Goal: Transaction & Acquisition: Purchase product/service

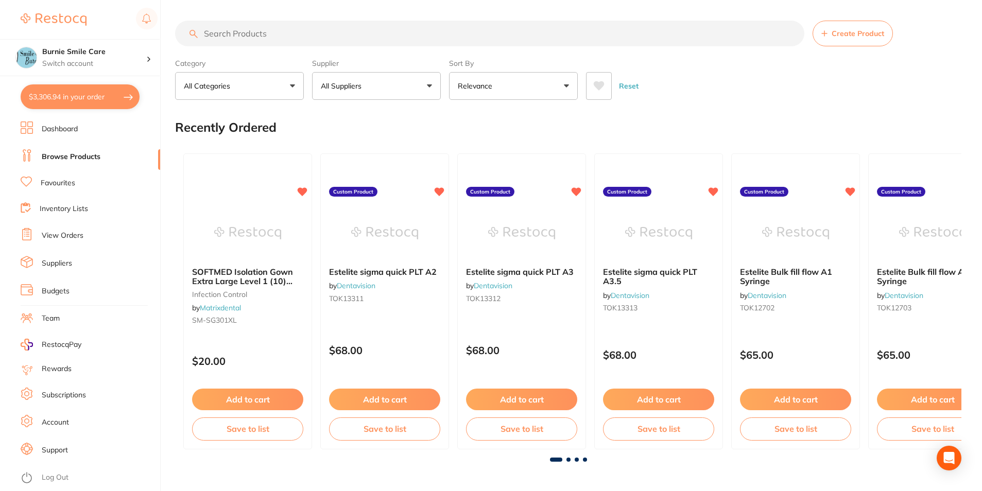
click at [219, 36] on input "search" at bounding box center [489, 34] width 629 height 26
click at [95, 53] on h4 "Burnie Smile Care" at bounding box center [94, 52] width 104 height 10
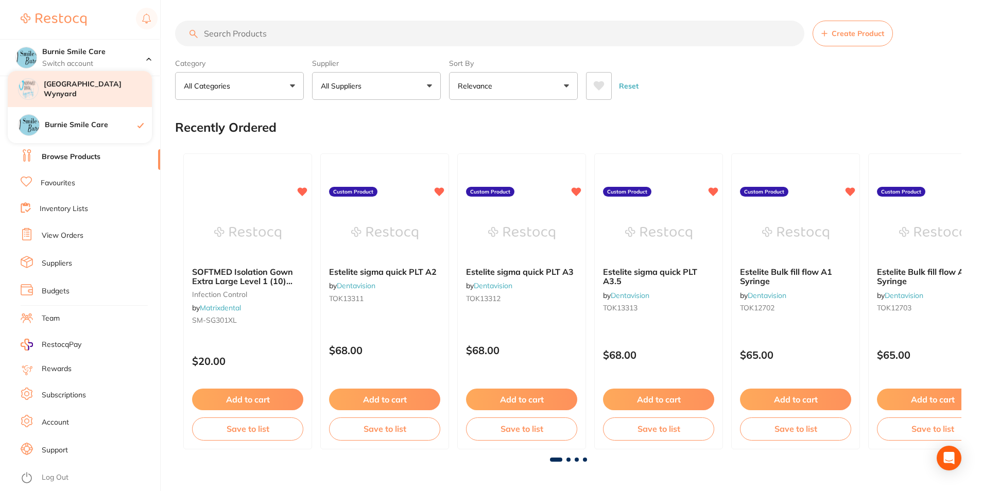
click at [114, 85] on h4 "[GEOGRAPHIC_DATA] Wynyard" at bounding box center [98, 89] width 108 height 20
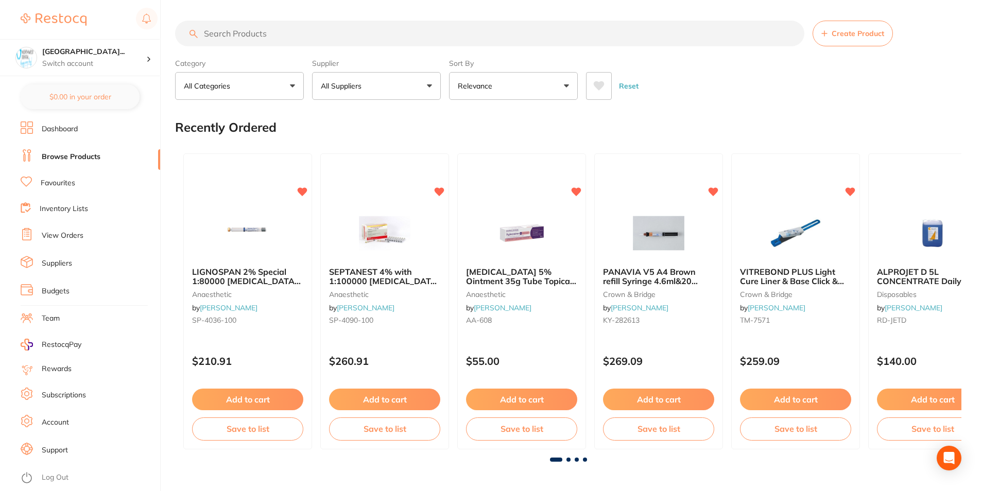
click at [246, 40] on input "search" at bounding box center [489, 34] width 629 height 26
click at [79, 183] on li "Favourites" at bounding box center [90, 183] width 139 height 13
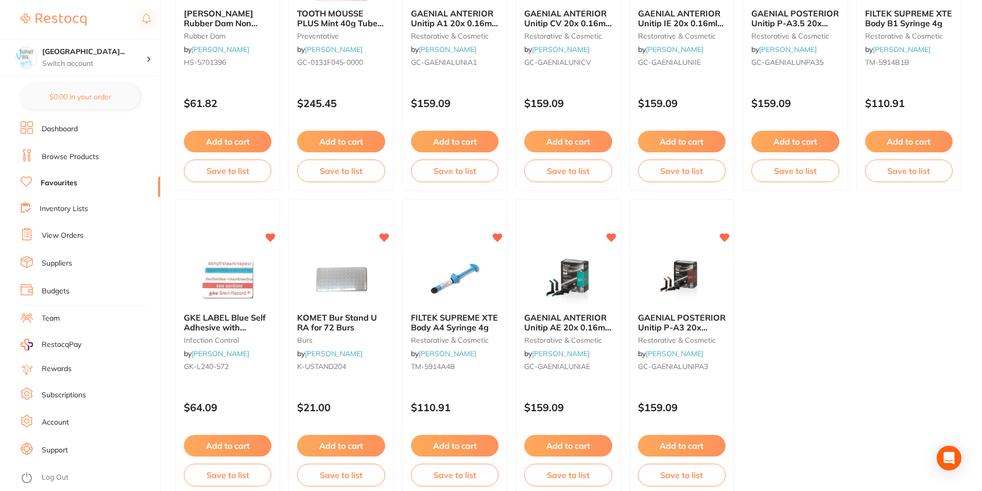
scroll to position [2108, 0]
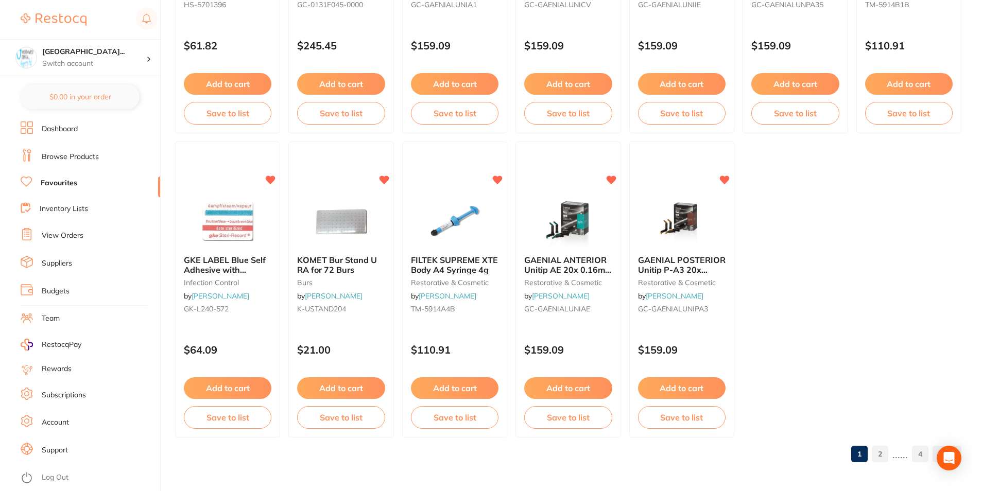
click at [879, 460] on link "2" at bounding box center [879, 454] width 16 height 21
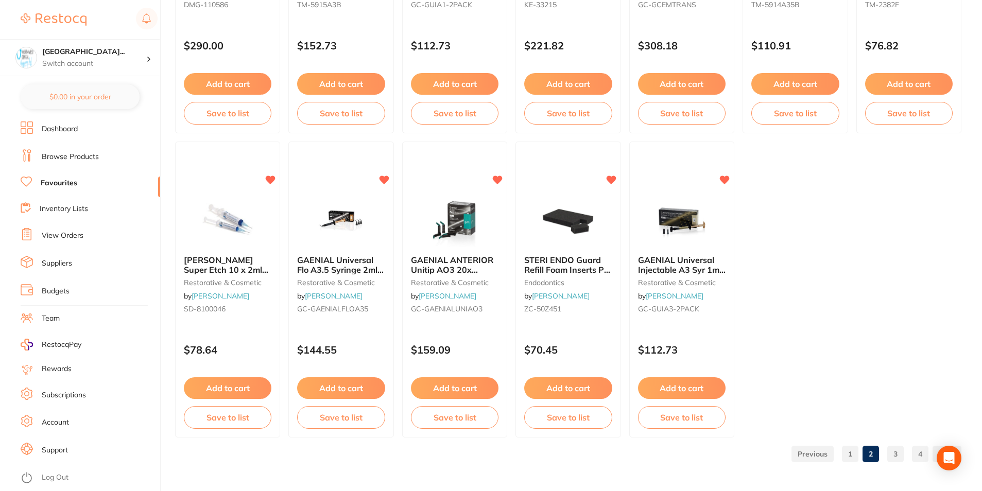
click at [893, 448] on link "3" at bounding box center [895, 454] width 16 height 21
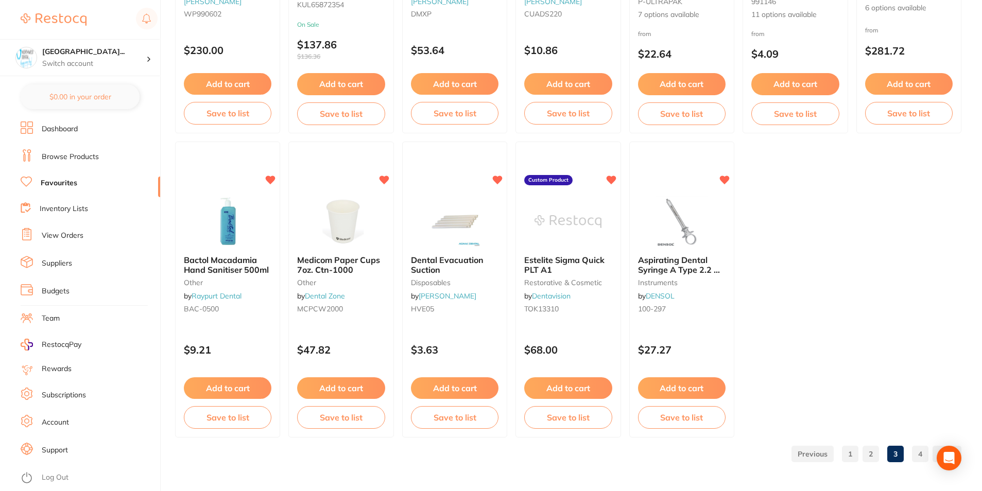
click at [920, 448] on link "4" at bounding box center [920, 454] width 16 height 21
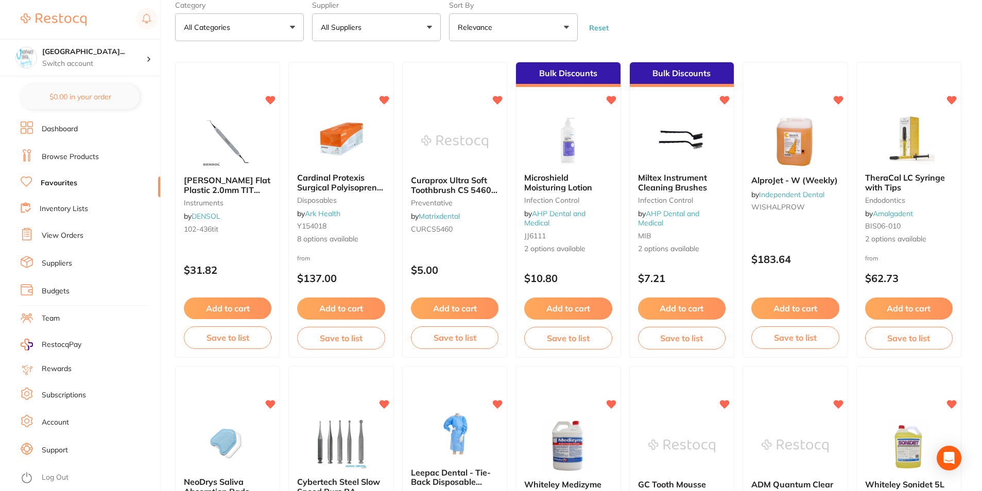
scroll to position [0, 0]
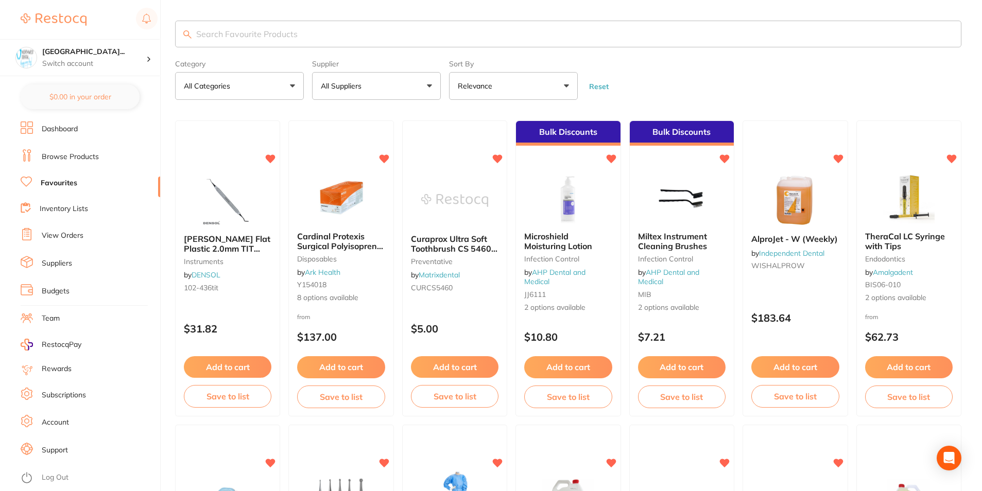
click at [289, 42] on input "search" at bounding box center [568, 34] width 786 height 27
click at [66, 163] on li "Browse Products" at bounding box center [90, 156] width 139 height 15
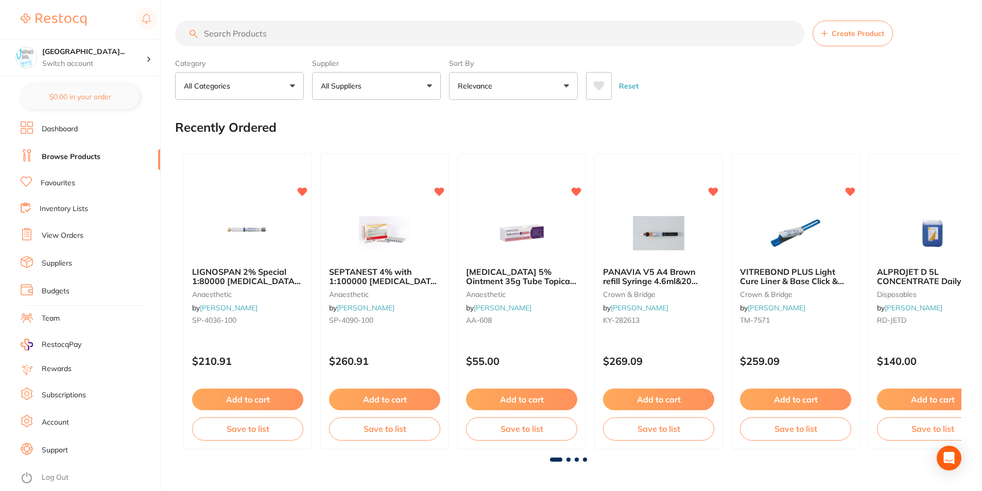
click at [224, 33] on input "search" at bounding box center [489, 34] width 629 height 26
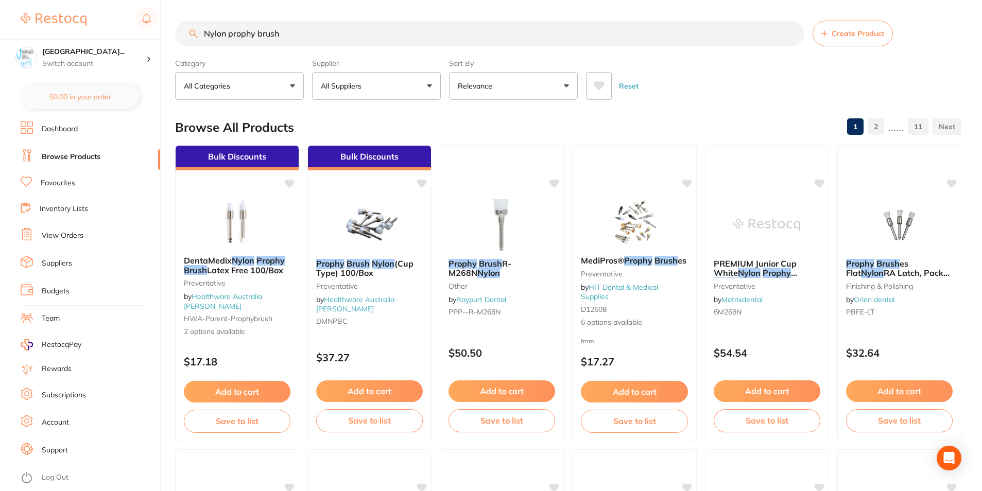
type input "Nylon prophy brush"
click at [368, 83] on button "All Suppliers" at bounding box center [376, 86] width 129 height 28
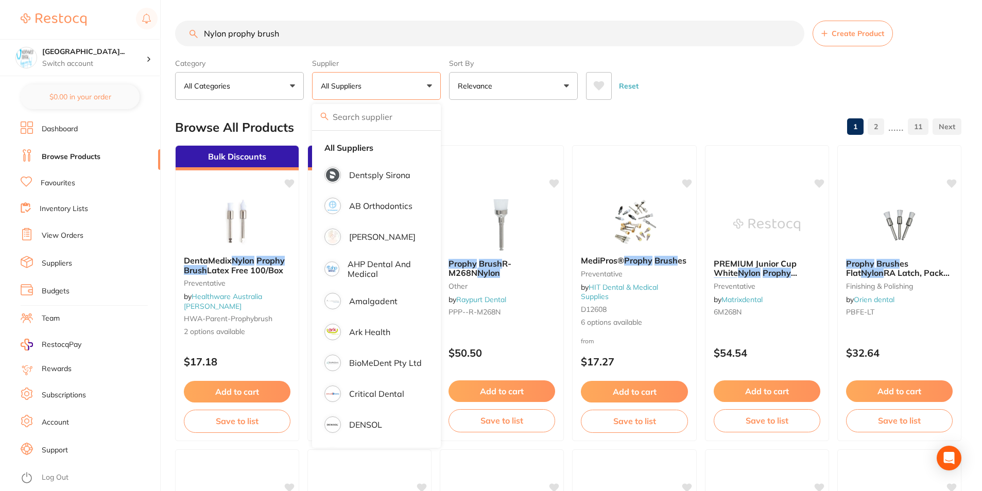
click at [499, 94] on button "Relevance" at bounding box center [513, 86] width 129 height 28
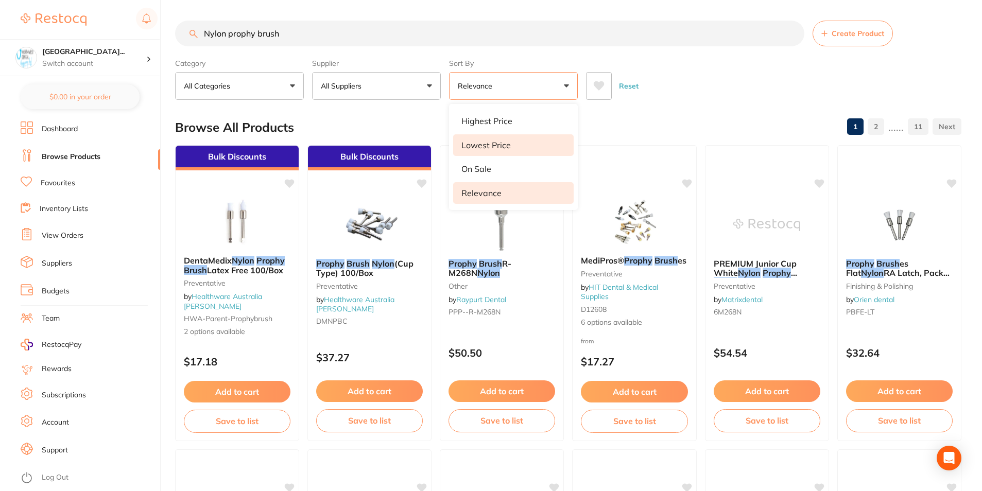
click at [507, 136] on li "Lowest Price" at bounding box center [513, 145] width 120 height 22
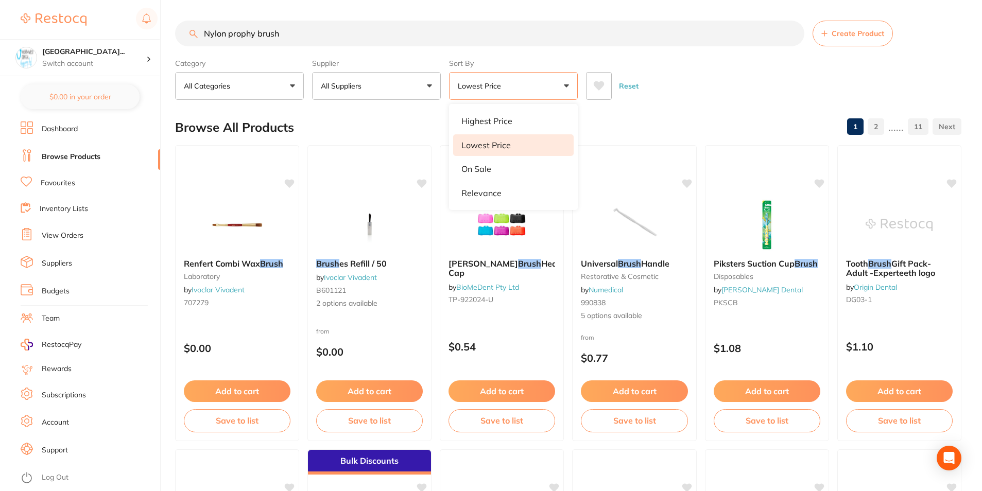
click at [690, 86] on div "Reset" at bounding box center [769, 82] width 367 height 36
click at [572, 65] on button "Clear" at bounding box center [564, 63] width 25 height 9
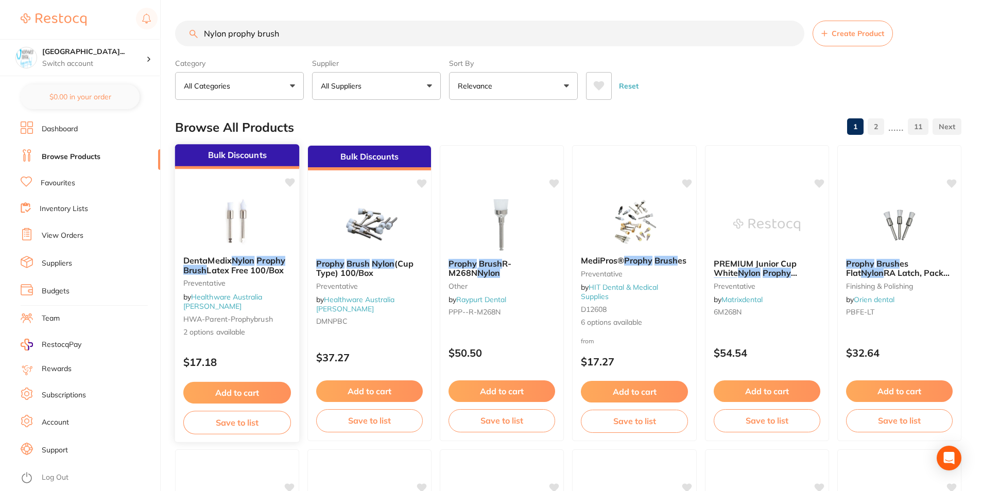
click at [265, 336] on div "DentaMedix Nylon Prophy Brush Latex Free 100/Box Preventative by Healthware Aus…" at bounding box center [237, 297] width 125 height 98
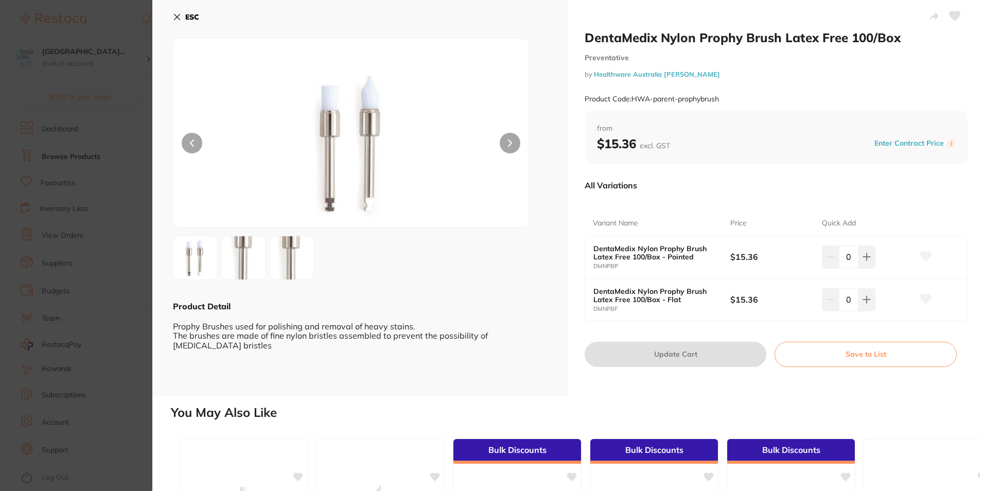
click at [70, 177] on section "DentaMedix Nylon Prophy Brush Latex Free 100/Box Preventative by Healthware Aus…" at bounding box center [492, 245] width 984 height 491
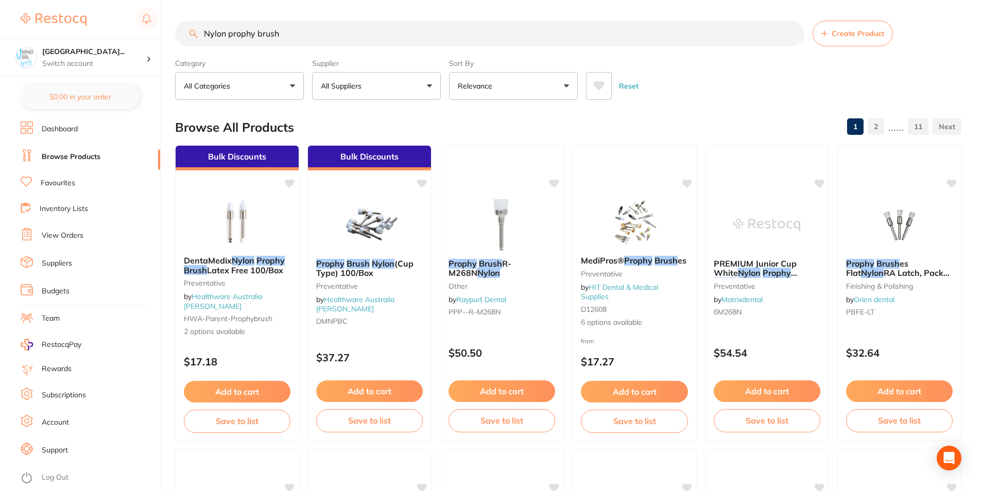
click at [373, 80] on button "All Suppliers" at bounding box center [376, 86] width 129 height 28
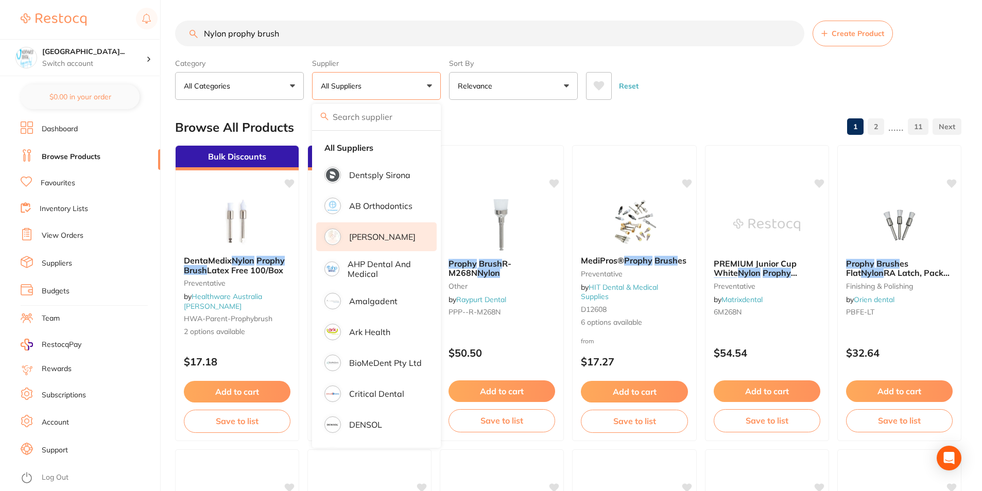
click at [374, 237] on p "[PERSON_NAME]" at bounding box center [382, 236] width 66 height 9
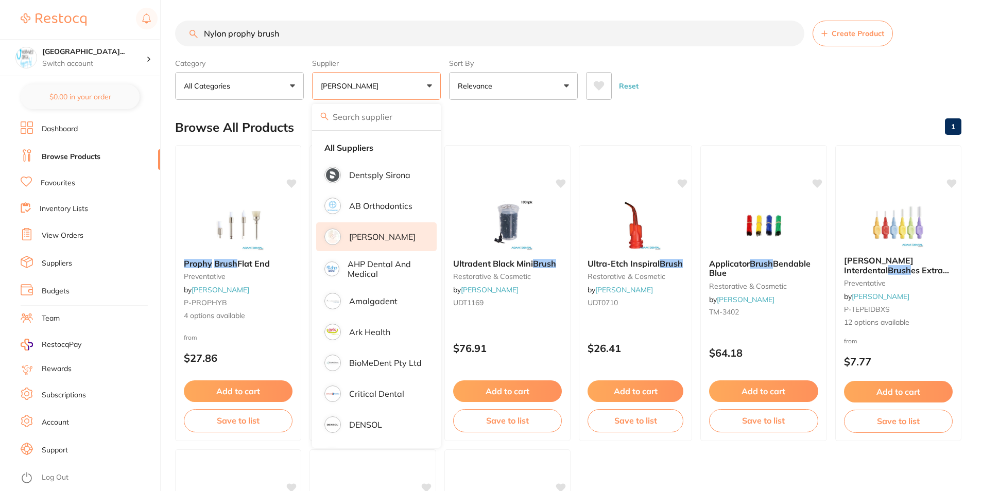
click at [719, 84] on div "Reset" at bounding box center [769, 82] width 367 height 36
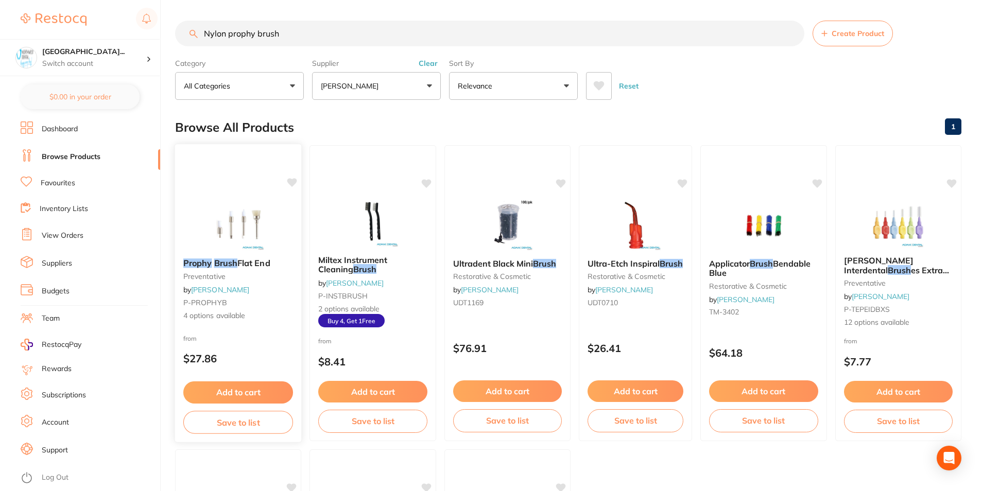
click at [233, 273] on small "preventative" at bounding box center [238, 276] width 110 height 8
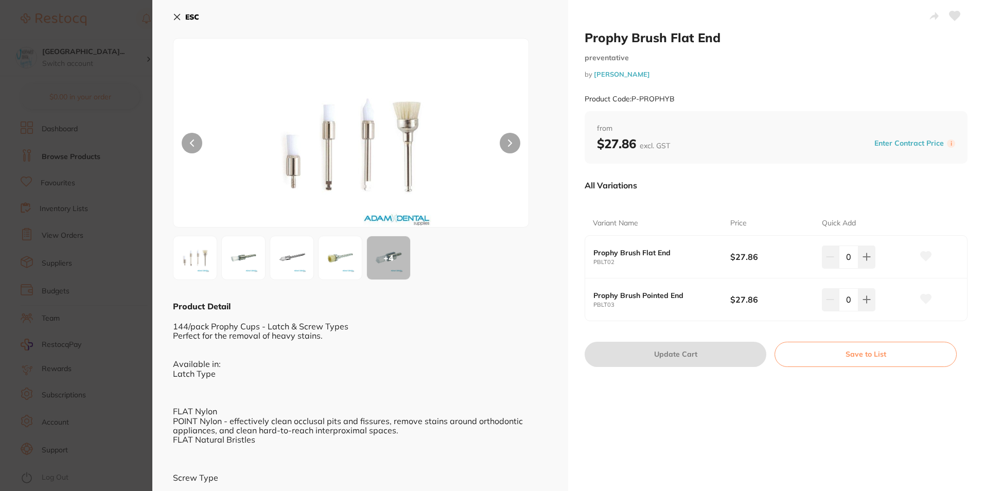
click at [921, 254] on icon at bounding box center [926, 256] width 11 height 9
click at [869, 255] on button at bounding box center [867, 257] width 17 height 23
type input "1"
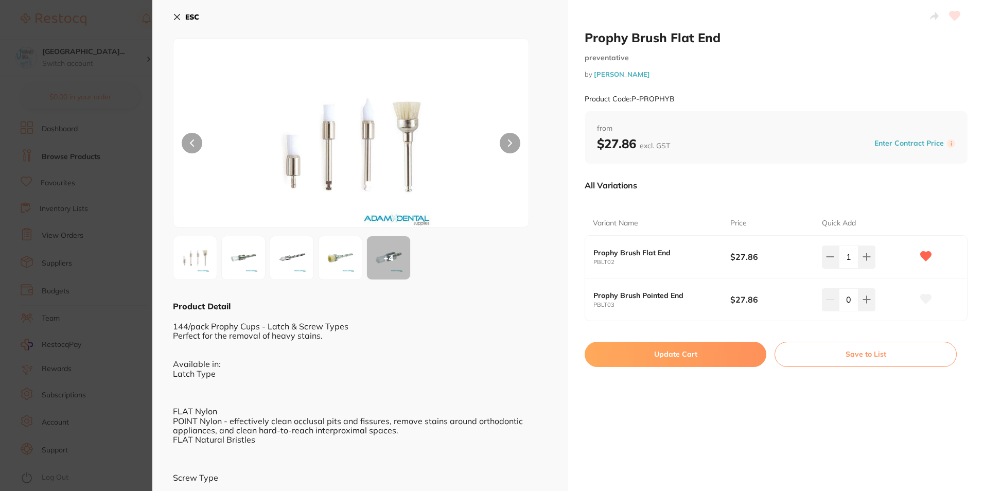
click at [705, 352] on button "Update Cart" at bounding box center [676, 354] width 182 height 25
checkbox input "false"
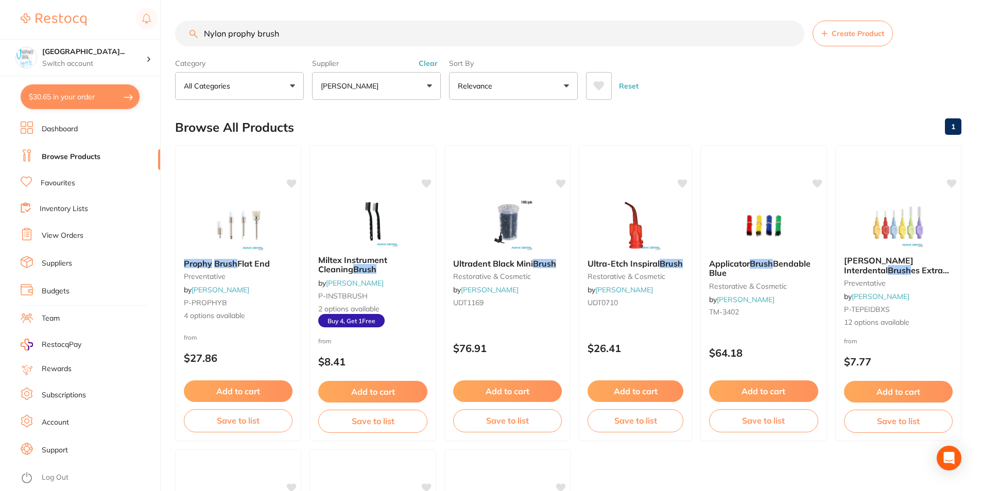
click at [427, 66] on button "Clear" at bounding box center [427, 63] width 25 height 9
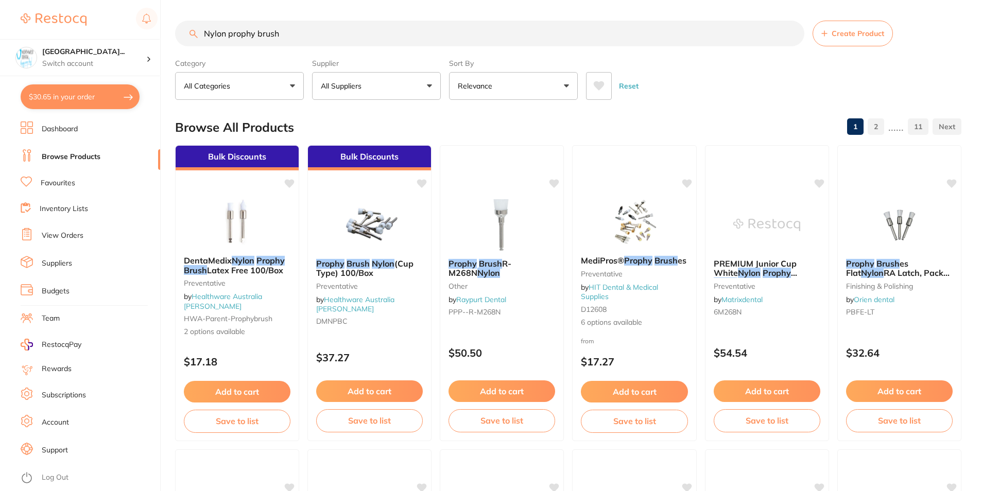
drag, startPoint x: 335, startPoint y: 32, endPoint x: 95, endPoint y: 86, distance: 246.0
click at [95, 86] on div "$30.65 North West Dental Wynya... Switch account North West Dental Wynyard Burn…" at bounding box center [491, 245] width 982 height 491
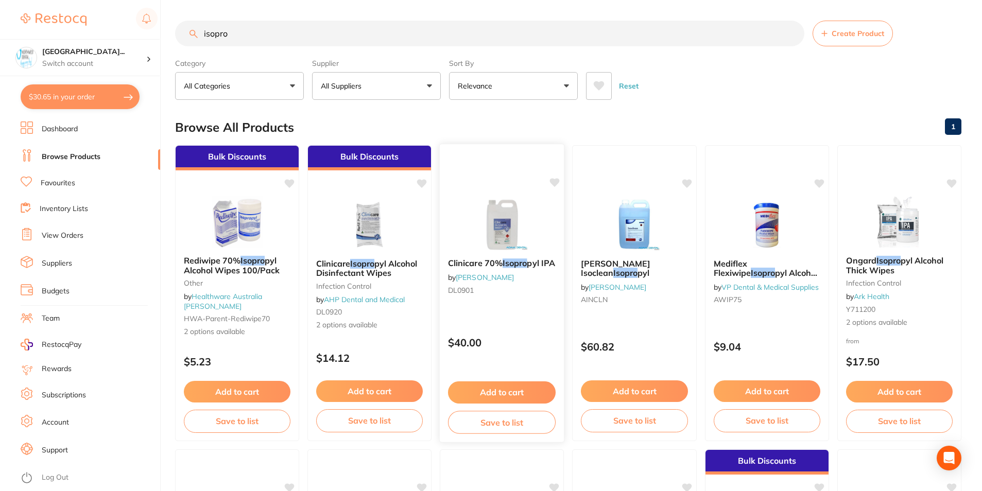
type input "isopro"
click at [509, 307] on div "Clinicare 70% Isopro pyl IPA by Adam Dental DL0901" at bounding box center [502, 278] width 125 height 57
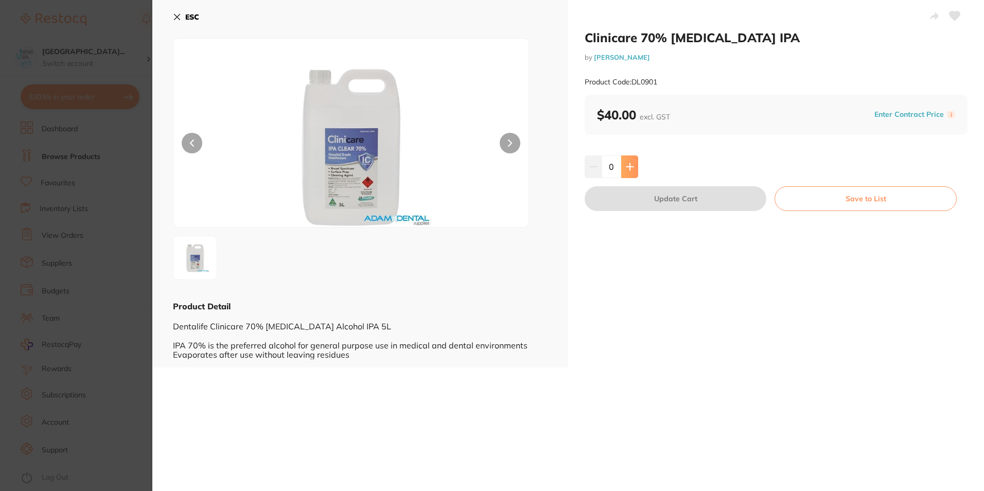
click at [631, 165] on icon at bounding box center [630, 167] width 8 height 8
type input "1"
click at [630, 186] on button "Update Cart" at bounding box center [676, 198] width 182 height 25
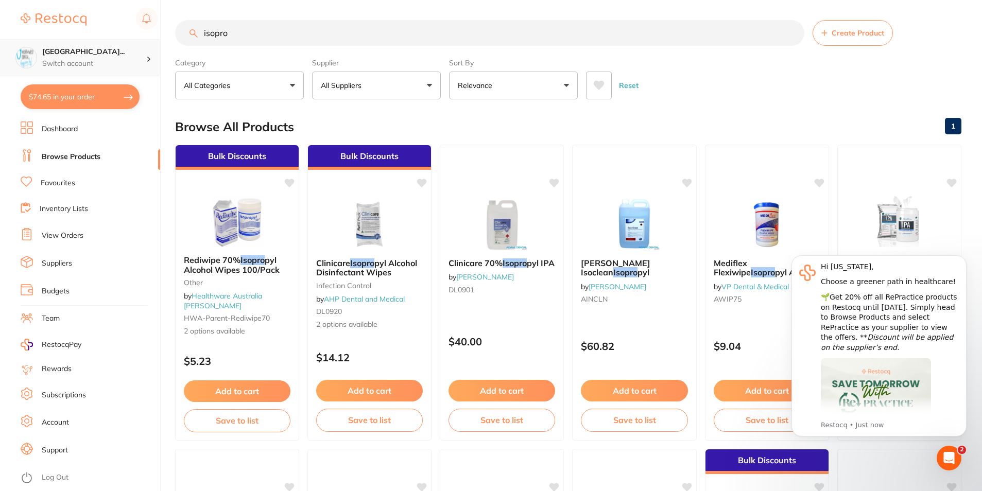
drag, startPoint x: 259, startPoint y: 31, endPoint x: 0, endPoint y: 71, distance: 261.9
click at [5, 71] on div "$74.65 North West Dental Wynya... Switch account North West Dental Wynyard Burn…" at bounding box center [491, 244] width 982 height 491
type input "O"
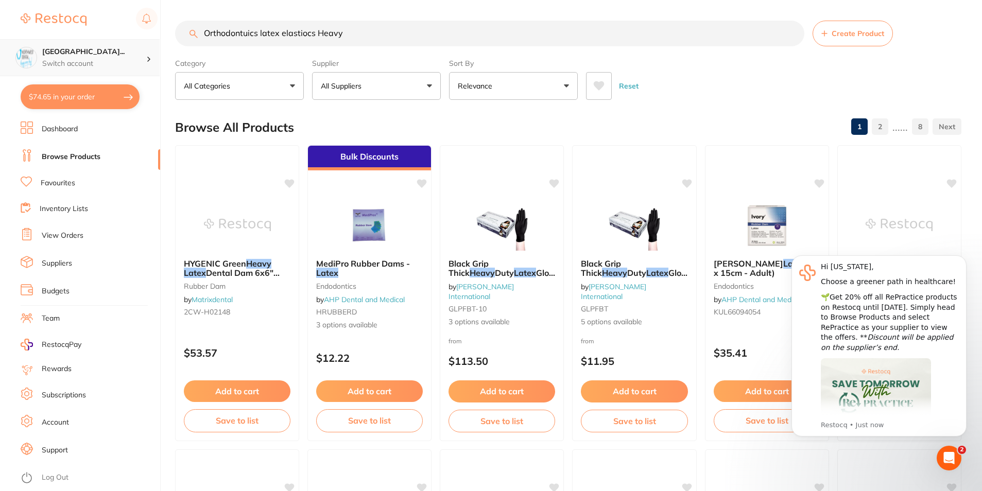
drag, startPoint x: 358, startPoint y: 30, endPoint x: 159, endPoint y: 57, distance: 201.0
click at [159, 57] on div "$74.65 North West Dental Wynya... Switch account North West Dental Wynyard Burn…" at bounding box center [491, 245] width 982 height 491
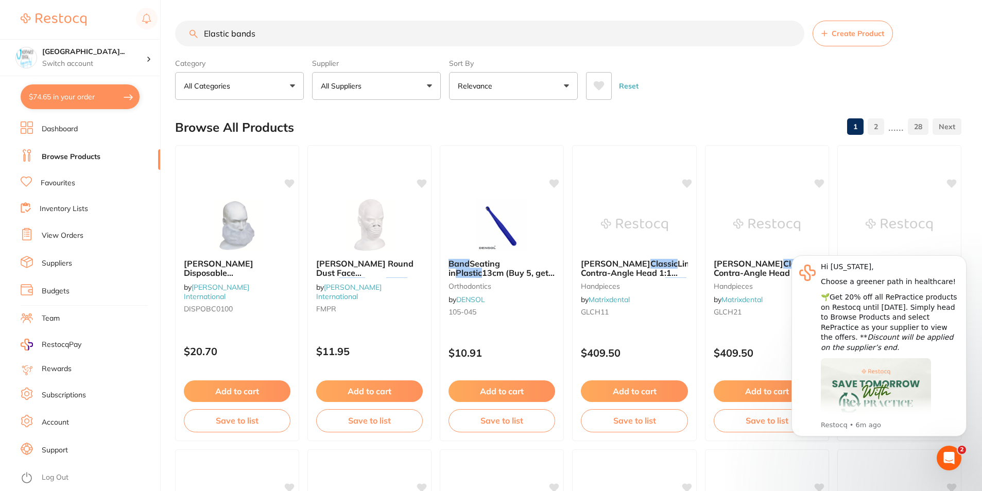
click at [303, 29] on input "Elastic bands" at bounding box center [489, 34] width 629 height 26
drag, startPoint x: 292, startPoint y: 38, endPoint x: 128, endPoint y: 41, distance: 164.2
click at [128, 41] on div "$74.65 North West Dental Wynya... Switch account North West Dental Wynyard Burn…" at bounding box center [491, 245] width 982 height 491
paste input "orthodontic latex elastic pegasus 1/4"
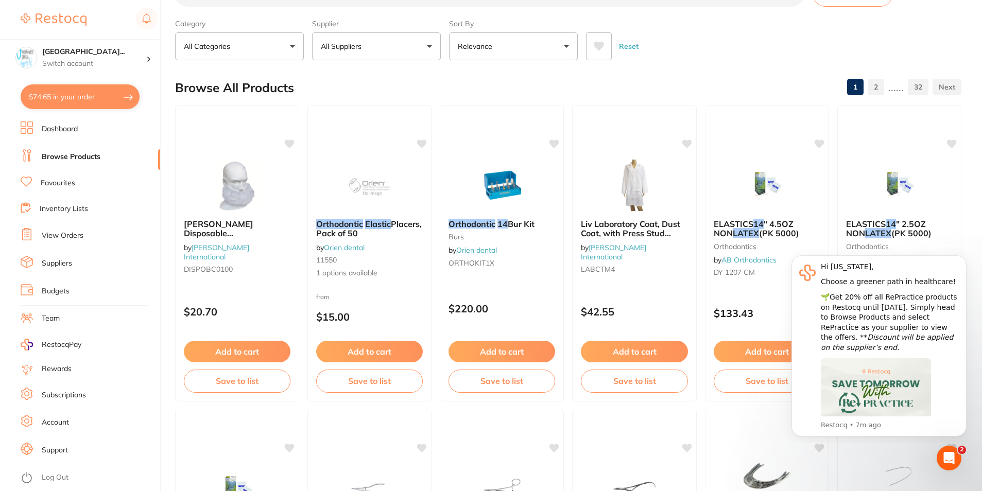
scroll to position [51, 0]
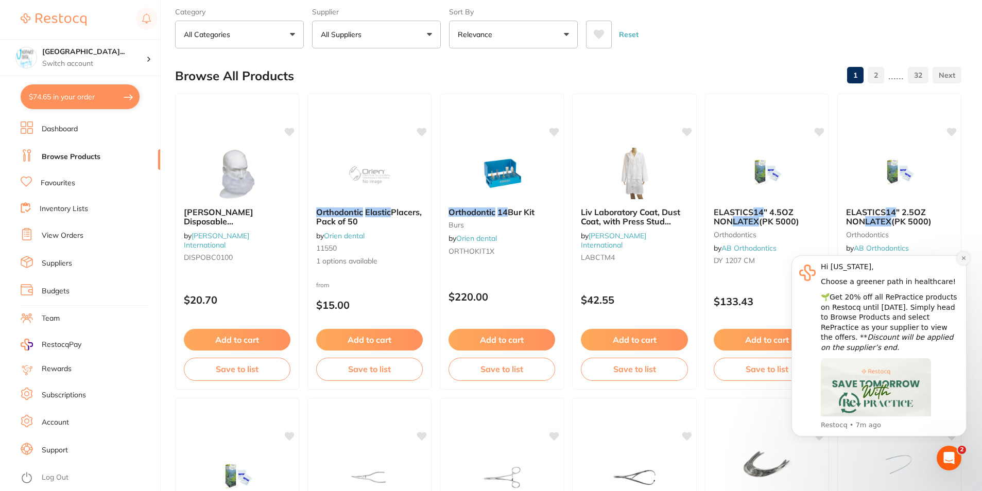
click at [961, 260] on icon "Dismiss notification" at bounding box center [964, 258] width 6 height 6
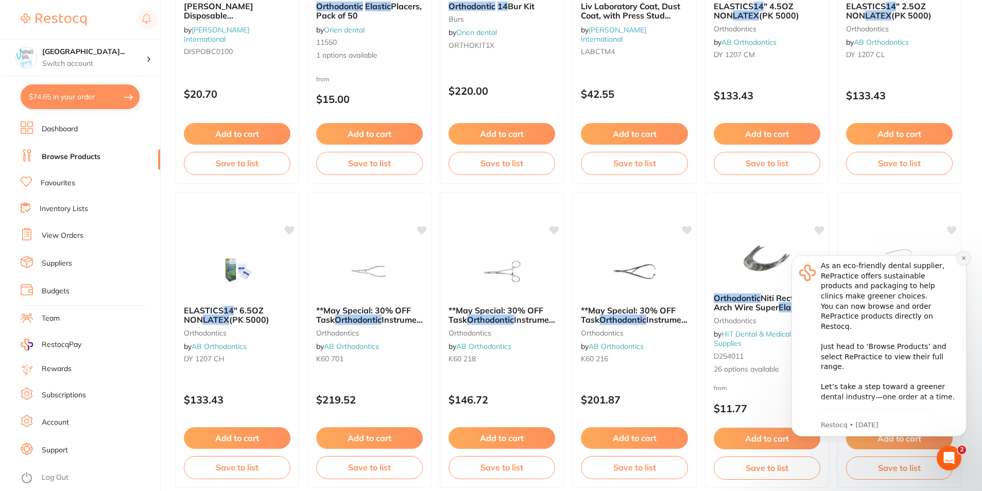
click at [965, 261] on icon "Dismiss notification" at bounding box center [964, 258] width 6 height 6
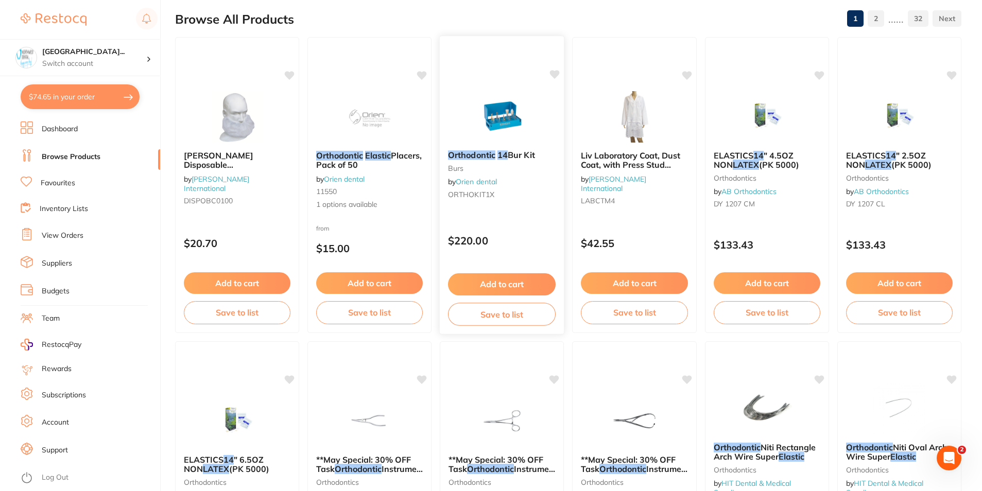
scroll to position [0, 0]
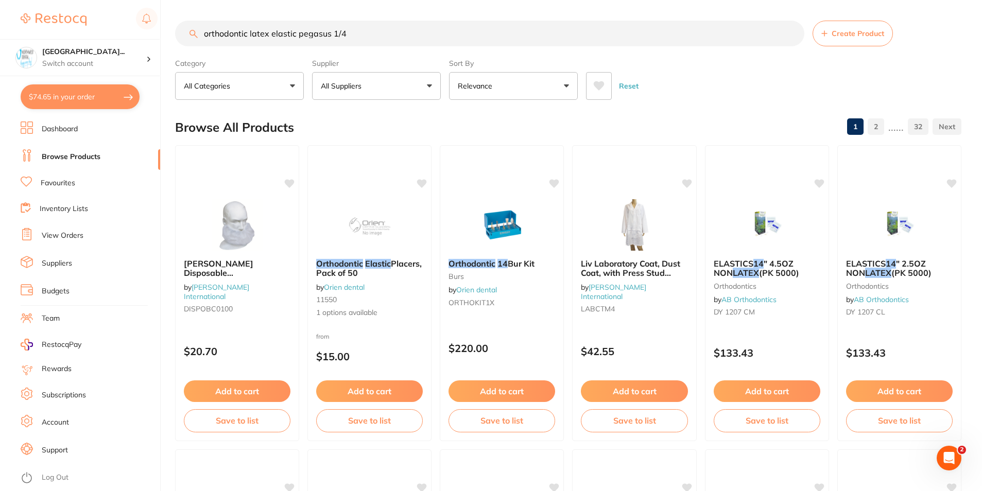
drag, startPoint x: 248, startPoint y: 36, endPoint x: 176, endPoint y: 35, distance: 71.6
click at [176, 35] on input "orthodontic latex elastic pegasus 1/4" at bounding box center [489, 34] width 629 height 26
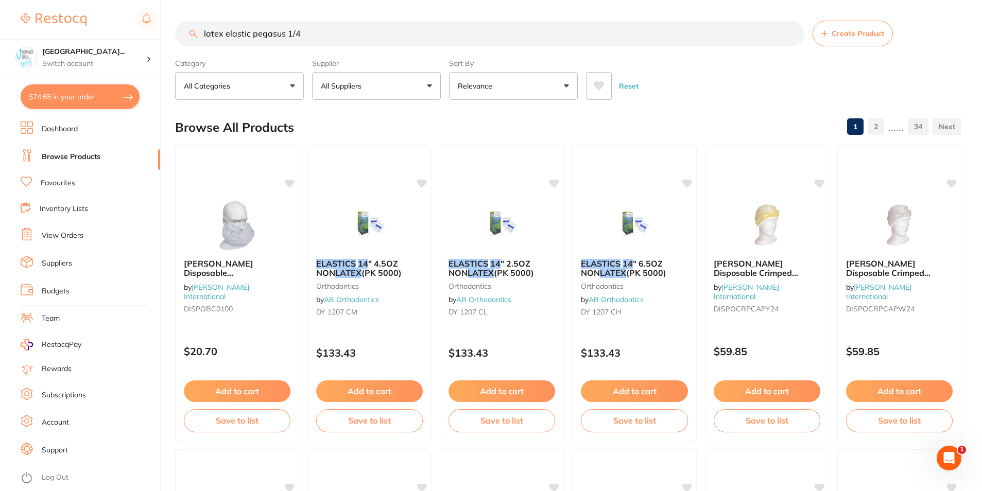
scroll to position [1, 0]
drag, startPoint x: 252, startPoint y: 34, endPoint x: 188, endPoint y: 41, distance: 64.1
click at [188, 41] on input "latex elastic pegasus 1/4" at bounding box center [489, 34] width 629 height 26
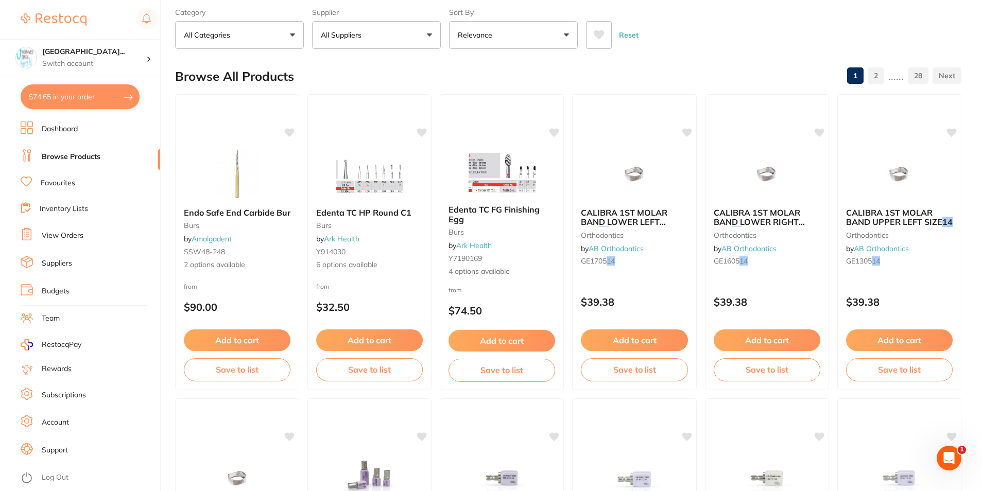
scroll to position [0, 0]
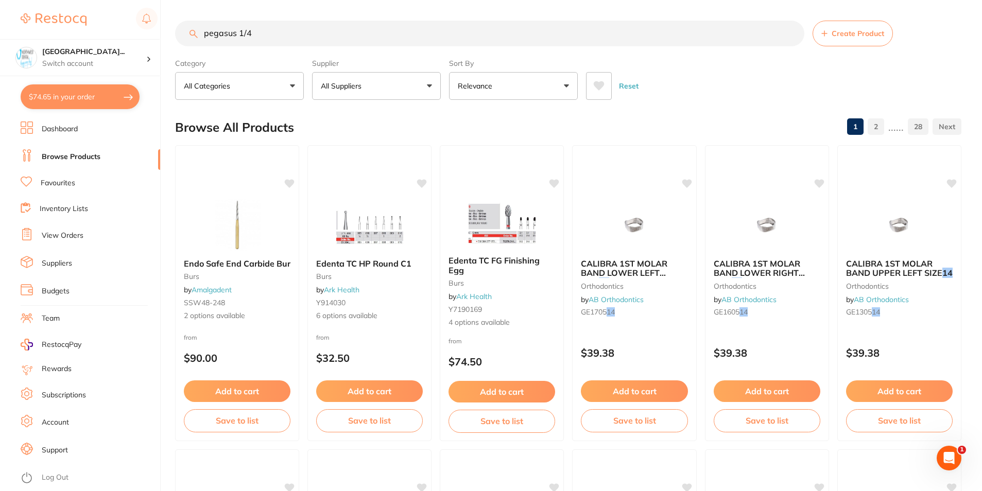
type input "pegasus 1/4"
checkbox input "true"
drag, startPoint x: 291, startPoint y: 30, endPoint x: 93, endPoint y: 38, distance: 197.8
click at [93, 38] on div "$560.00 North West Dental Wynya... Switch account North West Dental Wynyard Bur…" at bounding box center [491, 245] width 982 height 491
click at [190, 82] on p "All Categories" at bounding box center [209, 86] width 50 height 10
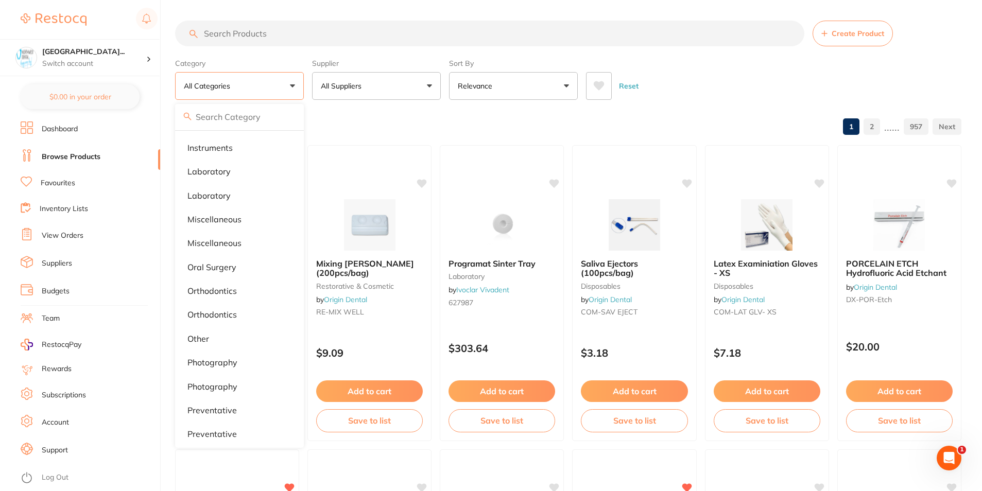
scroll to position [669, 0]
click at [250, 290] on li "orthodontics" at bounding box center [239, 291] width 120 height 22
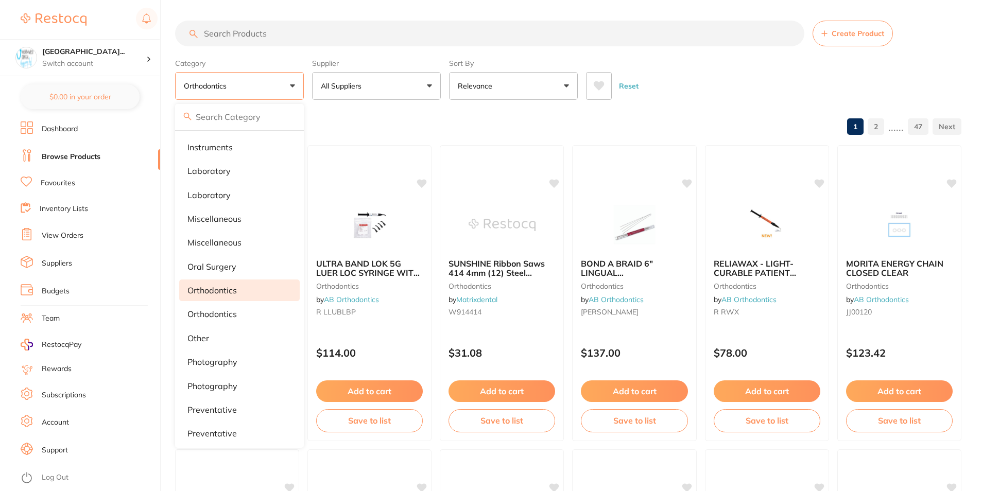
click at [696, 74] on div "Reset" at bounding box center [769, 82] width 367 height 36
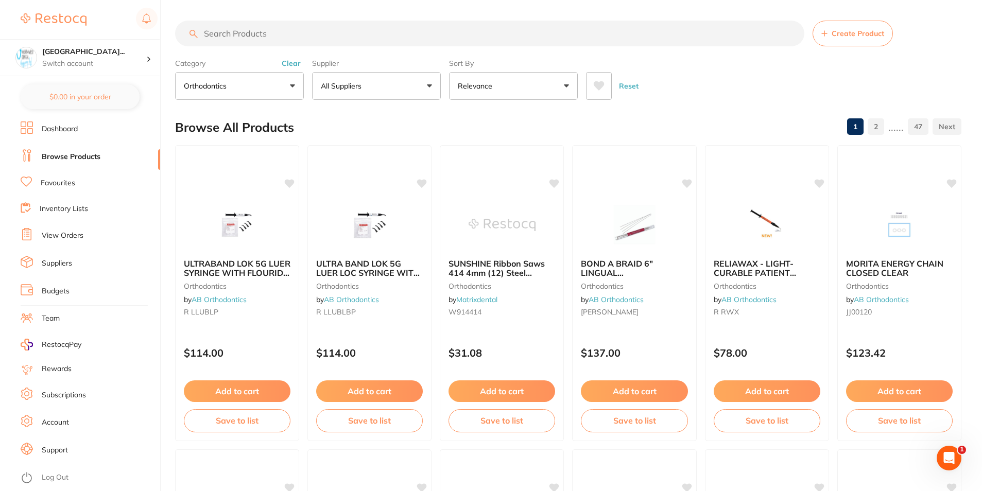
scroll to position [0, 0]
click at [470, 79] on button "Relevance" at bounding box center [513, 86] width 129 height 28
click at [299, 25] on input "search" at bounding box center [489, 34] width 629 height 26
type input "Elastic"
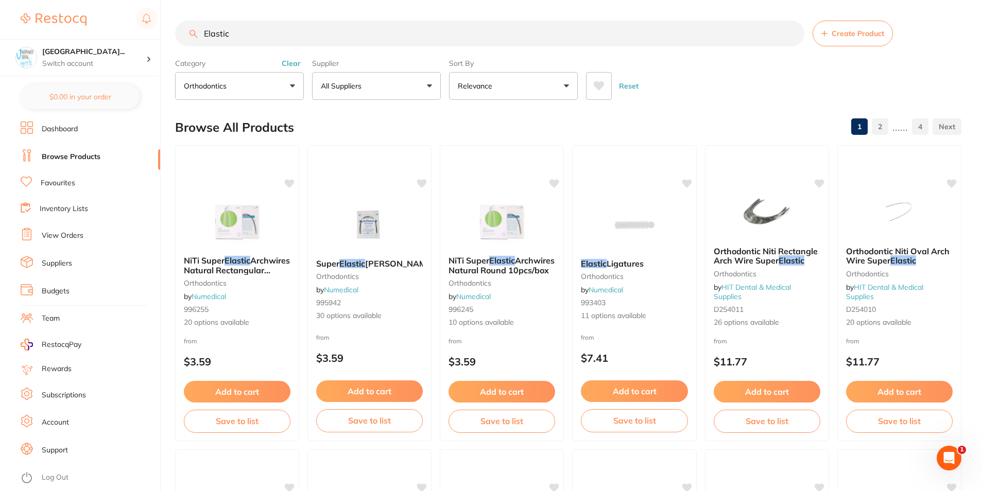
scroll to position [1, 0]
drag, startPoint x: 257, startPoint y: 29, endPoint x: -14, endPoint y: 59, distance: 272.5
click at [0, 59] on html "$560.00 North West Dental Wynya... Switch account North West Dental Wynyard Bur…" at bounding box center [491, 245] width 982 height 491
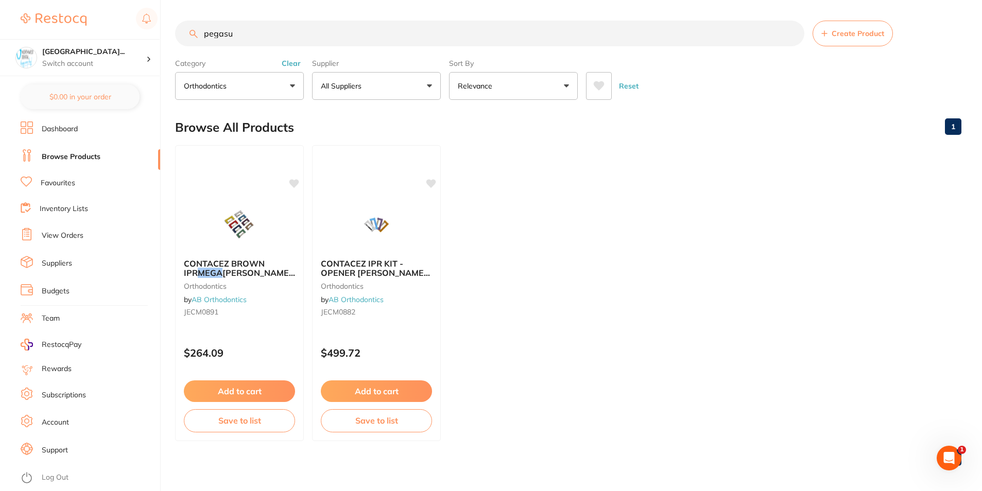
scroll to position [0, 0]
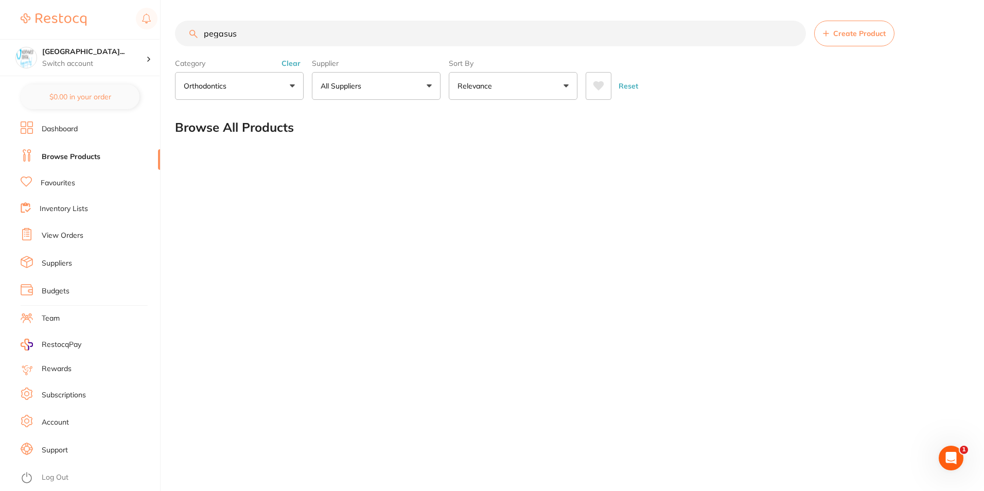
click at [294, 68] on button "Clear" at bounding box center [290, 63] width 25 height 9
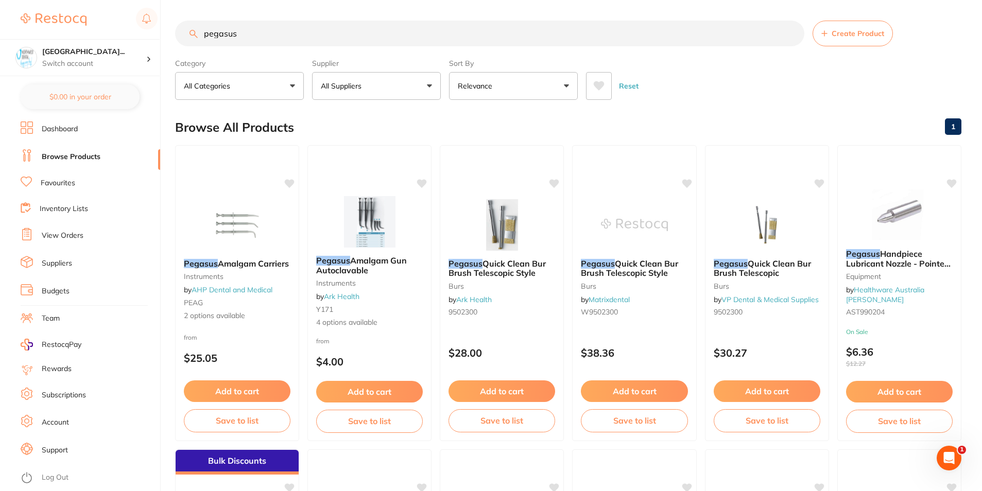
drag, startPoint x: 274, startPoint y: 28, endPoint x: 81, endPoint y: 36, distance: 193.2
click at [81, 36] on div "$560.00 North West Dental Wynya... Switch account North West Dental Wynyard Bur…" at bounding box center [491, 245] width 982 height 491
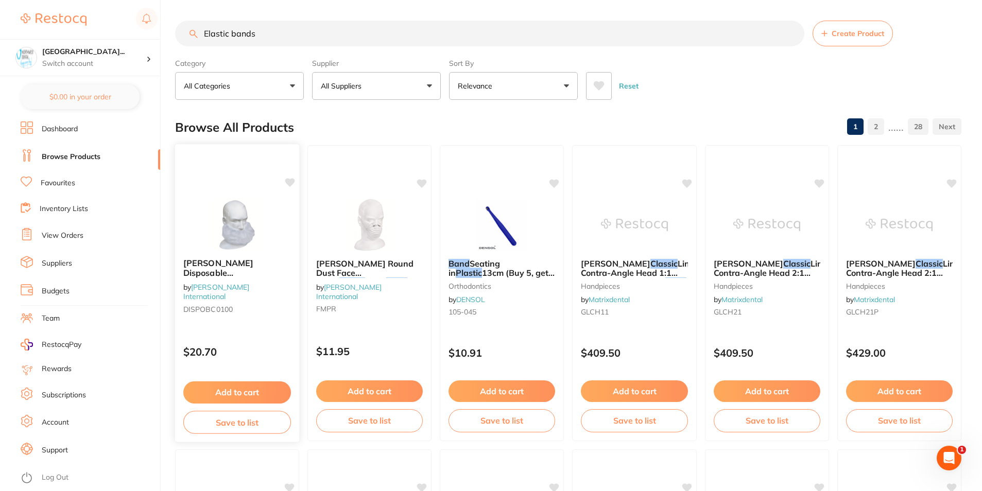
click at [249, 288] on link "[PERSON_NAME] International" at bounding box center [216, 291] width 66 height 19
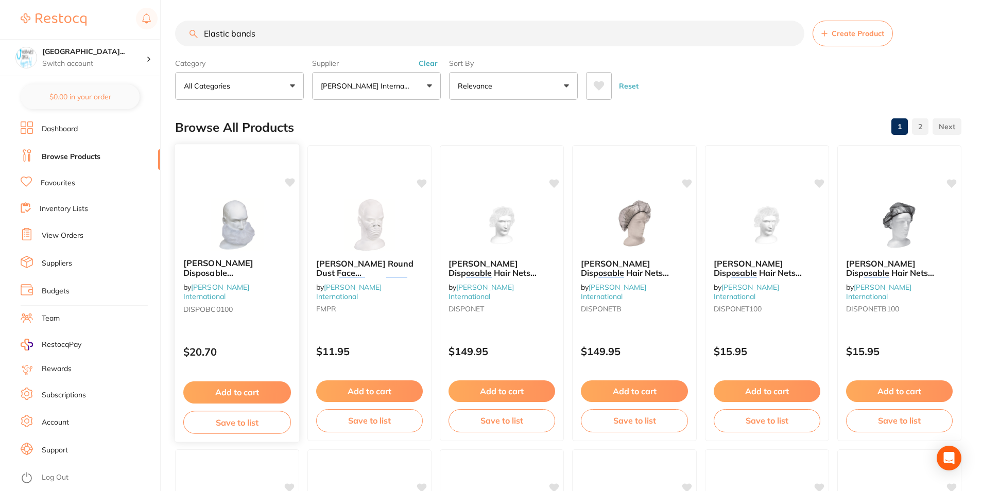
click at [234, 287] on em "Elastic" at bounding box center [220, 292] width 26 height 10
click at [234, 272] on span "Livingstone Disposable Beard Cover, Single" at bounding box center [231, 277] width 97 height 39
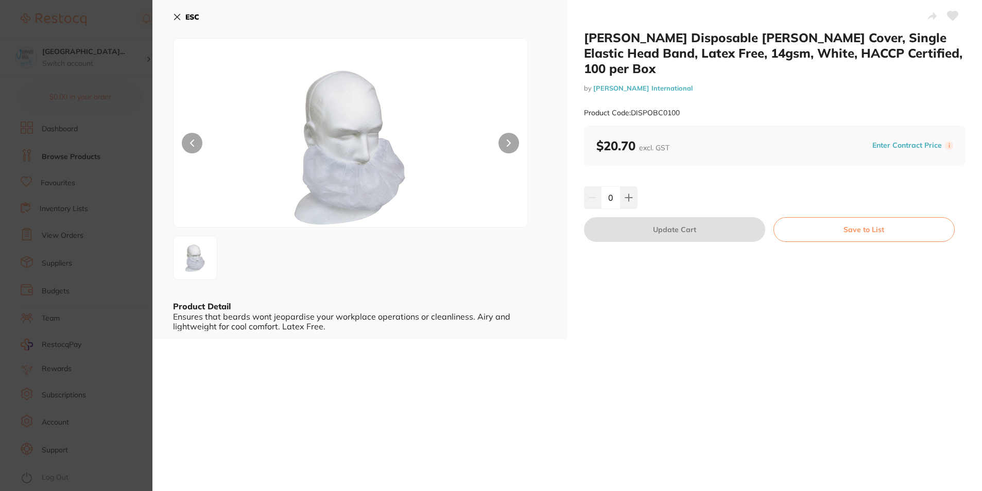
click at [173, 17] on icon at bounding box center [177, 17] width 8 height 8
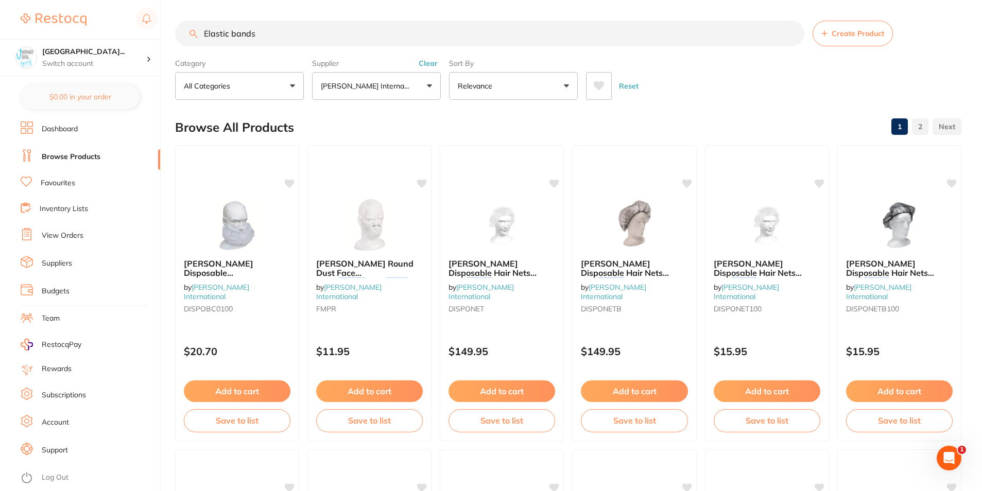
click at [427, 58] on div "Supplier Livingstone International All Suppliers Dentsply Sirona AB Orthodontic…" at bounding box center [376, 77] width 129 height 45
click at [426, 63] on button "Clear" at bounding box center [427, 63] width 25 height 9
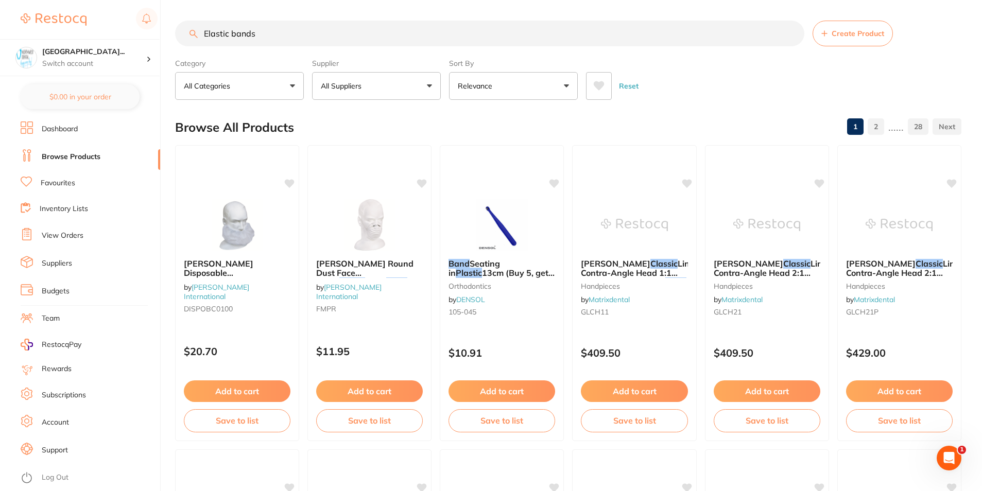
click at [275, 30] on input "Elastic bands" at bounding box center [489, 34] width 629 height 26
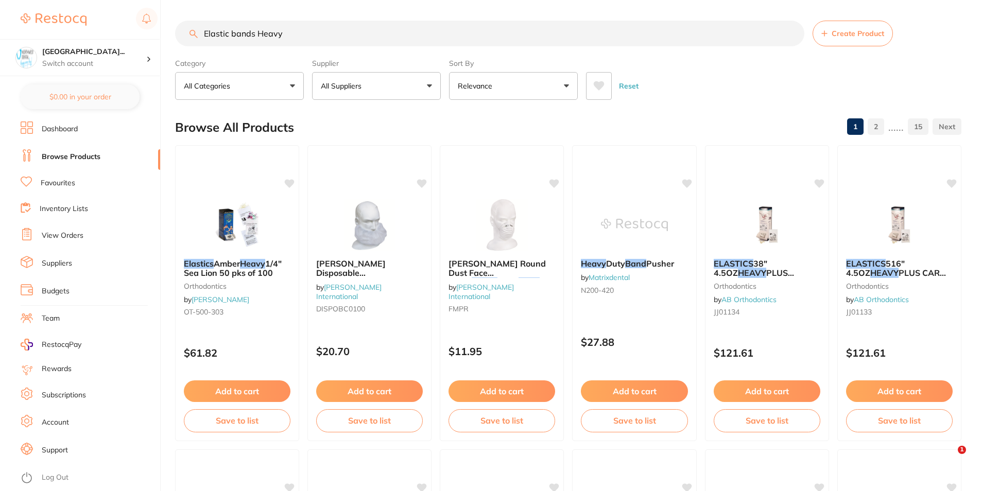
drag, startPoint x: 255, startPoint y: 34, endPoint x: 172, endPoint y: 33, distance: 83.4
click at [172, 33] on div "$560.00 North West Dental Wynya... Switch account North West Dental Wynyard Bur…" at bounding box center [491, 245] width 982 height 491
click at [716, 78] on div "Reset" at bounding box center [769, 82] width 367 height 36
drag, startPoint x: 302, startPoint y: 34, endPoint x: 199, endPoint y: 36, distance: 103.5
click at [199, 36] on input "Elastic bands Heavy" at bounding box center [489, 34] width 629 height 26
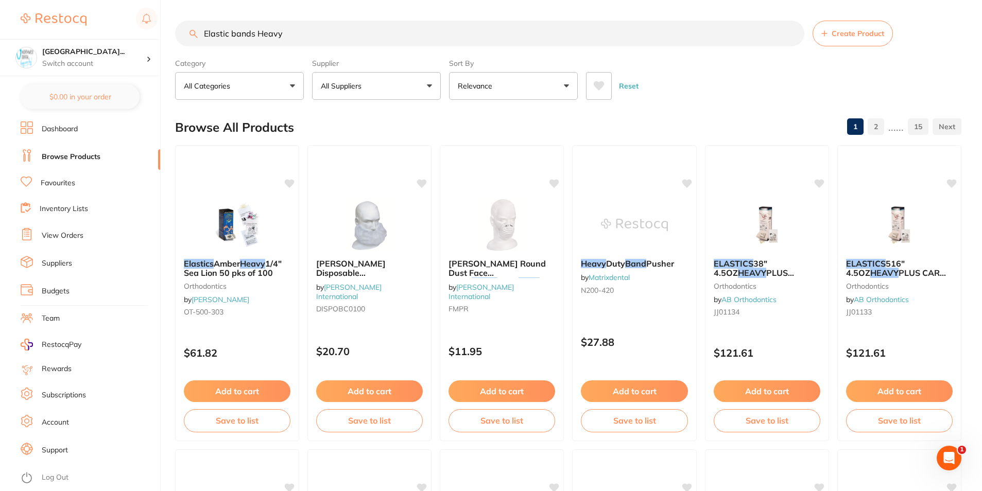
paste input "nchnated elastics Green pegasus 1/4"
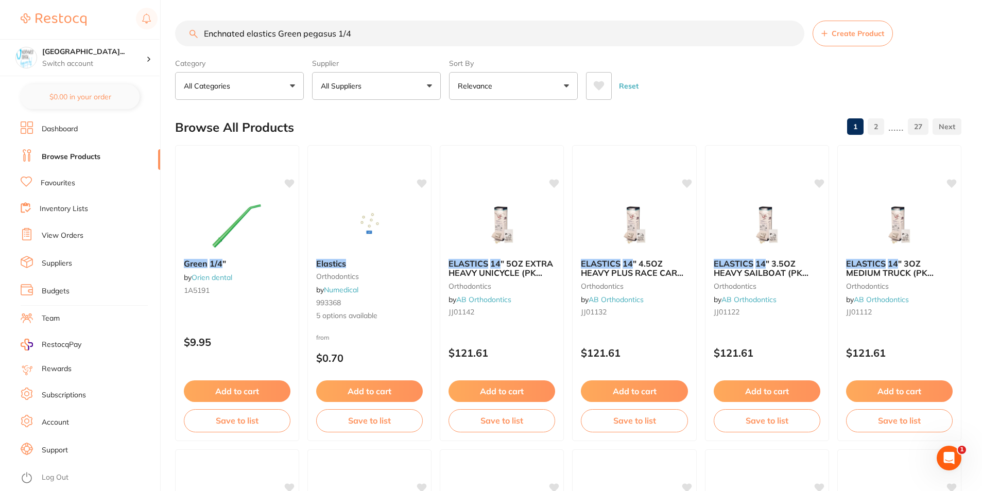
scroll to position [1, 0]
drag, startPoint x: 373, startPoint y: 34, endPoint x: 197, endPoint y: 40, distance: 176.1
click at [197, 40] on input "Enchnated elastics Green pegasus 1/4" at bounding box center [489, 34] width 629 height 26
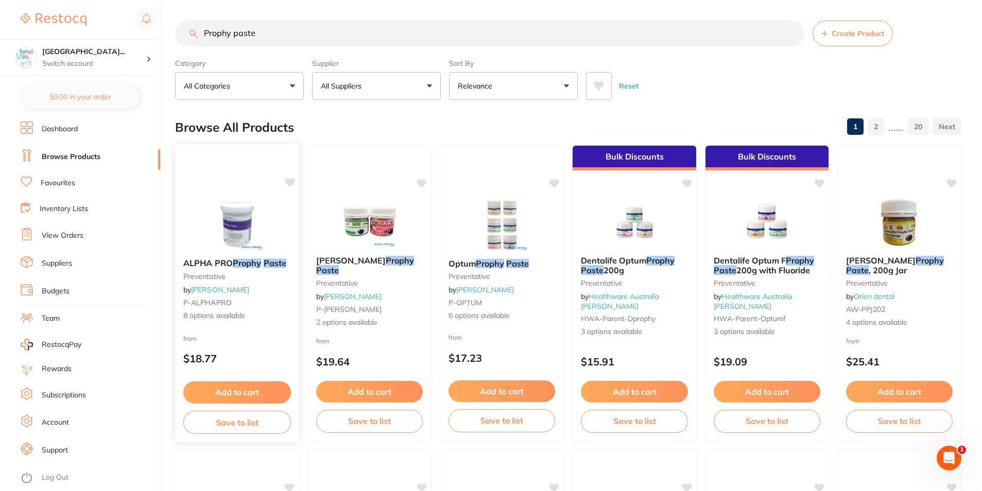
scroll to position [0, 0]
type input "Prophy paste"
click at [262, 334] on div "from $18.77" at bounding box center [237, 351] width 125 height 37
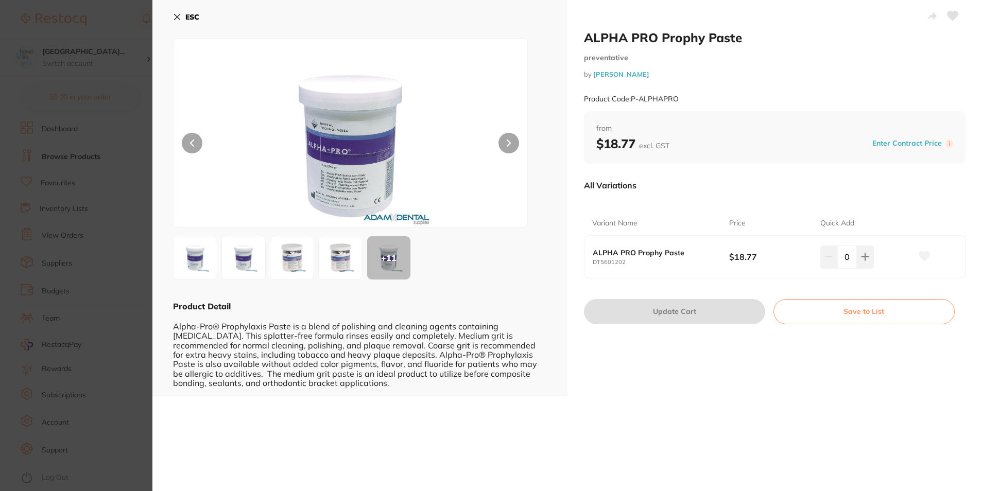
click at [53, 291] on section "ALPHA PRO Prophy Paste preventative by Adam Dental Product Code: P-ALPHAPRO ESC…" at bounding box center [491, 245] width 982 height 491
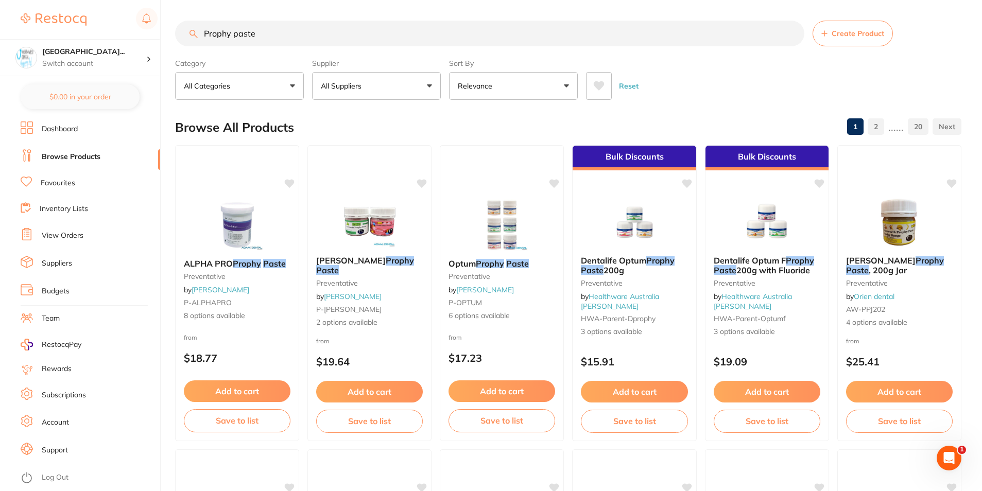
click at [513, 89] on button "Relevance" at bounding box center [513, 86] width 129 height 28
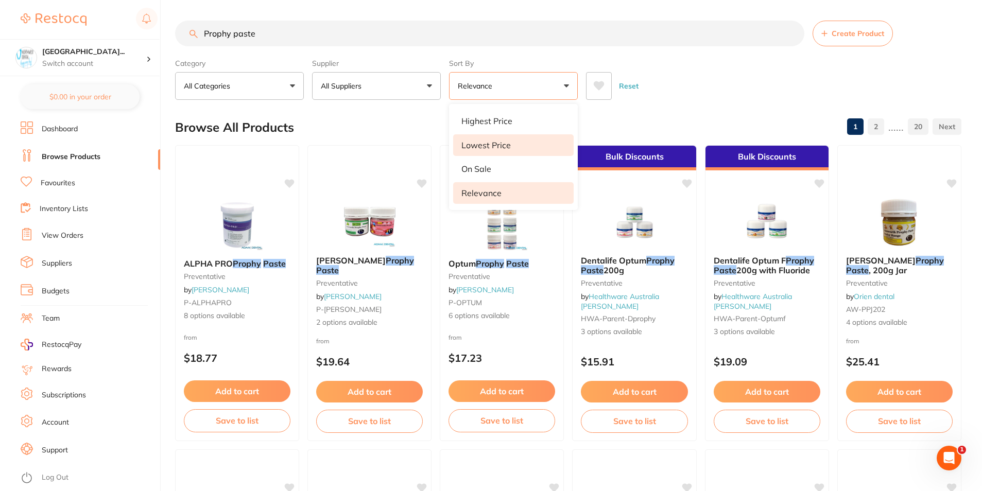
click at [507, 147] on p "Lowest Price" at bounding box center [485, 145] width 49 height 9
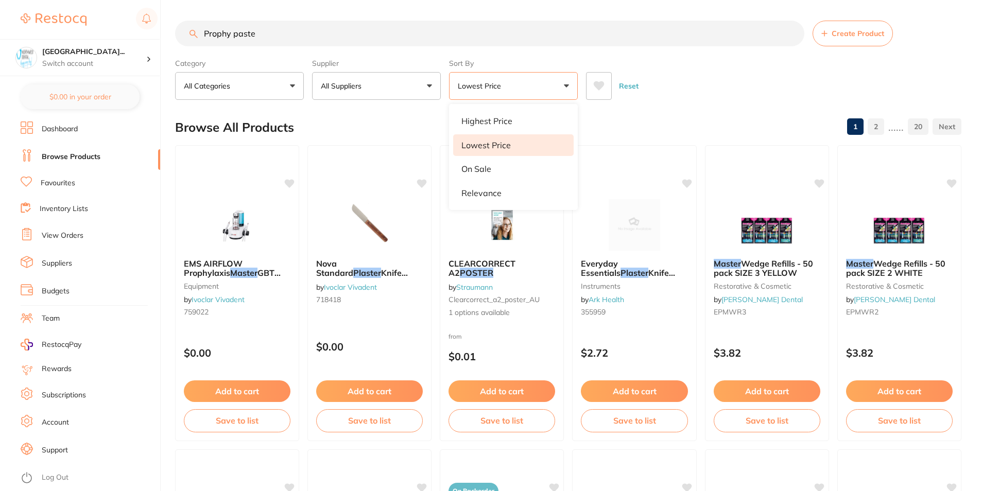
click at [736, 85] on div "Reset" at bounding box center [769, 82] width 367 height 36
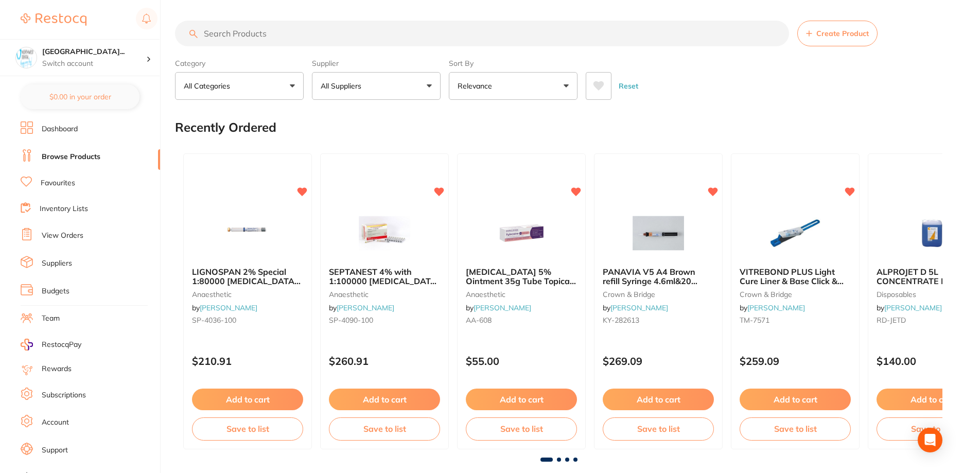
click at [63, 236] on link "View Orders" at bounding box center [63, 236] width 42 height 10
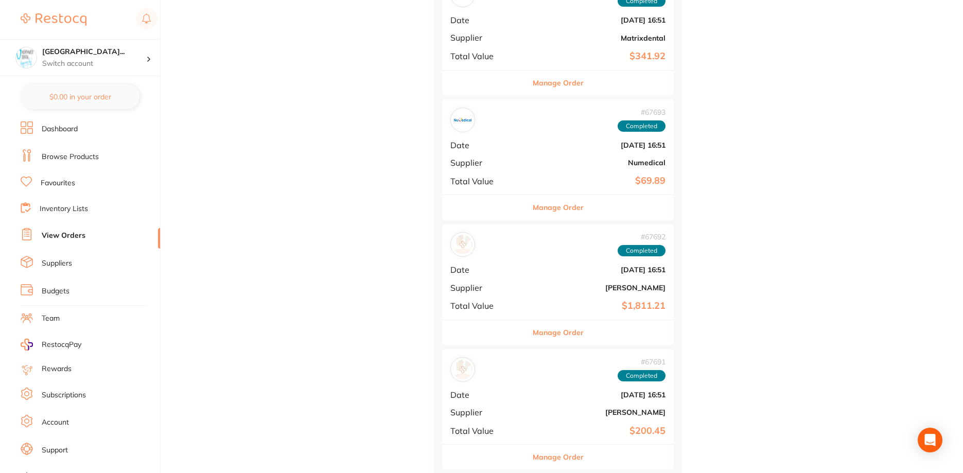
scroll to position [6589, 0]
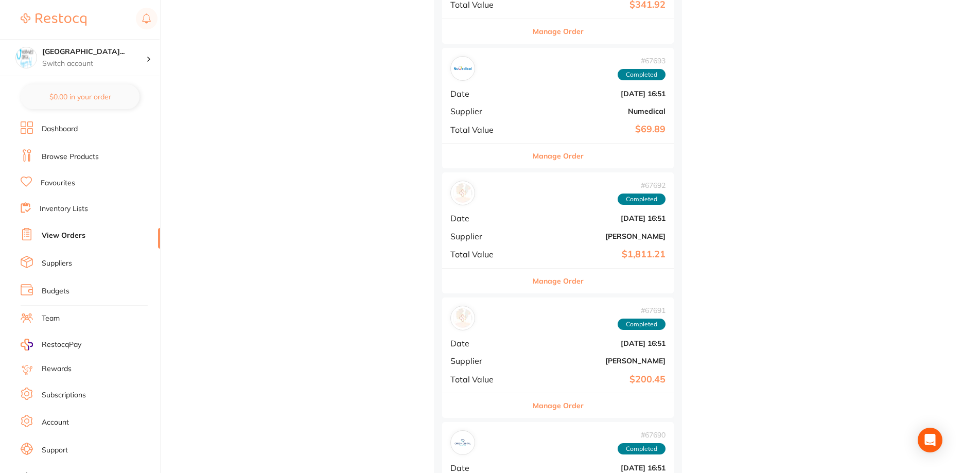
click at [455, 88] on div "# 67693 Completed Date Jan 22 2025, 16:51 Supplier Numedical Total Value $69.89" at bounding box center [558, 95] width 232 height 95
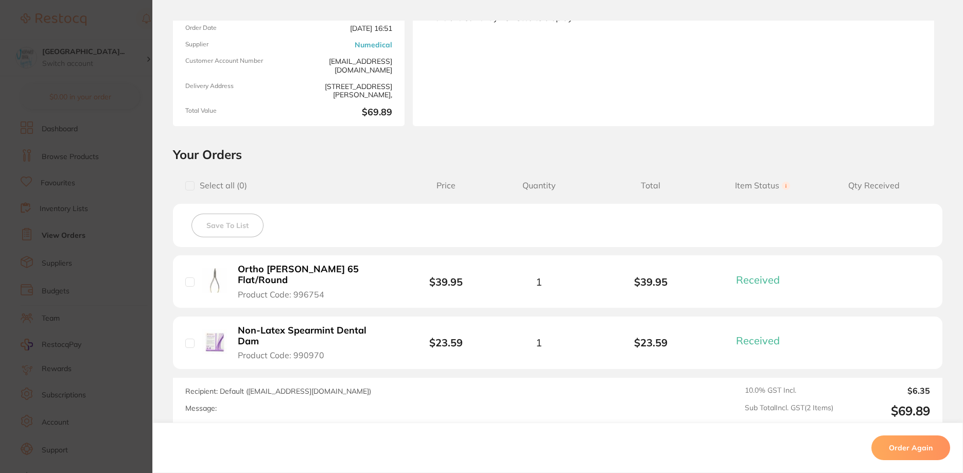
scroll to position [195, 0]
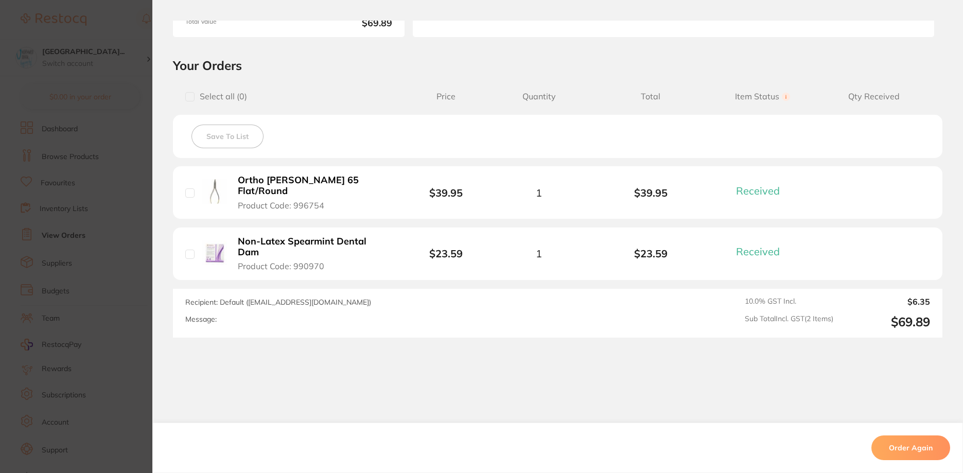
click at [81, 215] on section "Order ID: Restocq- 67693 Order Information 2 Received Completed Order Order Dat…" at bounding box center [481, 236] width 963 height 473
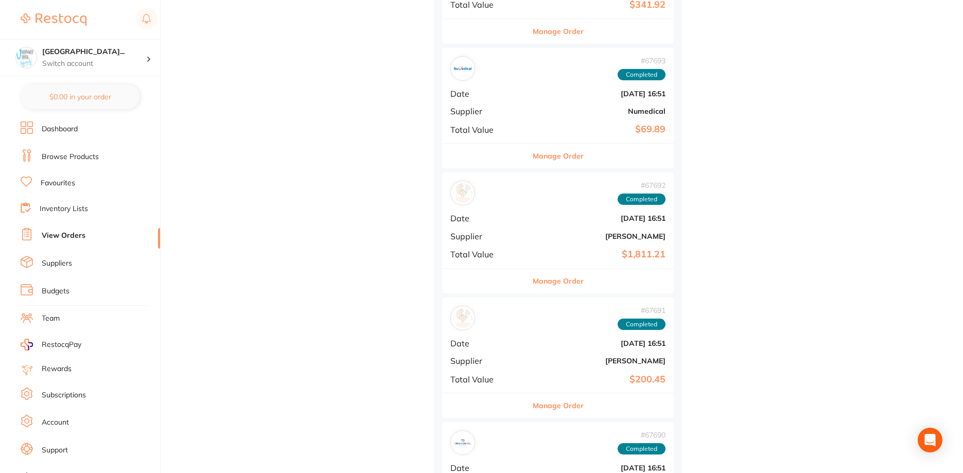
click at [528, 239] on b "[PERSON_NAME]" at bounding box center [597, 236] width 138 height 8
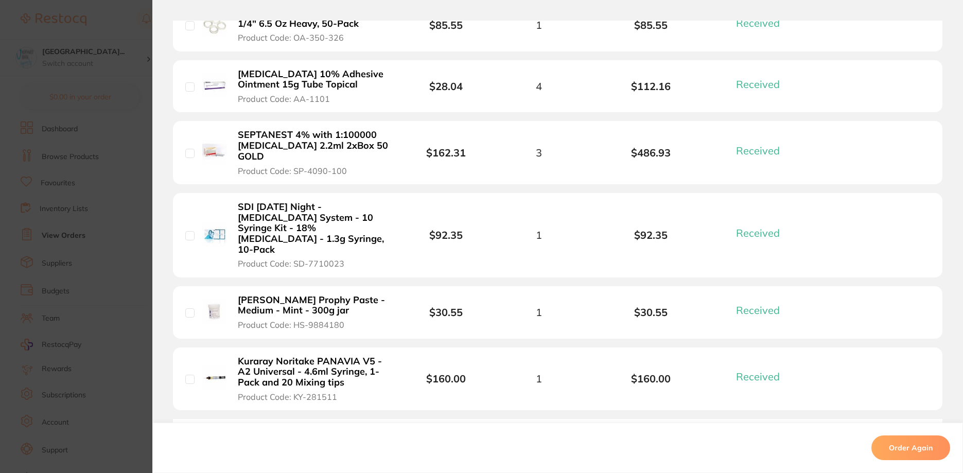
scroll to position [721, 0]
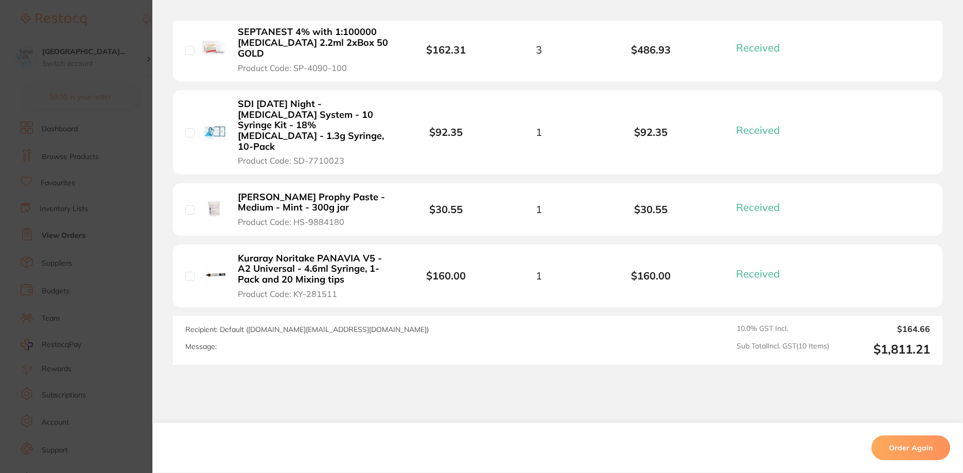
click at [4, 260] on section "Order ID: Restocq- 67692 Order Information 10 Received Completed Order Order Da…" at bounding box center [481, 236] width 963 height 473
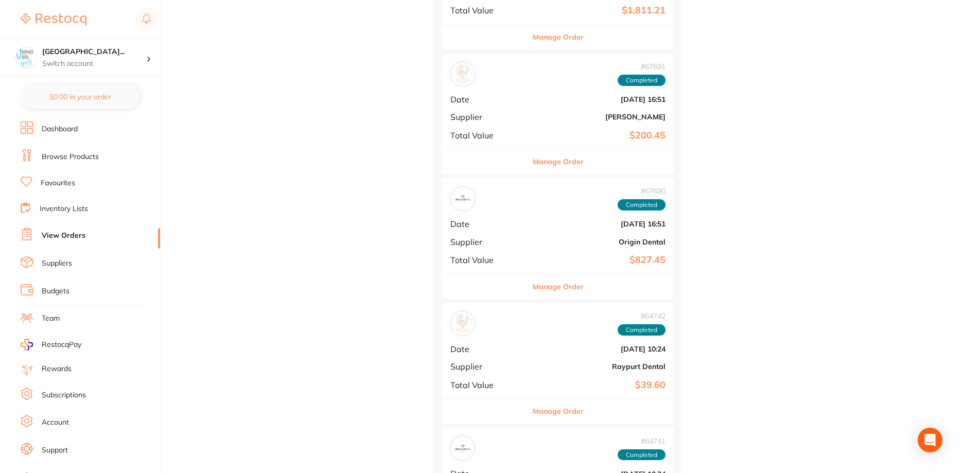
scroll to position [6898, 0]
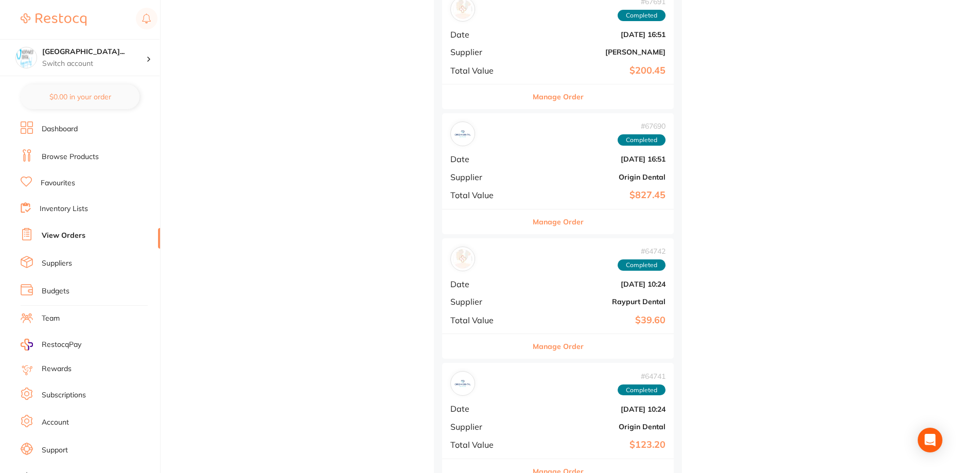
click at [528, 37] on b "Jan 22 2025, 16:51" at bounding box center [597, 34] width 138 height 8
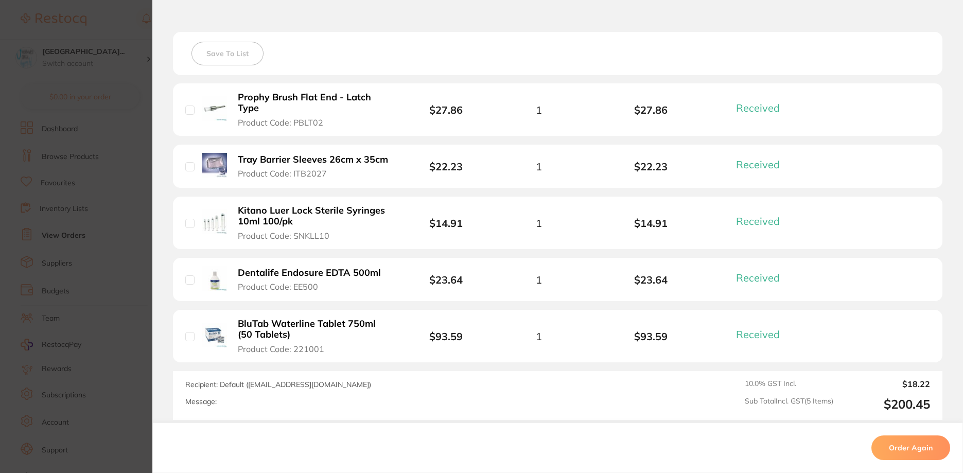
scroll to position [309, 0]
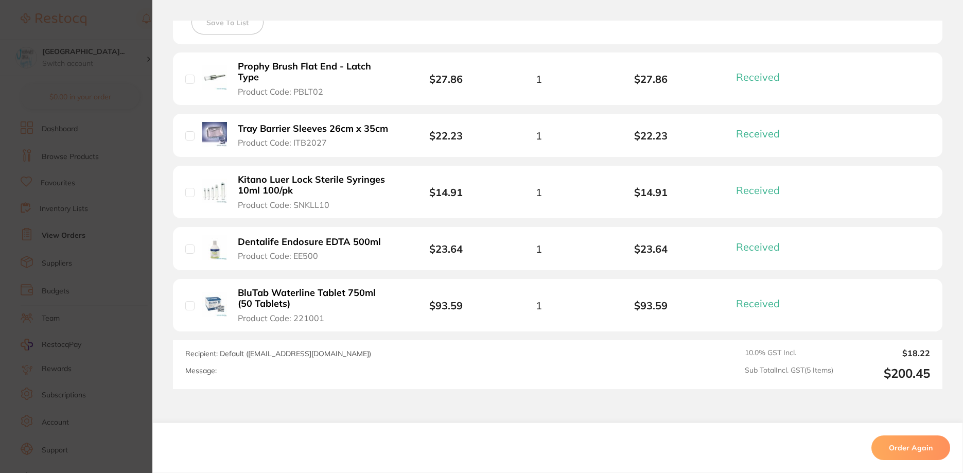
checkbox input "false"
click at [58, 129] on section "Order ID: Restocq- 67691 Order Information 5 Received Completed Order Order Dat…" at bounding box center [481, 236] width 963 height 473
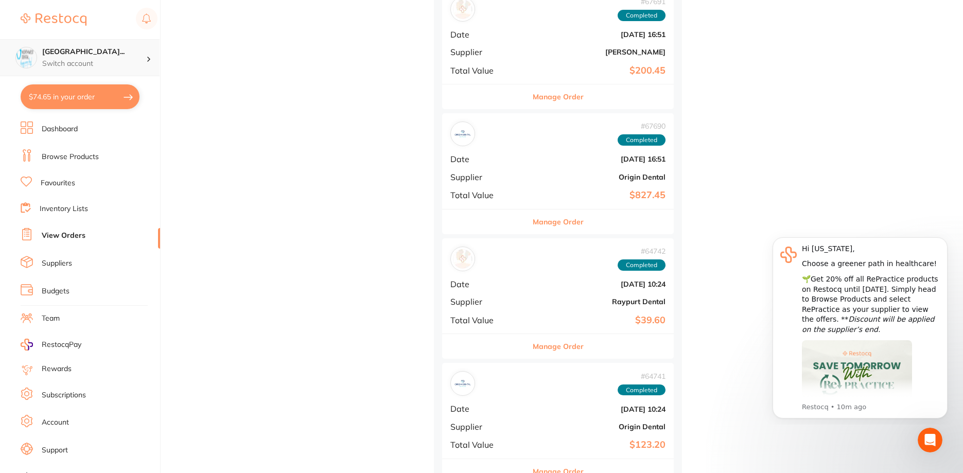
click at [82, 59] on p "Switch account" at bounding box center [94, 64] width 104 height 10
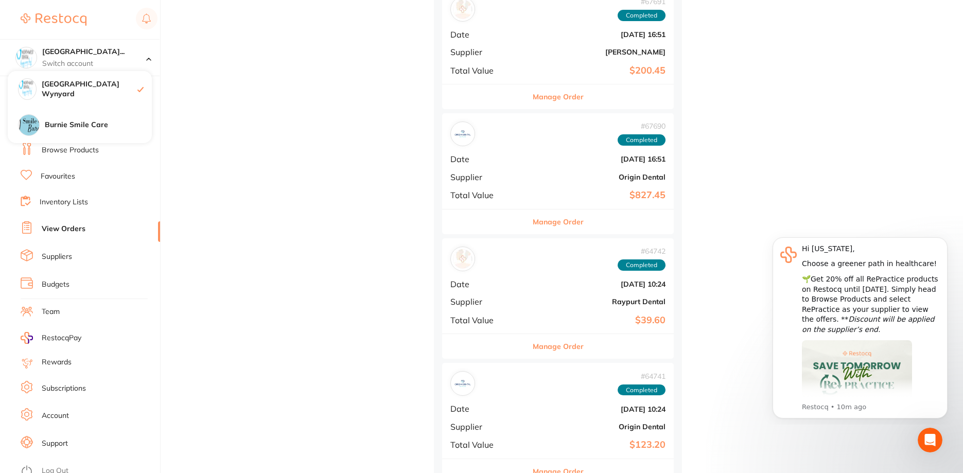
scroll to position [13, 0]
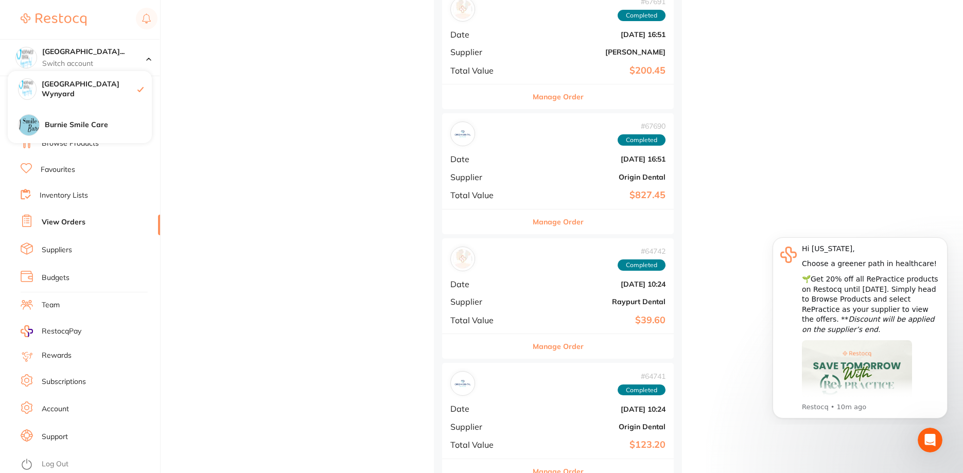
click at [67, 462] on link "Log Out" at bounding box center [55, 464] width 27 height 10
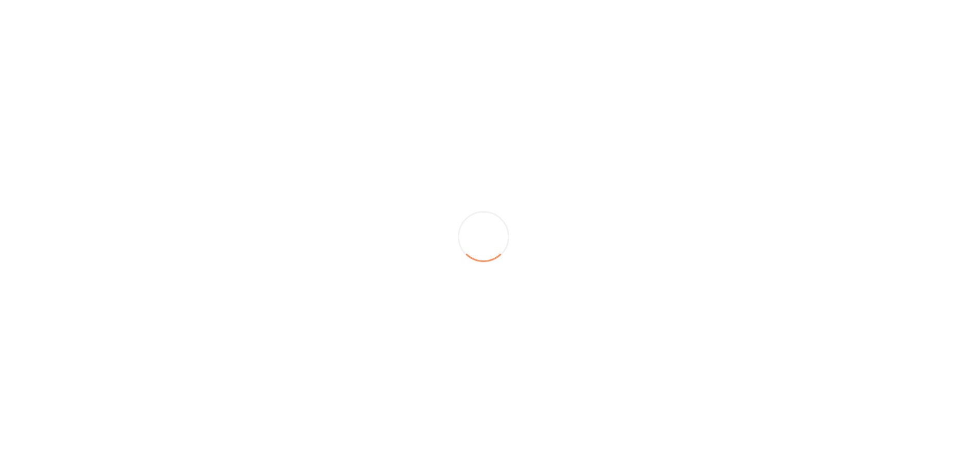
scroll to position [0, 0]
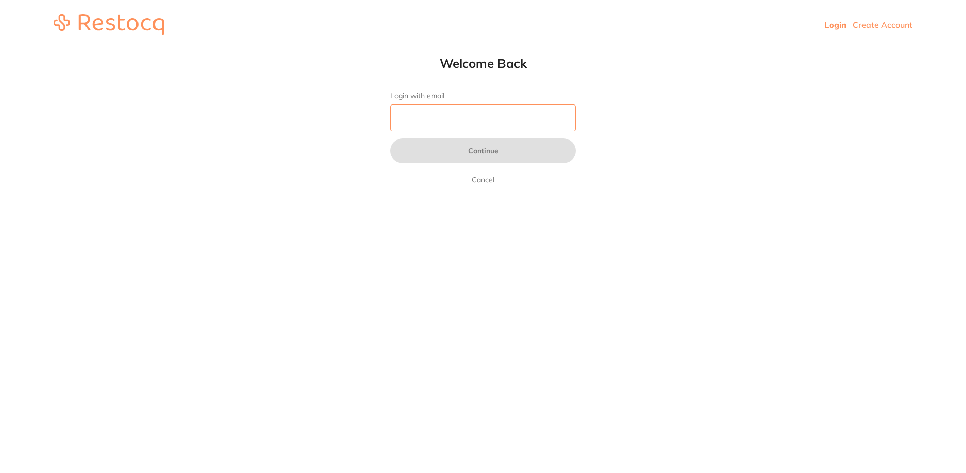
click at [498, 123] on input "Login with email" at bounding box center [482, 117] width 185 height 27
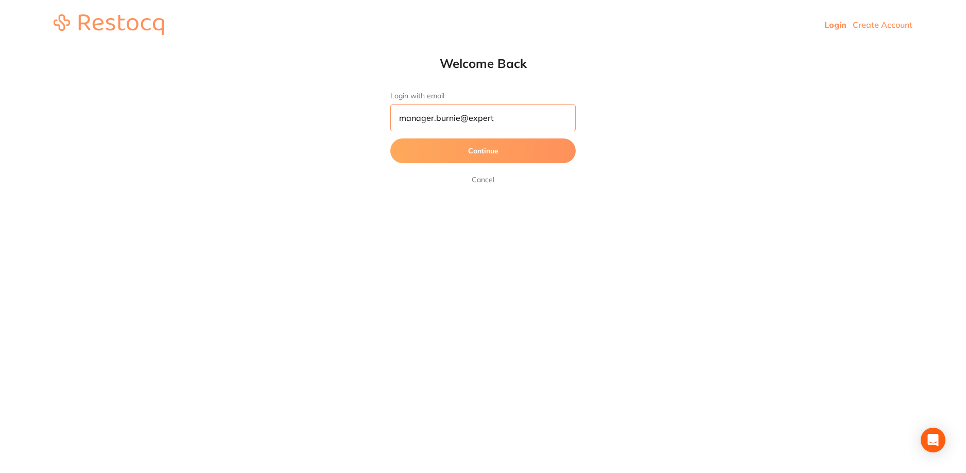
type input "manager.burnie@experteeth.com.au"
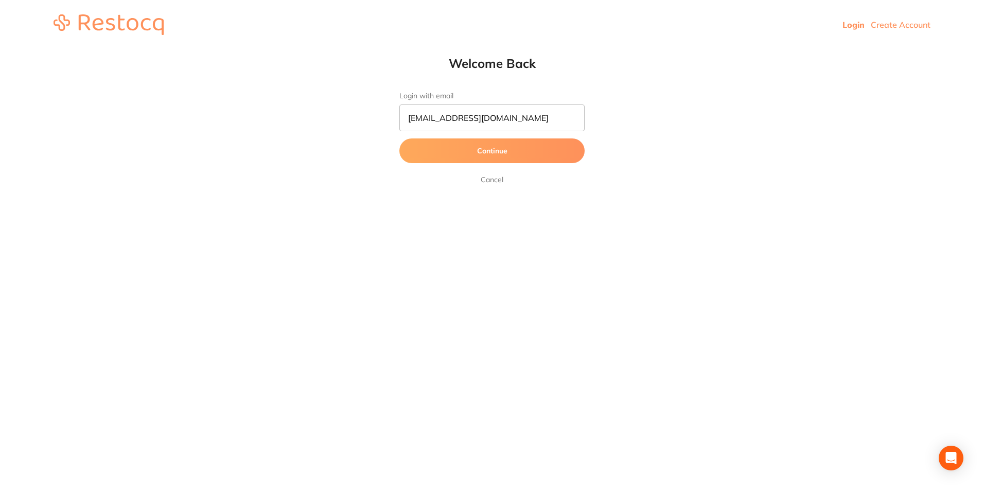
click at [550, 153] on button "Continue" at bounding box center [491, 150] width 185 height 25
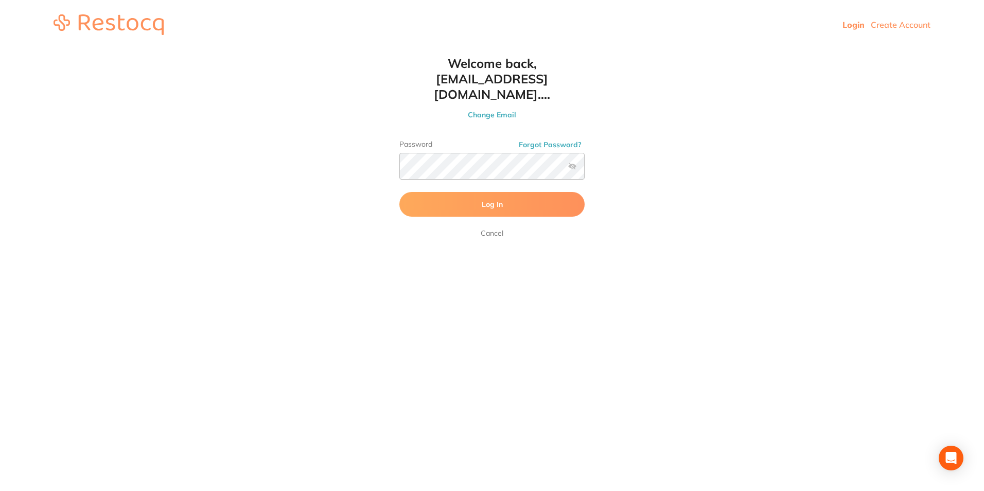
click at [549, 192] on button "Log In" at bounding box center [491, 204] width 185 height 25
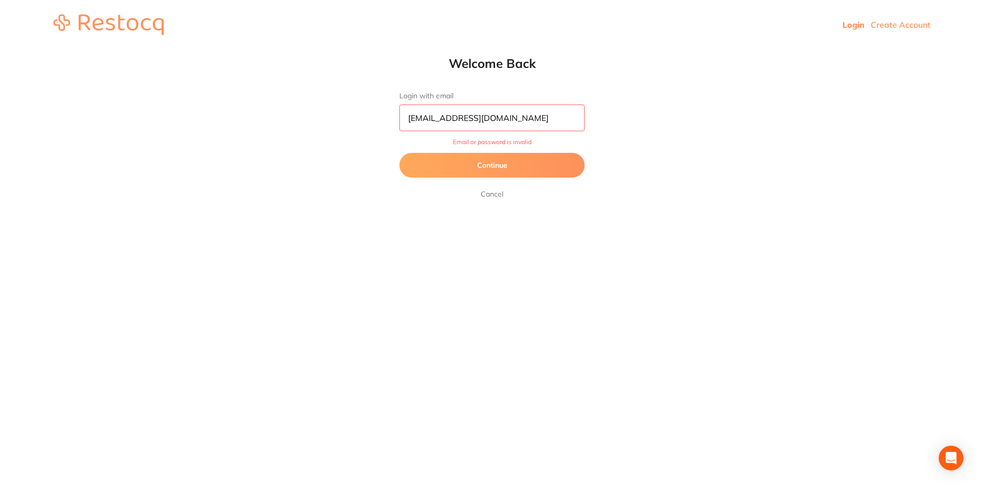
click at [448, 165] on button "Continue" at bounding box center [491, 165] width 185 height 25
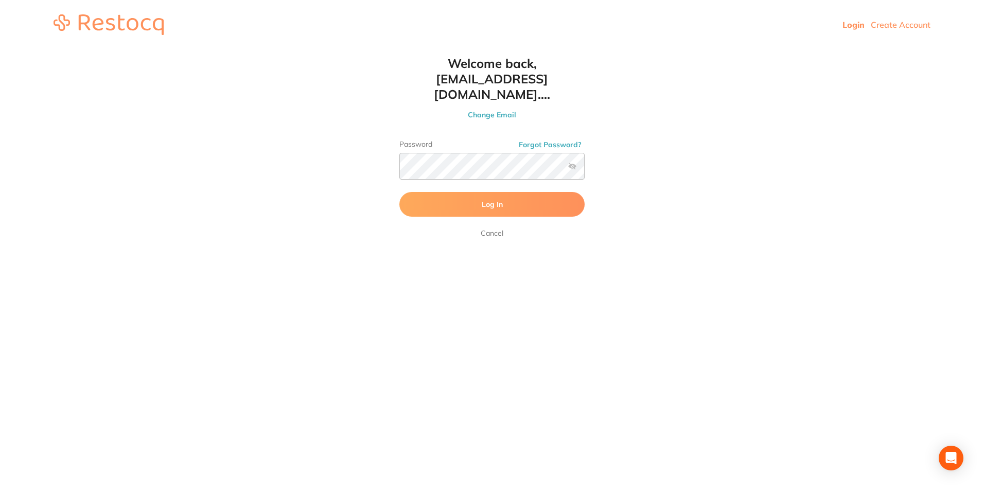
click at [574, 162] on label at bounding box center [572, 166] width 8 height 8
click at [585, 169] on input "checkbox" at bounding box center [585, 169] width 0 height 0
click at [399, 192] on button "Log In" at bounding box center [491, 204] width 185 height 25
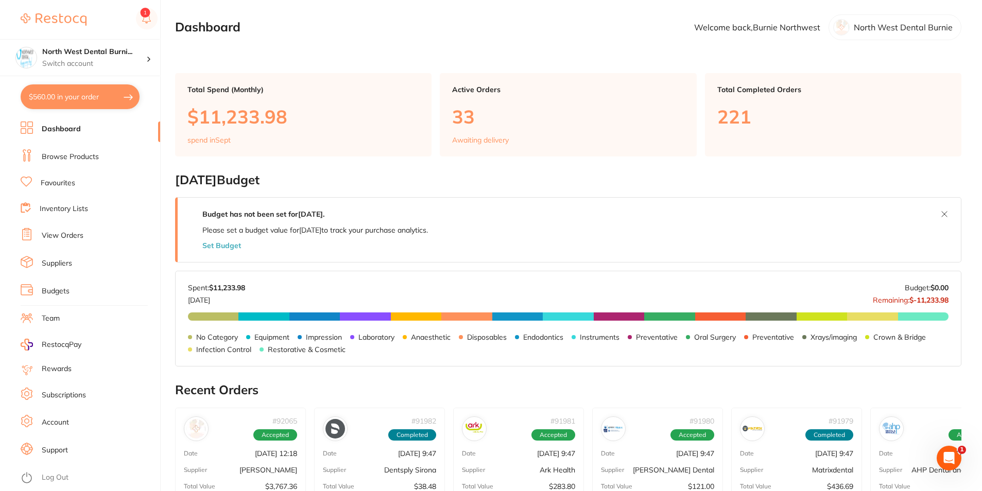
click at [76, 181] on li "Favourites" at bounding box center [90, 183] width 139 height 13
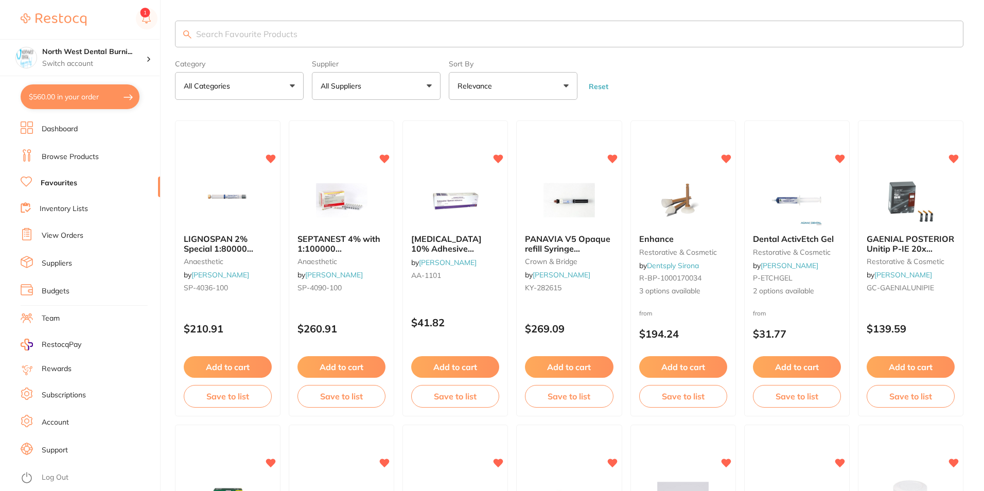
click at [439, 35] on input "search" at bounding box center [569, 34] width 789 height 27
type input "peg"
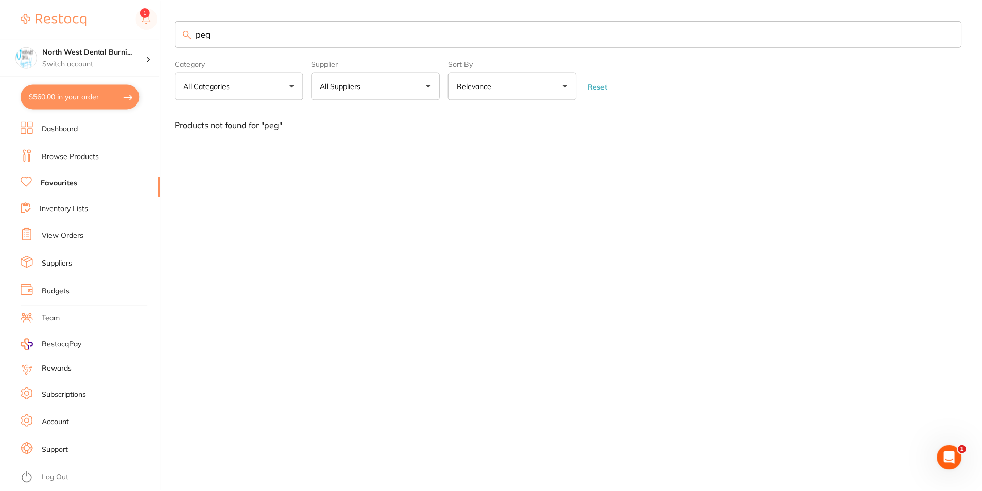
scroll to position [1, 0]
drag, startPoint x: 220, startPoint y: 36, endPoint x: 168, endPoint y: 45, distance: 52.8
click at [168, 45] on div "$560.00 North West Dental Burni... Switch account North West Dental Burnie Burn…" at bounding box center [492, 245] width 984 height 491
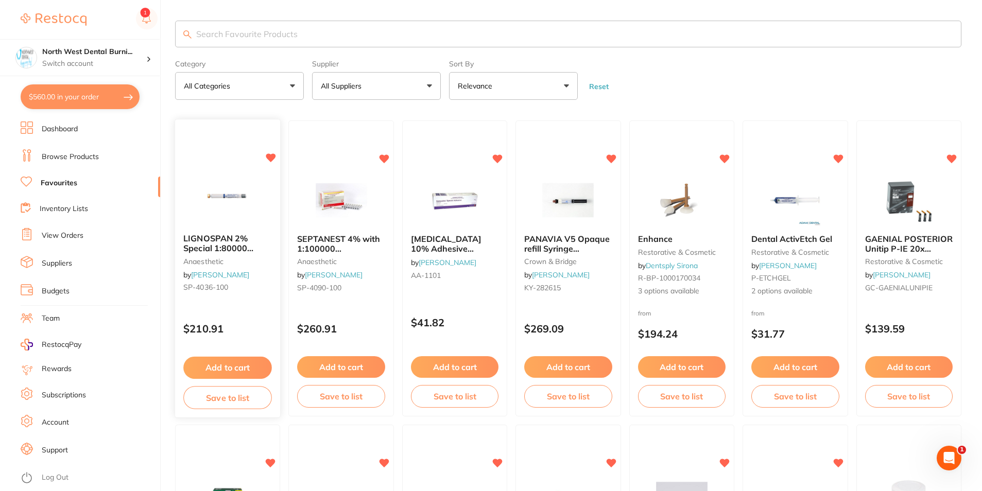
scroll to position [0, 0]
click at [61, 234] on link "View Orders" at bounding box center [63, 236] width 42 height 10
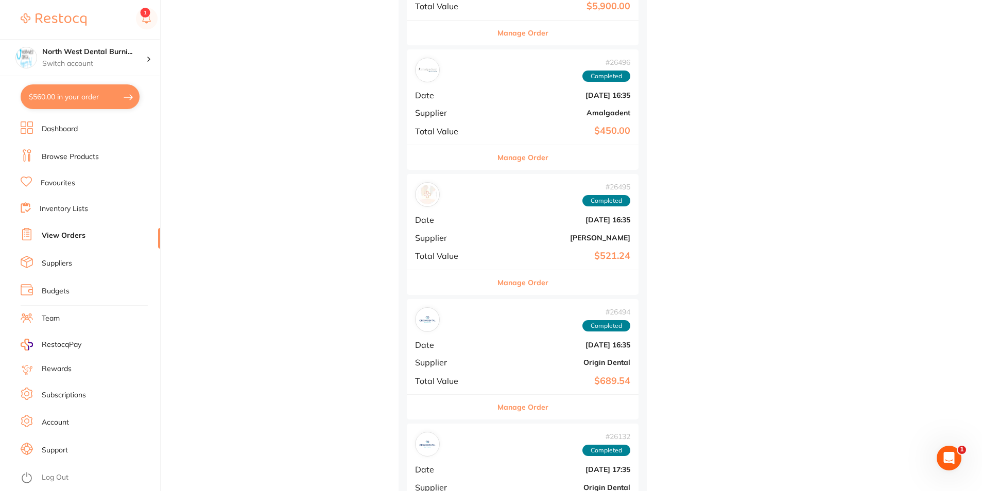
scroll to position [19715, 0]
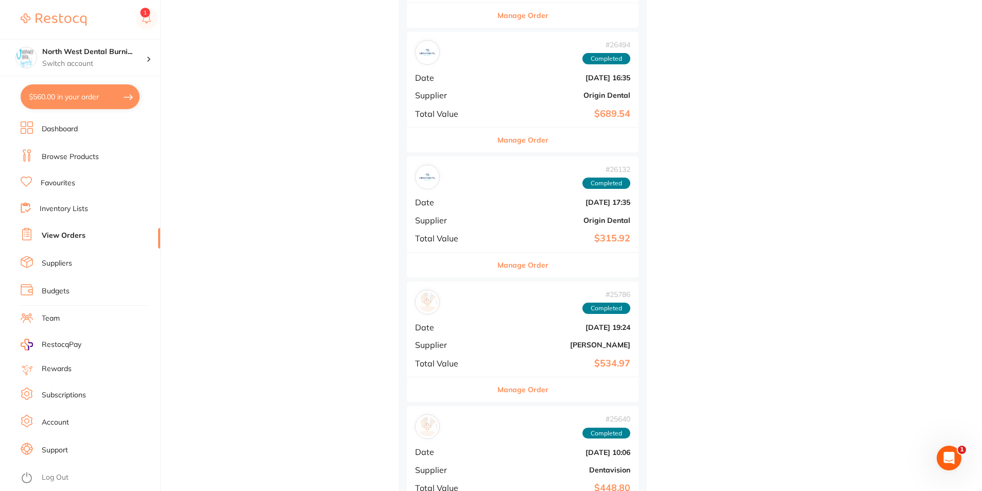
click at [506, 322] on div "# 25786 Completed Date Jan 11 2024, 19:24 Supplier Henry Schein Halas Total Val…" at bounding box center [523, 329] width 232 height 95
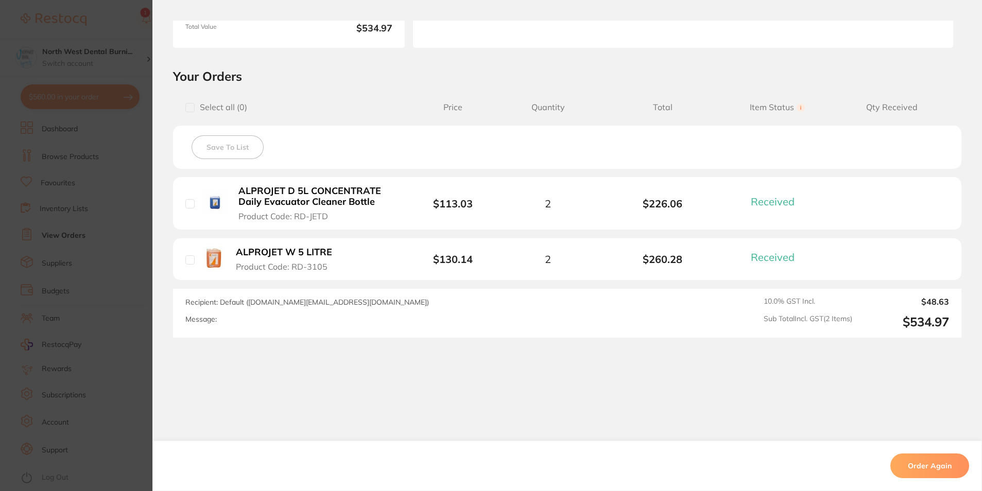
click at [32, 309] on section "Order ID: Restocq- 25786 Order Information 2 Received Completed Order Order Dat…" at bounding box center [491, 245] width 982 height 491
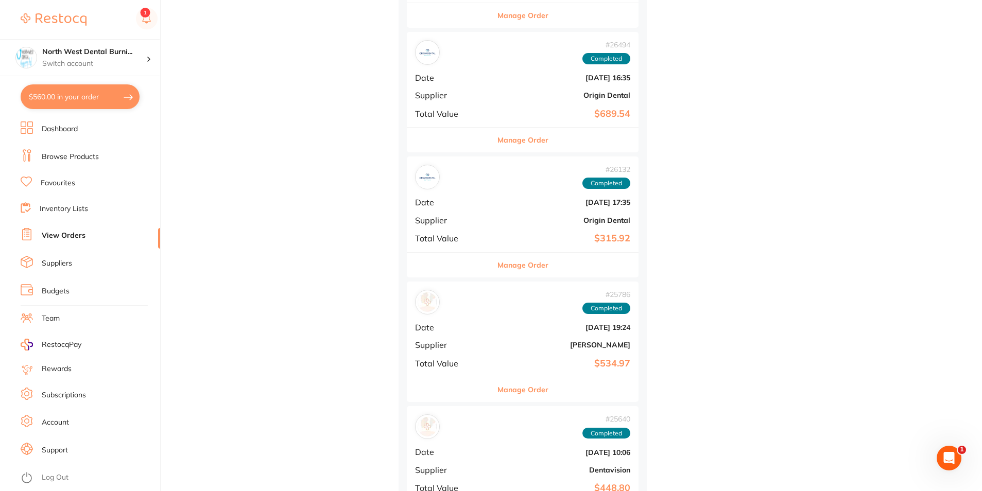
click at [514, 243] on b "$315.92" at bounding box center [561, 238] width 138 height 11
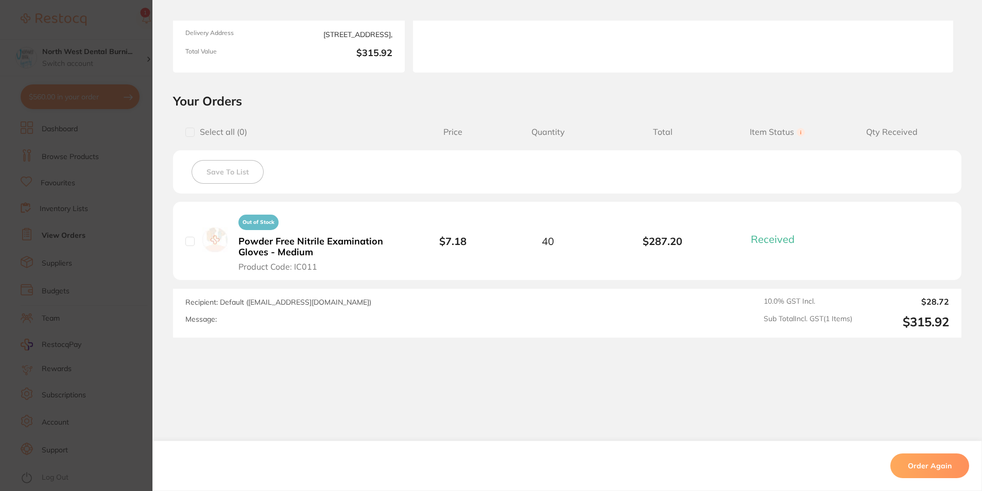
click at [67, 269] on section "Order ID: Restocq- 26132 Order Information 1 Received Completed Order Order Dat…" at bounding box center [491, 245] width 982 height 491
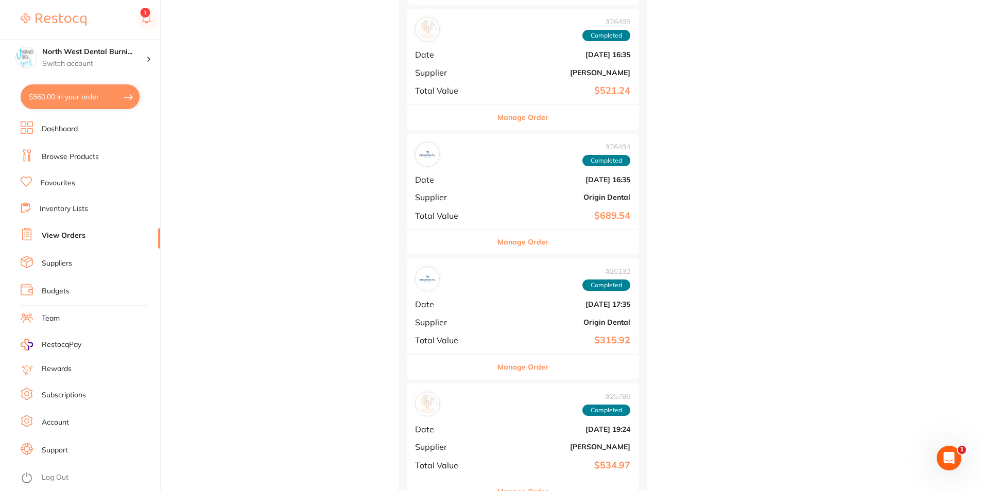
scroll to position [19612, 0]
click at [539, 212] on b "$689.54" at bounding box center [561, 217] width 138 height 11
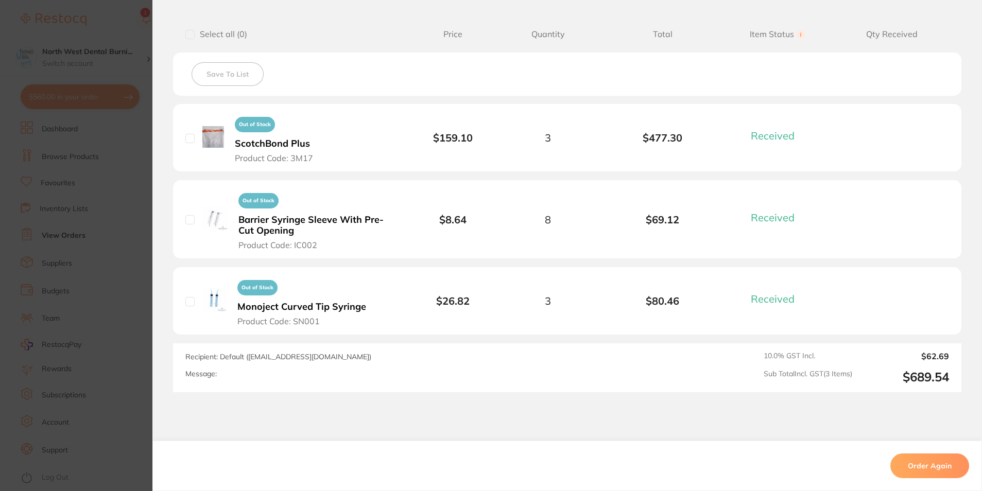
click at [76, 261] on section "Order ID: Restocq- 26494 Order Information 3 Received Completed Order Order Dat…" at bounding box center [491, 245] width 982 height 491
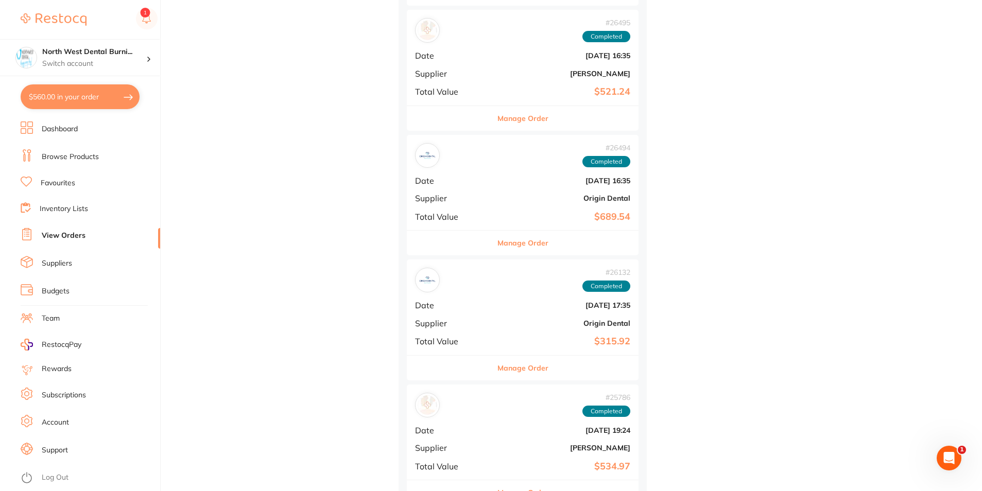
scroll to position [19406, 0]
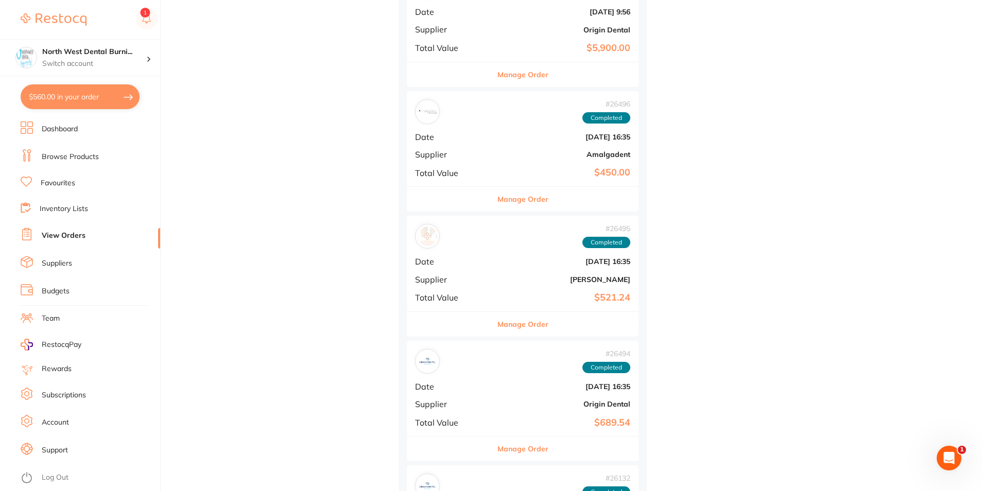
click at [470, 122] on div "# 26496 Completed" at bounding box center [522, 111] width 215 height 25
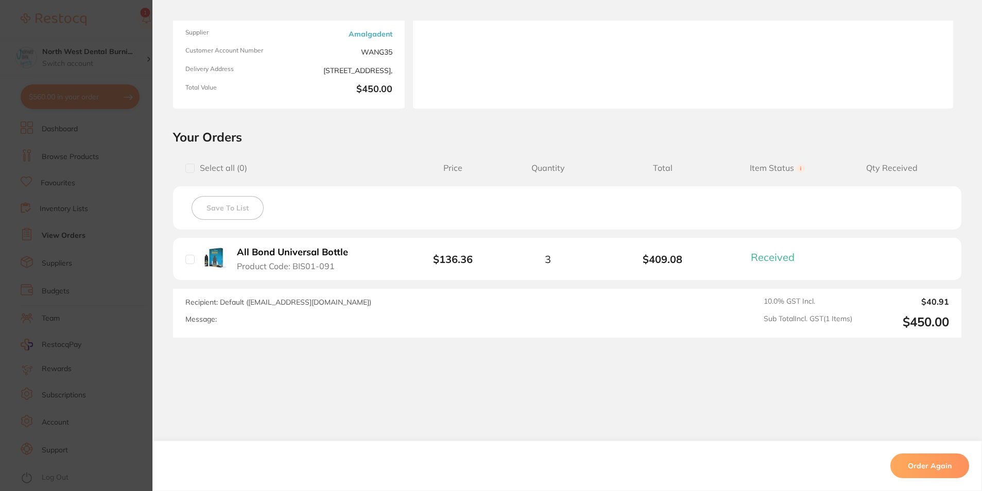
click at [91, 286] on section "Order ID: Restocq- 26496 Order Information 1 Received Completed Order Order Dat…" at bounding box center [491, 245] width 982 height 491
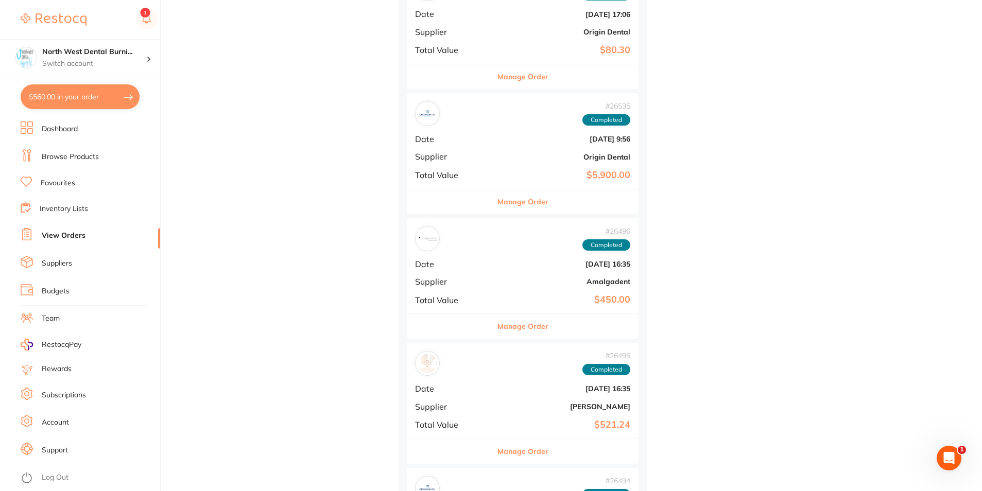
scroll to position [19252, 0]
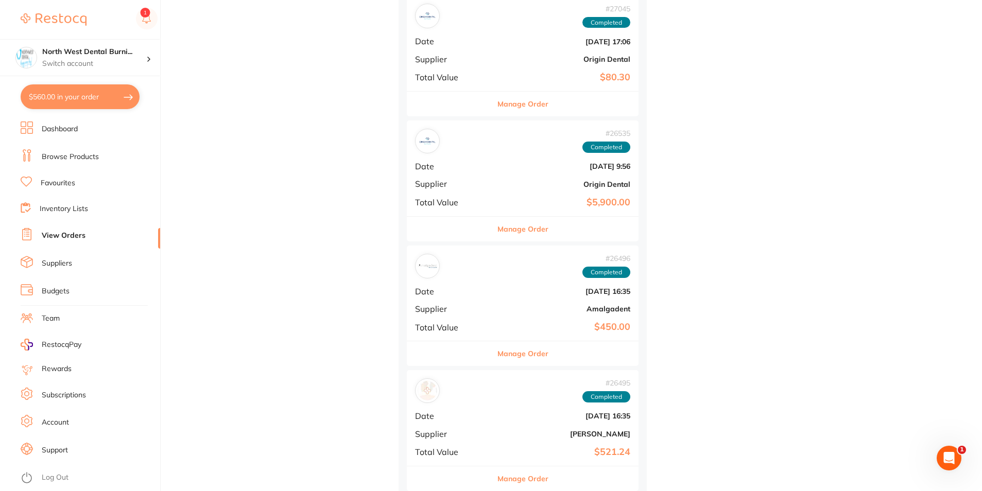
click at [552, 192] on div "# 26535 Completed Date Jan 23 2024, 9:56 Supplier Origin Dental Total Value $5,…" at bounding box center [523, 167] width 232 height 95
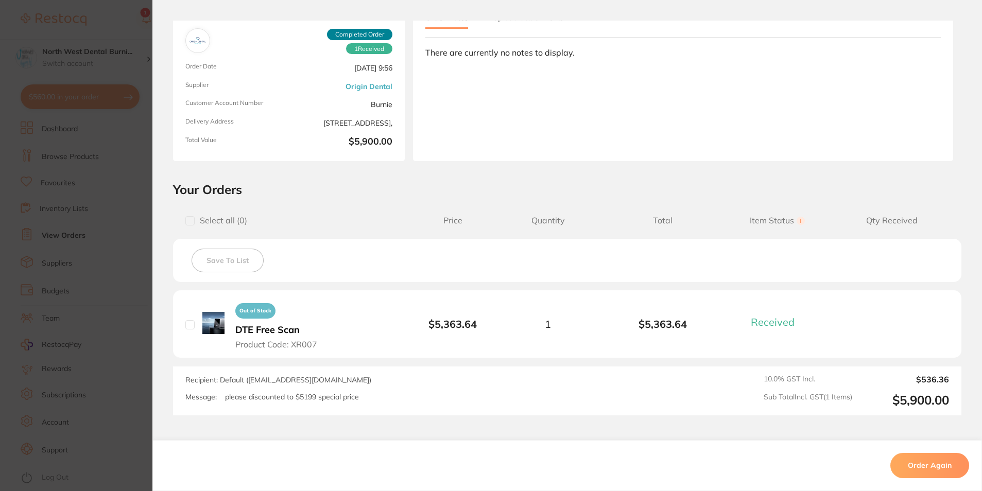
scroll to position [149, 0]
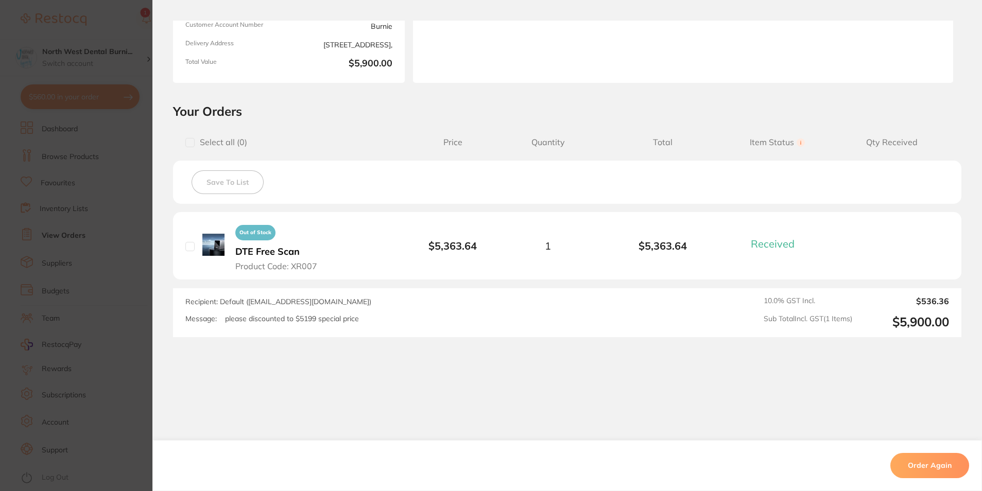
click at [73, 253] on section "Order ID: Restocq- 26535 Order Information 1 Received Completed Order Order Dat…" at bounding box center [491, 245] width 982 height 491
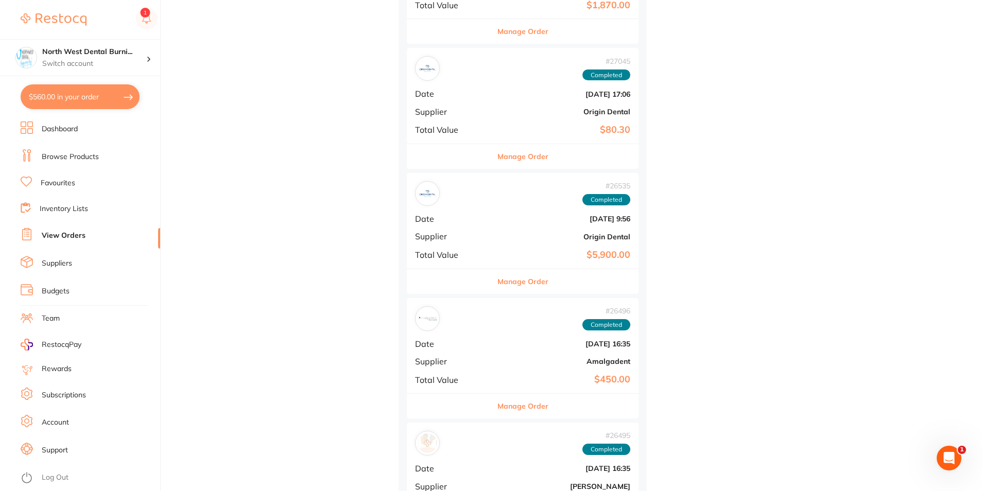
scroll to position [19149, 0]
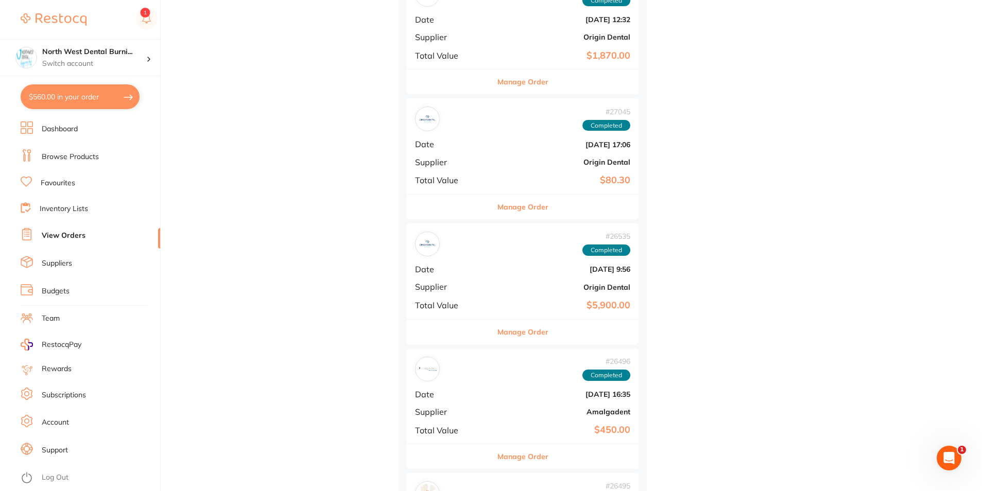
click at [511, 176] on b "$80.30" at bounding box center [561, 180] width 138 height 11
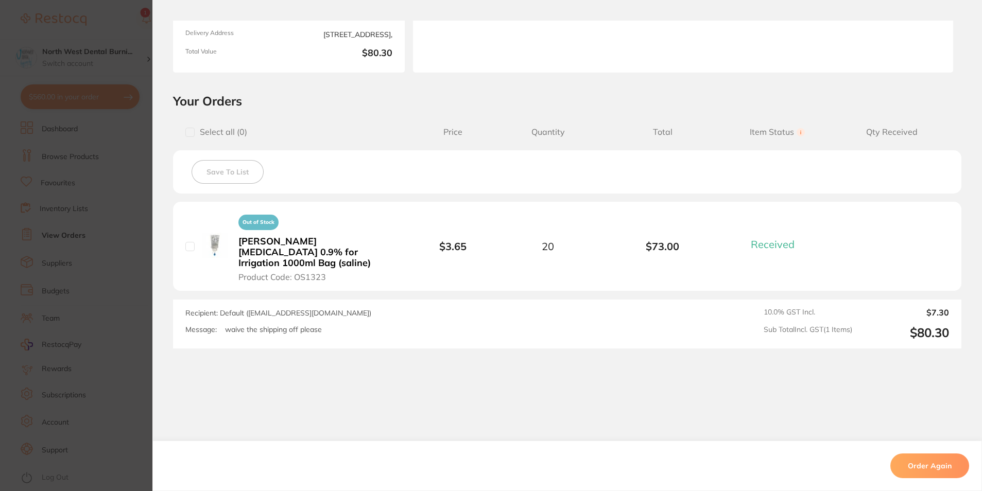
click at [87, 257] on section "Order ID: Restocq- 27045 Order Information 1 Received Completed Order Order Dat…" at bounding box center [491, 245] width 982 height 491
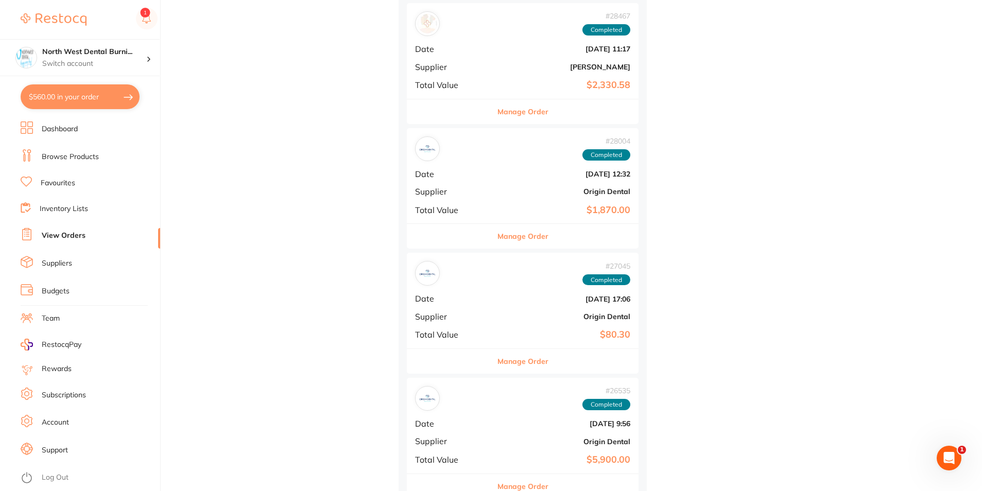
click at [492, 65] on b "[PERSON_NAME]" at bounding box center [561, 67] width 138 height 8
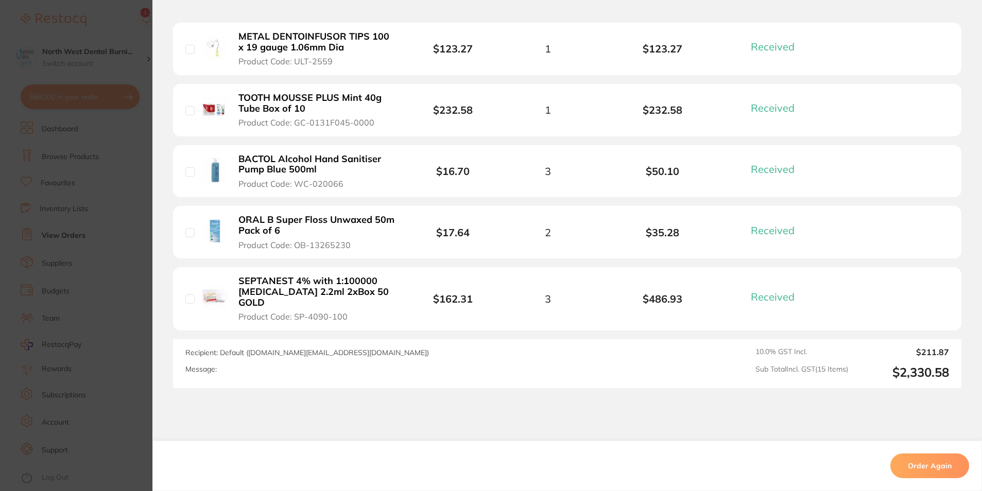
scroll to position [1109, 0]
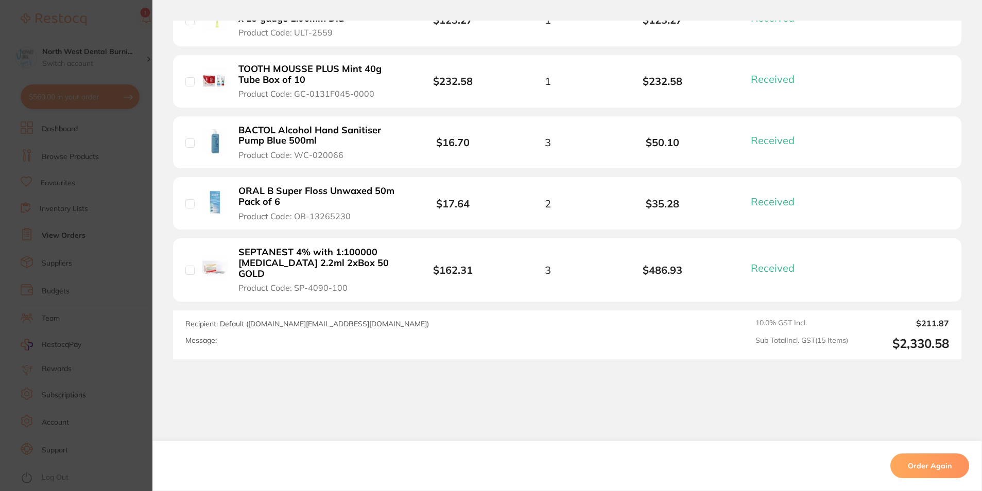
drag, startPoint x: 124, startPoint y: 271, endPoint x: 118, endPoint y: 252, distance: 20.4
click at [124, 271] on section "Order ID: Restocq- 28467 Order Information 15 Received Completed Order Order Da…" at bounding box center [491, 245] width 982 height 491
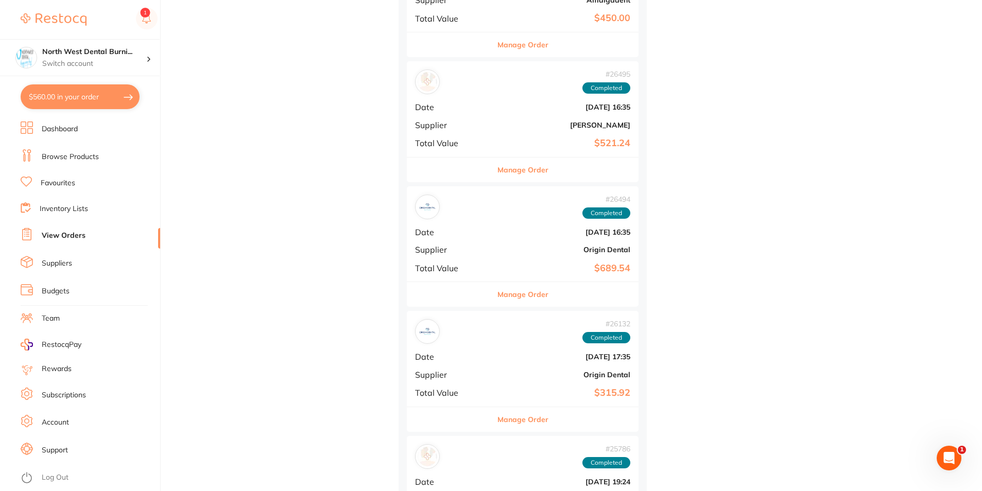
click at [85, 39] on div "North West Dental Burni... Switch account North West Dental Burnie Burnie Smile…" at bounding box center [80, 38] width 160 height 76
click at [88, 56] on h4 "North West Dental Burni..." at bounding box center [94, 52] width 104 height 10
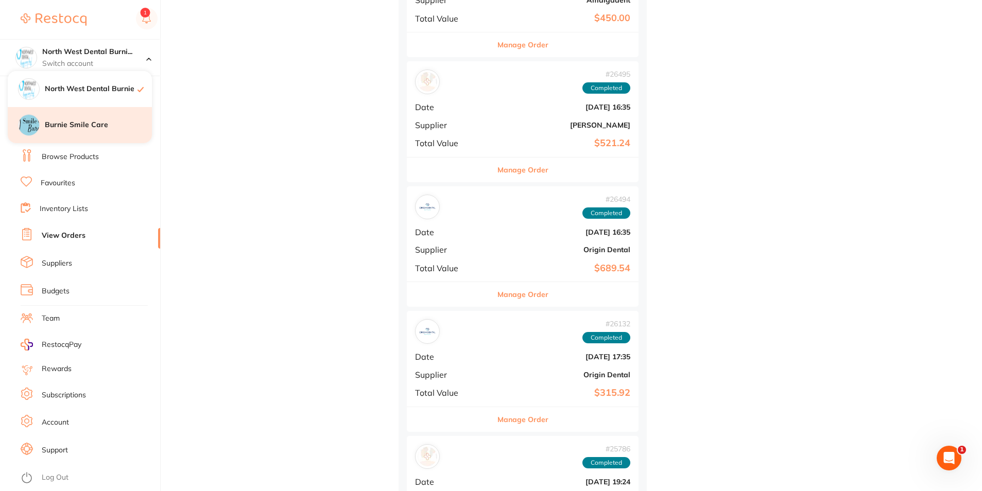
click at [91, 117] on div "Burnie Smile Care" at bounding box center [80, 125] width 144 height 36
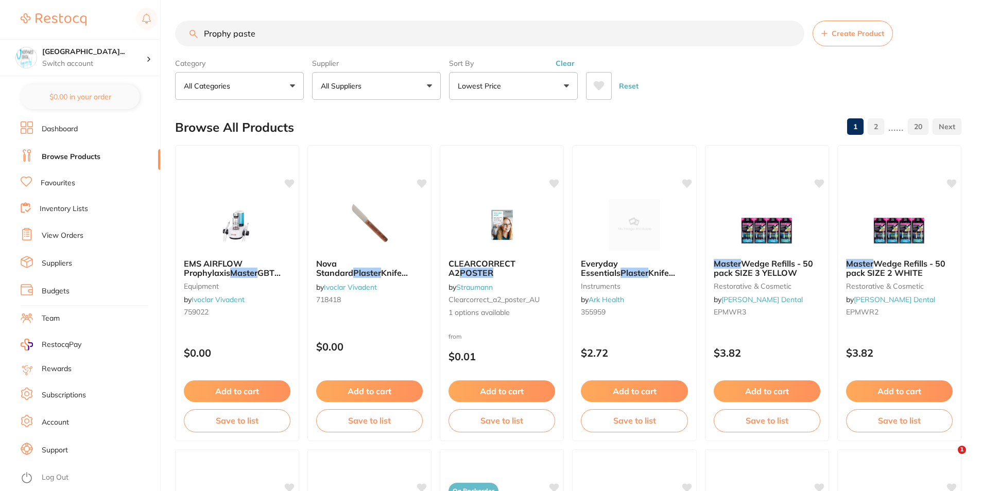
click at [566, 67] on button "Clear" at bounding box center [564, 63] width 25 height 9
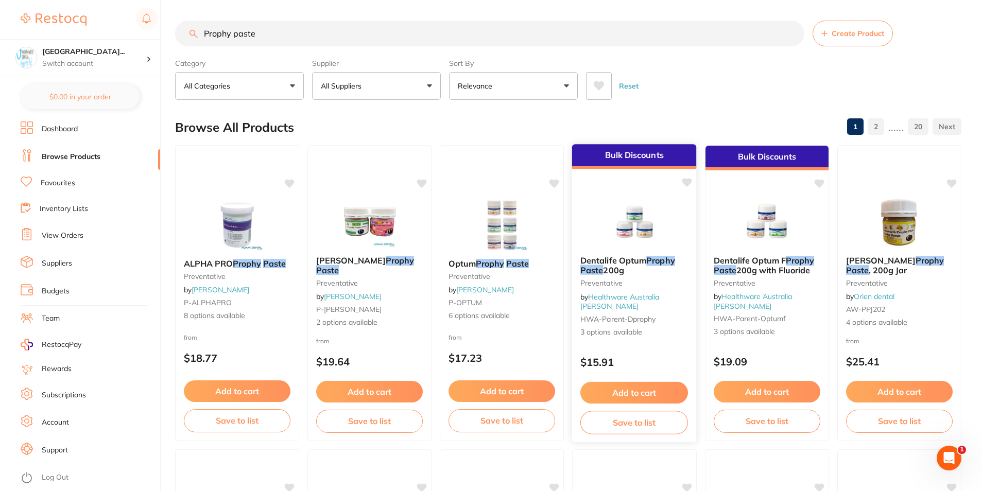
click at [637, 283] on small "Preventative" at bounding box center [634, 283] width 108 height 8
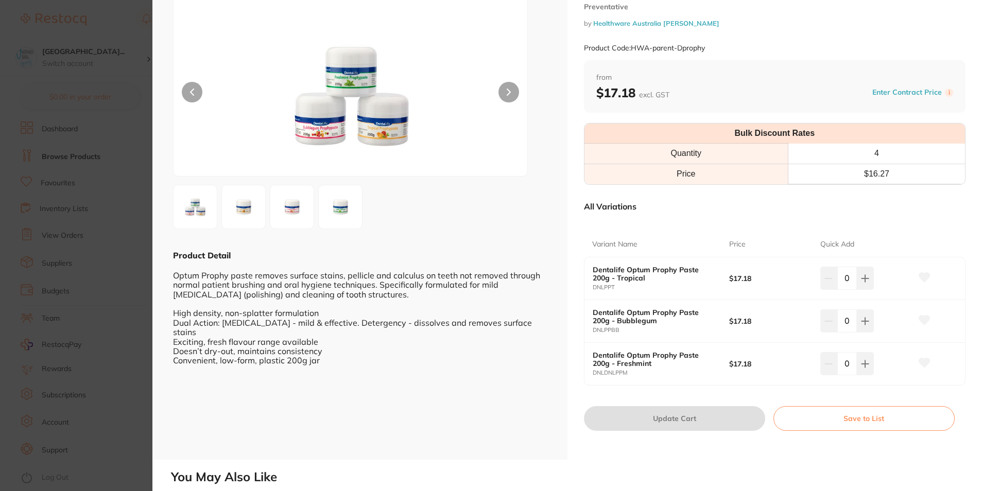
scroll to position [51, 0]
click at [864, 362] on icon at bounding box center [865, 363] width 8 height 8
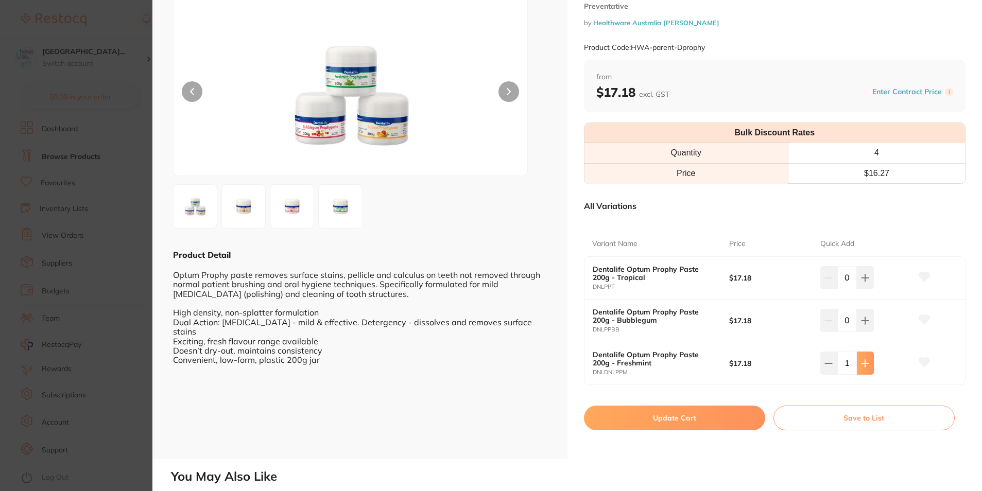
click at [864, 362] on icon at bounding box center [865, 363] width 8 height 8
type input "2"
click at [865, 271] on button at bounding box center [865, 277] width 17 height 23
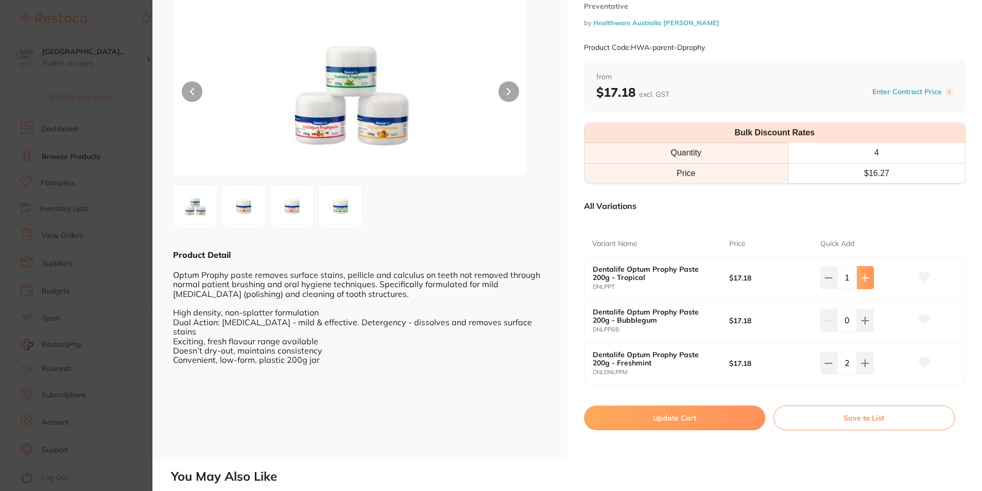
type input "2"
click at [709, 422] on button "Update Cart" at bounding box center [674, 418] width 181 height 25
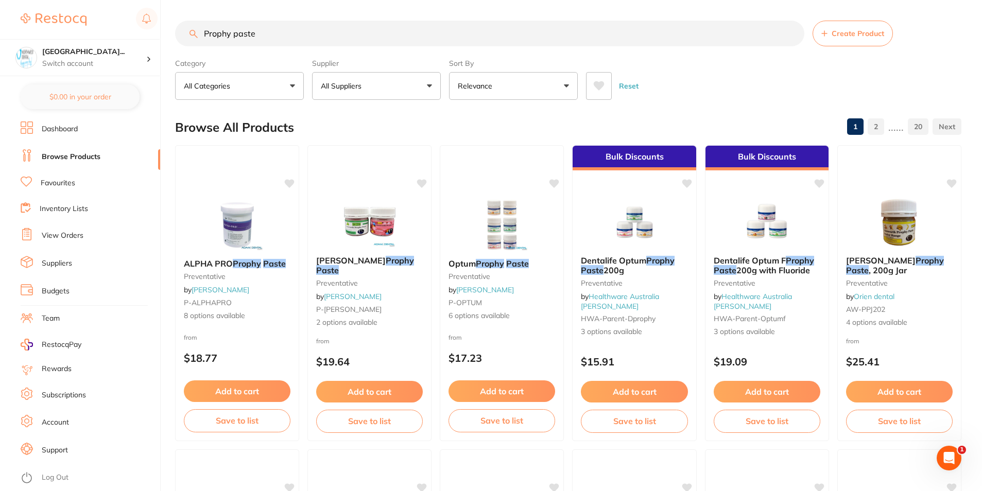
drag, startPoint x: 267, startPoint y: 34, endPoint x: 205, endPoint y: 34, distance: 61.3
click at [205, 34] on input "Prophy paste" at bounding box center [489, 34] width 629 height 26
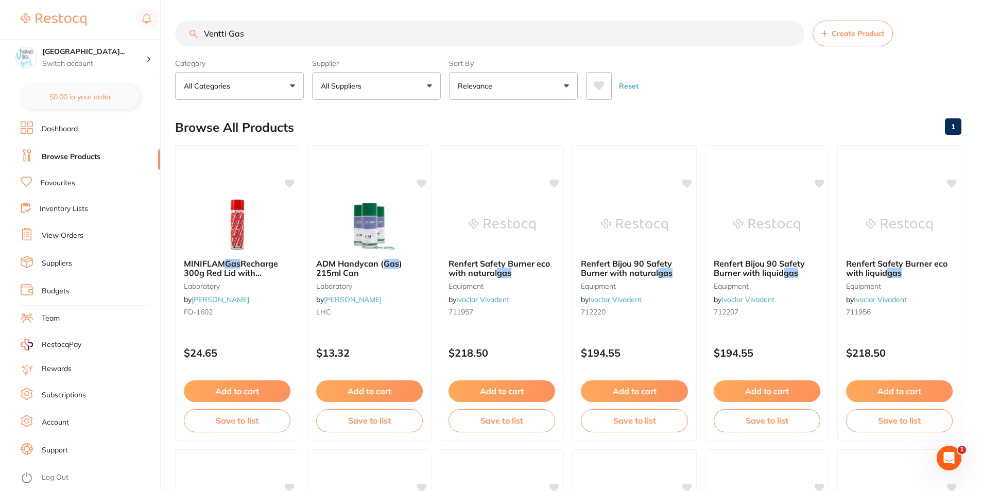
type input "Ventti Gas"
click at [239, 333] on div "MINIFLAM Gas Recharge 300g Red Lid with Attachments laboratory by [PERSON_NAME]…" at bounding box center [238, 293] width 126 height 299
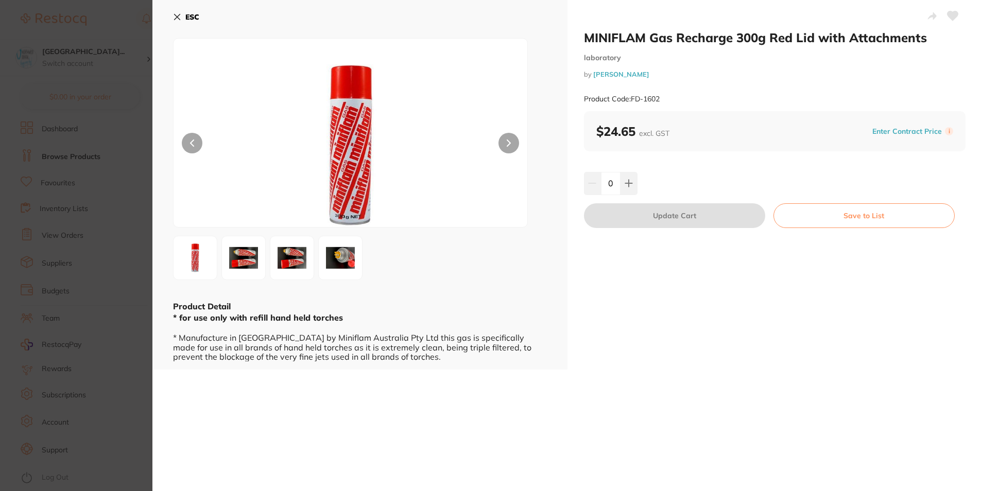
click at [333, 260] on img at bounding box center [340, 257] width 37 height 37
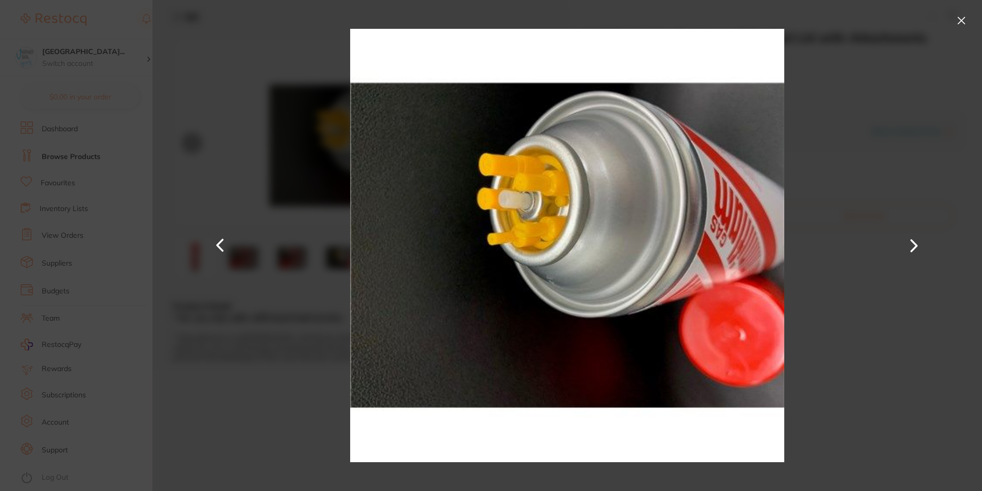
click at [958, 20] on button at bounding box center [961, 20] width 16 height 16
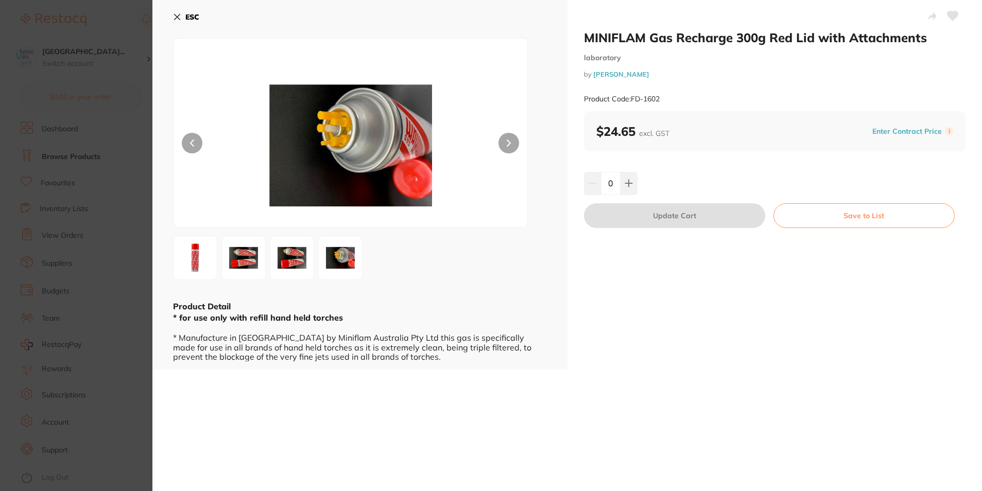
click at [238, 263] on img at bounding box center [243, 257] width 37 height 37
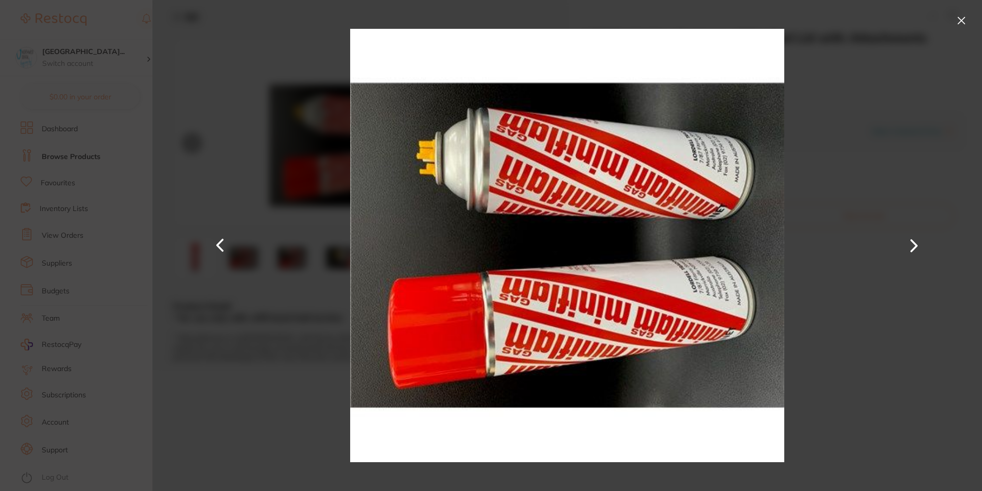
click at [953, 19] on button at bounding box center [961, 20] width 16 height 16
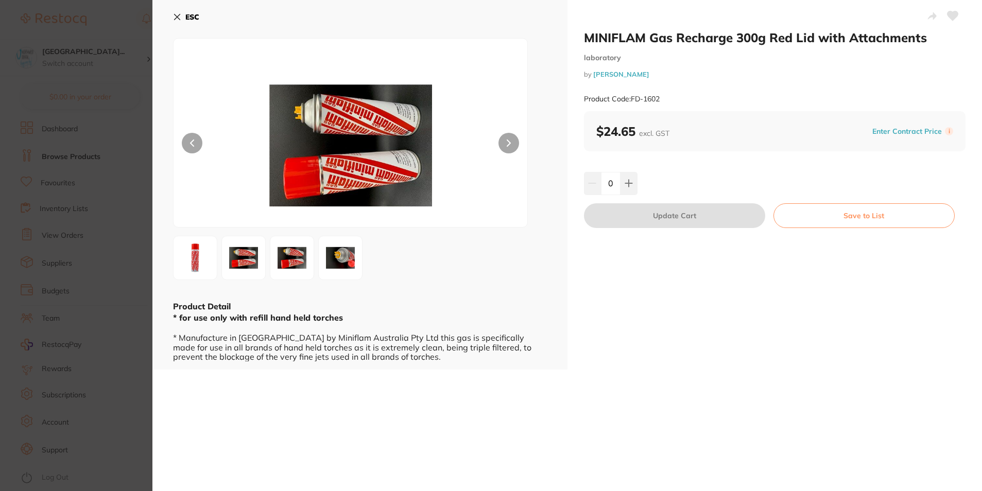
click at [81, 203] on section "MINIFLAM Gas Recharge 300g Red Lid with Attachments laboratory by [PERSON_NAME]…" at bounding box center [491, 245] width 982 height 491
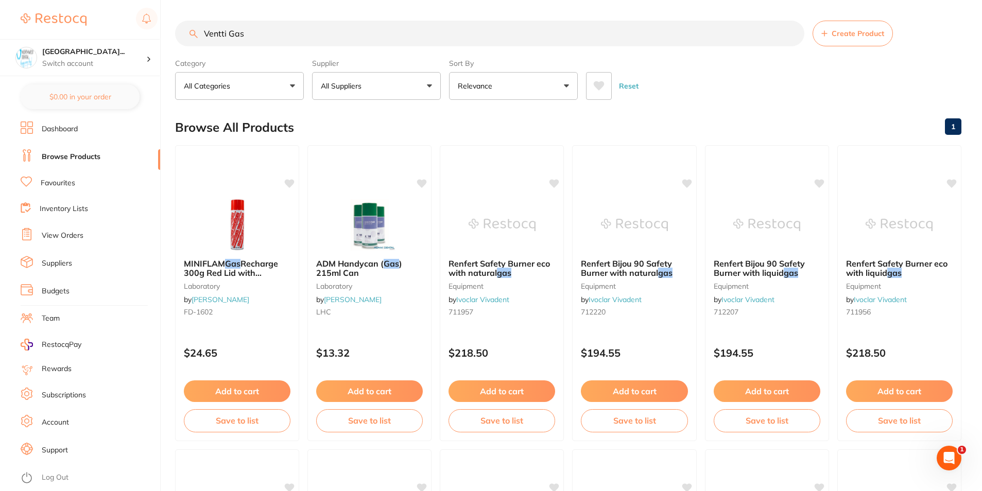
drag, startPoint x: 267, startPoint y: 30, endPoint x: 202, endPoint y: 38, distance: 65.3
click at [202, 38] on input "Ventti Gas" at bounding box center [489, 34] width 629 height 26
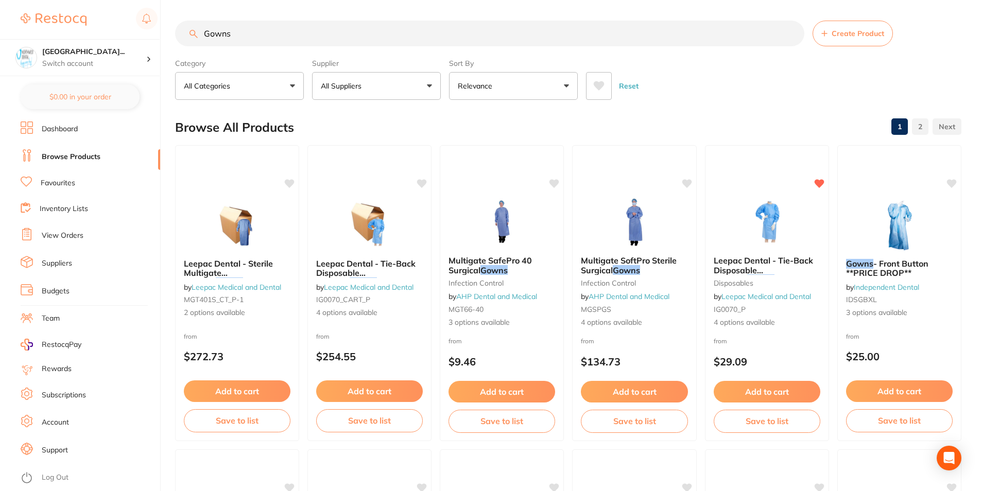
type input "Gowns"
click at [379, 83] on button "All Suppliers" at bounding box center [376, 86] width 129 height 28
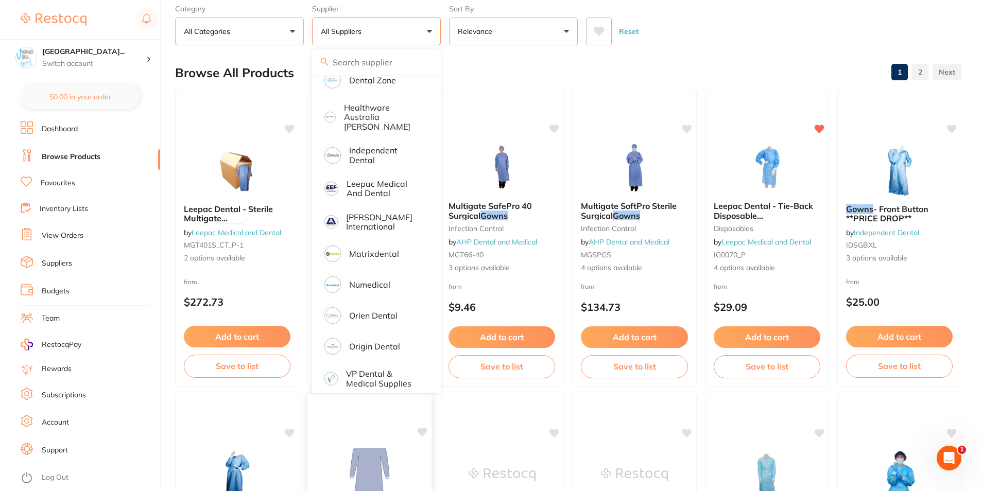
scroll to position [154, 0]
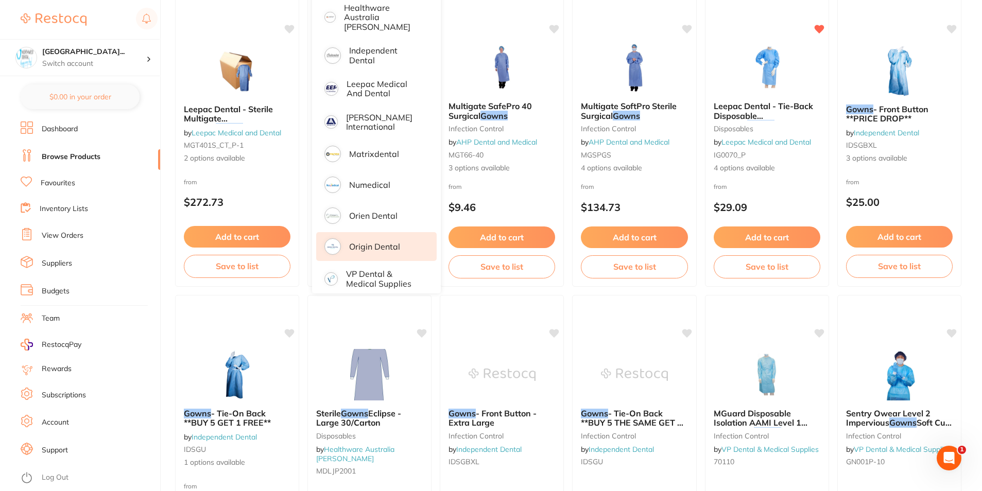
click at [382, 242] on p "Origin Dental" at bounding box center [374, 246] width 51 height 9
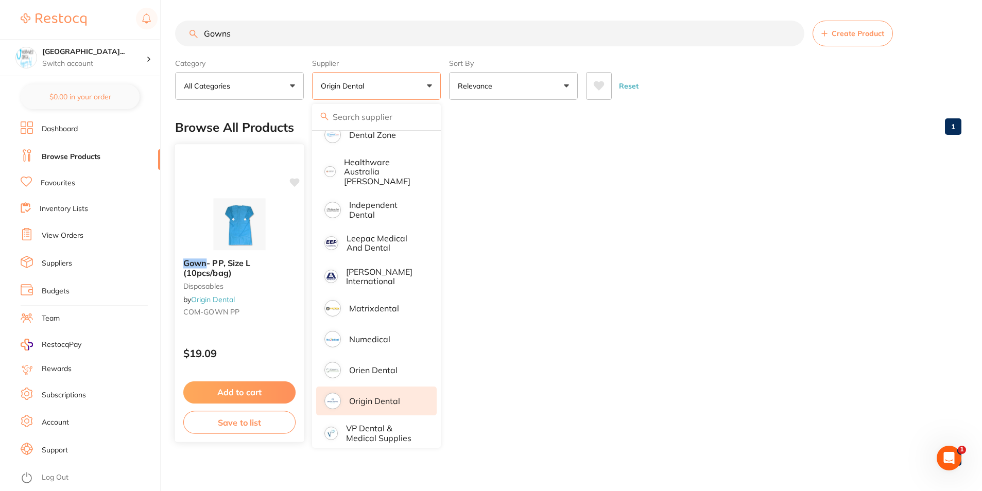
scroll to position [0, 0]
click at [250, 272] on b "Gown - PP, Size L (10pcs/bag)" at bounding box center [239, 267] width 112 height 19
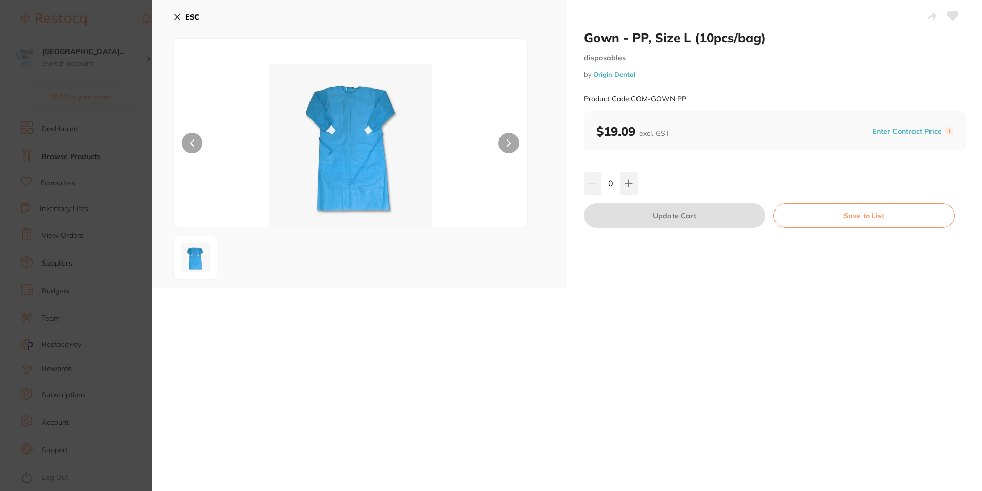
click at [178, 12] on button "ESC" at bounding box center [186, 17] width 26 height 18
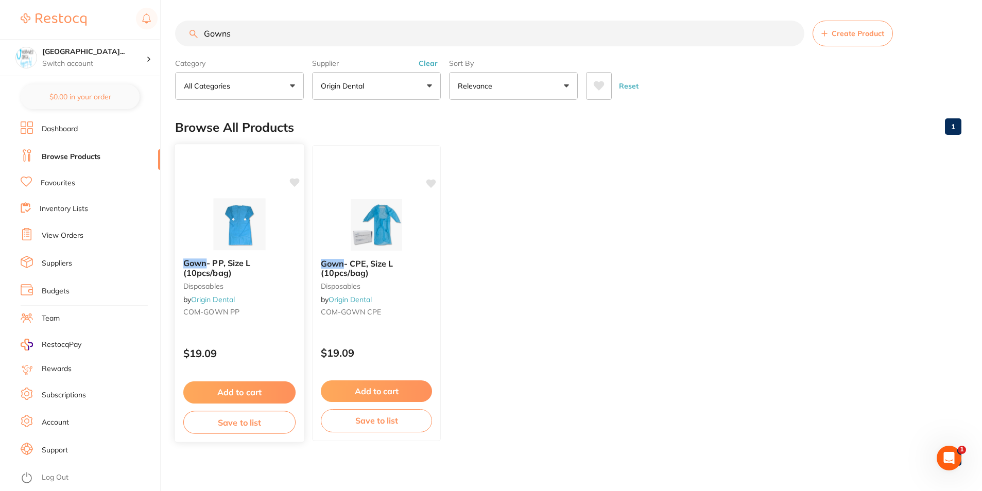
click at [276, 338] on div "$19.09" at bounding box center [239, 351] width 129 height 28
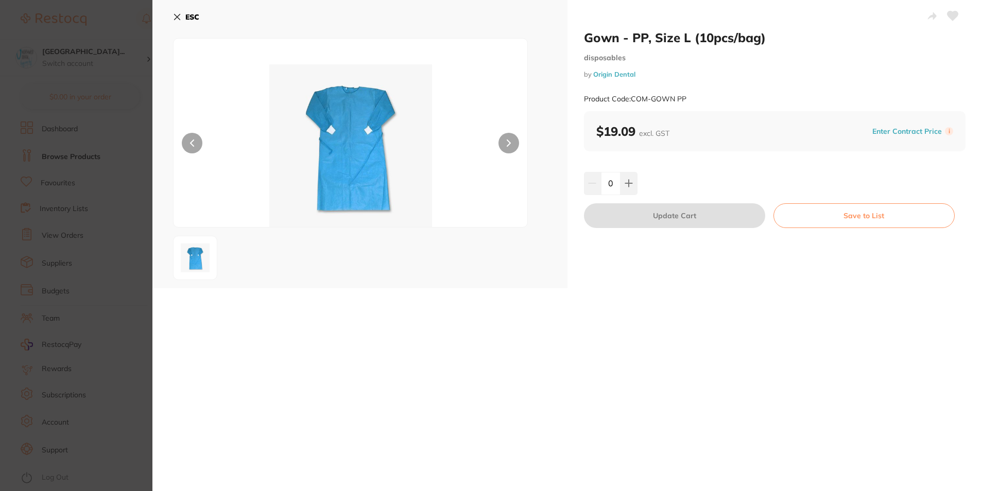
click at [84, 123] on section "Gown - PP, Size L (10pcs/bag) disposables by Origin Dental Product Code: COM-GO…" at bounding box center [491, 245] width 982 height 491
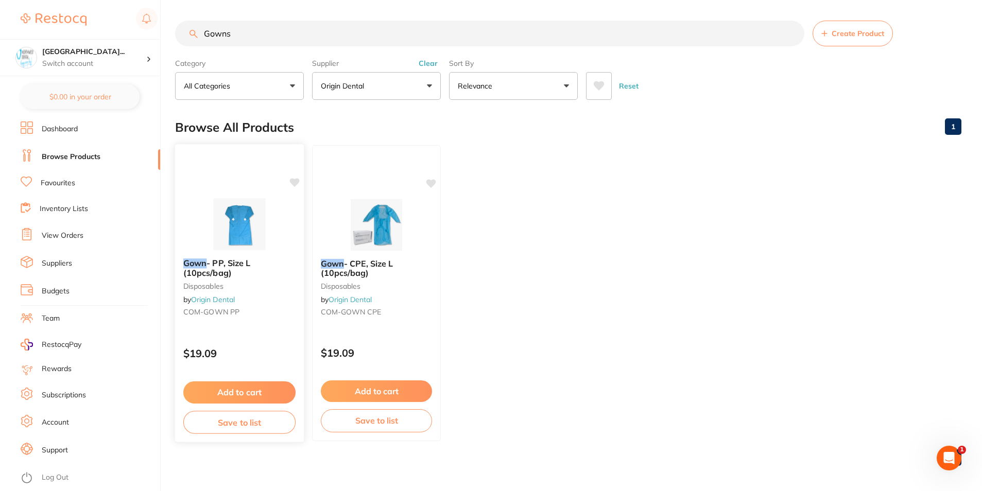
click at [270, 277] on b "Gown - PP, Size L (10pcs/bag)" at bounding box center [239, 267] width 112 height 19
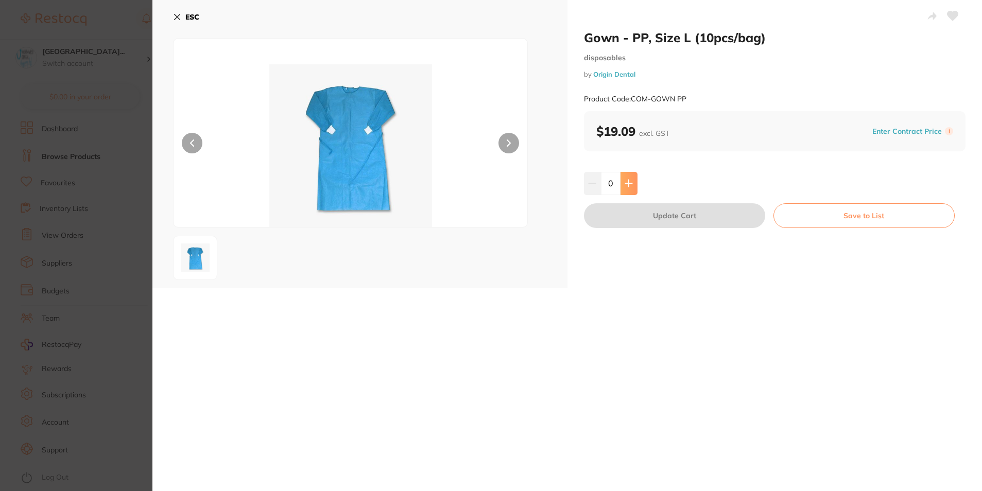
click at [630, 183] on button at bounding box center [628, 183] width 17 height 23
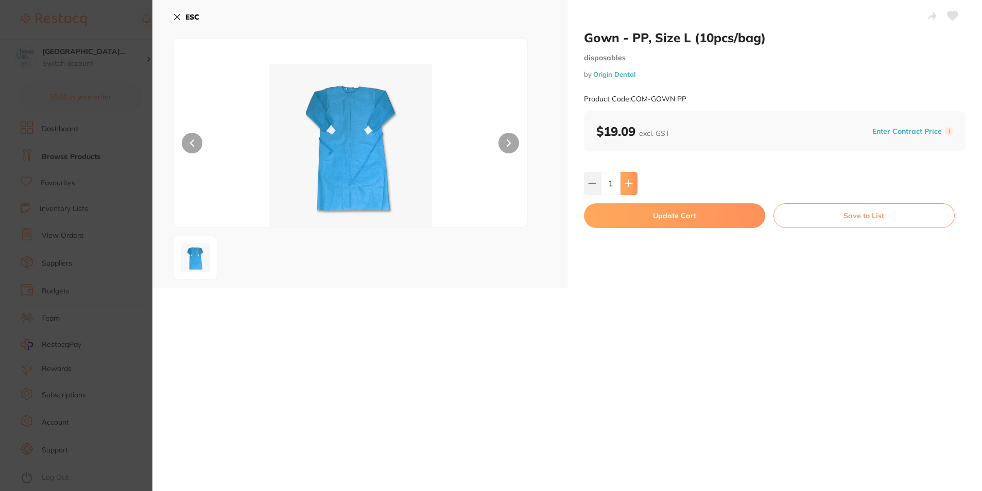
click at [630, 183] on button at bounding box center [628, 183] width 17 height 23
type input "2"
click at [626, 223] on button "Update Cart" at bounding box center [674, 215] width 181 height 25
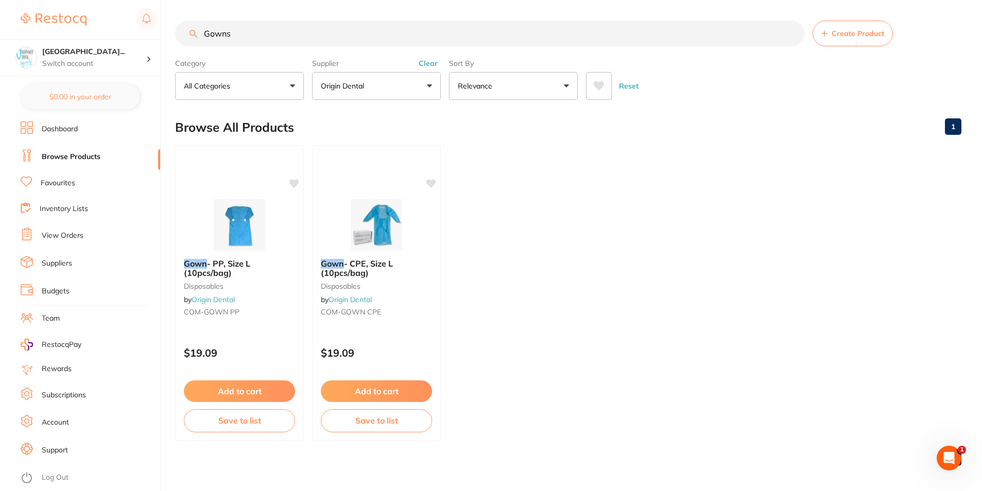
drag, startPoint x: 275, startPoint y: 36, endPoint x: 168, endPoint y: 37, distance: 107.6
click at [169, 37] on div "$3,306.94 [GEOGRAPHIC_DATA]... Switch account [GEOGRAPHIC_DATA] Wynyard Burnie …" at bounding box center [491, 245] width 982 height 491
paste input "SM-SG301XL"
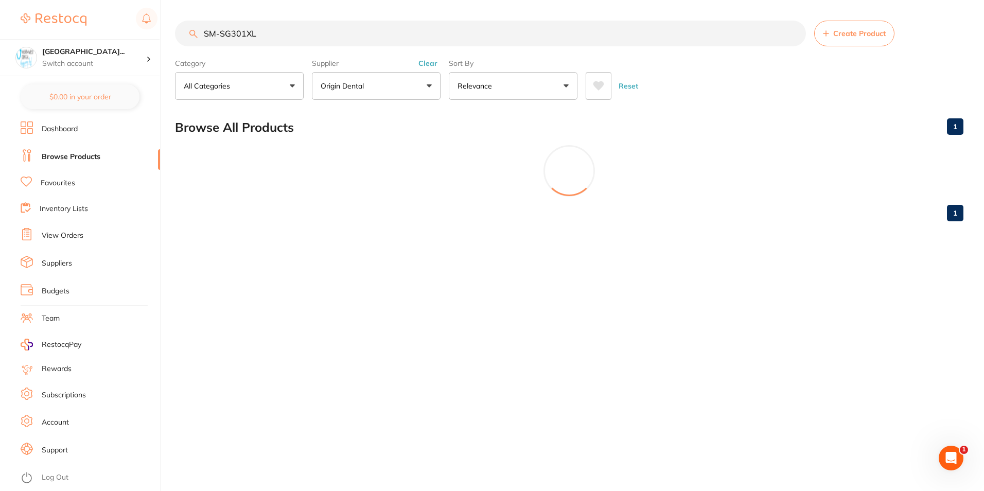
type input "SM-SG301XL"
click at [421, 65] on button "Clear" at bounding box center [427, 63] width 25 height 9
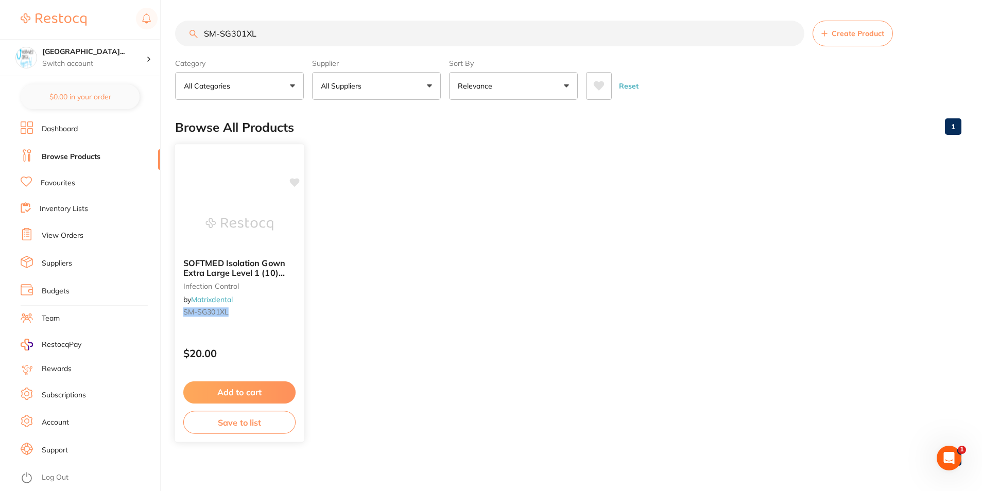
click at [269, 258] on span "SOFTMED Isolation Gown Extra Large Level 1 (10) AAMI Level 1" at bounding box center [234, 272] width 102 height 29
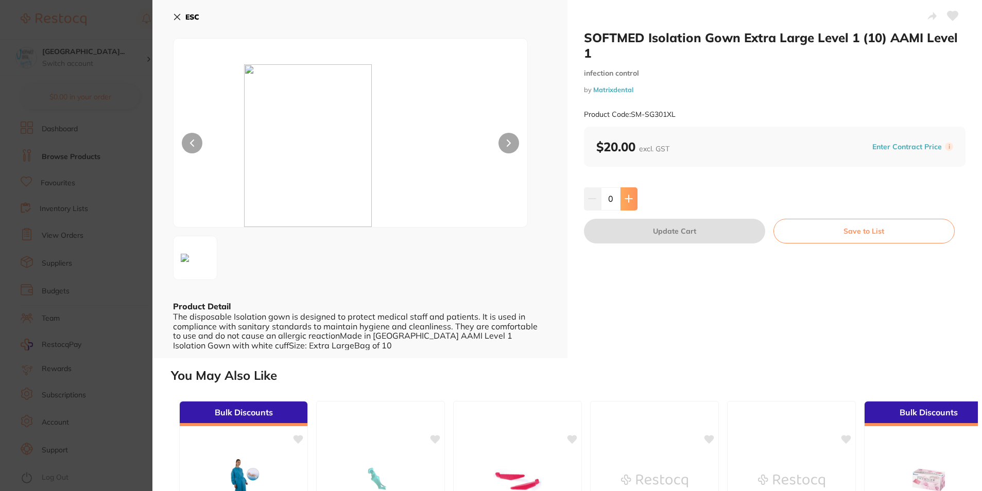
click at [626, 201] on icon at bounding box center [628, 199] width 7 height 7
type input "1"
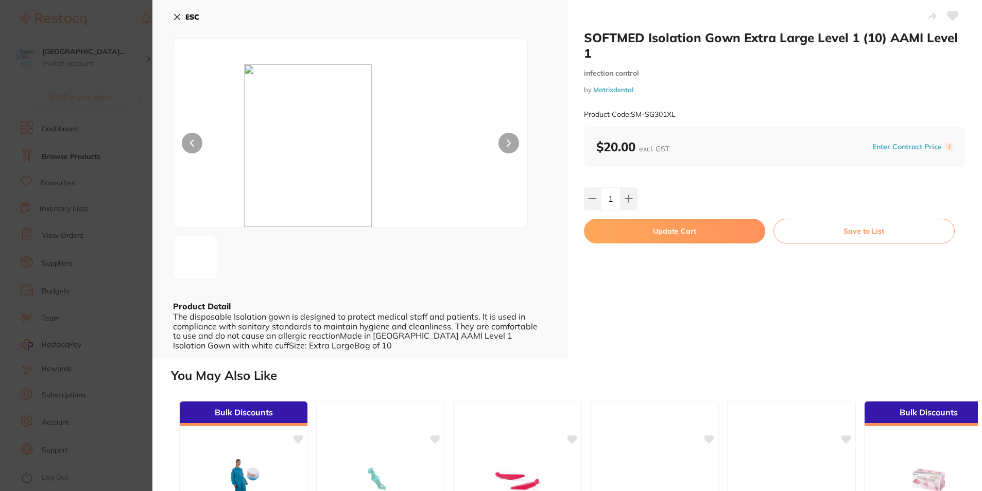
click at [735, 235] on button "Update Cart" at bounding box center [674, 231] width 181 height 25
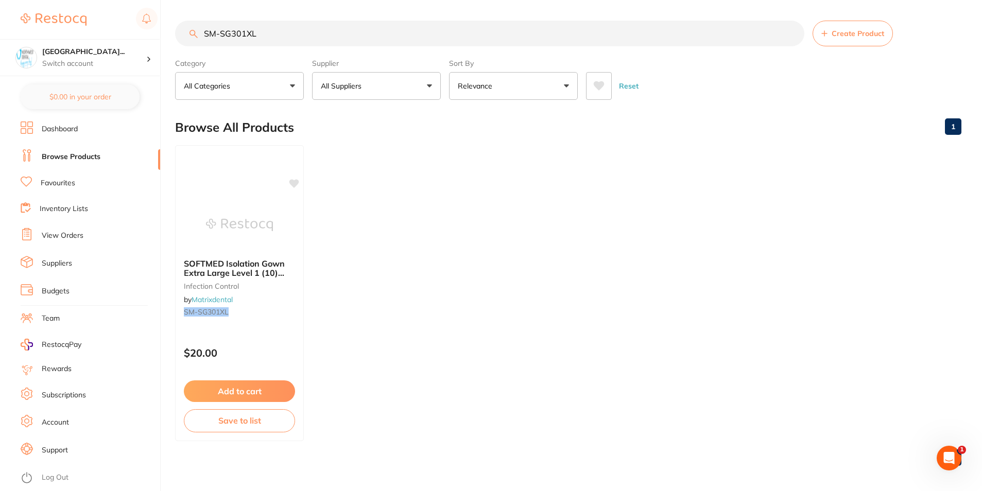
drag, startPoint x: 345, startPoint y: 34, endPoint x: 180, endPoint y: 27, distance: 165.9
click at [180, 27] on input "SM-SG301XL" at bounding box center [489, 34] width 629 height 26
type input "H"
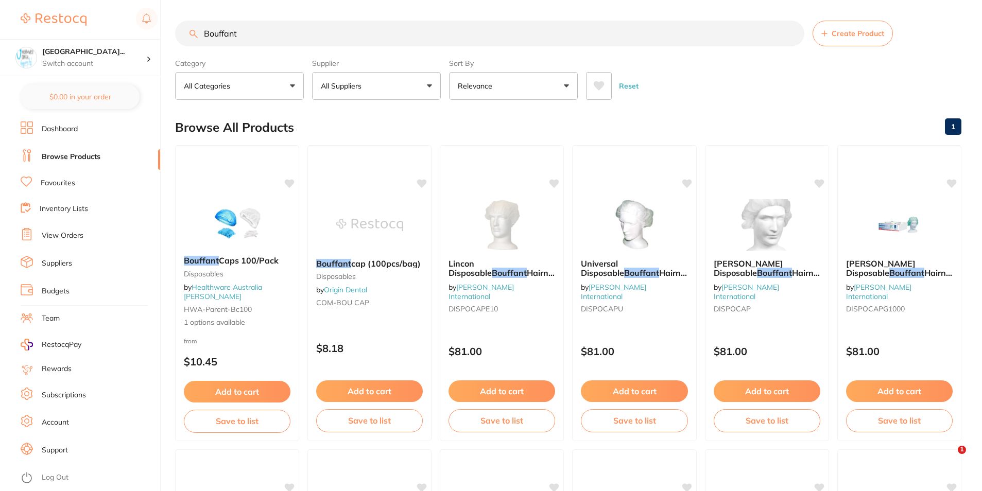
type input "Bouffant"
click at [341, 63] on label "Supplier" at bounding box center [376, 63] width 129 height 9
click at [349, 90] on p "All Suppliers" at bounding box center [343, 86] width 45 height 10
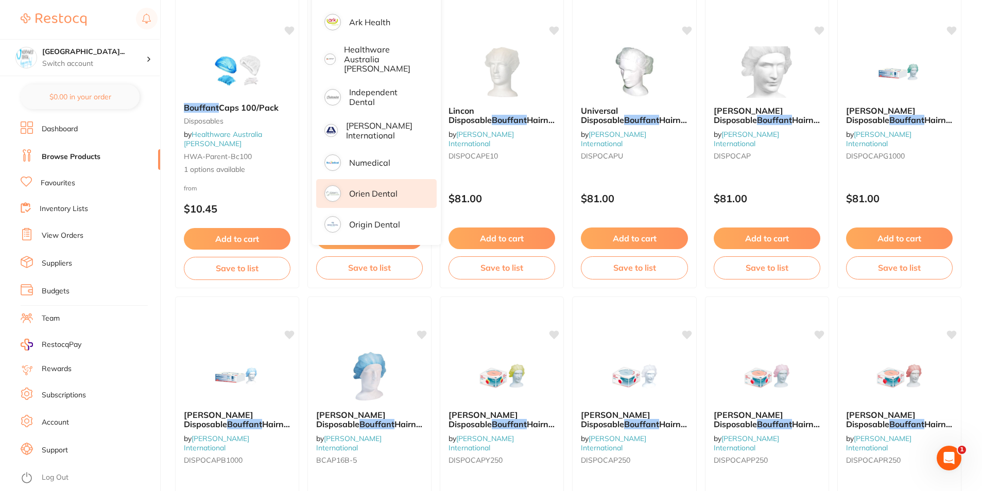
scroll to position [154, 0]
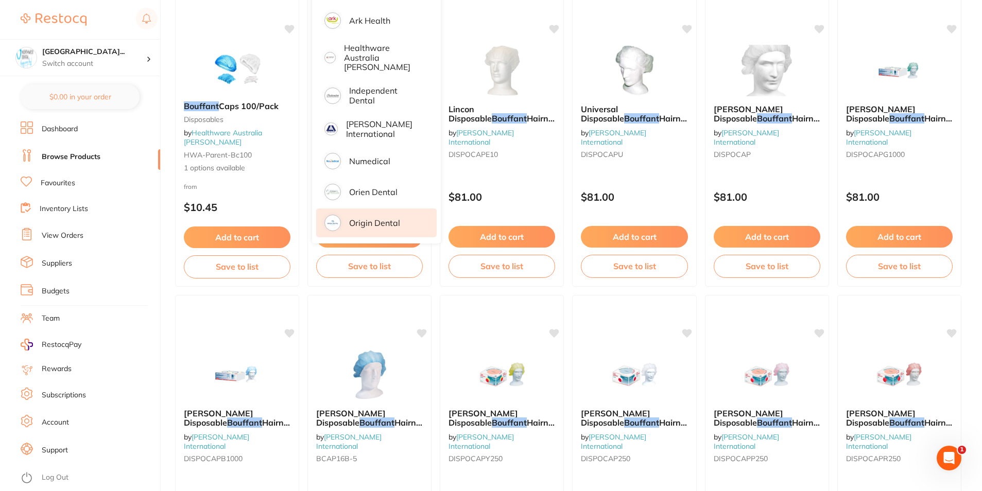
click at [389, 218] on p "Origin Dental" at bounding box center [374, 222] width 51 height 9
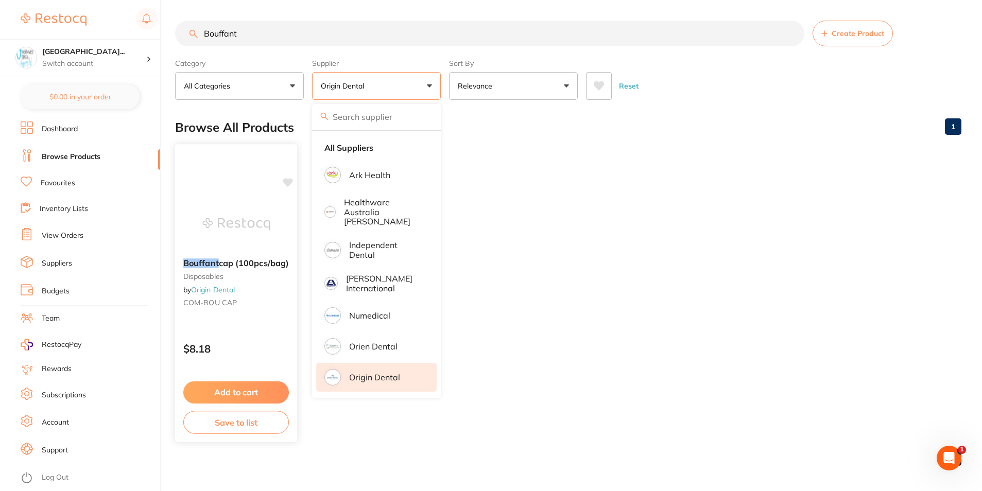
scroll to position [0, 0]
click at [235, 242] on img at bounding box center [235, 224] width 67 height 52
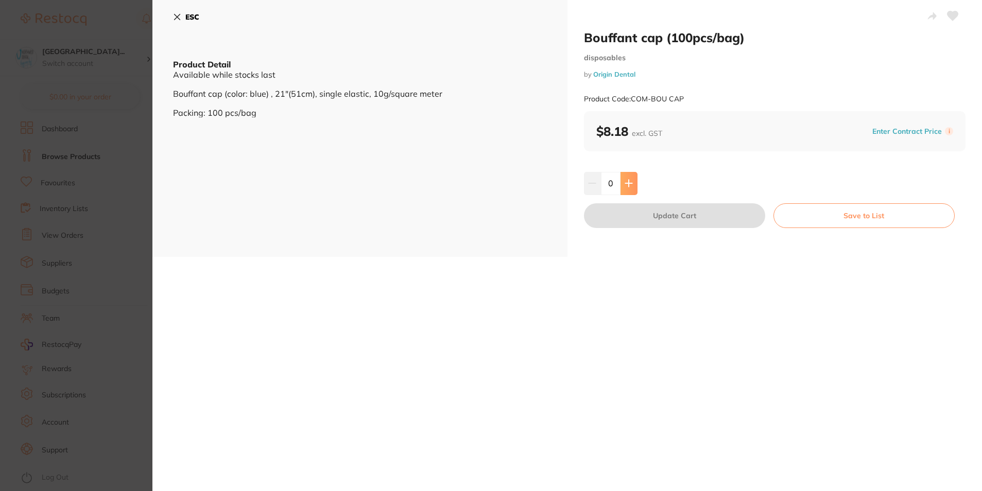
click at [629, 184] on icon at bounding box center [628, 183] width 8 height 8
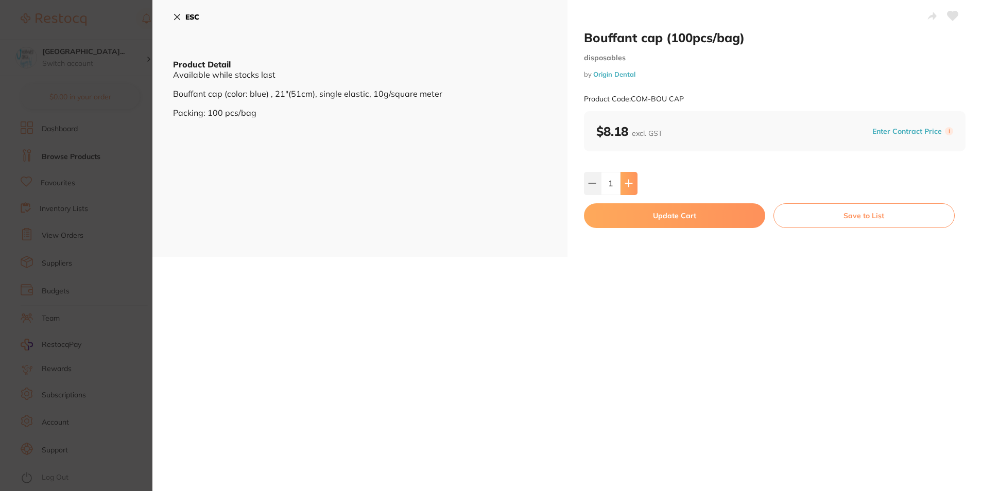
click at [629, 184] on icon at bounding box center [628, 183] width 8 height 8
type input "2"
click at [633, 215] on button "Update Cart" at bounding box center [674, 215] width 181 height 25
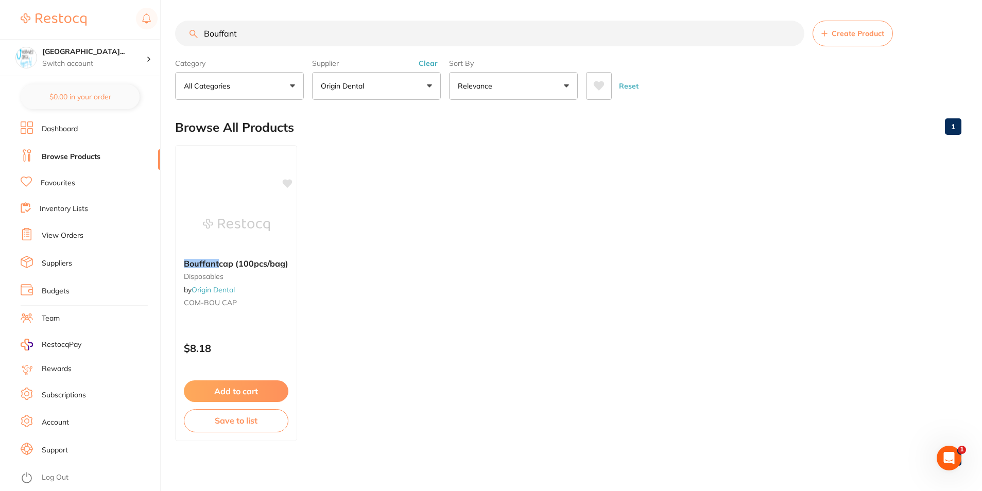
drag, startPoint x: 426, startPoint y: 63, endPoint x: 348, endPoint y: 51, distance: 78.0
click at [426, 63] on button "Clear" at bounding box center [427, 63] width 25 height 9
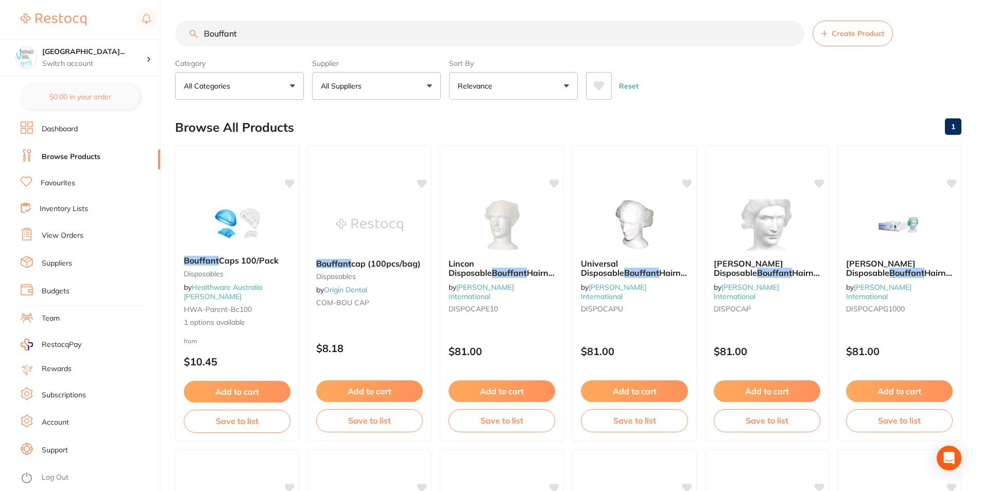
drag, startPoint x: 283, startPoint y: 37, endPoint x: 192, endPoint y: 37, distance: 91.1
click at [192, 37] on div "Bouffant Create Product" at bounding box center [568, 34] width 786 height 26
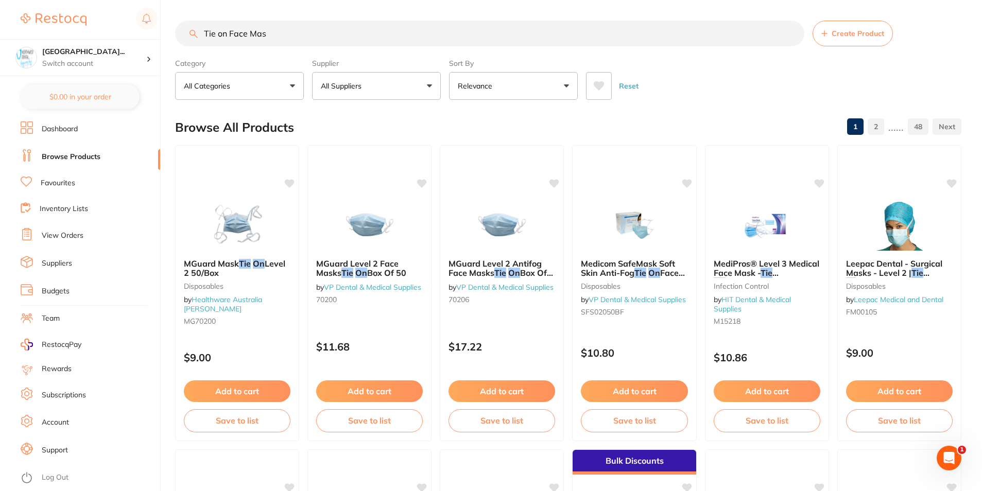
type input "Tie on Face Mask"
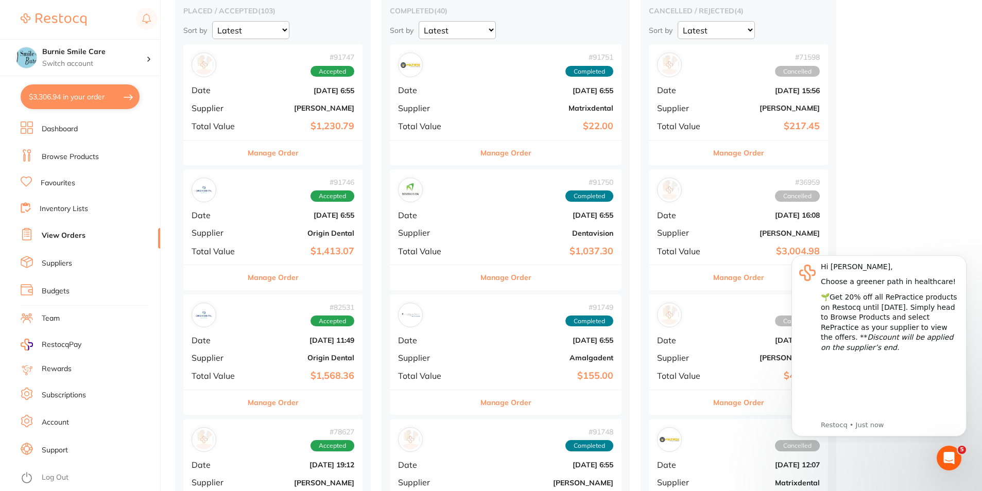
scroll to position [103, 0]
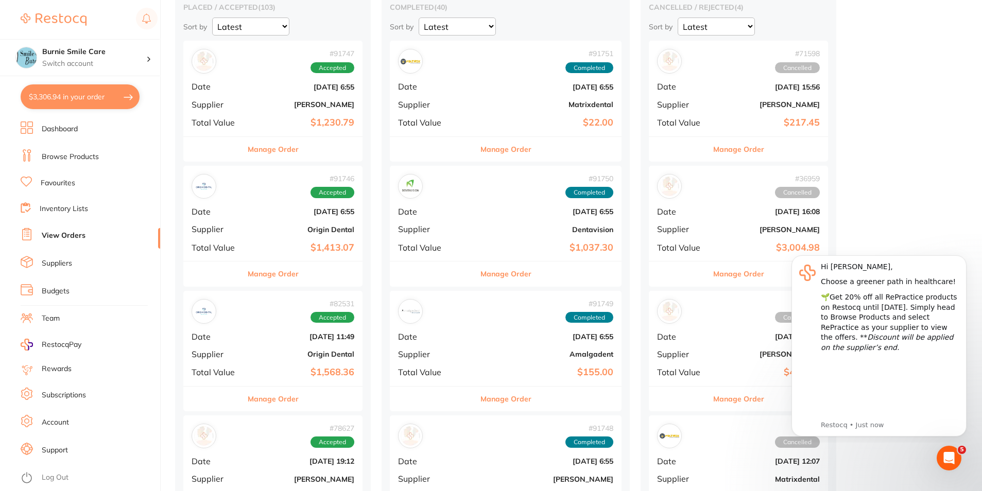
click at [477, 110] on div "# 91751 Completed Date [DATE] 6:55 Supplier Matrixdental Total Value $22.00" at bounding box center [506, 88] width 232 height 95
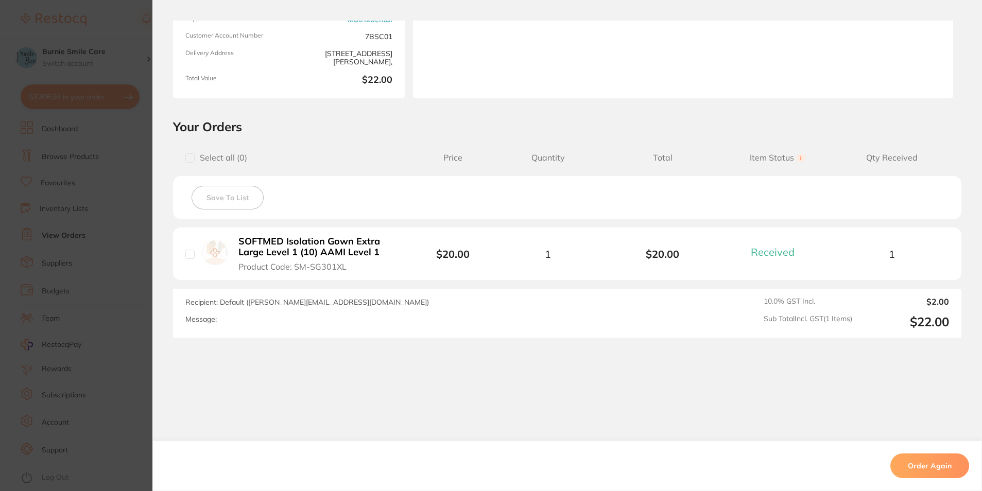
click at [49, 230] on section "Order ID: Restocq- 91751 Order Information 1 Received Completed Order Order Dat…" at bounding box center [491, 245] width 982 height 491
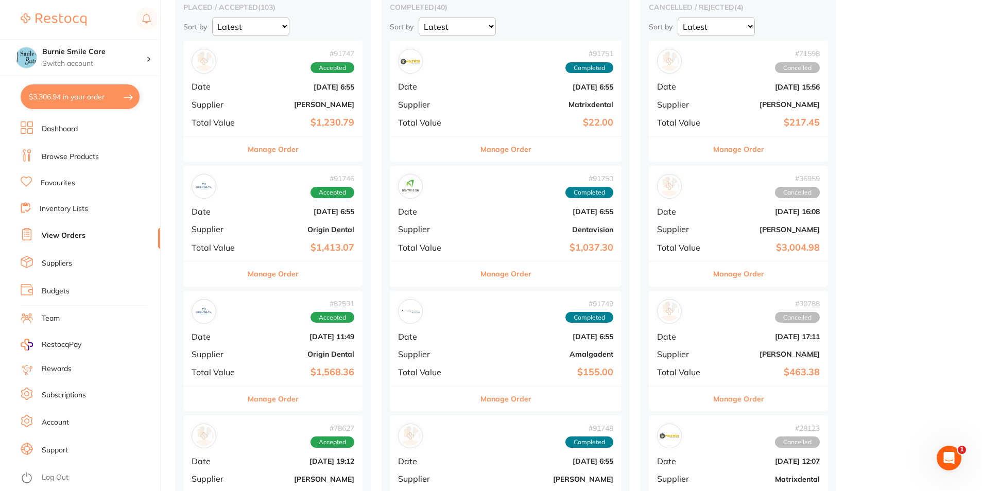
click at [475, 91] on b "[DATE] 6:55" at bounding box center [544, 87] width 138 height 8
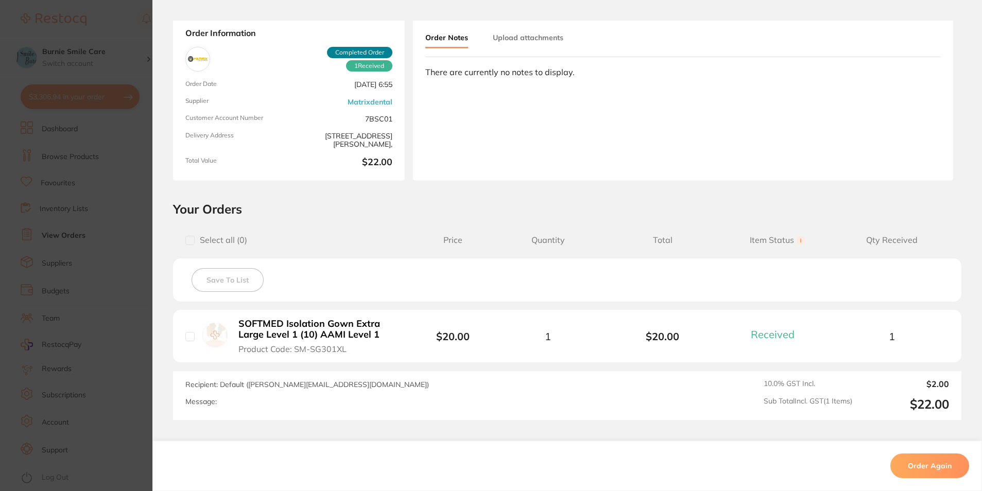
drag, startPoint x: 351, startPoint y: 351, endPoint x: 291, endPoint y: 354, distance: 59.3
click at [291, 354] on button "SOFTMED Isolation Gown Extra Large Level 1 (10) AAMI Level 1 Product Code: SM-S…" at bounding box center [317, 336] width 164 height 36
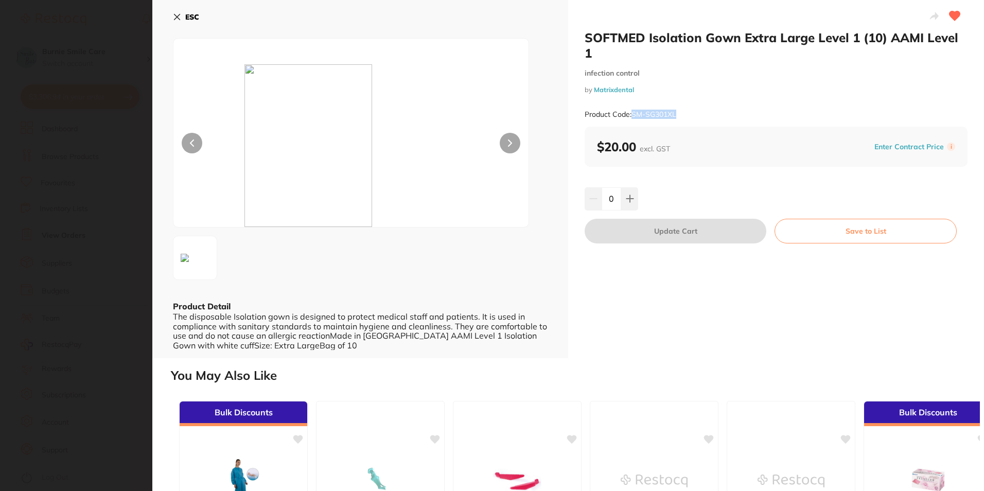
drag, startPoint x: 678, startPoint y: 112, endPoint x: 633, endPoint y: 116, distance: 44.9
click at [633, 116] on div "Product Code: SM-SG301XL" at bounding box center [776, 114] width 383 height 25
copy small "SM-SG301XL"
click at [88, 211] on section "SOFTMED Isolation Gown Extra Large Level 1 (10) AAMI Level 1 infection control …" at bounding box center [492, 245] width 984 height 491
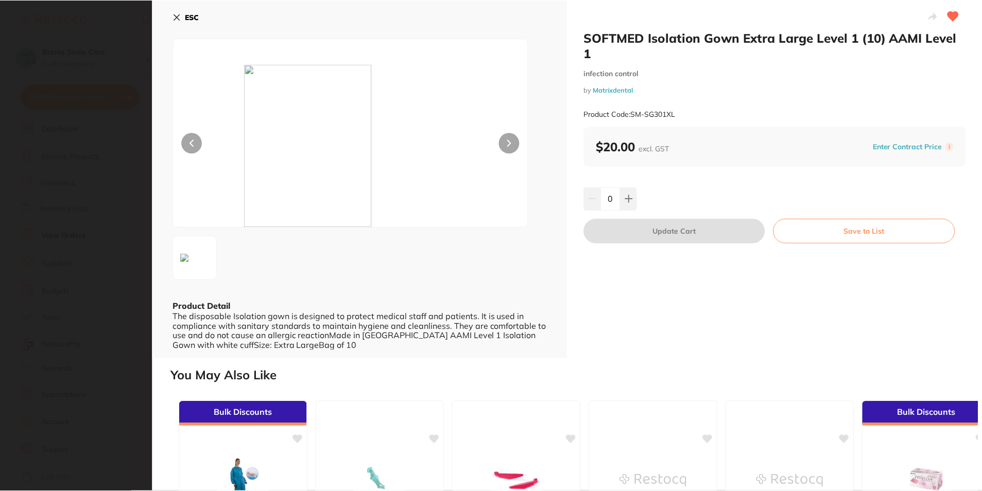
scroll to position [4, 0]
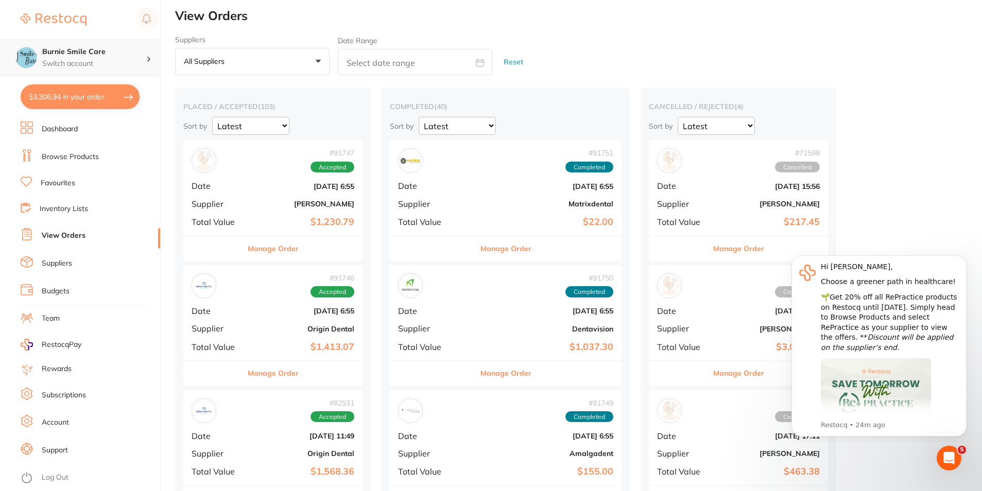
click at [103, 52] on h4 "Burnie Smile Care" at bounding box center [94, 52] width 104 height 10
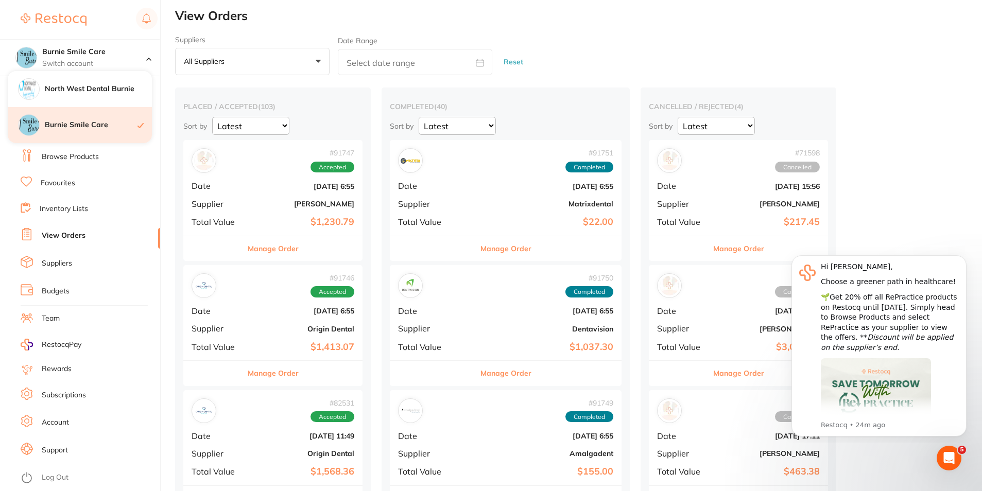
click at [101, 128] on h4 "Burnie Smile Care" at bounding box center [91, 125] width 93 height 10
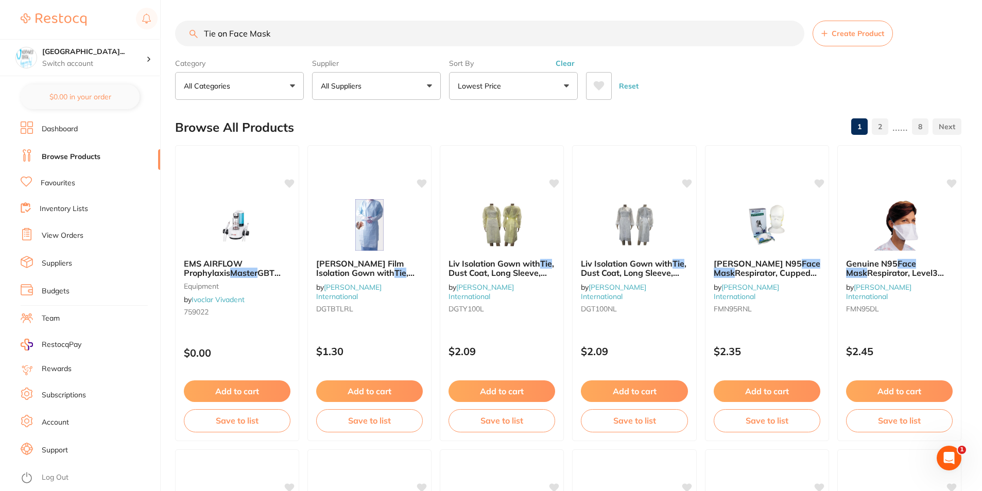
click at [568, 62] on button "Clear" at bounding box center [564, 63] width 25 height 9
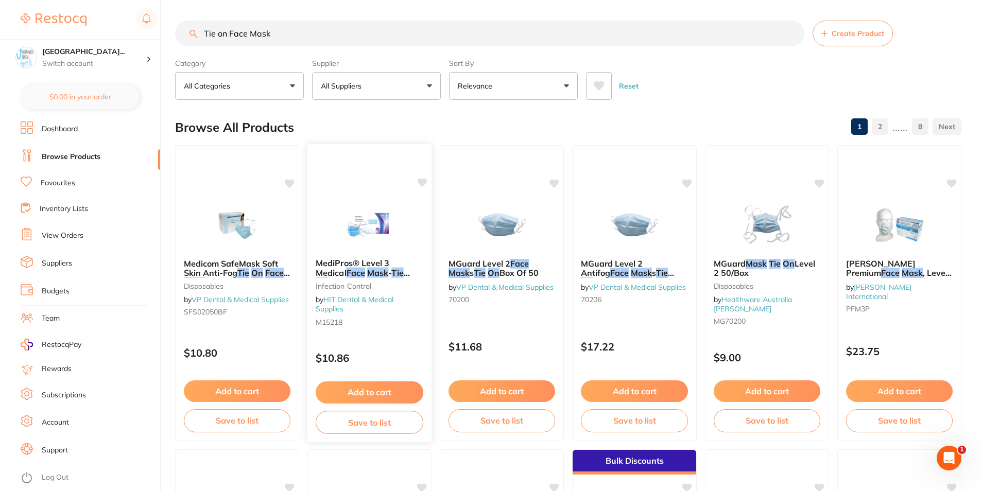
click at [400, 340] on div "MediPros® Level 3 Medical Face Mask - Tie On 36pcs/box infection control by HIT…" at bounding box center [370, 293] width 126 height 299
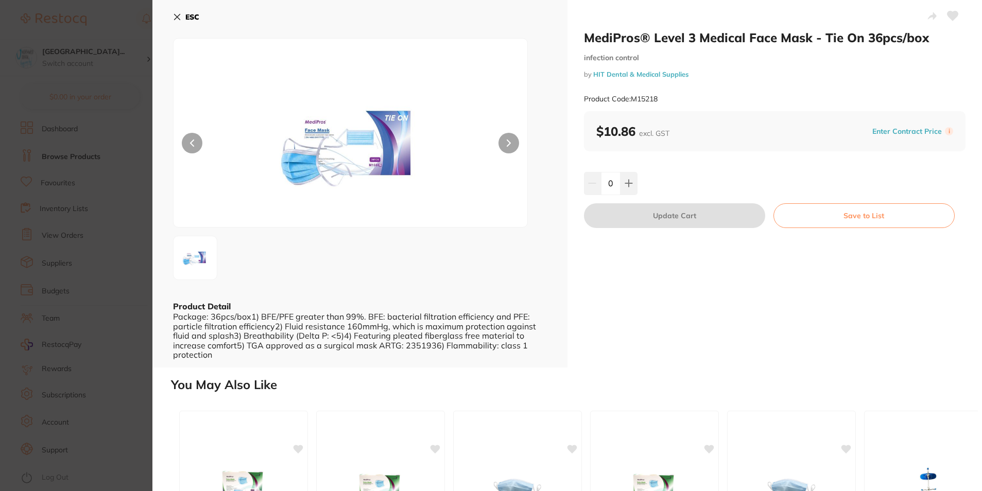
click at [126, 244] on section "MediPros® Level 3 Medical Face Mask - Tie On 36pcs/box infection control by HIT…" at bounding box center [491, 245] width 982 height 491
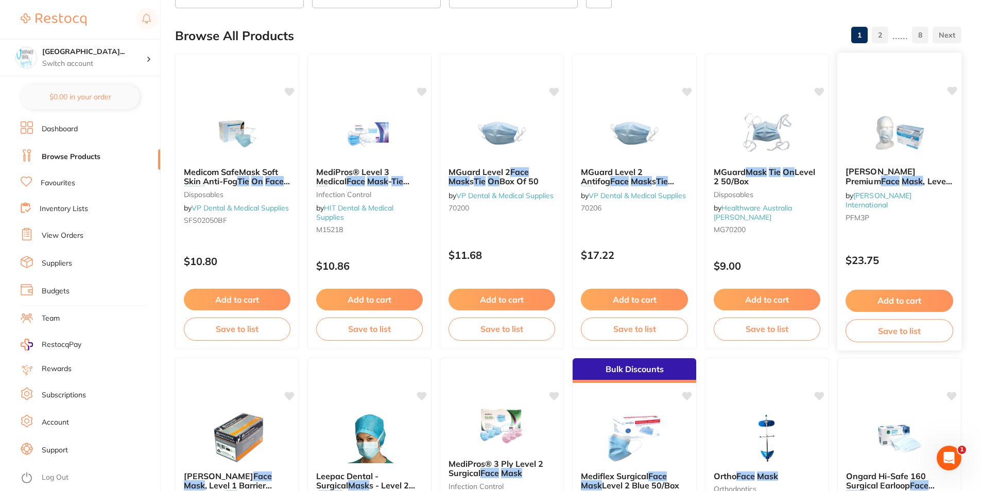
scroll to position [51, 0]
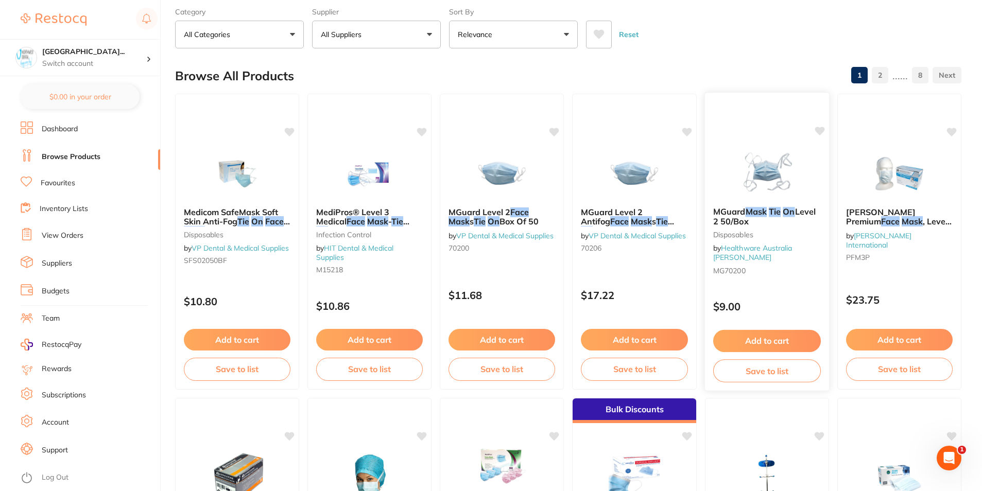
click at [752, 278] on div "MGuard Mask Tie On Level 2 50/Box Disposables by Healthware Australia [PERSON_N…" at bounding box center [767, 241] width 126 height 299
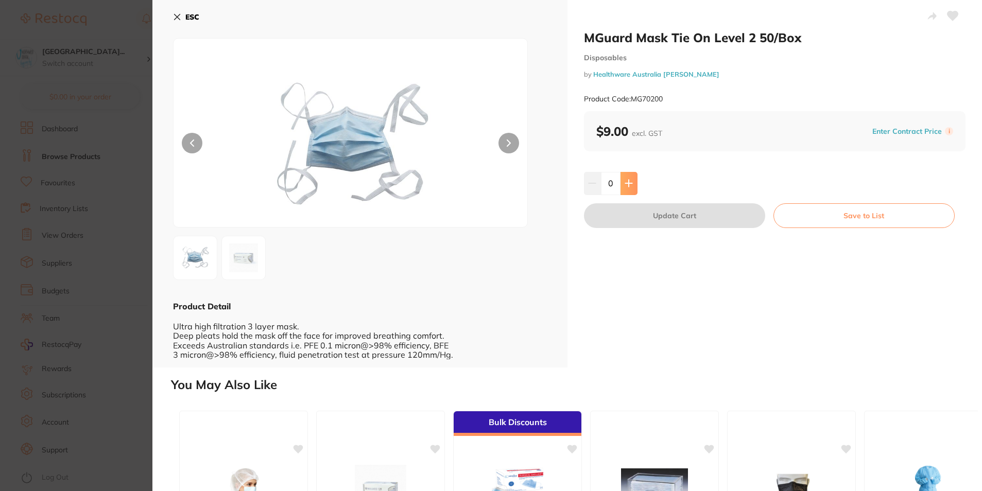
click at [625, 180] on icon at bounding box center [628, 183] width 8 height 8
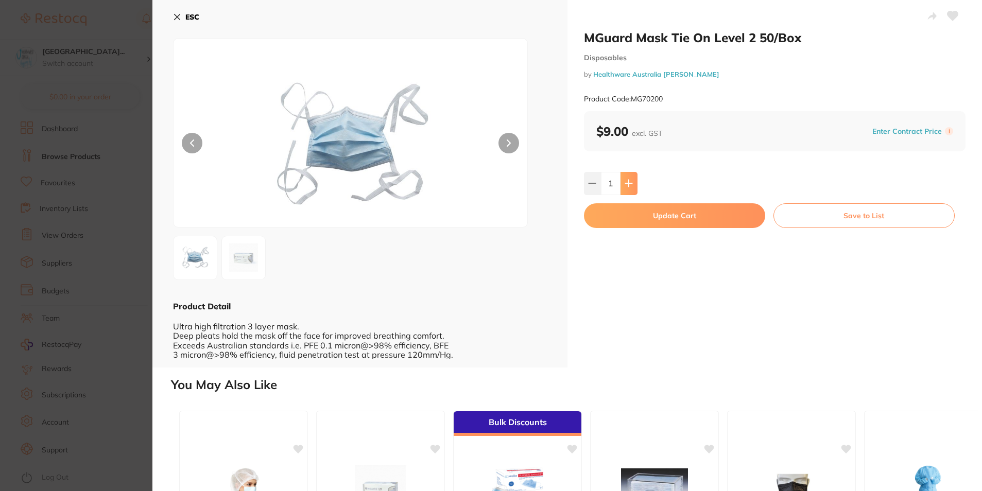
click at [625, 180] on icon at bounding box center [628, 183] width 8 height 8
type input "3"
click at [624, 212] on button "Update Cart" at bounding box center [674, 215] width 181 height 25
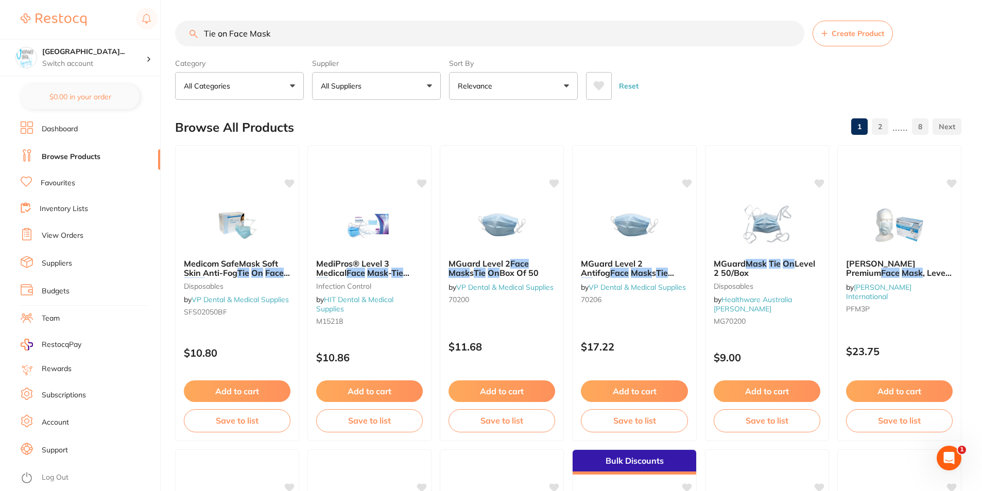
click at [202, 36] on input "Tie on Face Mask" at bounding box center [489, 34] width 629 height 26
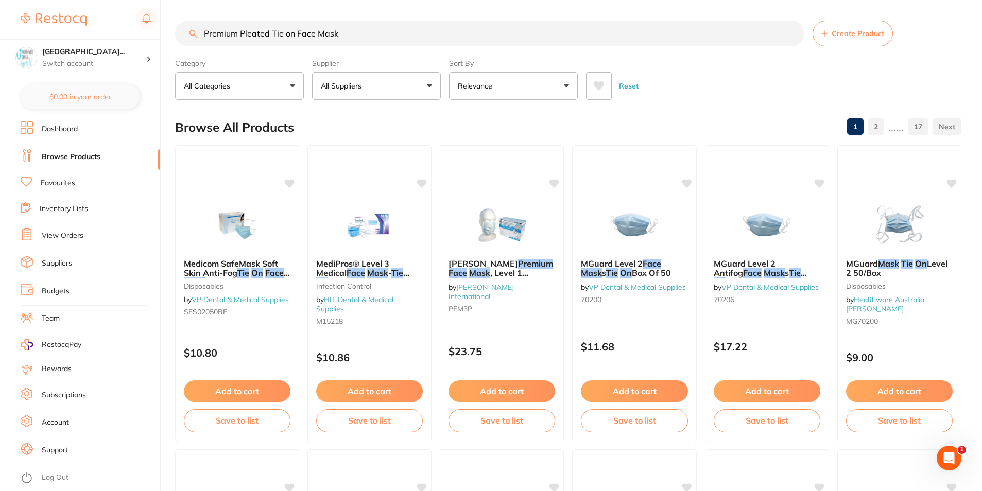
click at [204, 30] on input "Premium Pleated Tie on Face Mask" at bounding box center [489, 34] width 629 height 26
drag, startPoint x: 375, startPoint y: 29, endPoint x: 205, endPoint y: 32, distance: 169.9
click at [205, 32] on input "XDV Premium Pleated Tie on Face Mask" at bounding box center [489, 34] width 629 height 26
click at [404, 29] on input "XDV Premium Pleated Tie on Face Mask" at bounding box center [489, 34] width 629 height 26
click at [407, 32] on input "XDV Premium Pleated Tie on Face Mask" at bounding box center [489, 34] width 629 height 26
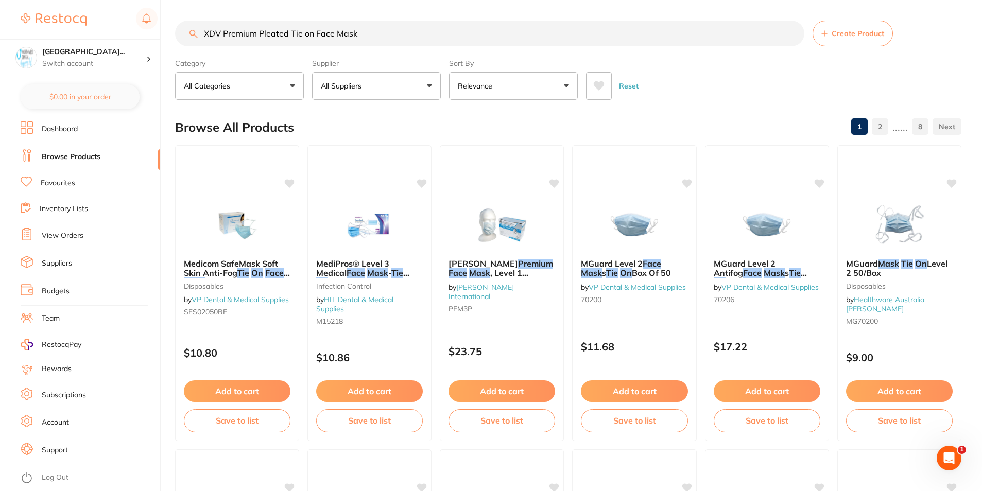
drag, startPoint x: 471, startPoint y: 34, endPoint x: 175, endPoint y: 34, distance: 296.5
click at [175, 34] on div "$3,306.94 North West Dental Wynya... Switch account North West Dental Wynyard B…" at bounding box center [491, 245] width 982 height 491
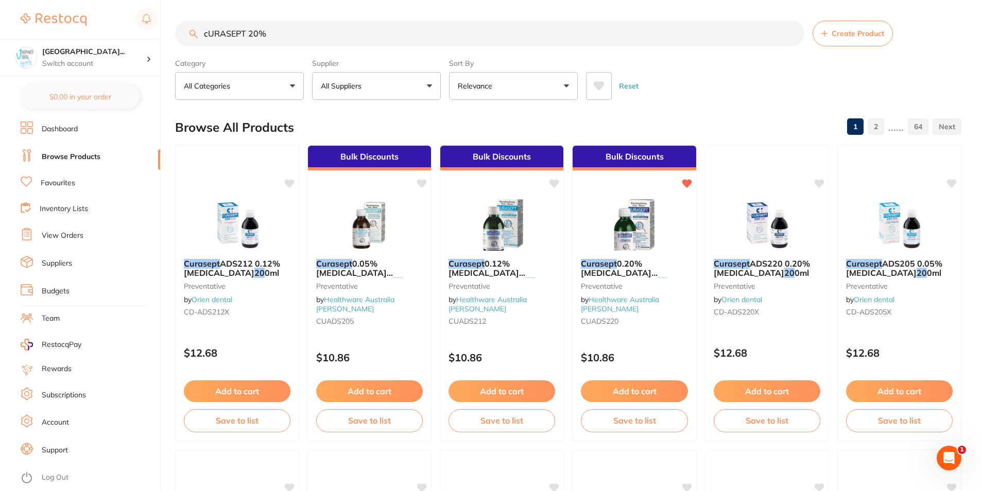
type input "cURASEPT 20%"
click at [615, 317] on span "CUADS220" at bounding box center [600, 321] width 38 height 9
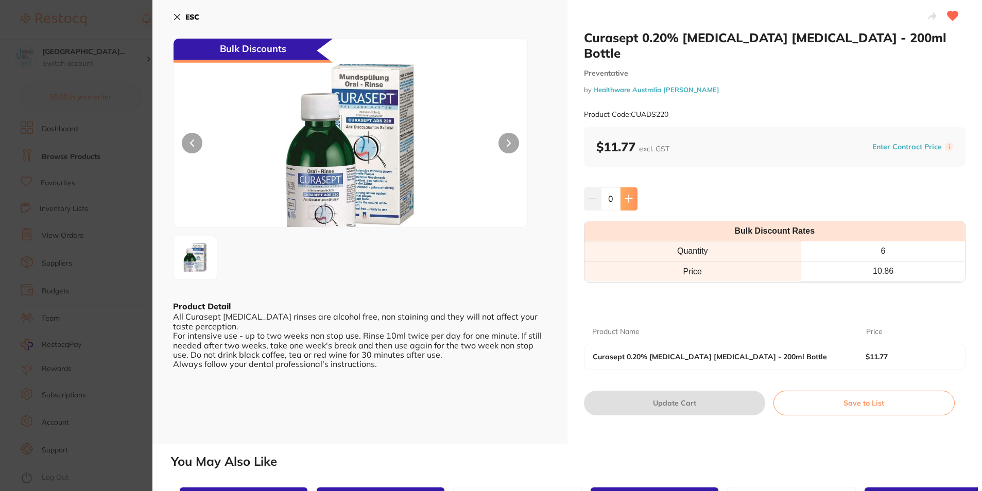
click at [624, 195] on icon at bounding box center [628, 199] width 8 height 8
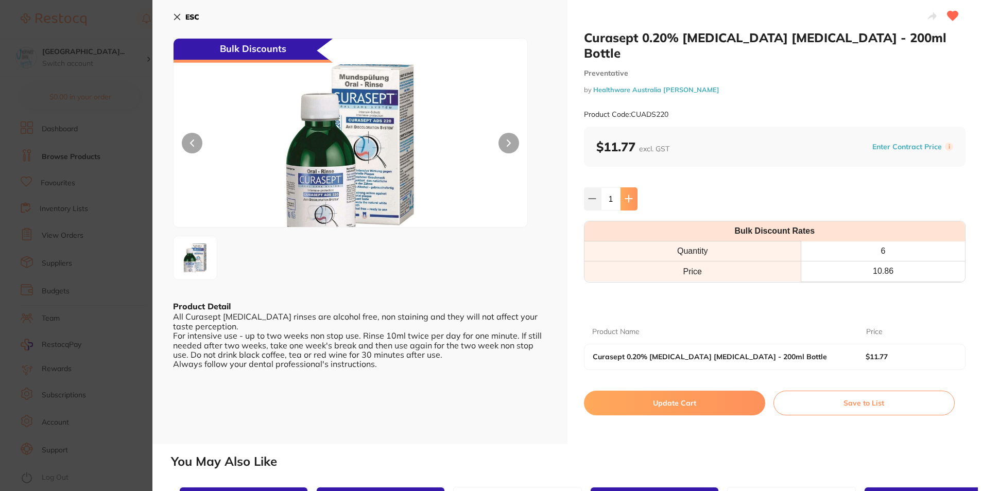
click at [624, 195] on icon at bounding box center [628, 199] width 8 height 8
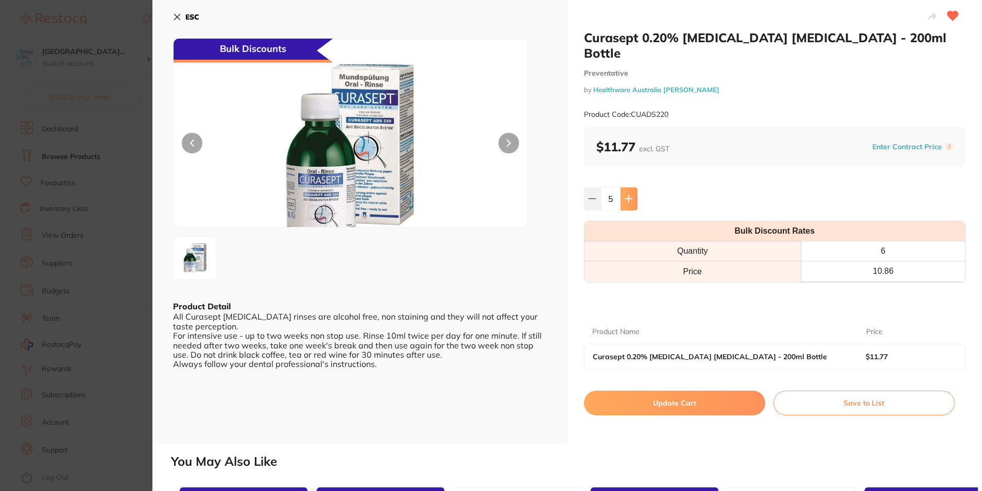
type input "6"
click at [647, 395] on button "Update Cart" at bounding box center [674, 403] width 181 height 25
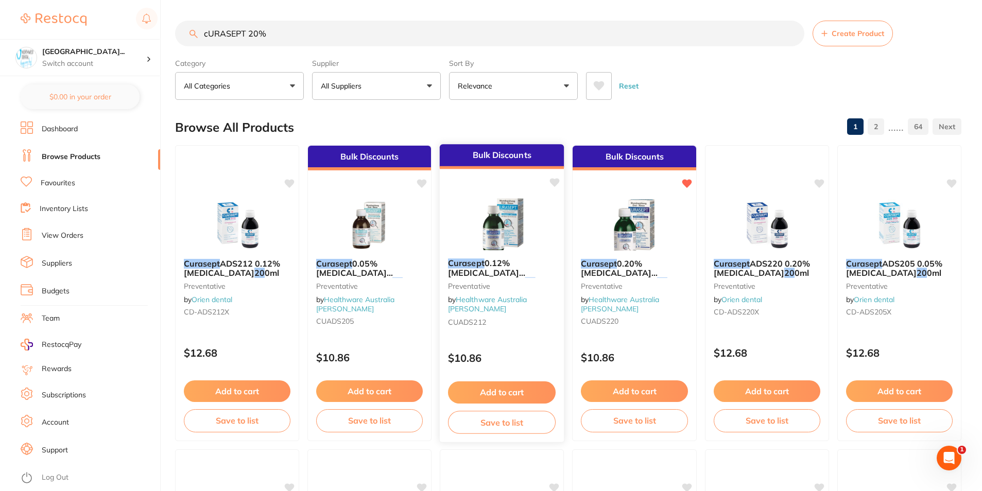
click at [536, 329] on div "Bulk Discounts Curasept 0.12% Chlorhexidine Mouth Rinse - 20 0ml Bottle Prevent…" at bounding box center [502, 293] width 126 height 299
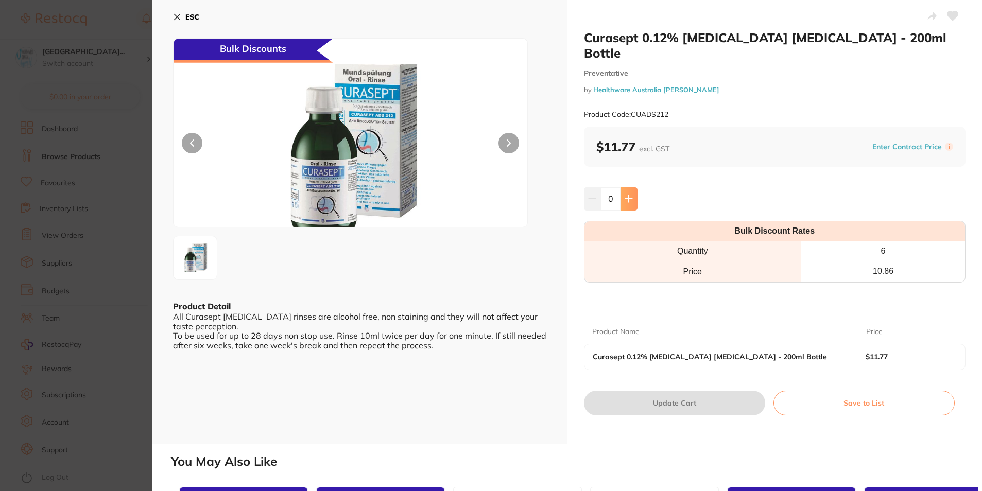
click at [627, 195] on icon at bounding box center [628, 199] width 8 height 8
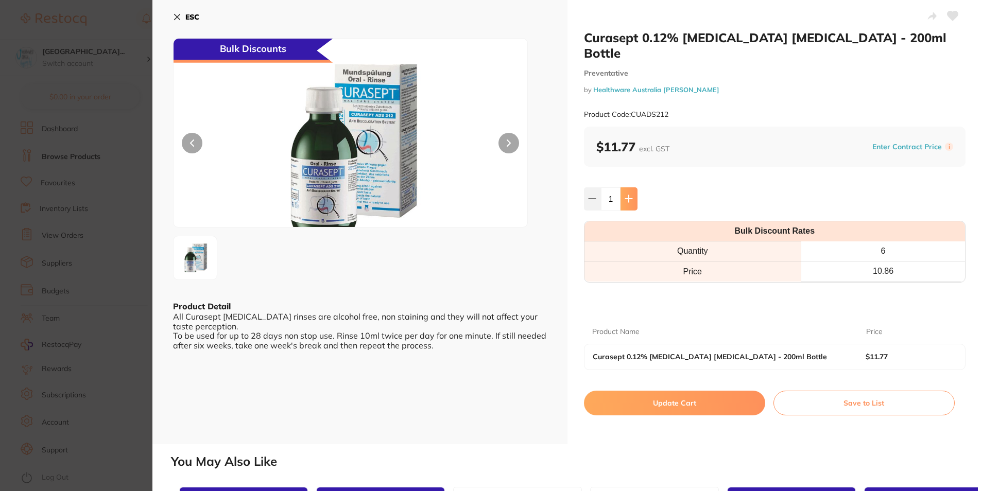
click at [627, 195] on icon at bounding box center [628, 199] width 8 height 8
type input "4"
click at [642, 391] on button "Update Cart" at bounding box center [674, 403] width 181 height 25
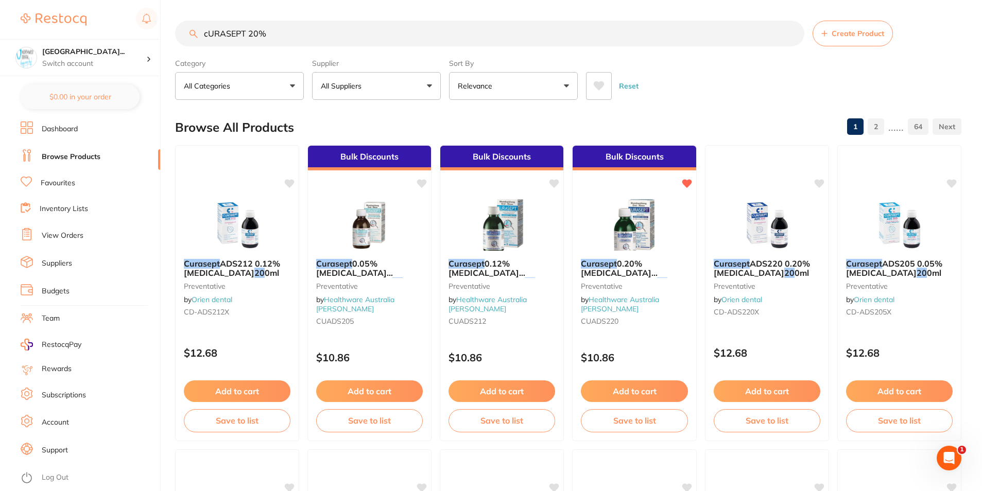
drag, startPoint x: 298, startPoint y: 19, endPoint x: 264, endPoint y: 29, distance: 35.0
drag, startPoint x: 293, startPoint y: 36, endPoint x: 81, endPoint y: 36, distance: 212.6
click at [81, 36] on div "$3,306.94 North West Dental Wynya... Switch account North West Dental Wynyard B…" at bounding box center [491, 245] width 982 height 491
type input "t"
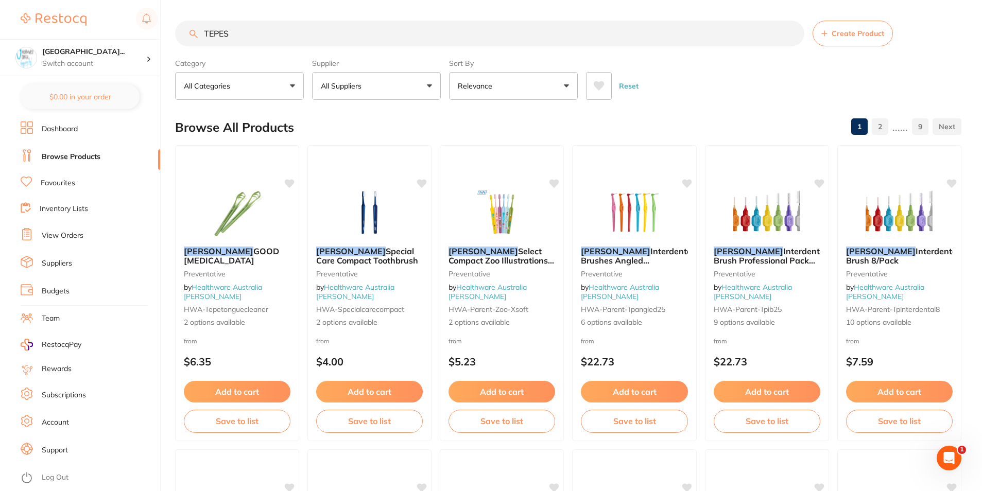
drag, startPoint x: 251, startPoint y: 31, endPoint x: 62, endPoint y: 14, distance: 189.7
click at [65, 14] on div "$3,306.94 North West Dental Wynya... Switch account North West Dental Wynyard B…" at bounding box center [491, 245] width 982 height 491
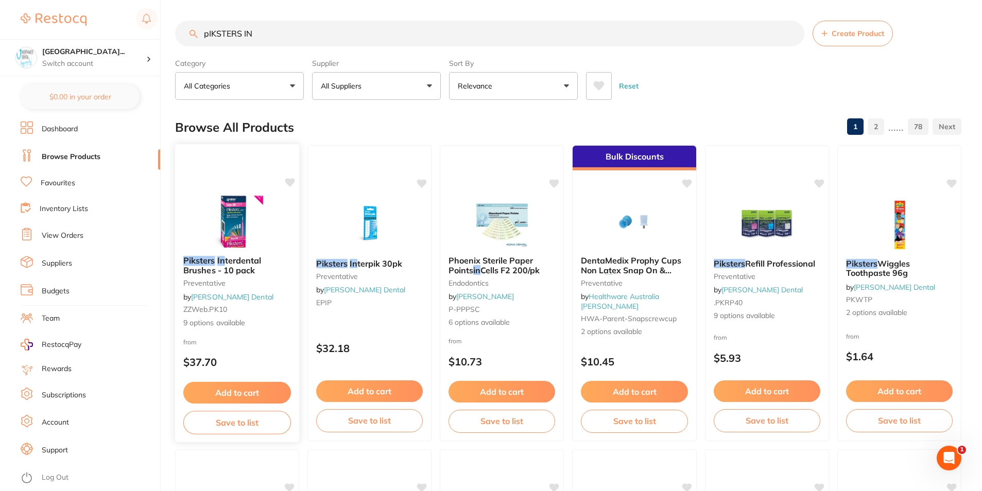
type input "pIKSTERS IN"
click at [276, 280] on small "preventative" at bounding box center [237, 283] width 108 height 8
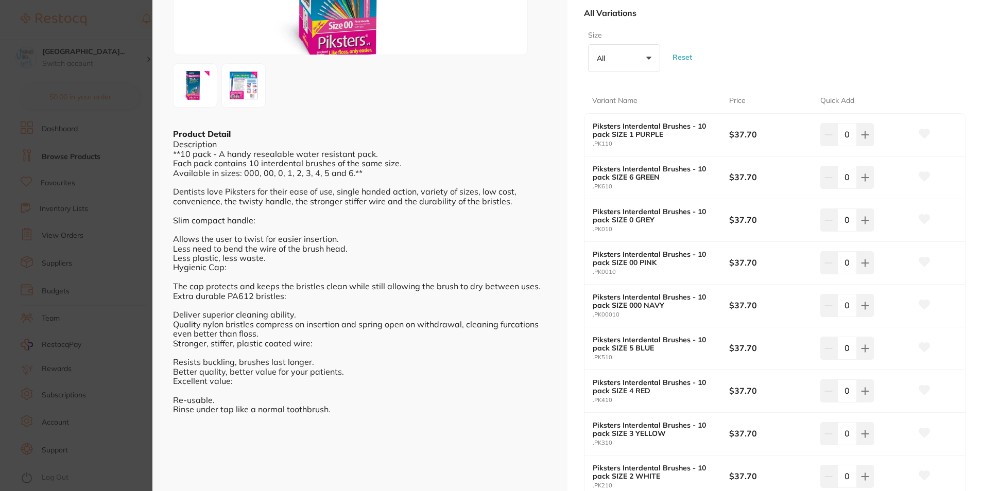
scroll to position [154, 0]
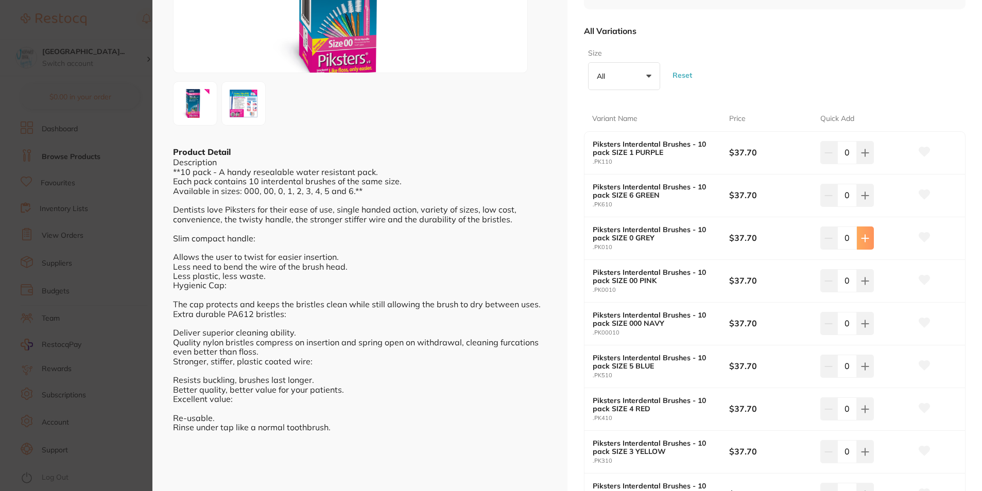
click at [864, 238] on icon at bounding box center [865, 238] width 7 height 7
type input "1"
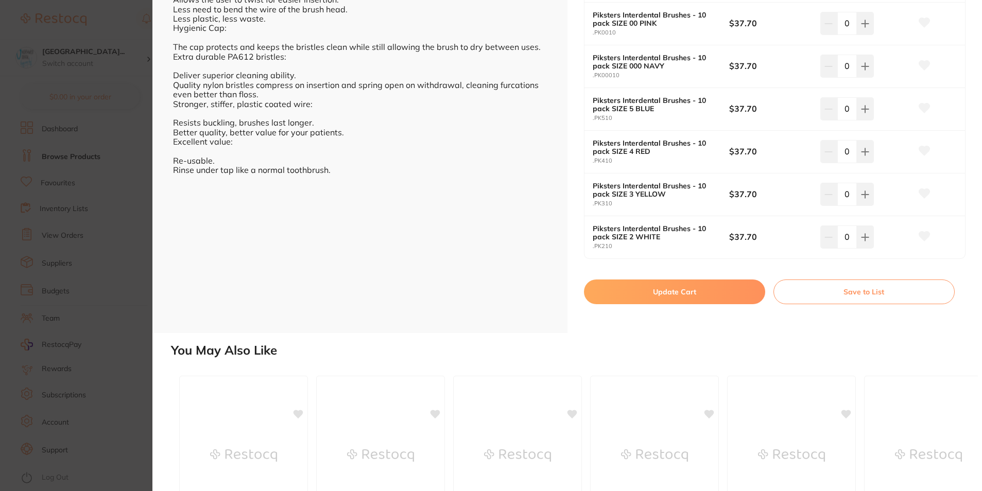
scroll to position [0, 0]
click at [698, 289] on button "Update Cart" at bounding box center [674, 292] width 181 height 25
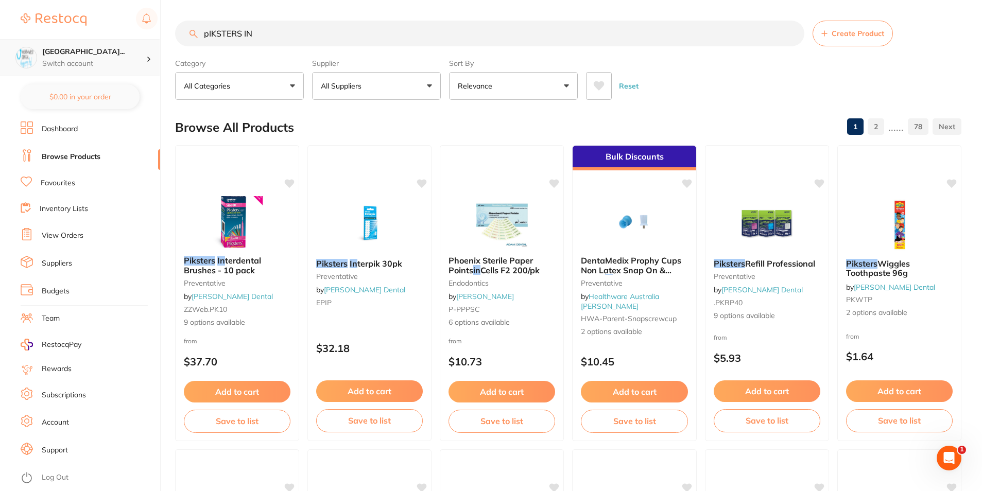
scroll to position [1, 0]
drag, startPoint x: 324, startPoint y: 28, endPoint x: 108, endPoint y: 51, distance: 216.9
click at [113, 50] on div "$3,306.94 North West Dental Wynya... Switch account North West Dental Wynyard B…" at bounding box center [491, 245] width 982 height 491
paste input "100-302"
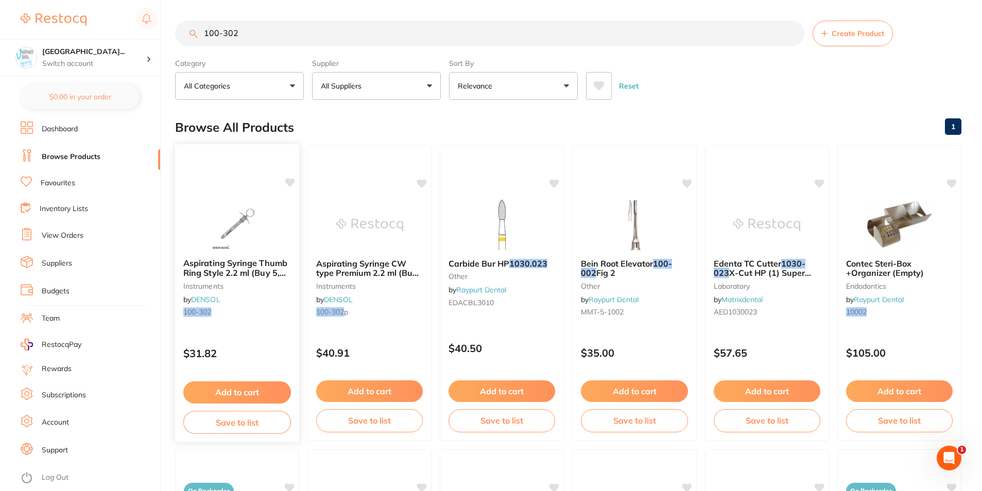
scroll to position [0, 0]
click at [372, 84] on button "All Suppliers" at bounding box center [376, 86] width 129 height 28
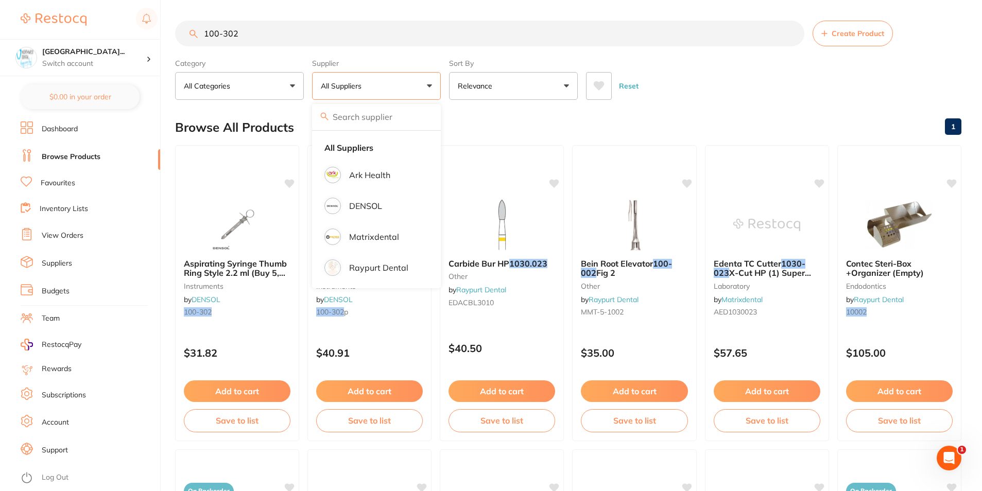
click at [767, 85] on div "Reset" at bounding box center [769, 82] width 367 height 36
drag, startPoint x: 265, startPoint y: 34, endPoint x: 142, endPoint y: 39, distance: 122.6
click at [142, 39] on div "$3,306.94 North West Dental Wynya... Switch account North West Dental Wynyard B…" at bounding box center [491, 245] width 982 height 491
paste input "Manual Harpoon Tip Aspirating Syringe"
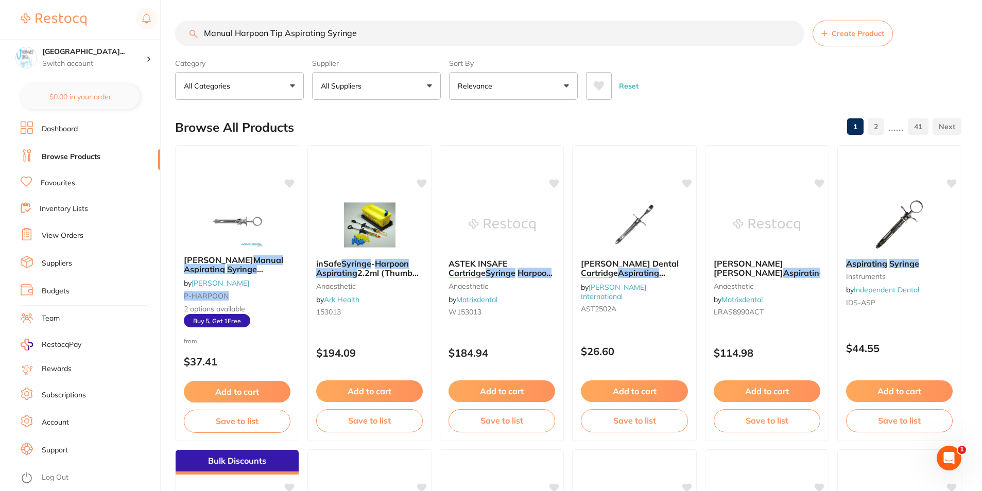
scroll to position [0, 0]
click at [391, 89] on button "All Suppliers" at bounding box center [376, 86] width 129 height 28
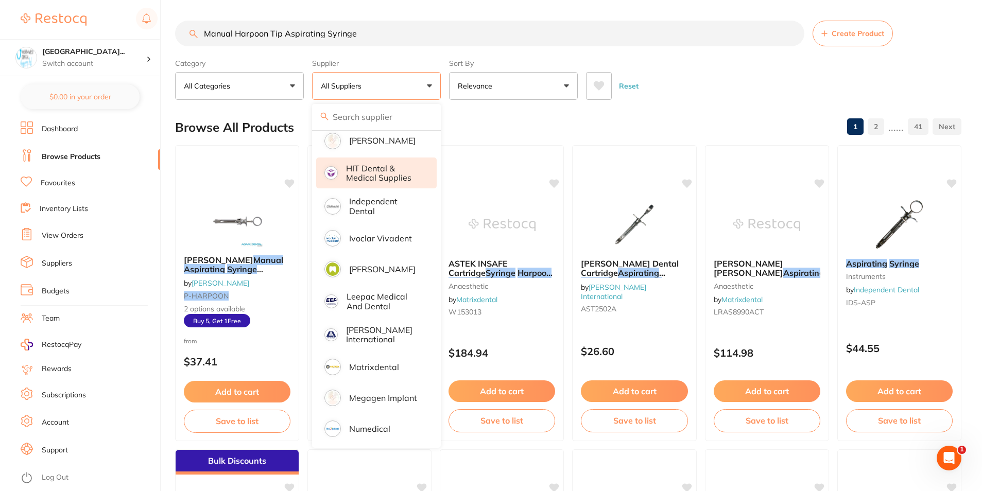
scroll to position [618, 0]
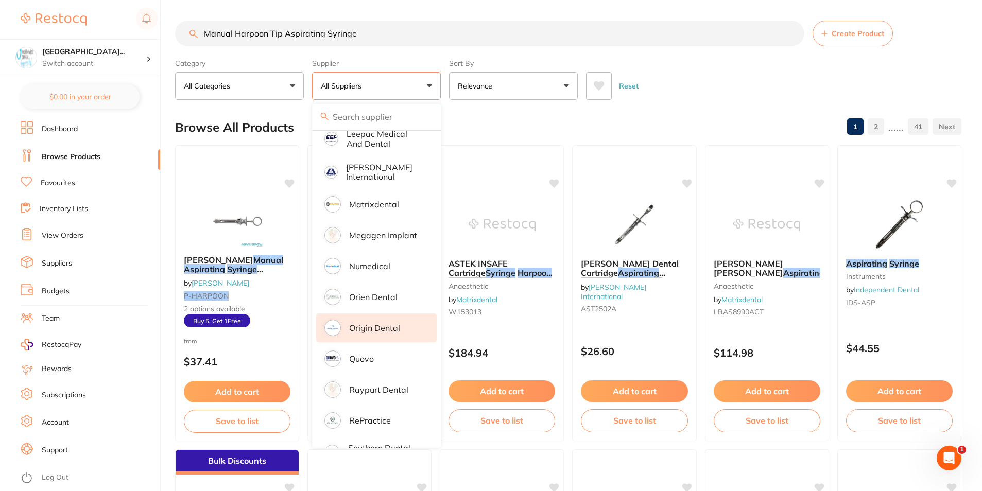
click at [390, 323] on p "Origin Dental" at bounding box center [374, 327] width 51 height 9
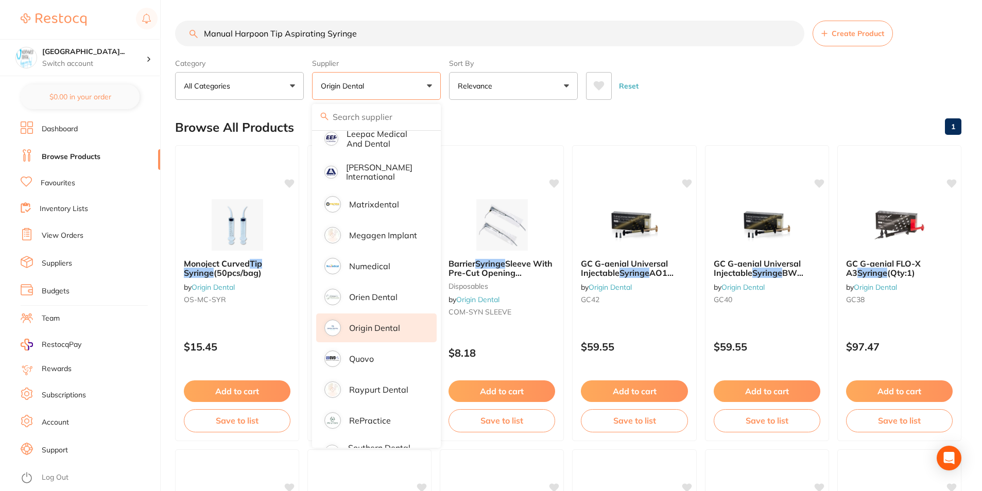
click at [705, 86] on div "Reset" at bounding box center [769, 82] width 367 height 36
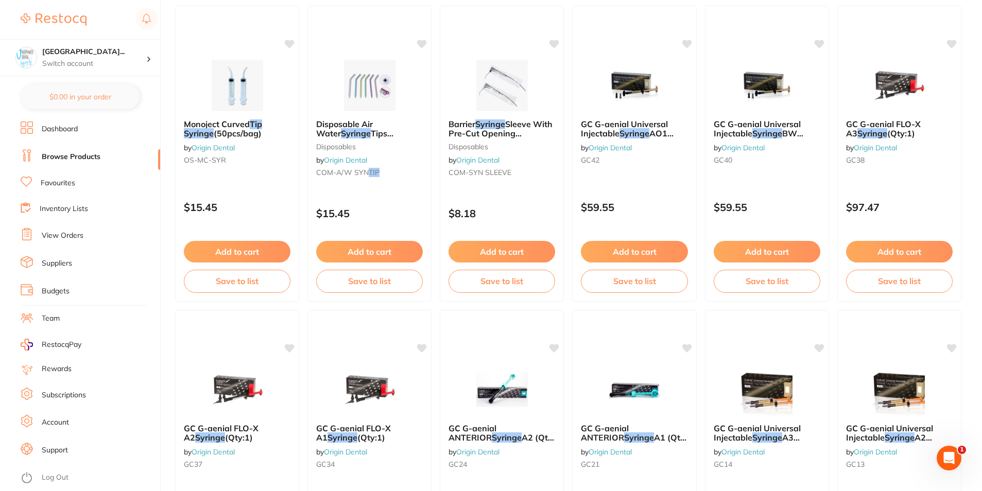
scroll to position [0, 0]
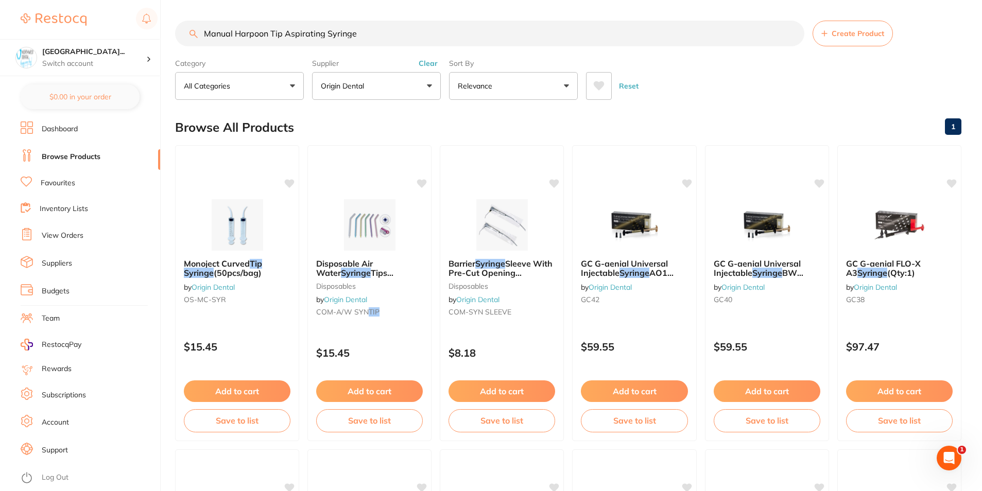
click at [428, 63] on button "Clear" at bounding box center [427, 63] width 25 height 9
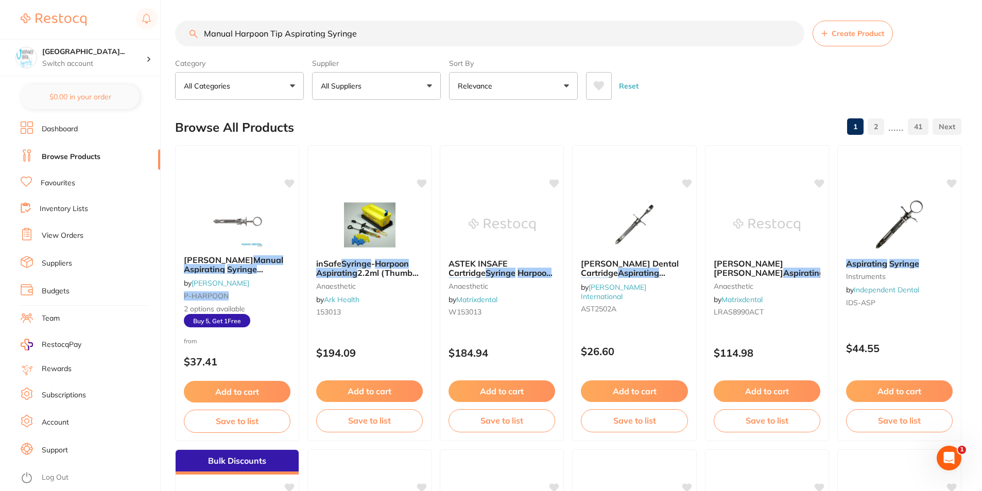
scroll to position [1, 0]
drag, startPoint x: 323, startPoint y: 36, endPoint x: 201, endPoint y: 42, distance: 122.7
click at [201, 42] on input "Manual Harpoon Tip Aspirating Syringe" at bounding box center [489, 34] width 629 height 26
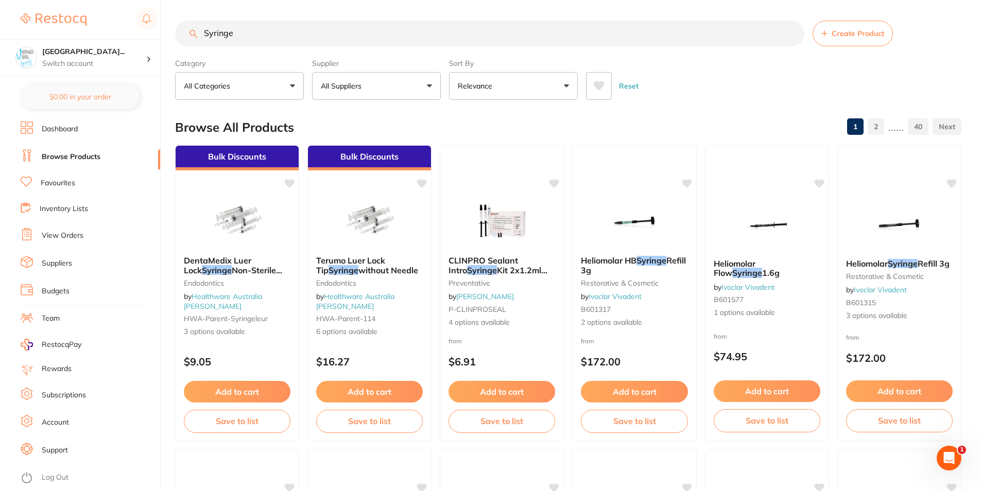
type input "Syringe"
click at [362, 97] on button "All Suppliers" at bounding box center [376, 86] width 129 height 28
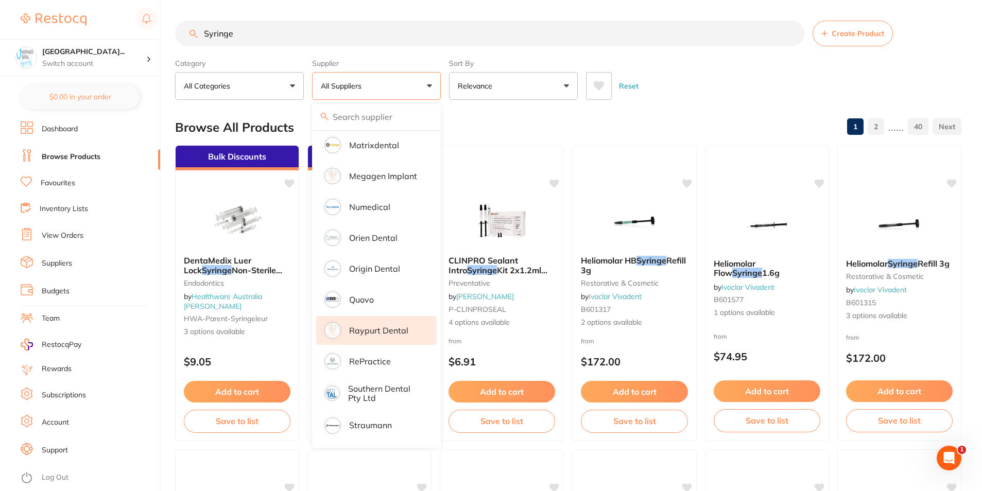
scroll to position [0, 0]
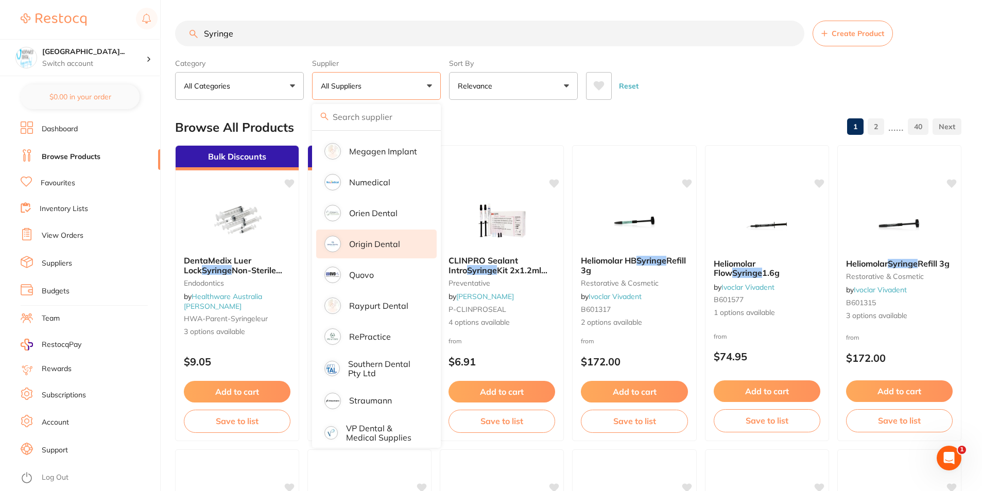
click at [390, 239] on p "Origin Dental" at bounding box center [374, 243] width 51 height 9
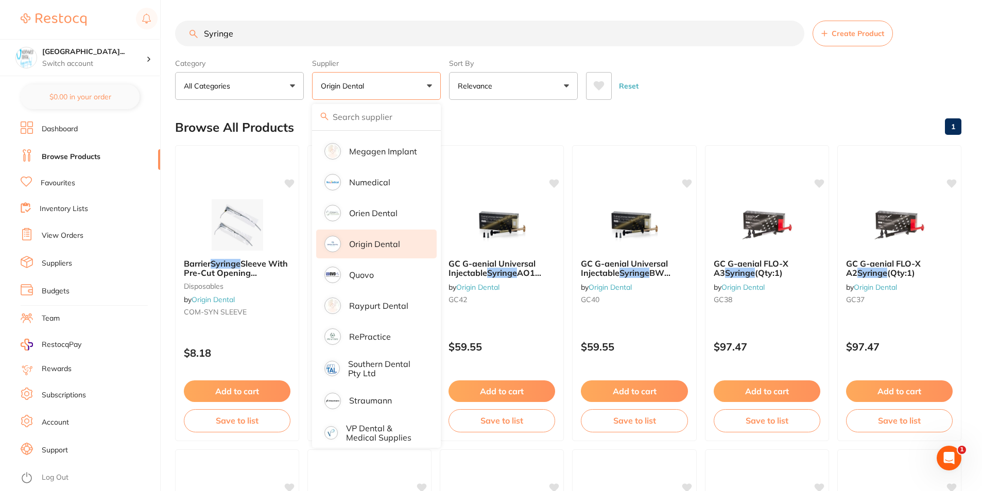
click at [720, 98] on div "Reset" at bounding box center [769, 82] width 367 height 36
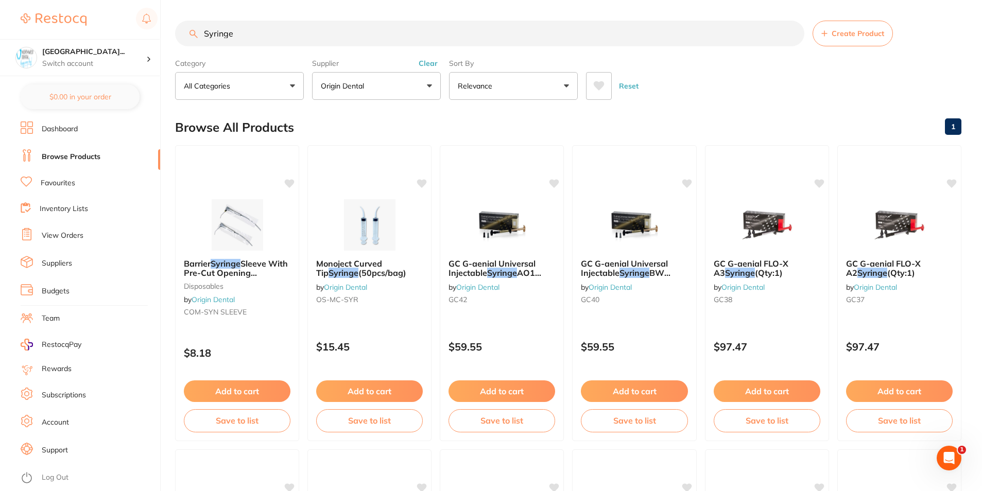
drag, startPoint x: 277, startPoint y: 31, endPoint x: 165, endPoint y: 37, distance: 112.3
click at [165, 37] on div "$3,306.94 North West Dental Wynya... Switch account North West Dental Wynyard B…" at bounding box center [491, 245] width 982 height 491
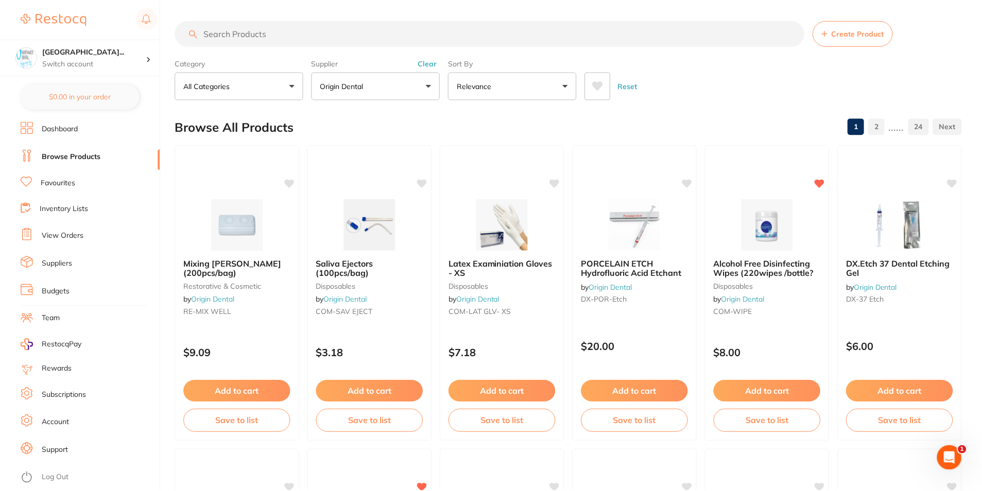
scroll to position [859, 0]
click at [238, 90] on button "All Categories" at bounding box center [239, 86] width 129 height 28
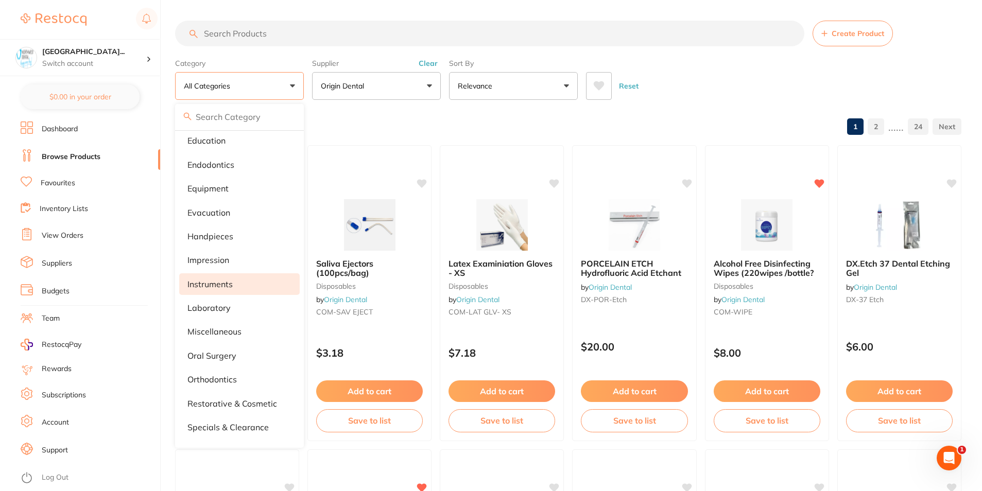
scroll to position [103, 0]
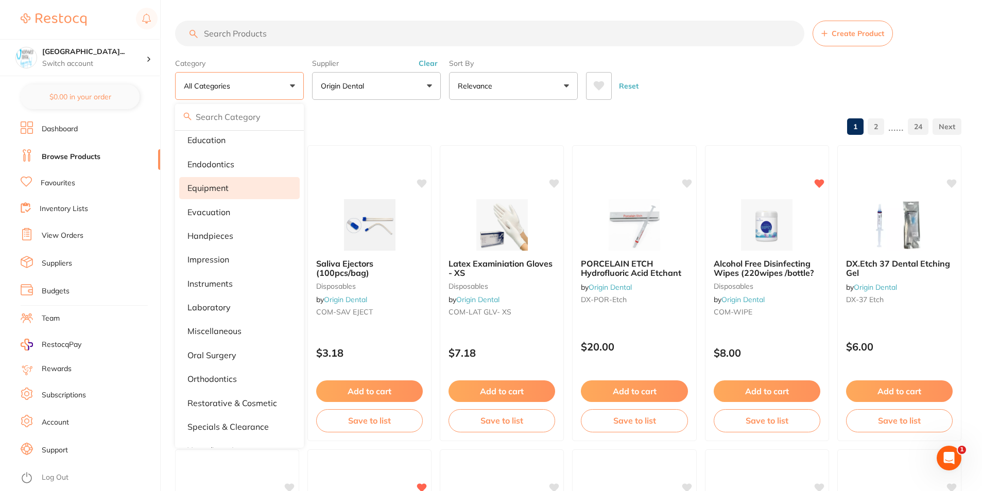
click at [250, 181] on li "equipment" at bounding box center [239, 188] width 120 height 22
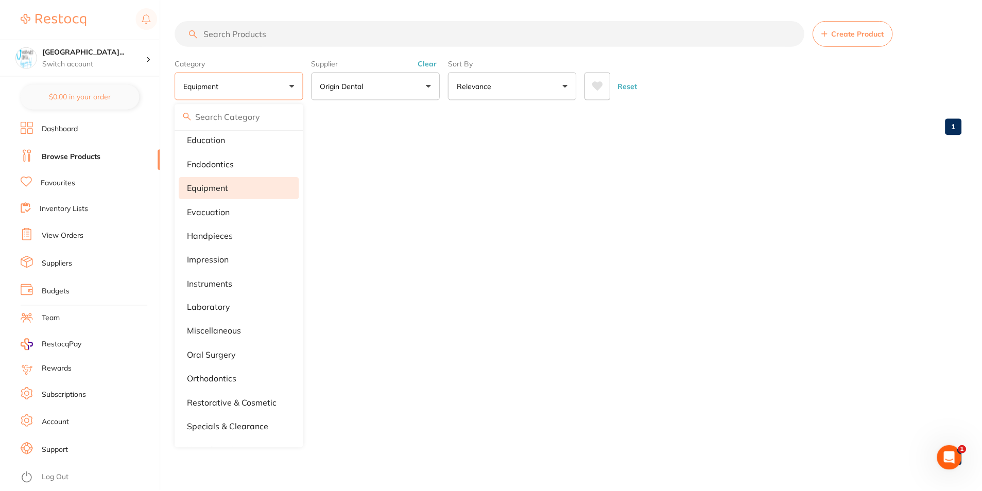
scroll to position [319, 0]
click at [756, 71] on div "Reset" at bounding box center [769, 82] width 367 height 36
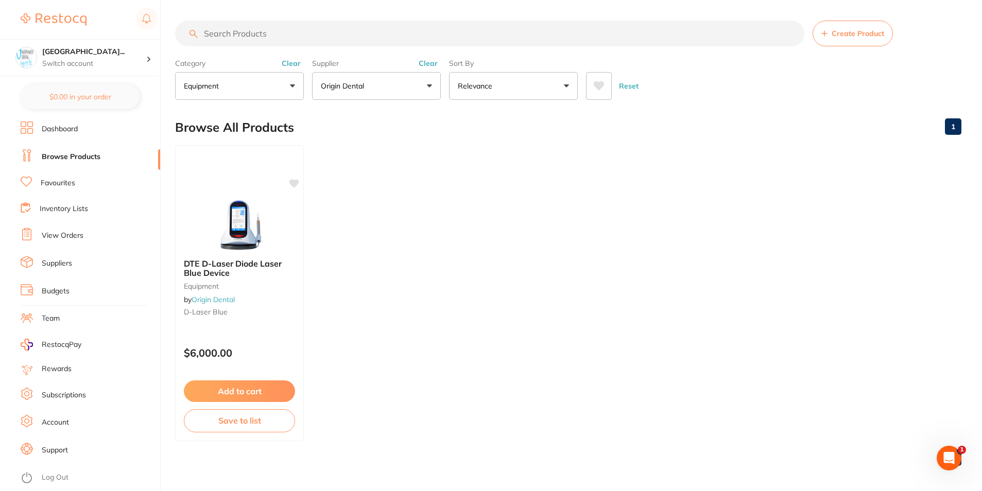
scroll to position [0, 0]
click at [287, 65] on button "Clear" at bounding box center [290, 63] width 25 height 9
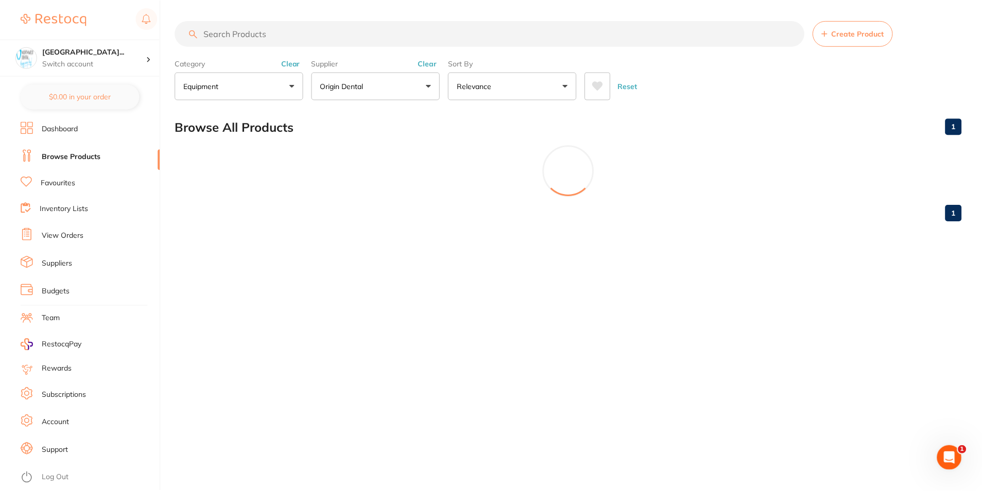
scroll to position [859, 0]
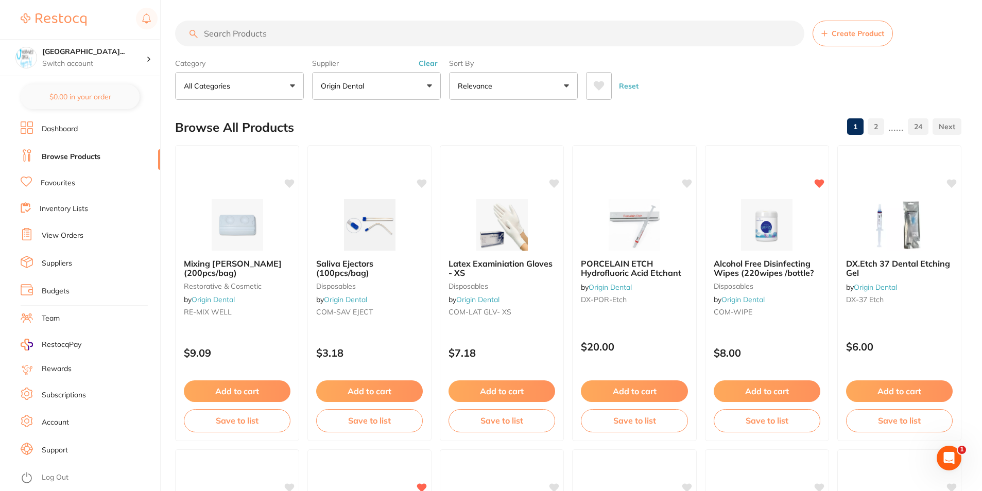
click at [272, 83] on button "All Categories" at bounding box center [239, 86] width 129 height 28
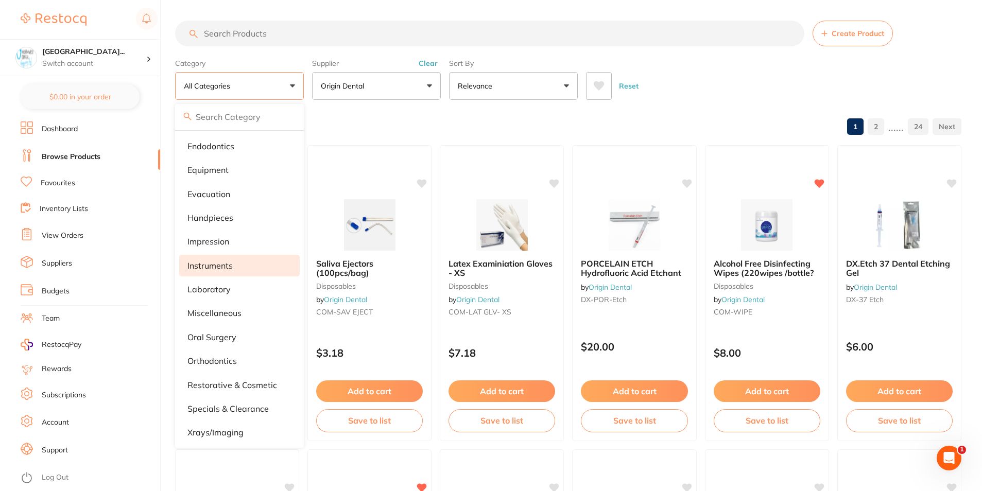
scroll to position [0, 0]
click at [245, 334] on li "oral surgery" at bounding box center [239, 336] width 120 height 22
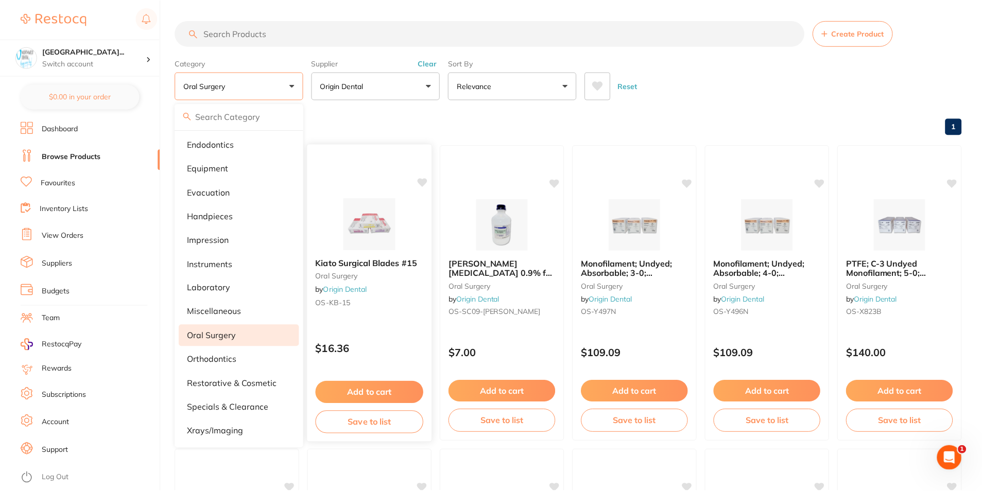
scroll to position [231, 0]
click at [716, 73] on div "Reset" at bounding box center [769, 82] width 367 height 36
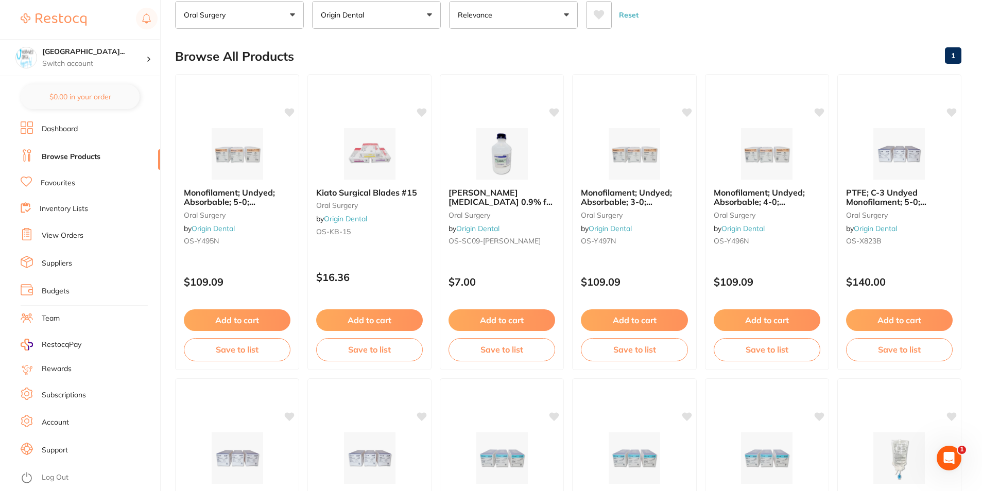
scroll to position [0, 0]
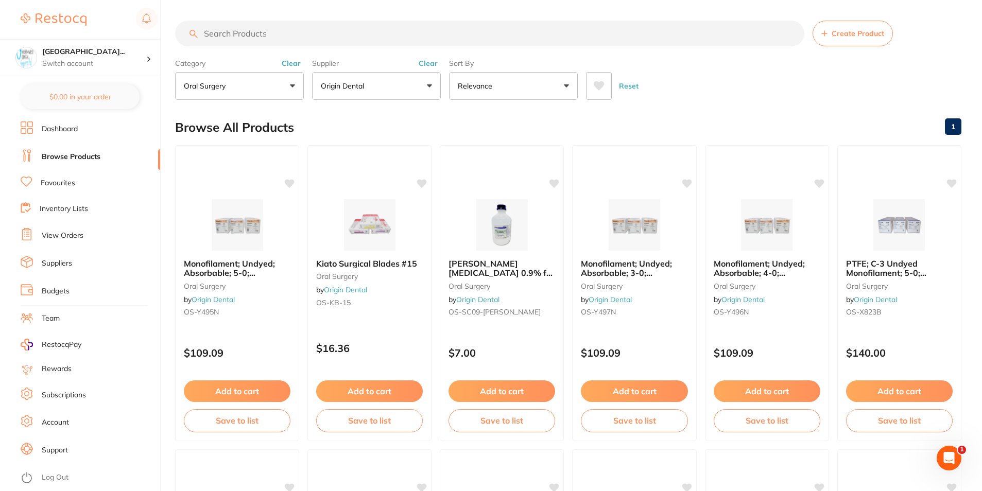
click at [226, 72] on div "Category oral surgery All Categories 3D Printing burs disposables education end…" at bounding box center [239, 77] width 129 height 45
click at [263, 91] on button "oral surgery" at bounding box center [239, 86] width 129 height 28
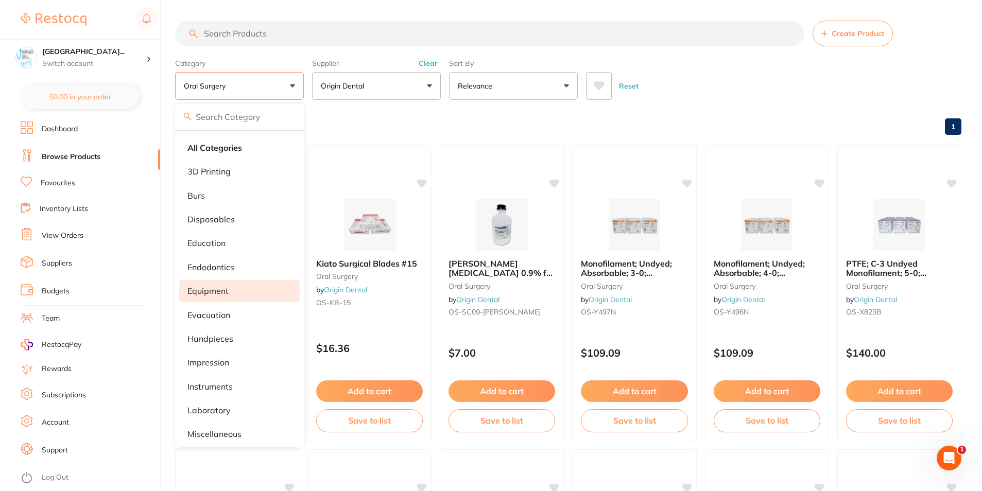
click at [243, 292] on li "equipment" at bounding box center [239, 291] width 120 height 22
click at [425, 58] on div "Supplier Origin Dental All Suppliers Dentsply Sirona Adam Dental AHP Dental and…" at bounding box center [376, 77] width 129 height 45
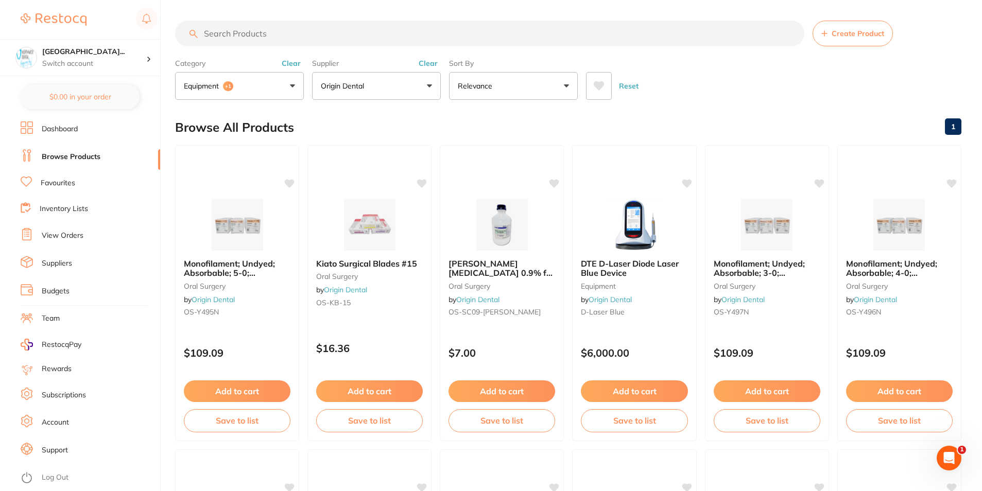
scroll to position [0, 0]
click at [427, 59] on button "Clear" at bounding box center [427, 63] width 25 height 9
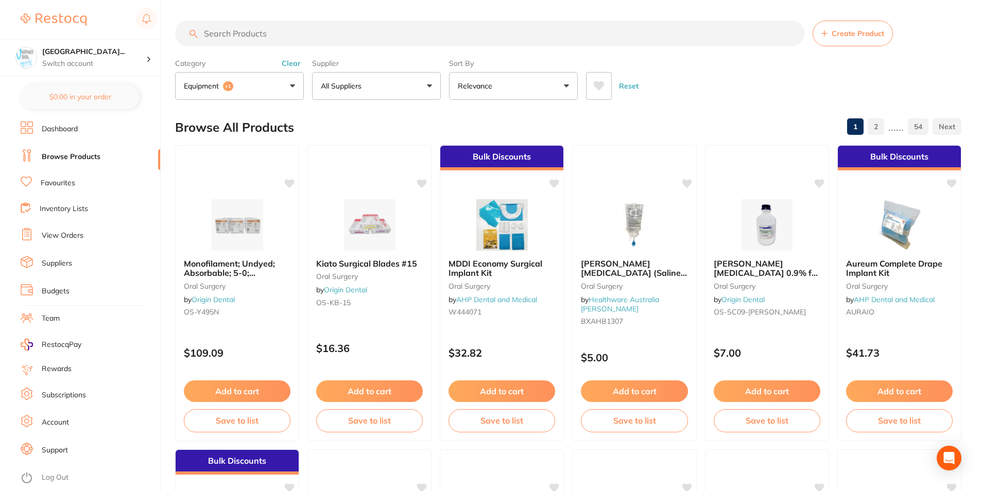
click at [215, 83] on p "equipment" at bounding box center [203, 86] width 39 height 10
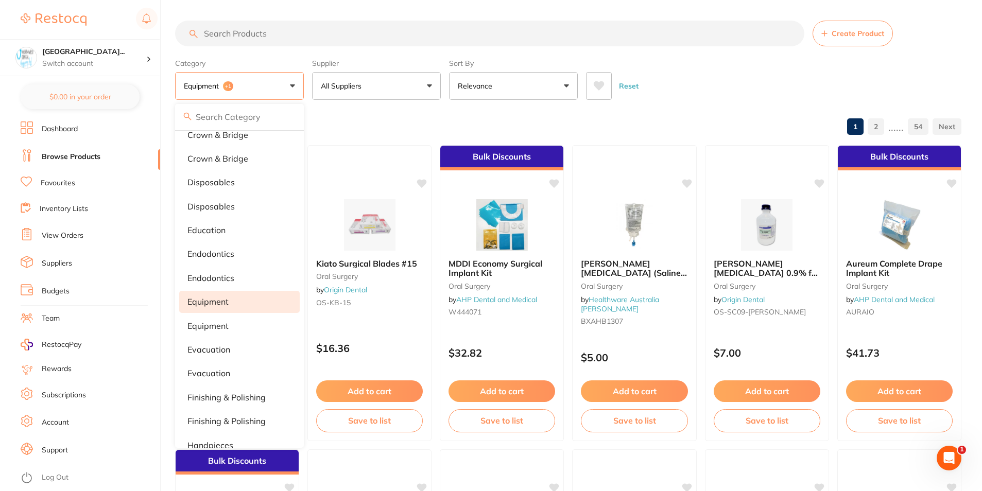
scroll to position [103, 0]
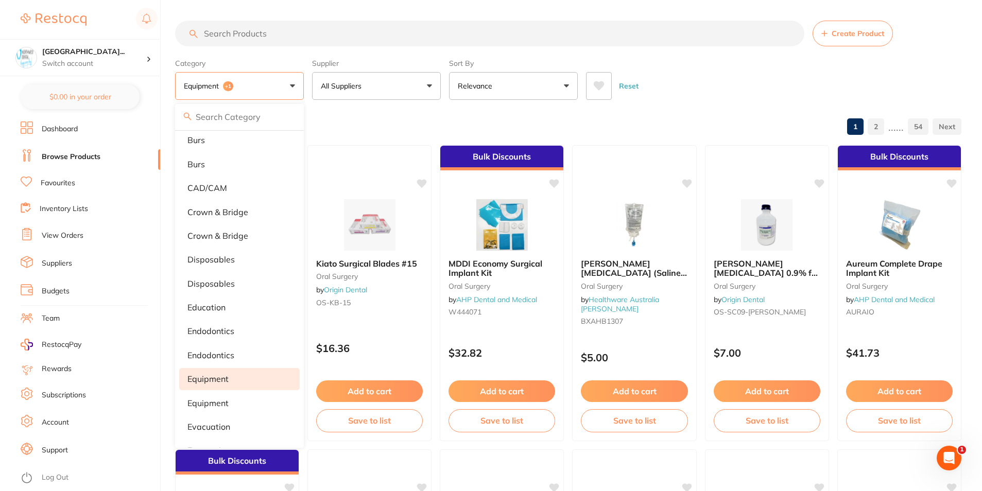
click at [283, 83] on button "equipment +1" at bounding box center [239, 86] width 129 height 28
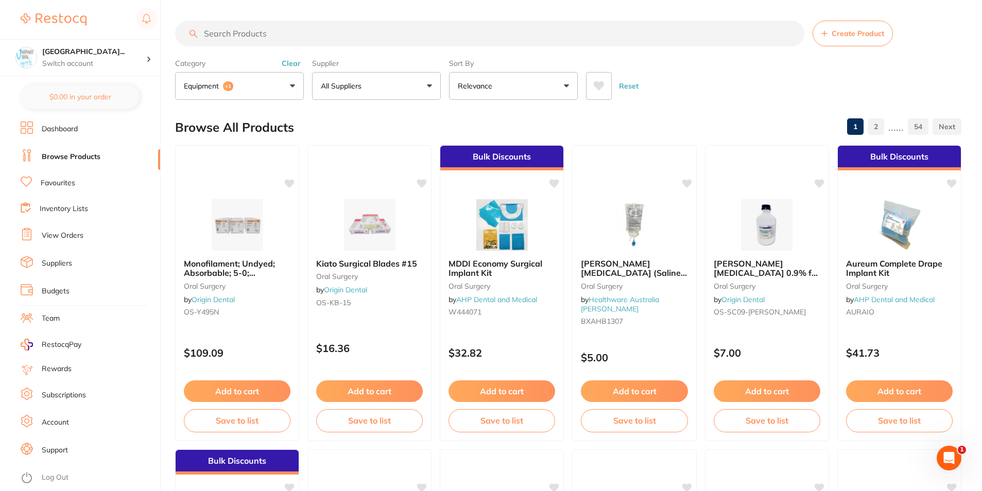
click at [295, 61] on button "Clear" at bounding box center [290, 63] width 25 height 9
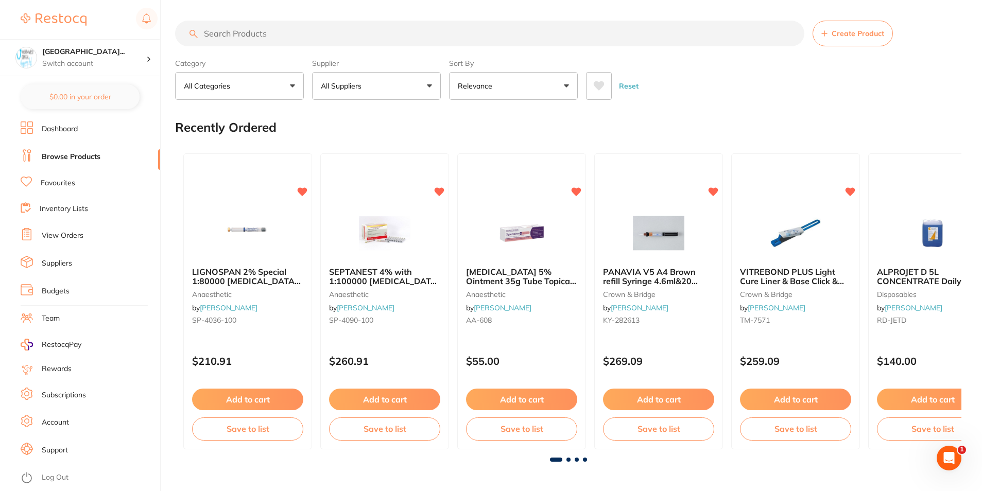
scroll to position [0, 0]
click at [344, 37] on input "search" at bounding box center [489, 34] width 629 height 26
paste input "100-302"
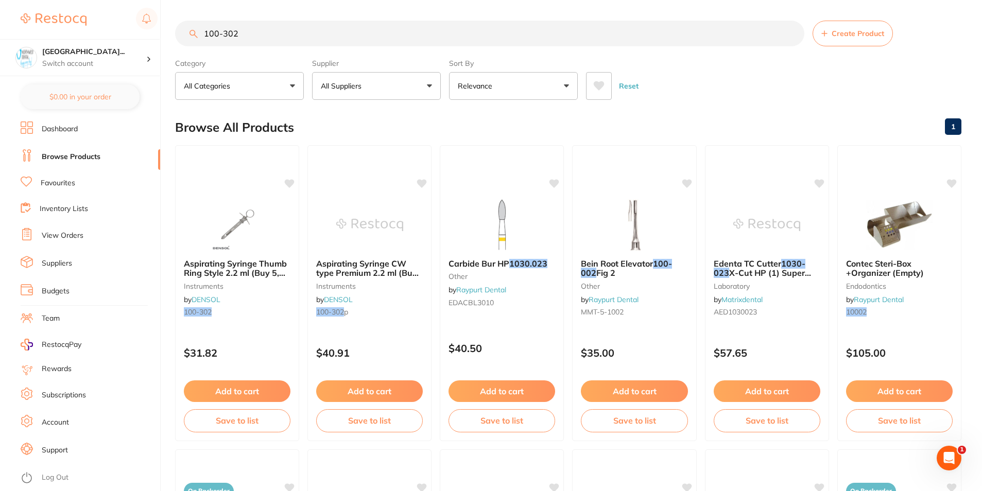
type input "100-302"
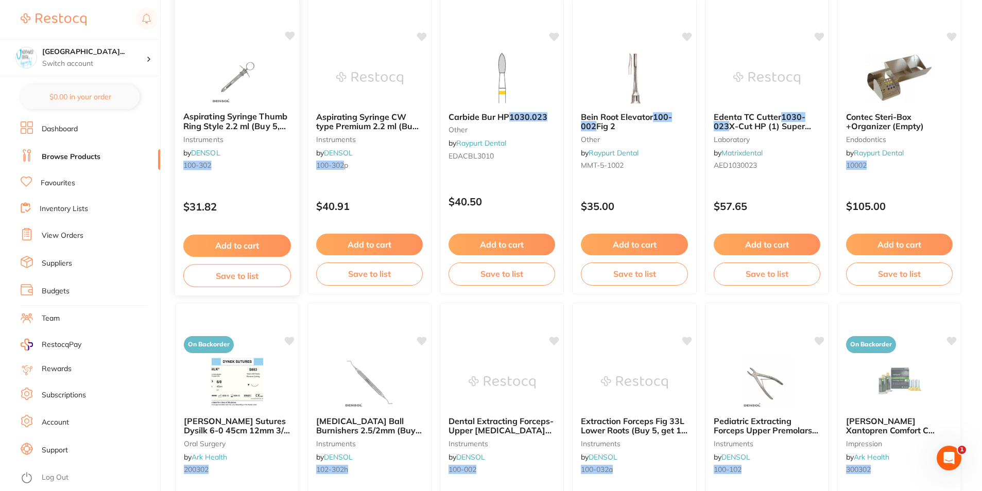
scroll to position [51, 0]
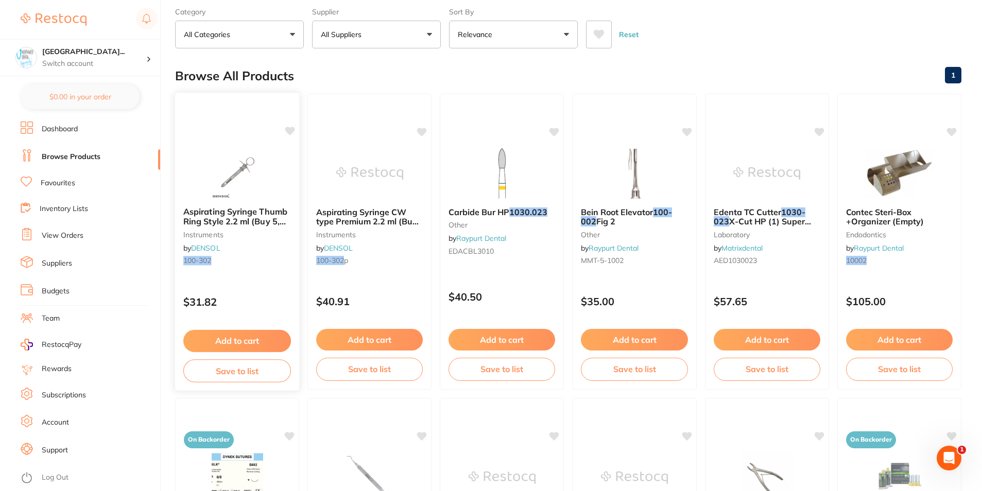
click at [258, 236] on small "instruments" at bounding box center [237, 234] width 108 height 8
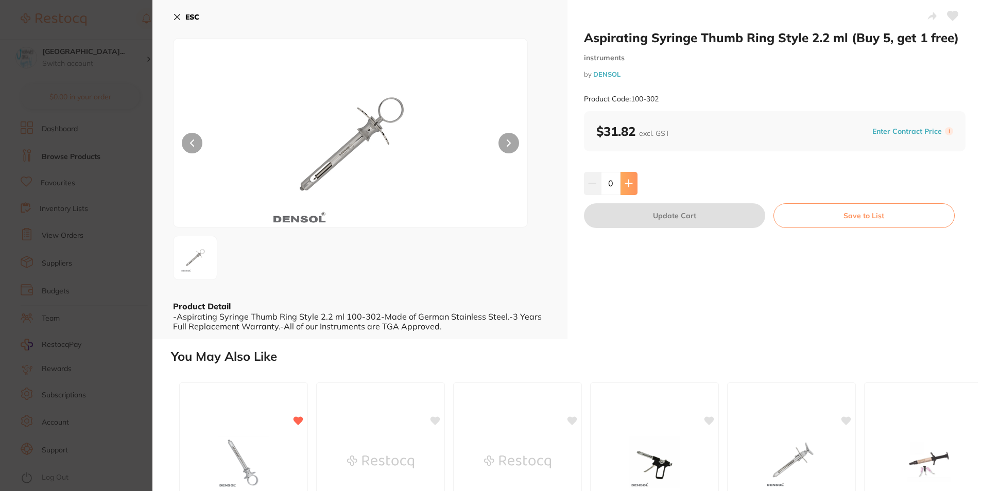
click at [632, 175] on button at bounding box center [628, 183] width 17 height 23
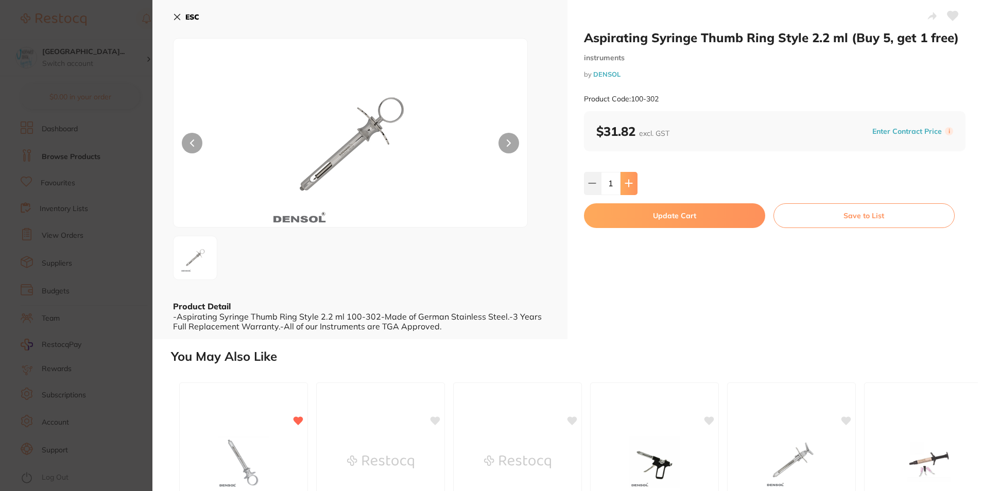
click at [632, 175] on button at bounding box center [628, 183] width 17 height 23
type input "5"
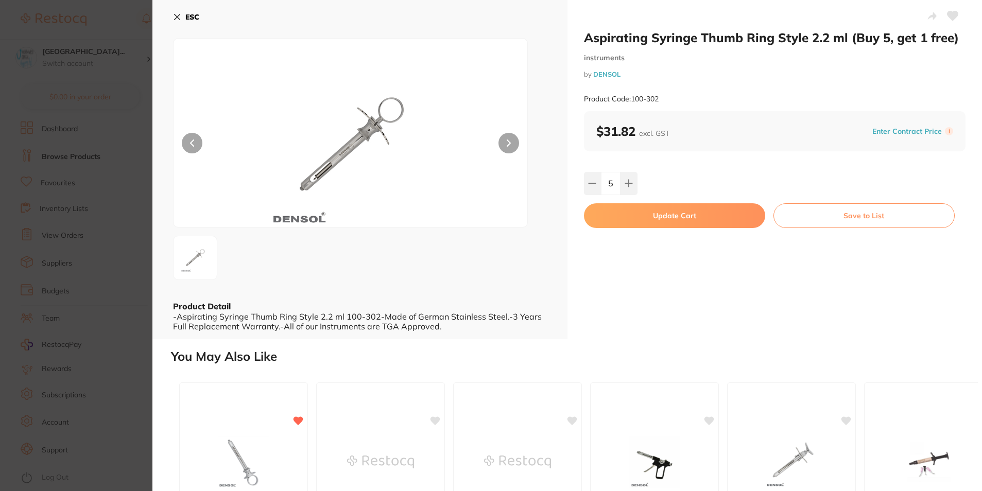
click at [632, 209] on button "Update Cart" at bounding box center [674, 215] width 181 height 25
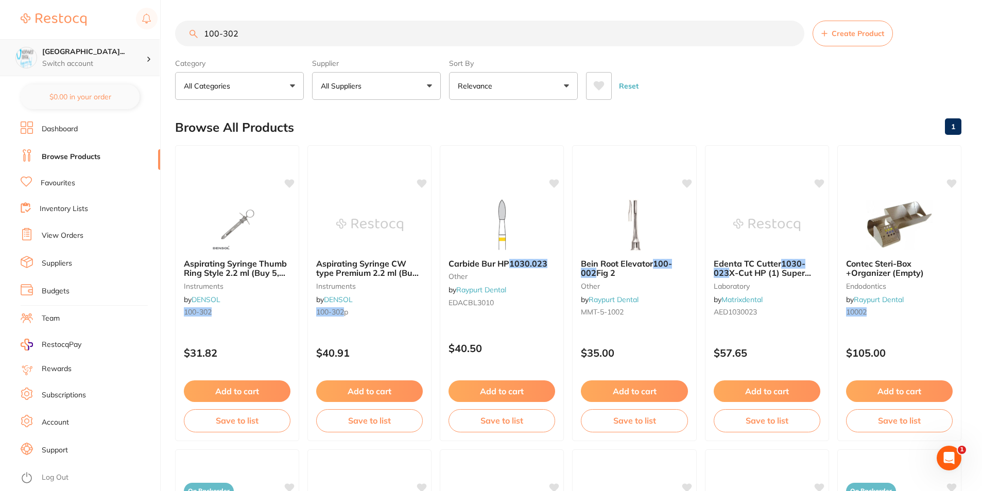
scroll to position [1, 0]
drag, startPoint x: 274, startPoint y: 33, endPoint x: 124, endPoint y: 44, distance: 150.1
click at [124, 44] on div "$3,306.94 [GEOGRAPHIC_DATA]... Switch account [GEOGRAPHIC_DATA] Wynyard Burnie …" at bounding box center [491, 245] width 982 height 491
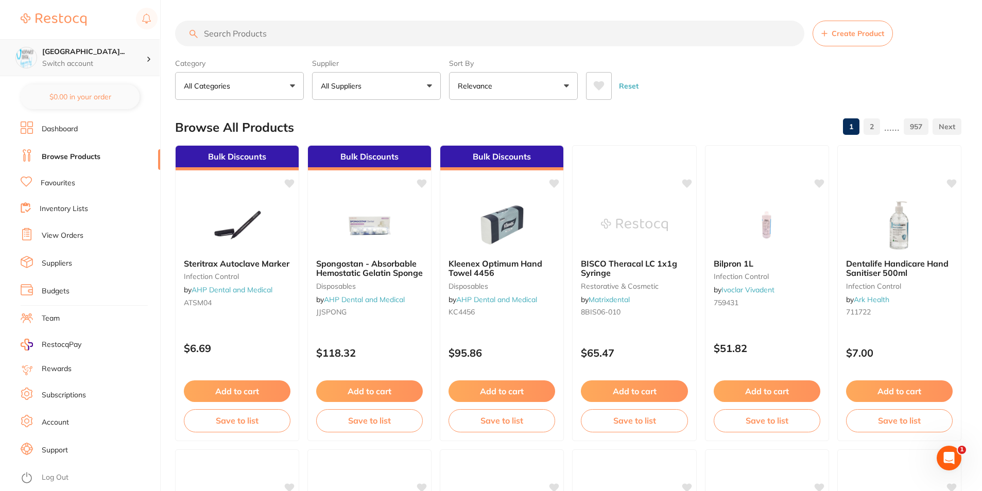
scroll to position [0, 0]
click at [88, 67] on p "Switch account" at bounding box center [94, 64] width 104 height 10
click at [98, 80] on h4 "North West Dental Wynyard" at bounding box center [90, 89] width 96 height 20
click at [103, 80] on h4 "North West Dental Wynyard" at bounding box center [90, 89] width 96 height 20
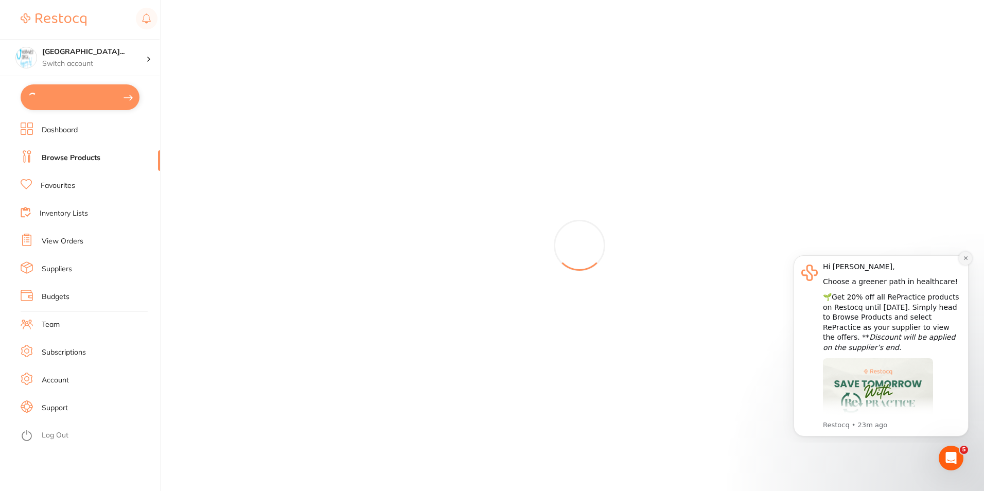
click at [964, 255] on icon "Dismiss notification" at bounding box center [966, 258] width 6 height 6
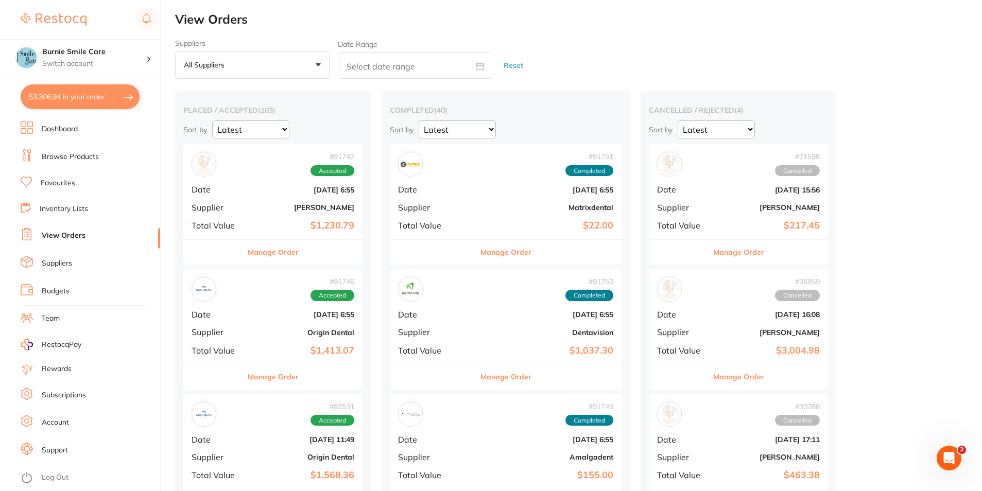
click at [95, 160] on link "Browse Products" at bounding box center [70, 157] width 57 height 10
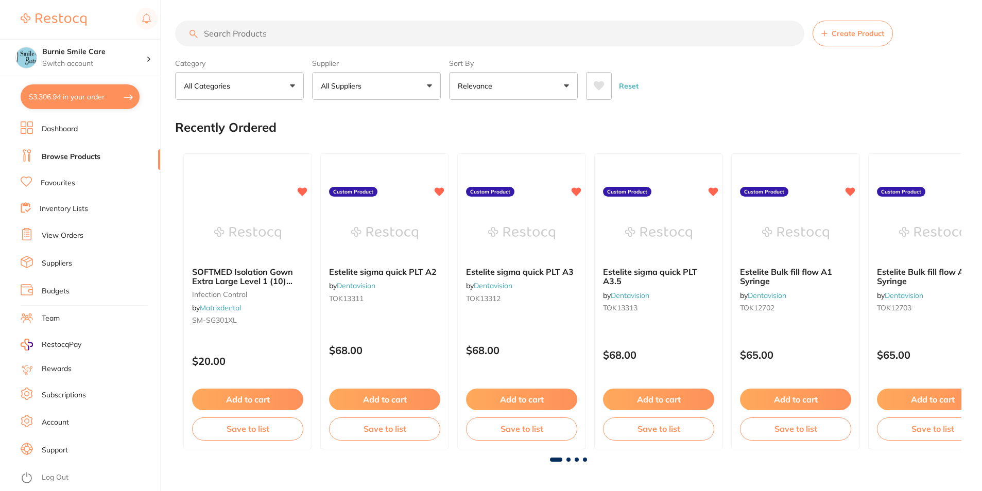
click at [253, 30] on input "search" at bounding box center [489, 34] width 629 height 26
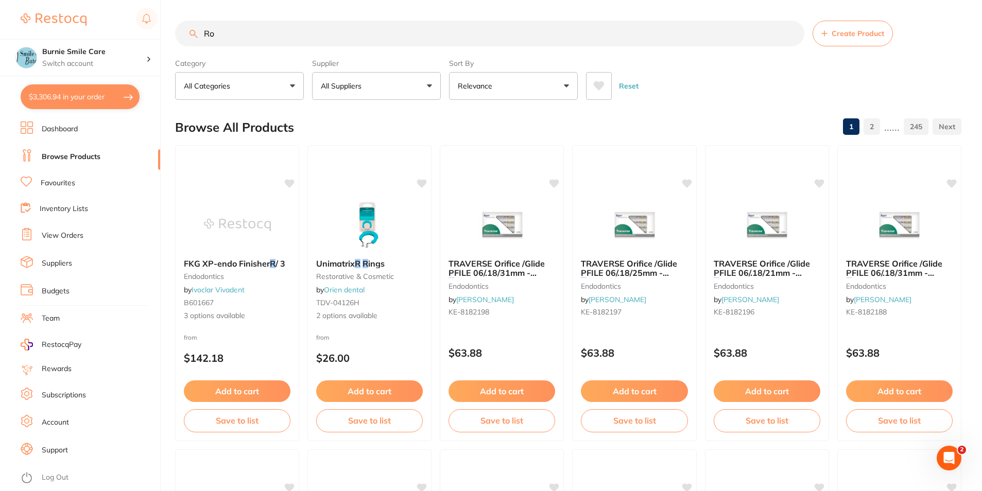
type input "R"
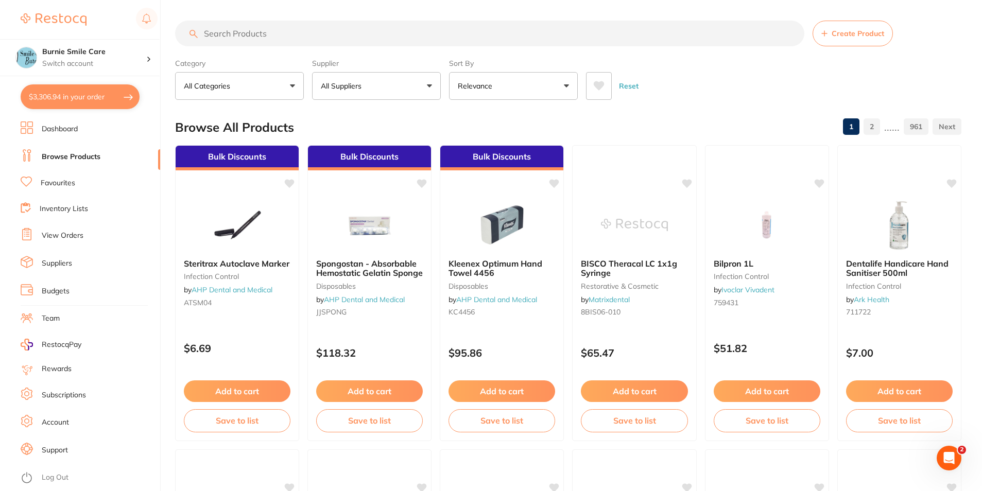
click at [282, 25] on input "search" at bounding box center [489, 34] width 629 height 26
paste input "root elevator dental"
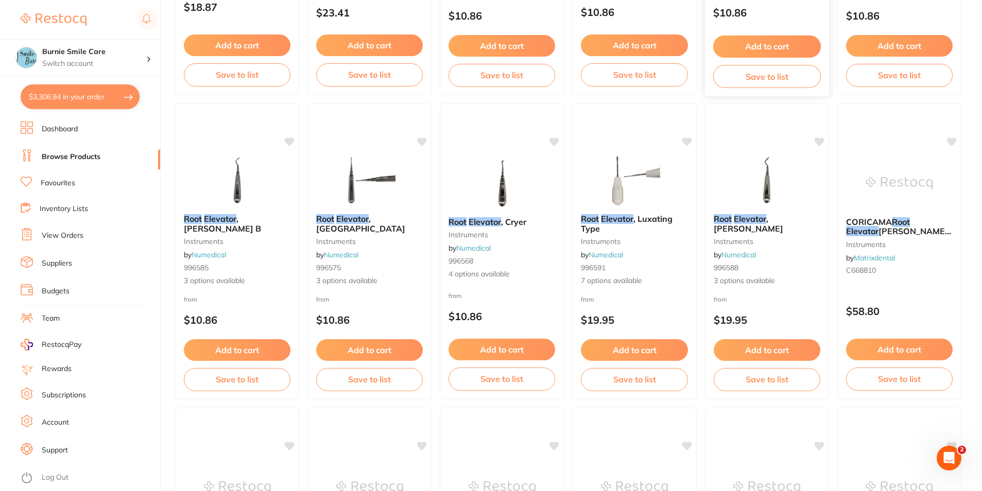
scroll to position [360, 0]
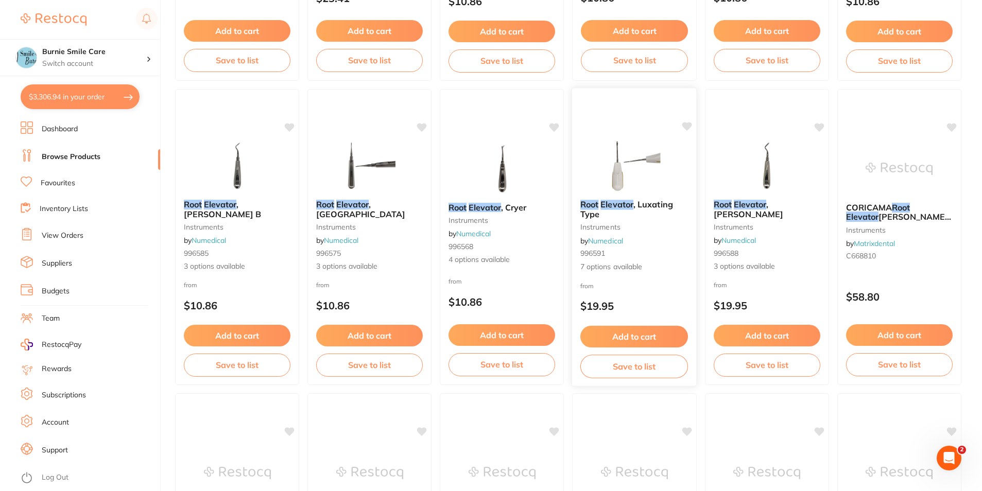
click at [644, 294] on div "from $19.95" at bounding box center [634, 298] width 125 height 37
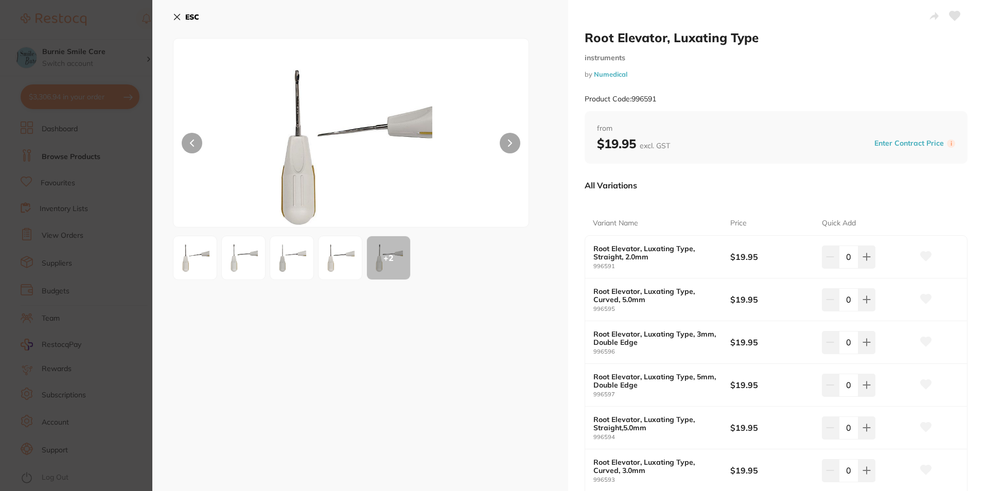
click at [196, 17] on b "ESC" at bounding box center [192, 16] width 14 height 9
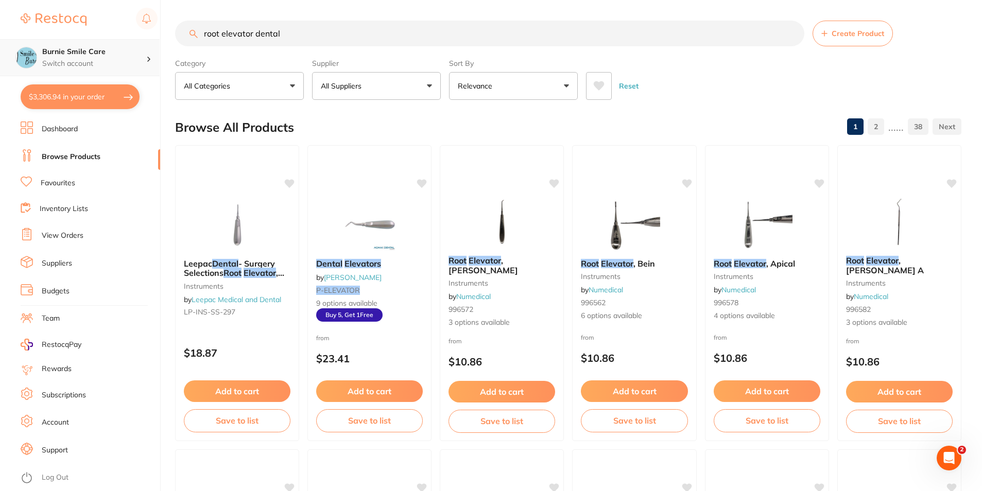
drag, startPoint x: 298, startPoint y: 30, endPoint x: 129, endPoint y: 40, distance: 169.1
click at [129, 40] on div "$3,306.94 Burnie Smile Care Switch account North West Dental Burnie Burnie Smil…" at bounding box center [491, 245] width 982 height 491
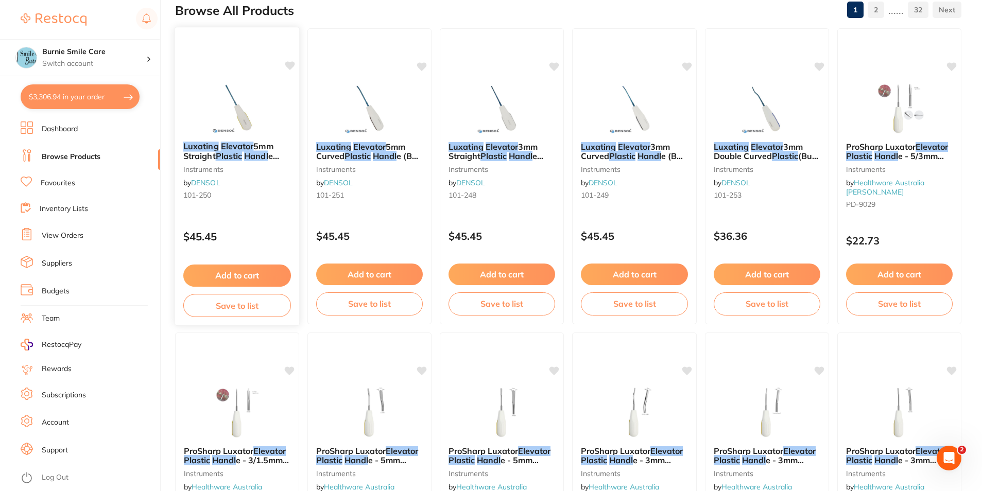
scroll to position [51, 0]
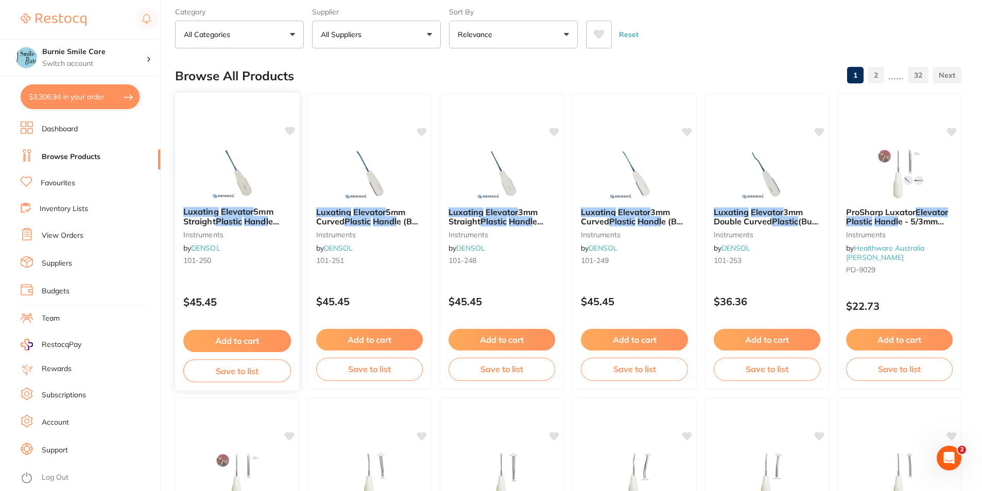
type input "Luxating elevator plastic handl"
click at [267, 284] on div "Luxating Elevator 5mm Straight Plastic Handl e (Buy 5, get 1 free) instruments …" at bounding box center [238, 241] width 126 height 299
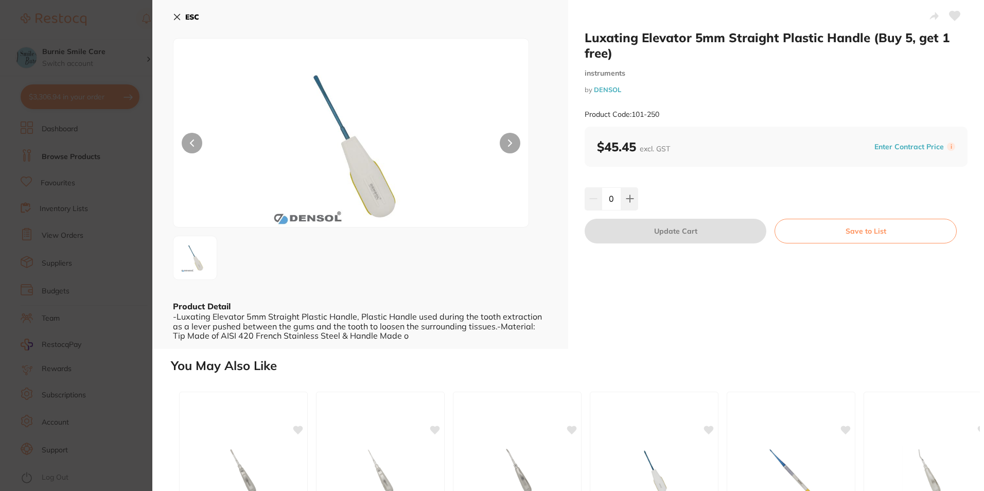
click at [34, 273] on section "Luxating Elevator 5mm Straight Plastic Handle (Buy 5, get 1 free) instruments b…" at bounding box center [492, 245] width 984 height 491
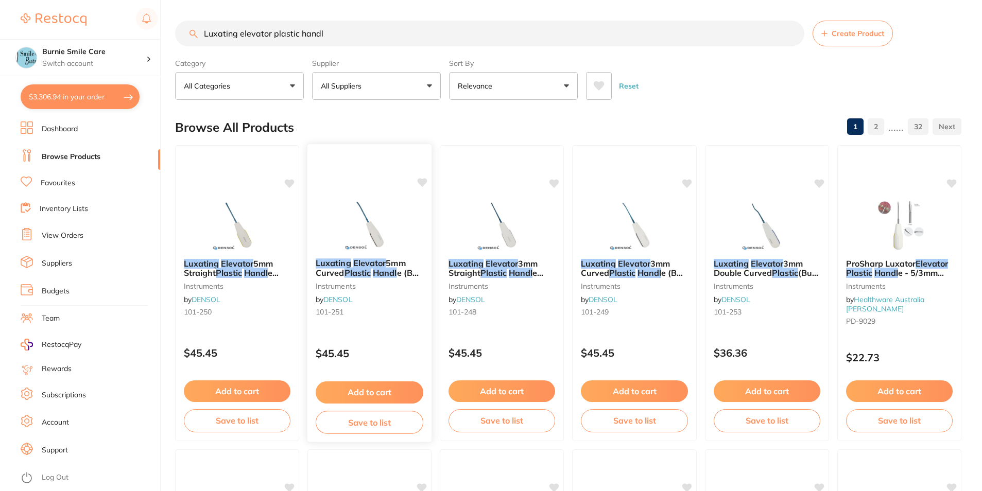
click at [373, 315] on small "101-251" at bounding box center [370, 312] width 108 height 8
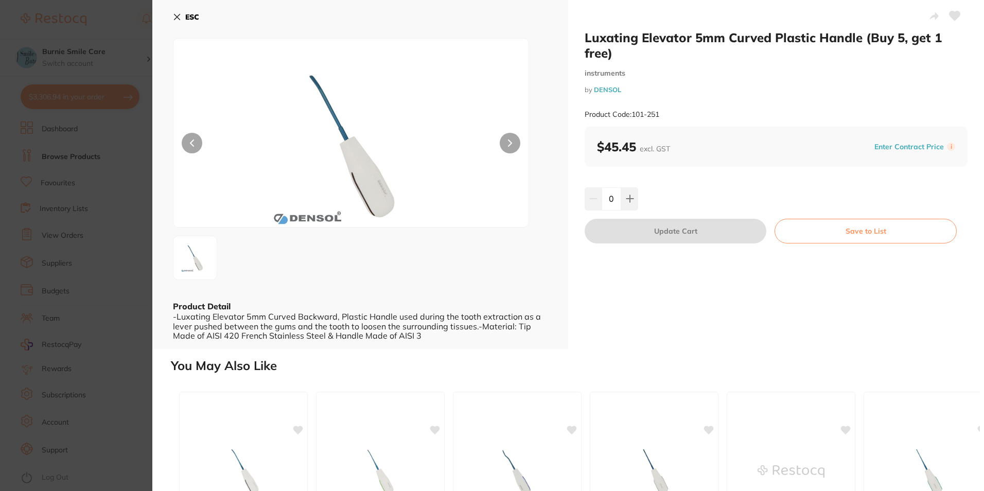
click at [118, 263] on section "Luxating Elevator 5mm Curved Plastic Handle (Buy 5, get 1 free) instruments by …" at bounding box center [492, 245] width 984 height 491
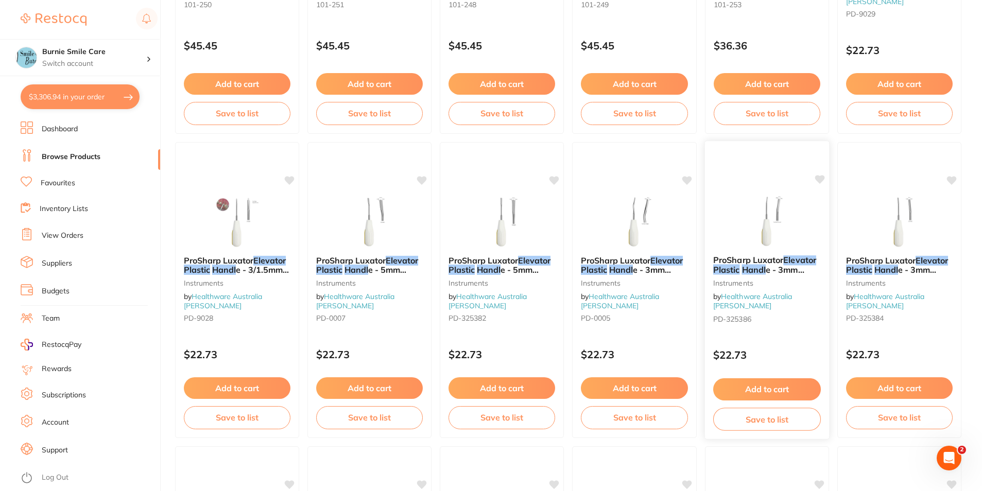
scroll to position [309, 0]
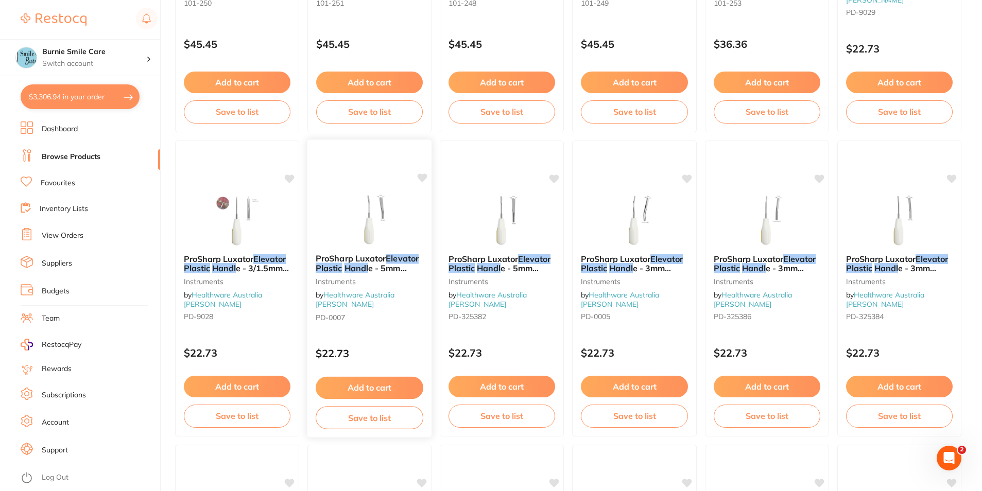
click at [391, 337] on div "$22.73" at bounding box center [369, 351] width 125 height 28
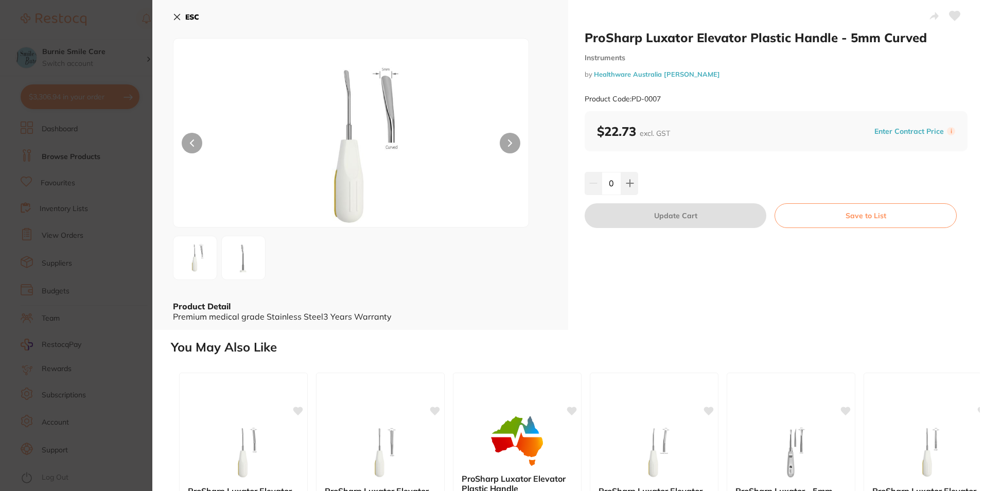
click at [120, 248] on section "ProSharp Luxator Elevator Plastic Handle - 5mm Curved Instruments by Healthware…" at bounding box center [492, 245] width 984 height 491
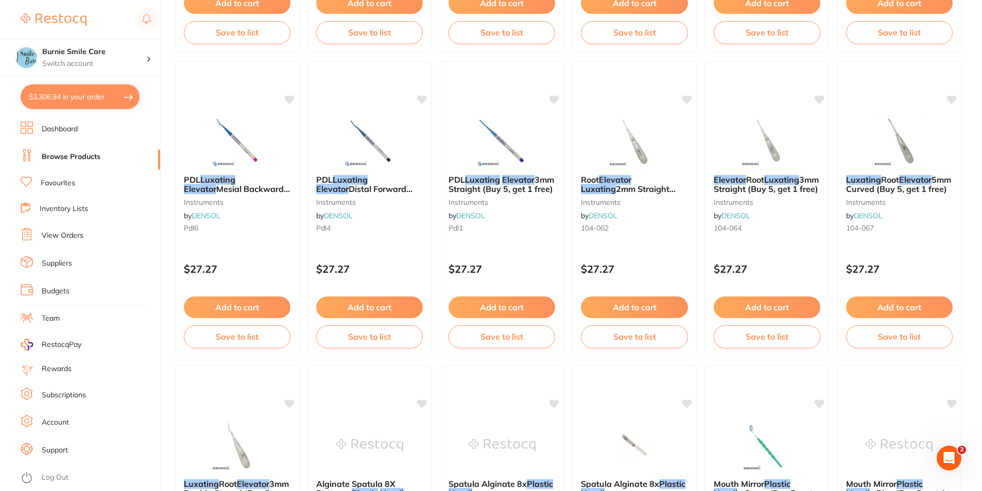
scroll to position [2437, 0]
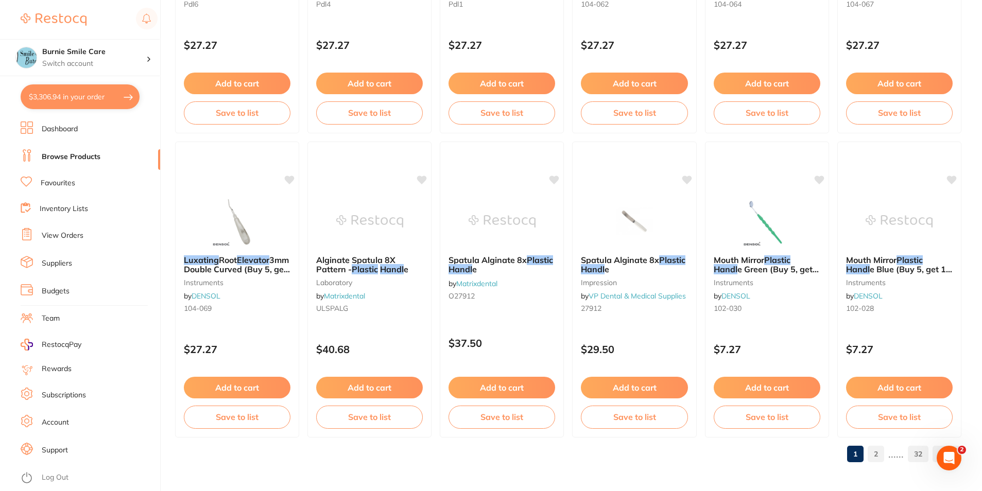
click at [876, 455] on link "2" at bounding box center [875, 454] width 16 height 21
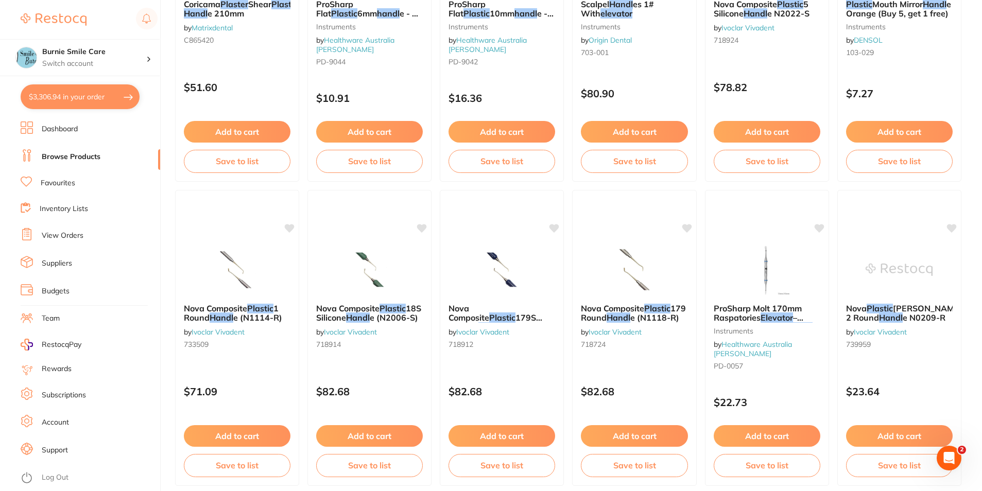
scroll to position [206, 0]
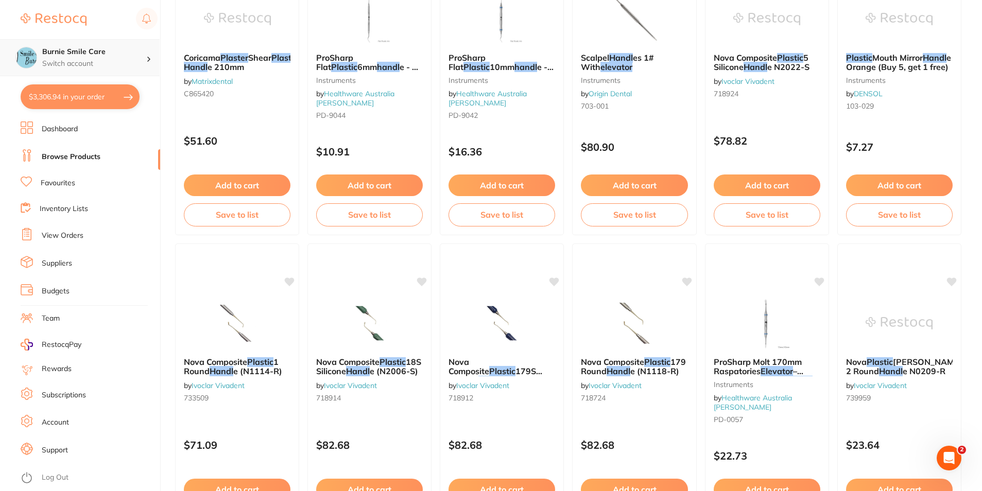
click at [110, 57] on div "Burnie Smile Care Switch account" at bounding box center [94, 58] width 104 height 22
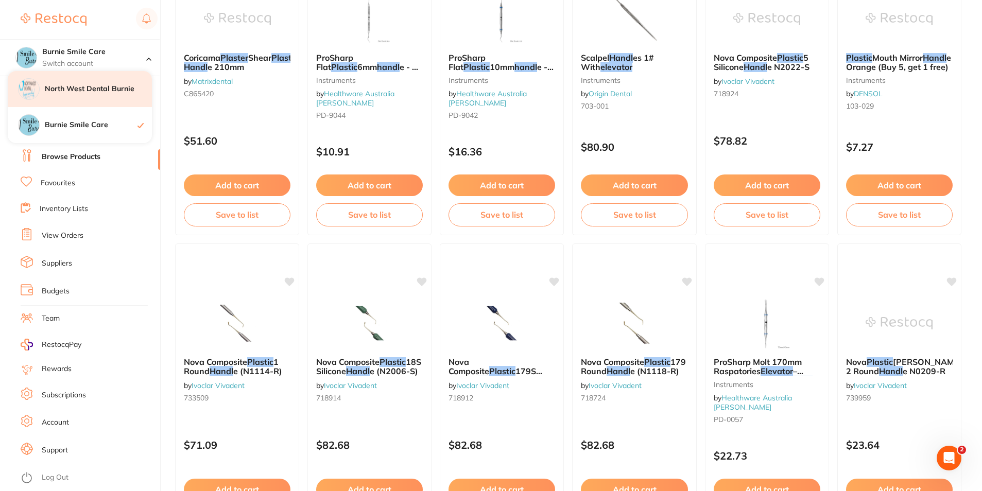
click at [111, 82] on div "North West Dental Burnie" at bounding box center [80, 89] width 144 height 36
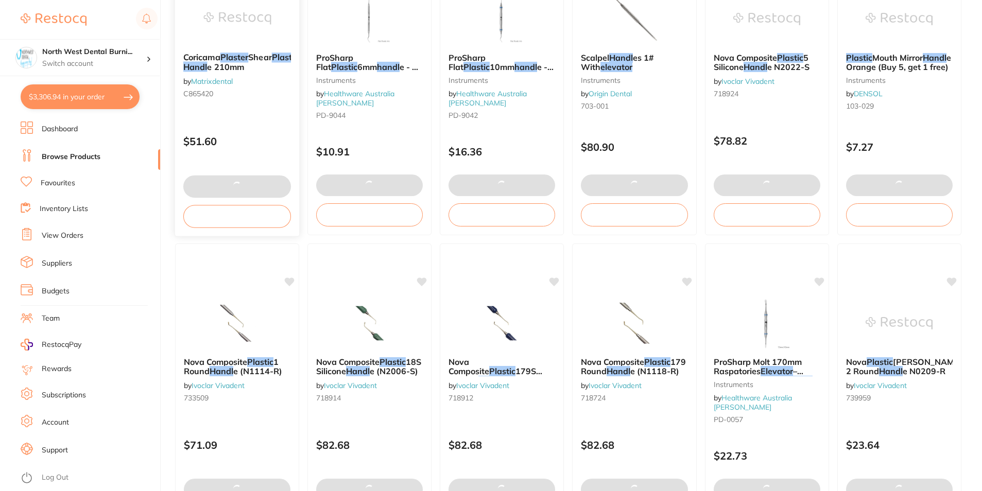
type textarea "surgical gloves discounted [PERSON_NAME] retractor discounted to 0"
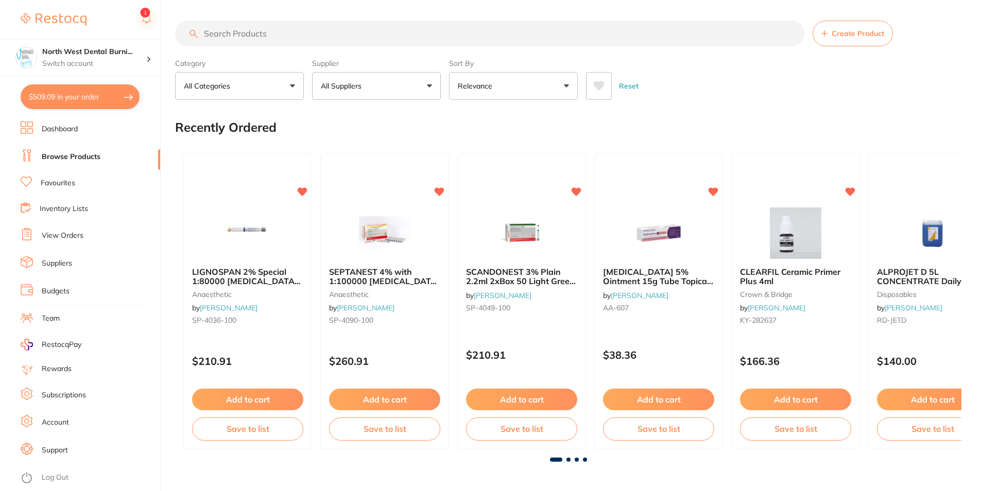
click at [299, 30] on input "search" at bounding box center [489, 34] width 629 height 26
paste input "Instrument Cassette"
click at [324, 92] on button "All Suppliers" at bounding box center [376, 86] width 129 height 28
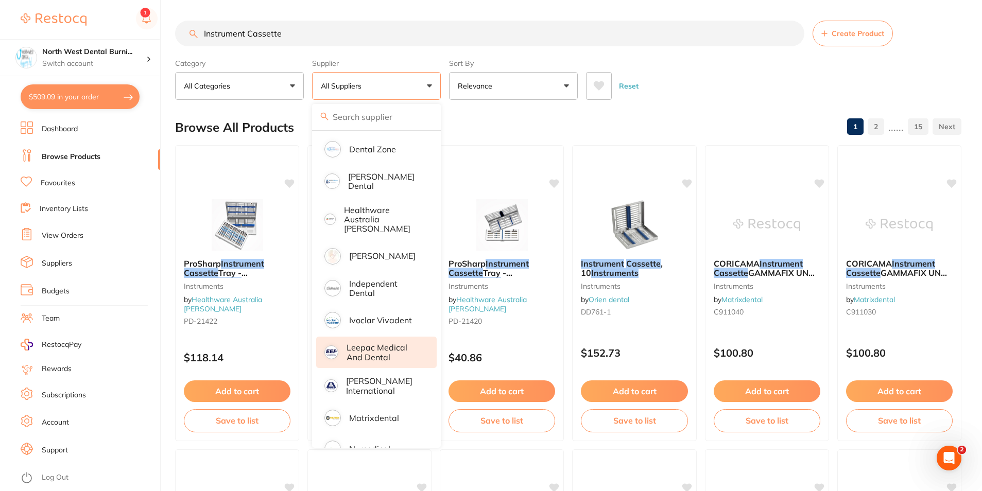
scroll to position [480, 0]
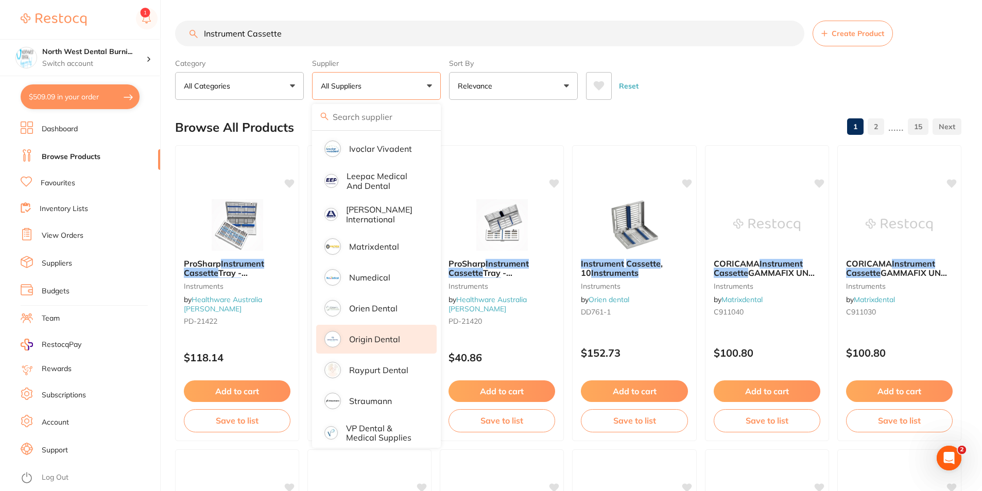
click at [378, 340] on li "Origin Dental" at bounding box center [376, 339] width 120 height 29
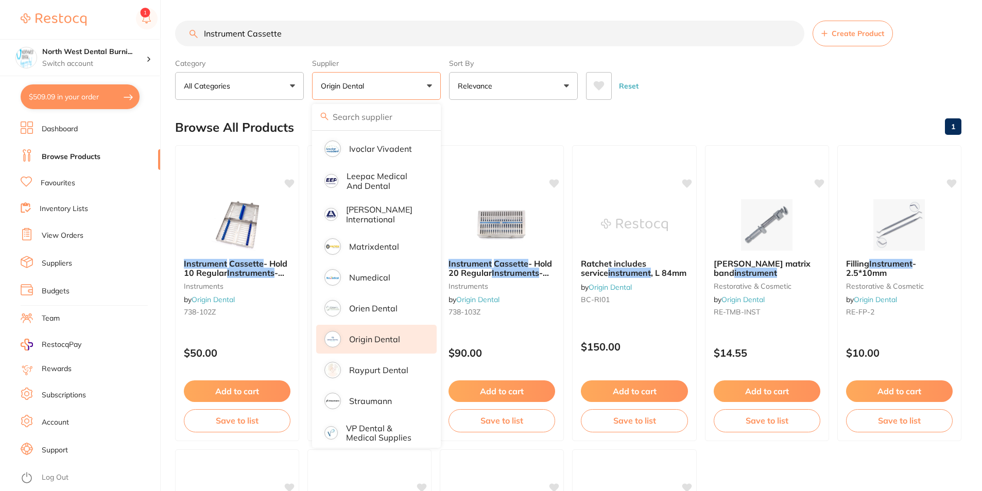
click at [767, 66] on div "Reset" at bounding box center [769, 82] width 367 height 36
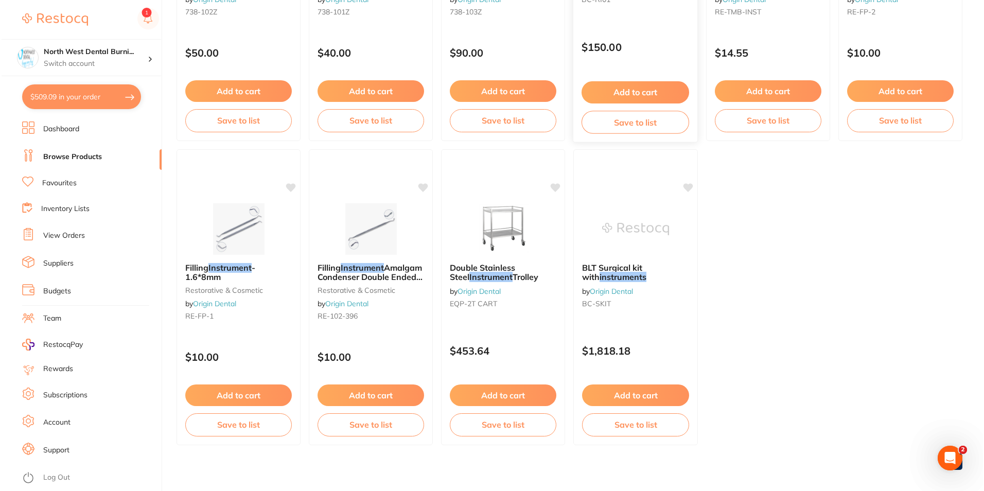
scroll to position [0, 0]
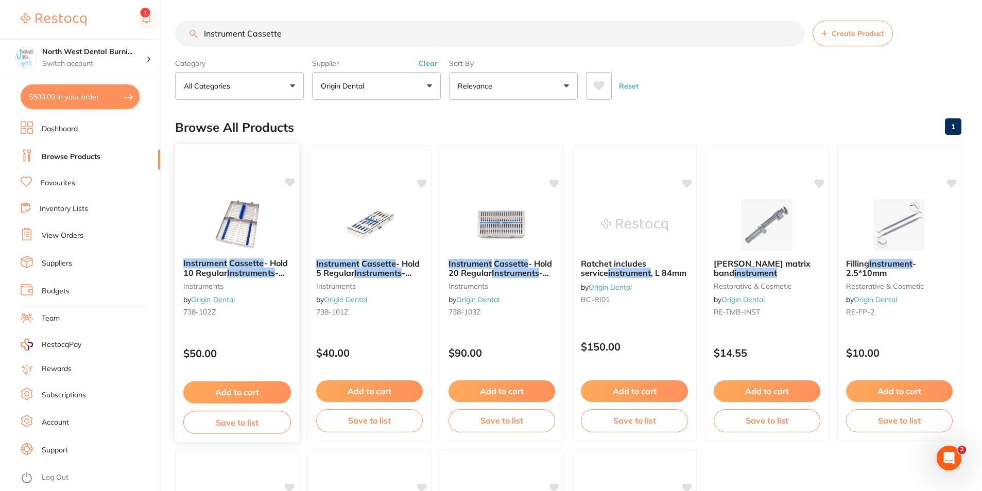
click at [263, 307] on div "Instrument Cassette - Hold 10 Regular Instruments - Medium instruments by Origi…" at bounding box center [237, 289] width 125 height 79
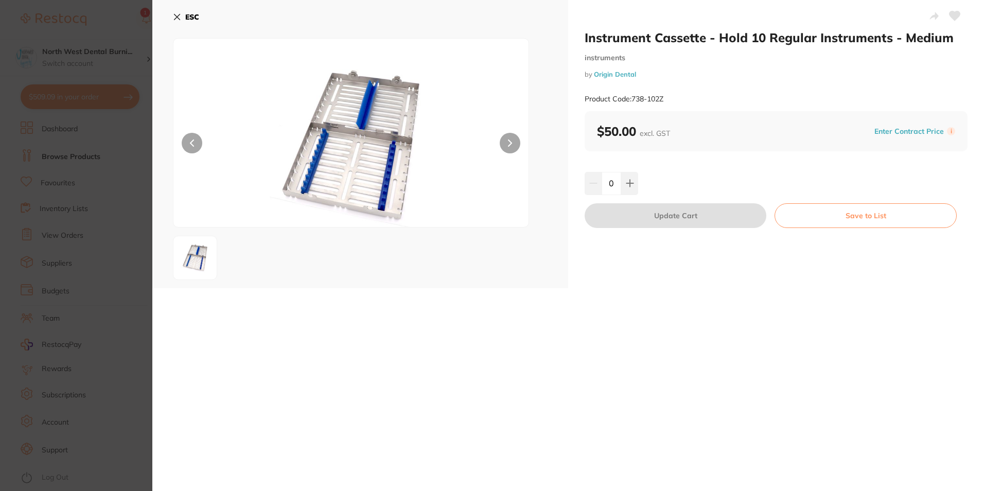
click at [111, 218] on section "Instrument Cassette - Hold 10 Regular Instruments - Medium instruments by Origi…" at bounding box center [492, 245] width 984 height 491
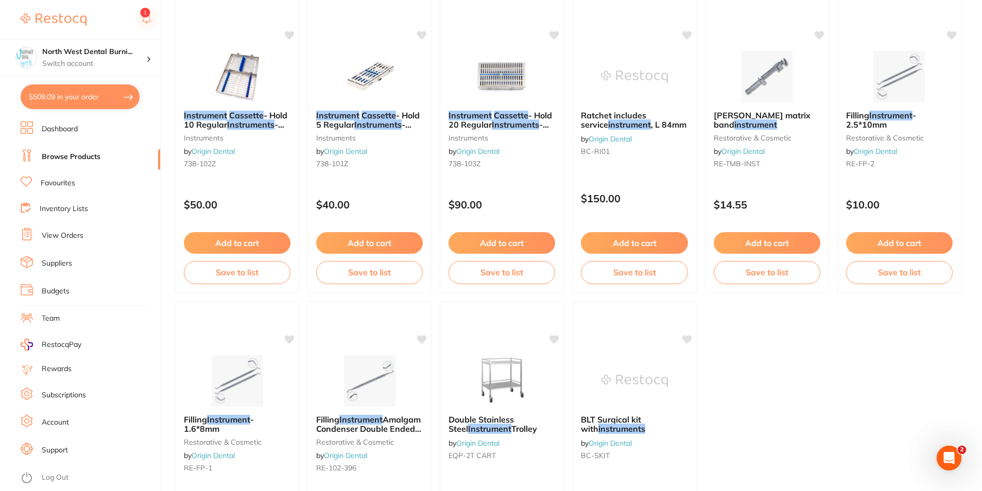
scroll to position [1, 0]
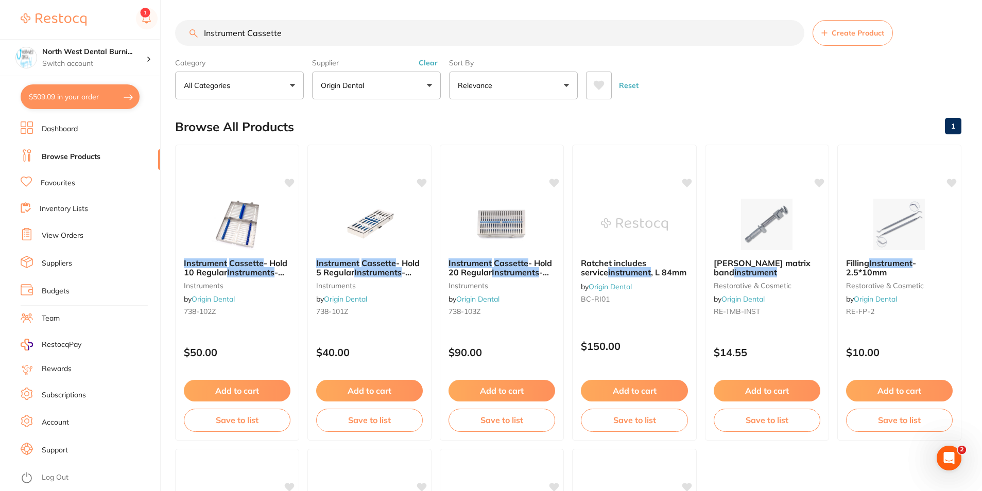
drag, startPoint x: 246, startPoint y: 36, endPoint x: 150, endPoint y: 36, distance: 95.2
click at [150, 36] on div "$509.09 North West Dental Burni... Switch account North West Dental Burnie Burn…" at bounding box center [491, 244] width 982 height 491
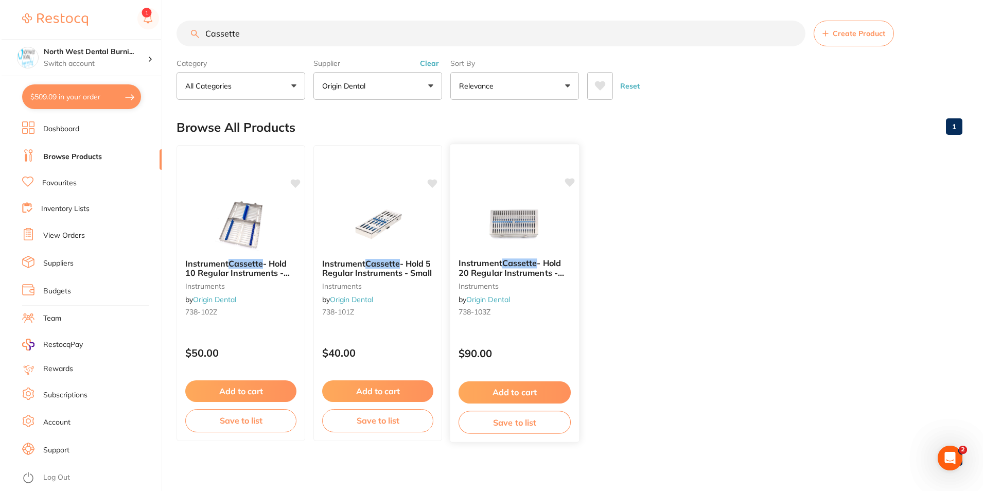
scroll to position [0, 0]
type input "Cassette"
click at [554, 318] on div "Instrument Cassette - Hold 20 Regular Instruments - Large instruments by Origin…" at bounding box center [513, 289] width 129 height 79
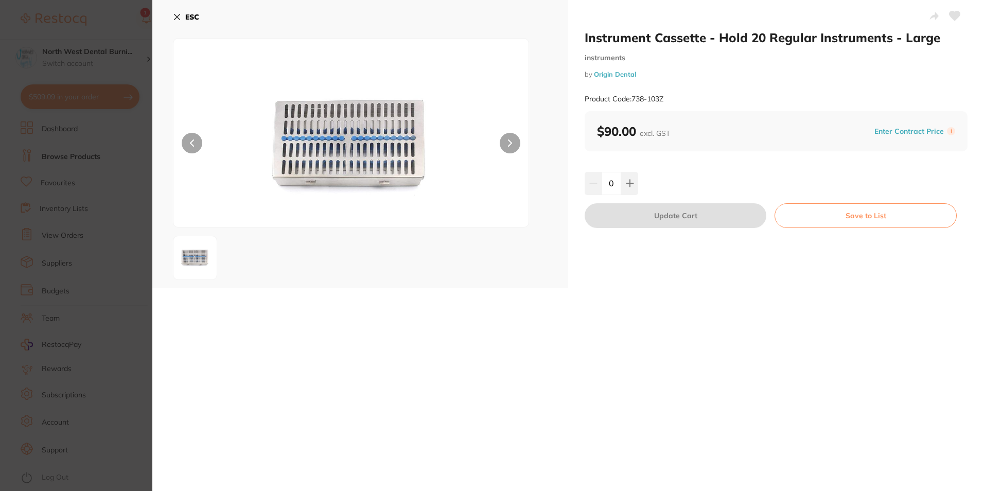
click at [517, 152] on div at bounding box center [351, 132] width 356 height 189
click at [503, 143] on button at bounding box center [510, 143] width 21 height 21
click at [178, 141] on div at bounding box center [351, 132] width 356 height 189
click at [197, 140] on button at bounding box center [192, 143] width 21 height 21
click at [172, 20] on div "ESC" at bounding box center [360, 144] width 416 height 288
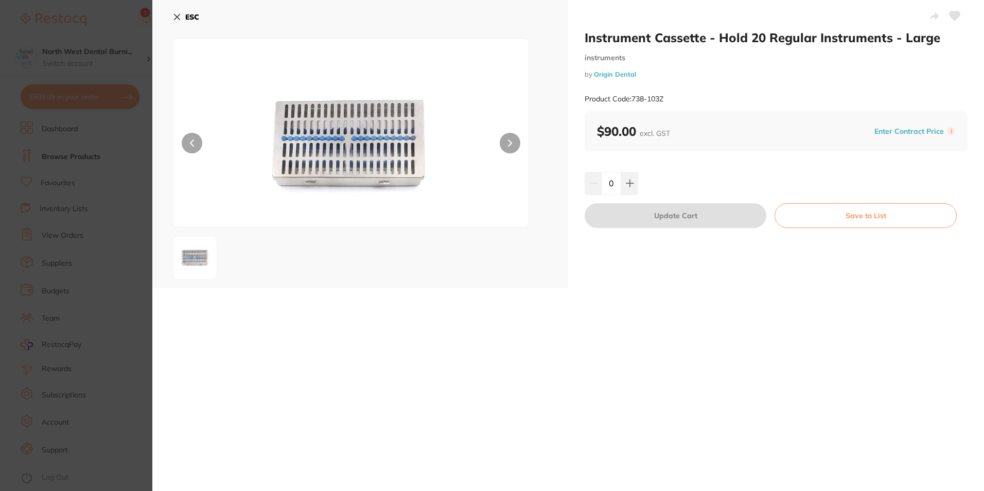
click at [181, 16] on icon at bounding box center [177, 17] width 8 height 8
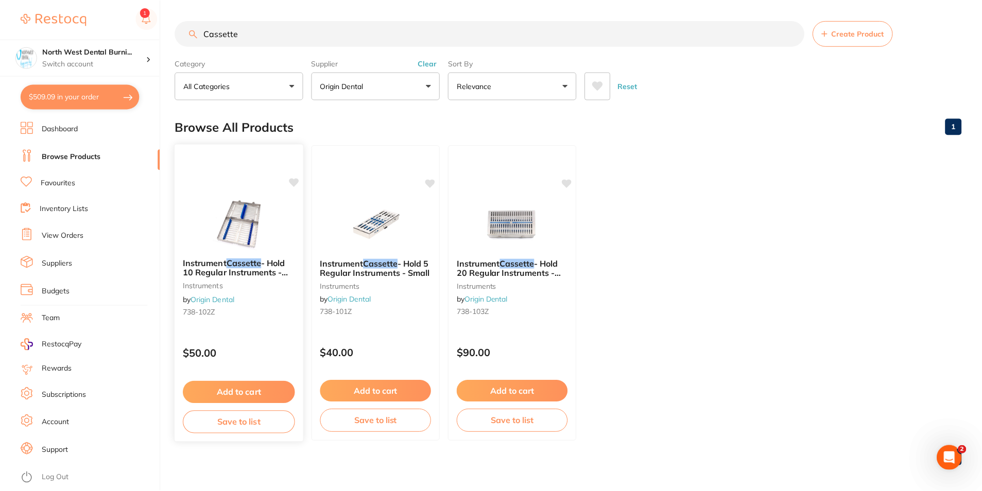
scroll to position [1, 0]
click at [249, 333] on div "Instrument Cassette - Hold 10 Regular Instruments - Medium instruments by Origi…" at bounding box center [240, 292] width 130 height 299
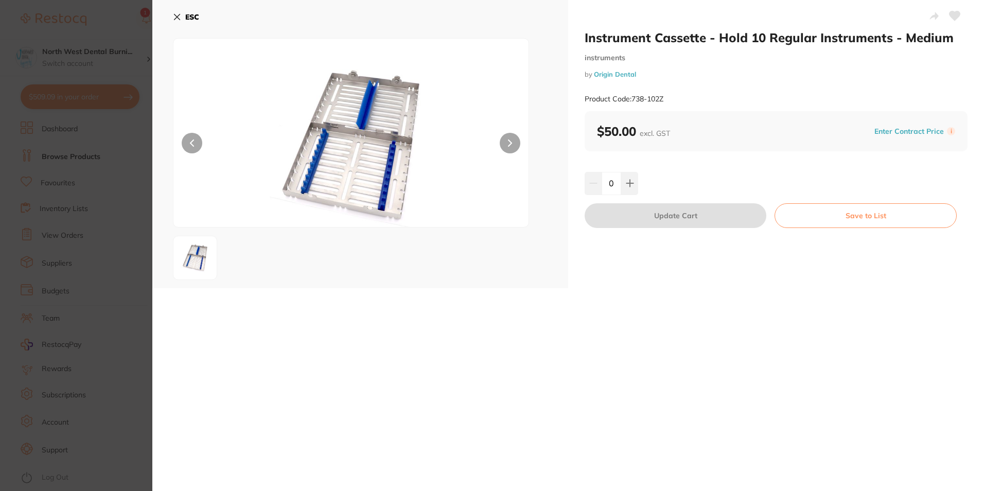
click at [955, 11] on icon at bounding box center [954, 16] width 11 height 10
click at [628, 186] on icon at bounding box center [629, 183] width 7 height 7
type input "1"
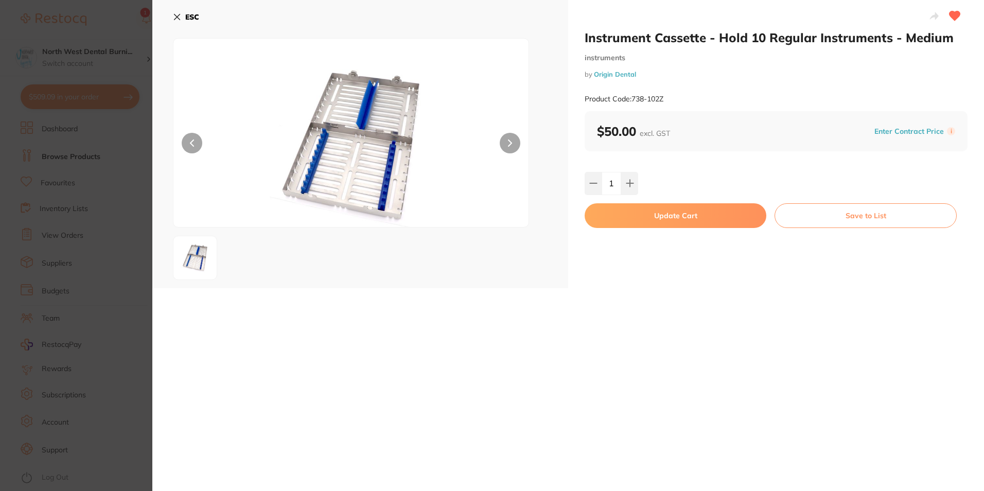
click at [633, 216] on button "Update Cart" at bounding box center [676, 215] width 182 height 25
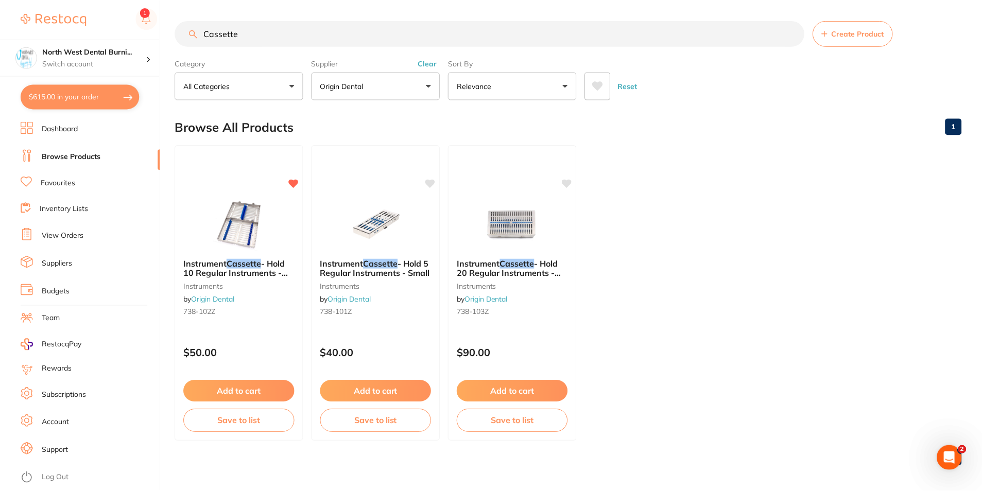
scroll to position [1, 0]
click at [432, 61] on button "Clear" at bounding box center [427, 62] width 25 height 9
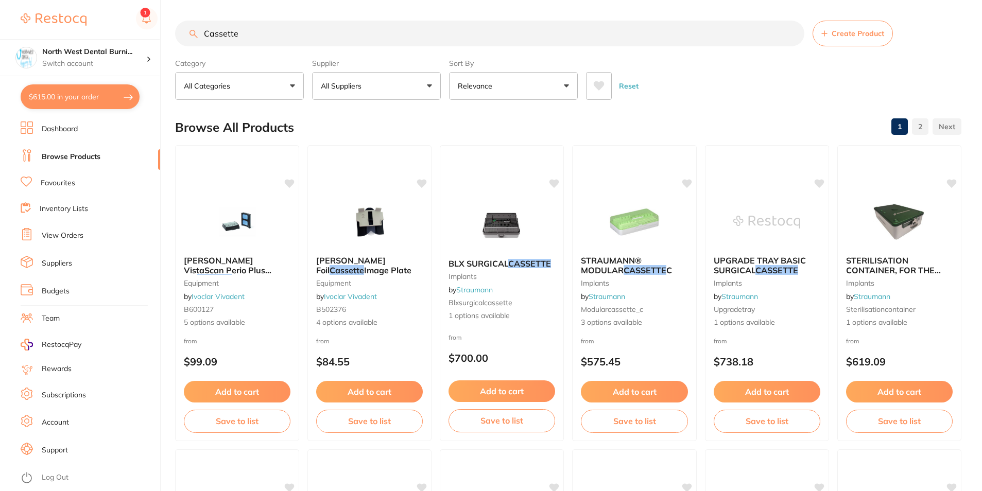
drag, startPoint x: 247, startPoint y: 36, endPoint x: 195, endPoint y: 33, distance: 52.1
click at [195, 33] on div "Cassette Create Product" at bounding box center [568, 34] width 786 height 26
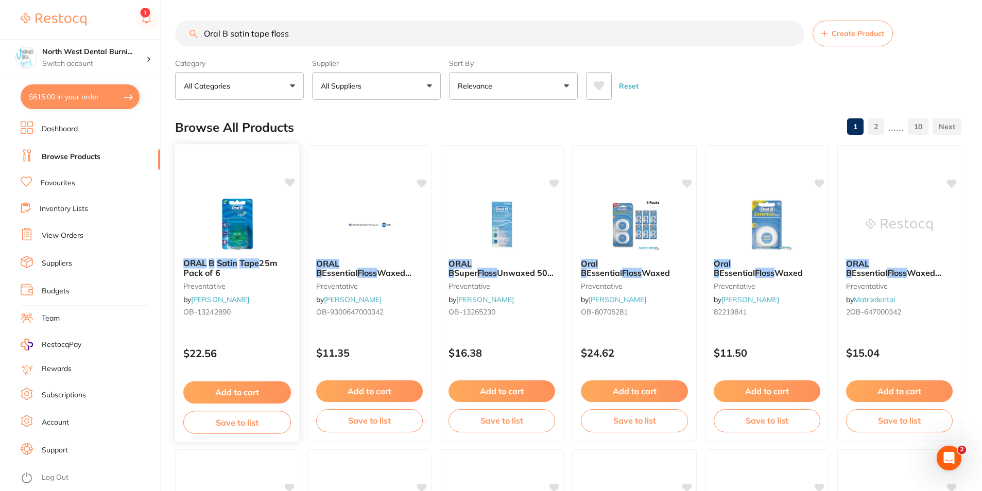
type input "Oral B satin tape floss"
click at [267, 289] on small "preventative" at bounding box center [237, 286] width 108 height 8
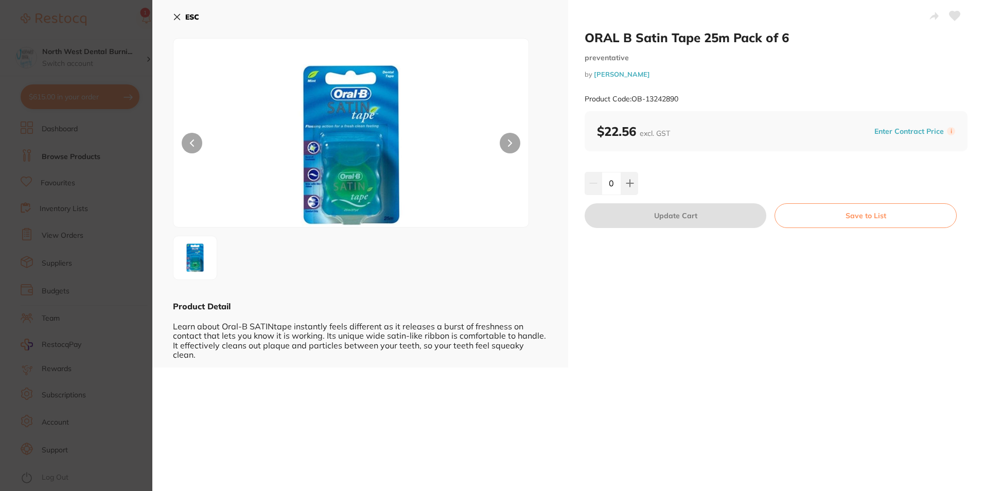
click at [950, 13] on icon at bounding box center [955, 15] width 11 height 9
click at [53, 212] on section "ORAL B Satin Tape 25m Pack of 6 preventative by Henry Schein Halas Product Code…" at bounding box center [492, 245] width 984 height 491
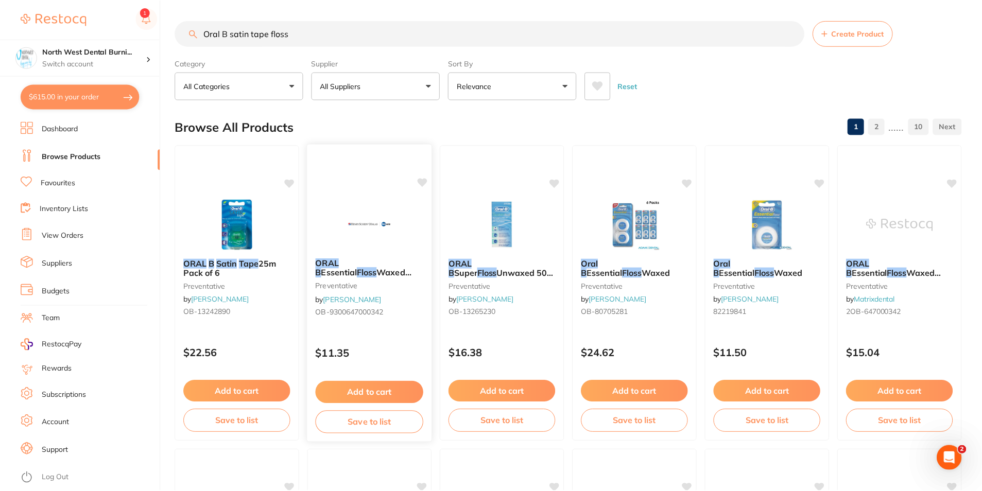
scroll to position [1, 0]
click at [658, 310] on small "OB-80705281" at bounding box center [634, 311] width 108 height 8
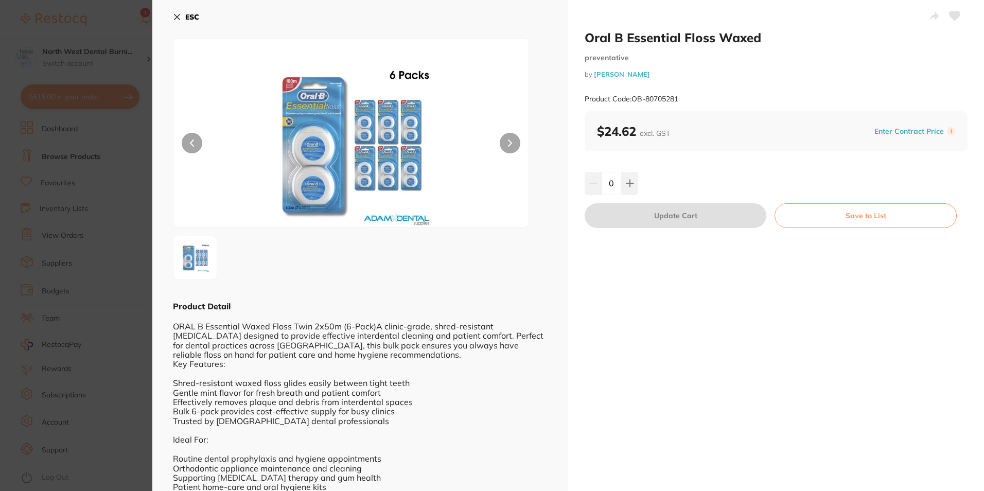
click at [53, 228] on section "Oral B Essential Floss Waxed preventative by Adam Dental Product Code: OB-80705…" at bounding box center [492, 245] width 984 height 491
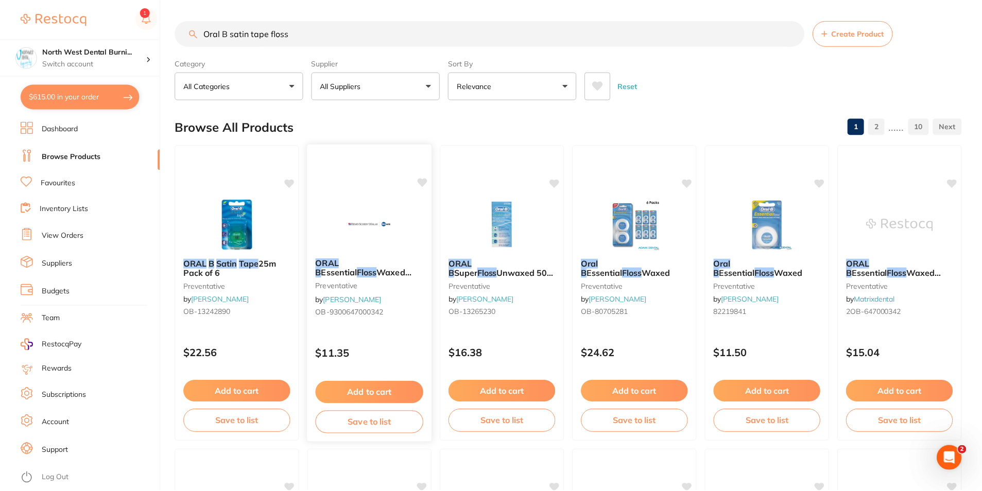
scroll to position [1, 0]
click at [395, 299] on div "ORAL B Essential Floss Waxed Mint 50m Pack of 6 preventative by Henry Schein Ha…" at bounding box center [369, 289] width 125 height 79
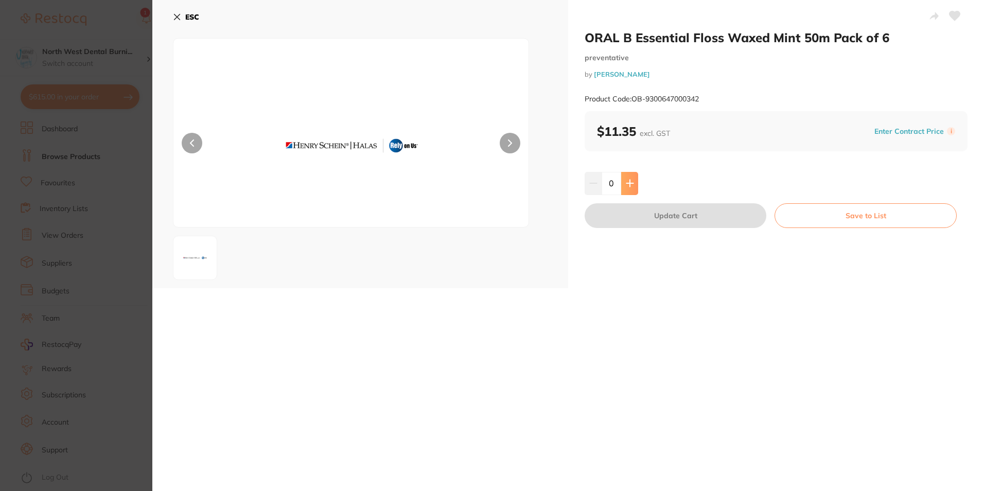
click at [632, 185] on icon at bounding box center [630, 183] width 8 height 8
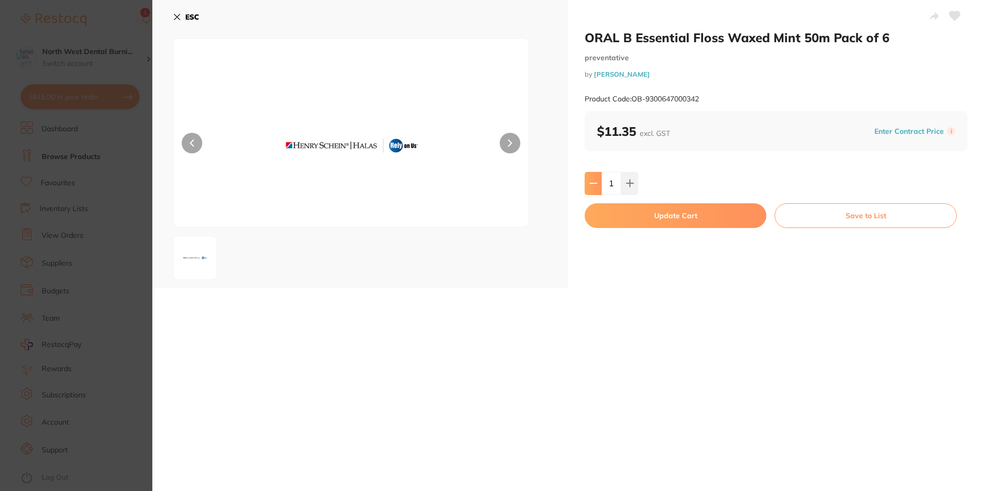
click at [587, 189] on button at bounding box center [593, 183] width 17 height 23
type input "0"
click at [169, 20] on div "ESC" at bounding box center [360, 144] width 416 height 288
click at [182, 18] on button "ESC" at bounding box center [186, 17] width 26 height 18
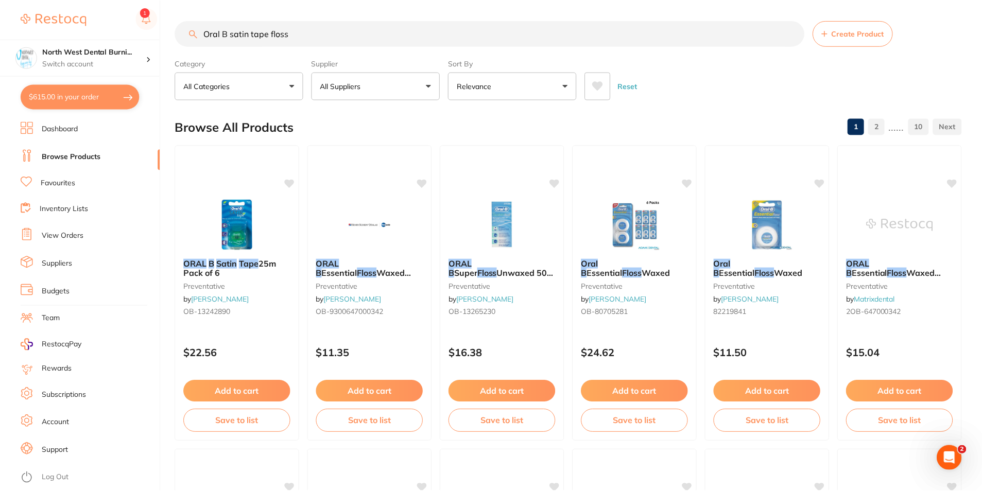
scroll to position [1, 0]
click at [128, 50] on h4 "North West Dental Burni..." at bounding box center [94, 52] width 104 height 10
click at [321, 28] on input "Oral B satin tape floss" at bounding box center [489, 33] width 629 height 26
drag, startPoint x: 292, startPoint y: 31, endPoint x: 205, endPoint y: 37, distance: 87.1
click at [205, 37] on input "Oral B satin tape floss" at bounding box center [489, 33] width 629 height 26
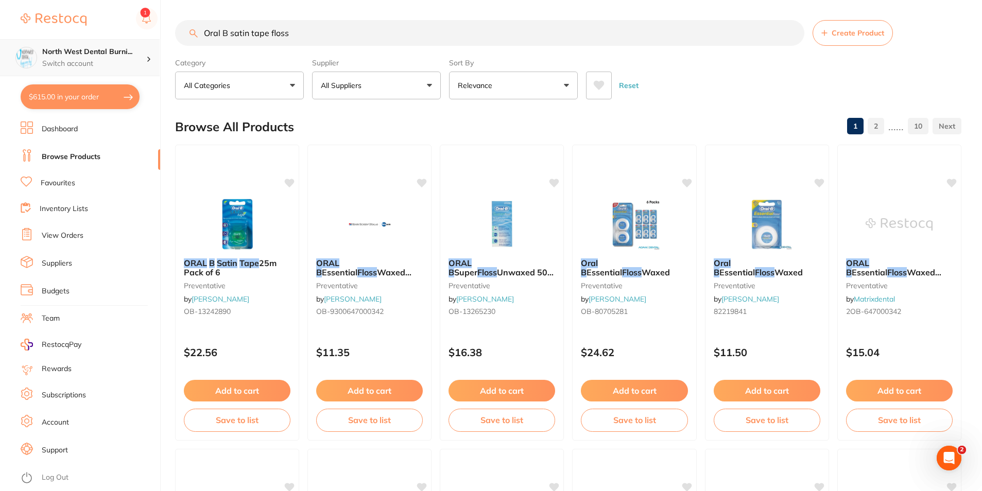
click at [107, 63] on p "Switch account" at bounding box center [94, 64] width 104 height 10
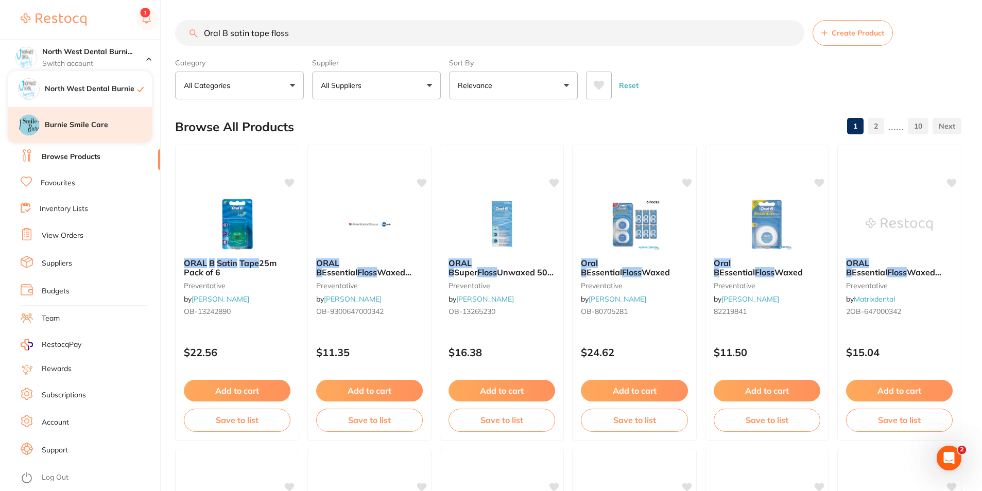
click at [111, 128] on h4 "Burnie Smile Care" at bounding box center [98, 125] width 107 height 10
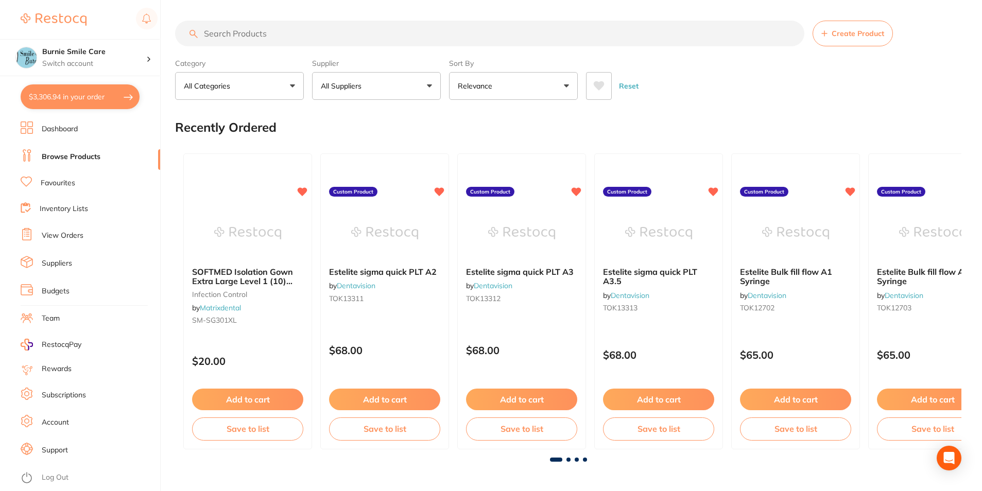
click at [254, 32] on input "search" at bounding box center [489, 34] width 629 height 26
paste input "Oral B satin tape floss"
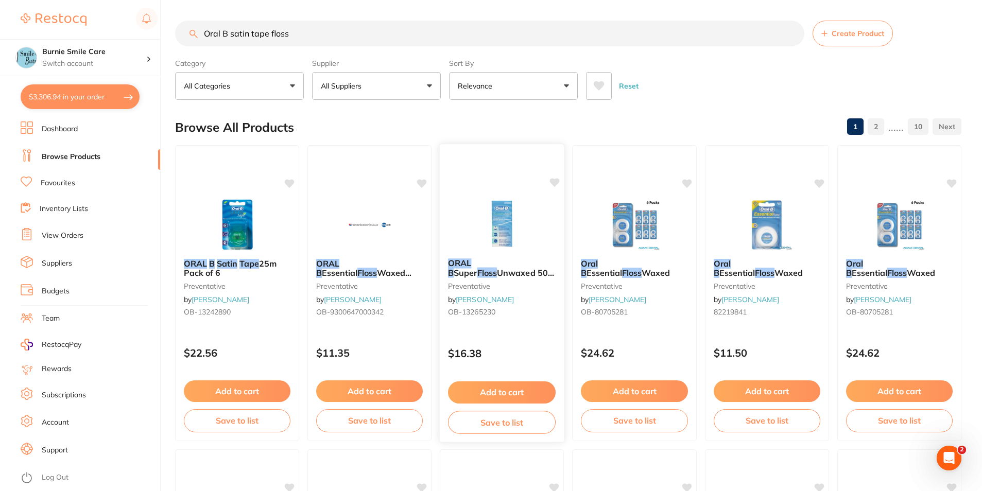
type input "Oral B satin tape floss"
click at [528, 330] on div "ORAL B Super Floss Unwaxed 50m Pack of 6 preventative by Henry Schein Halas OB-…" at bounding box center [502, 293] width 126 height 299
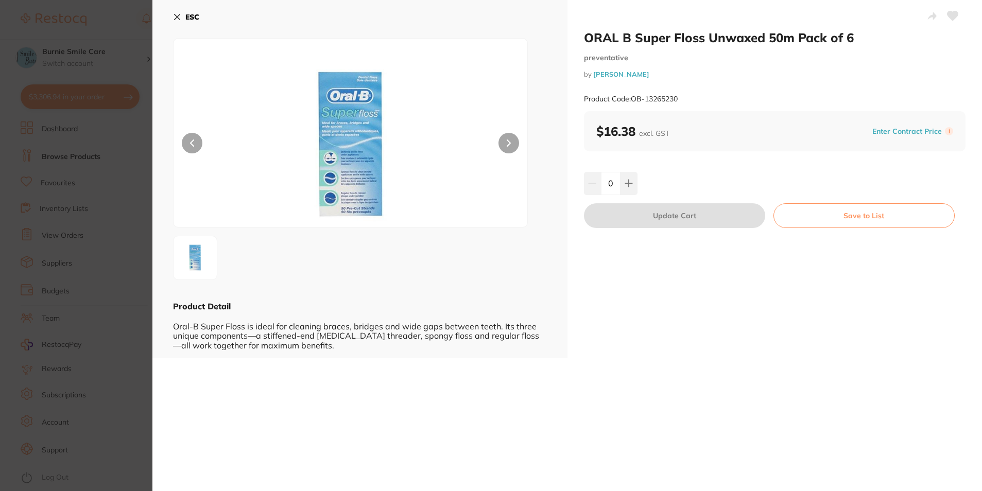
click at [58, 317] on section "ORAL B Super Floss Unwaxed 50m Pack of 6 preventative by Henry Schein Halas Pro…" at bounding box center [491, 245] width 982 height 491
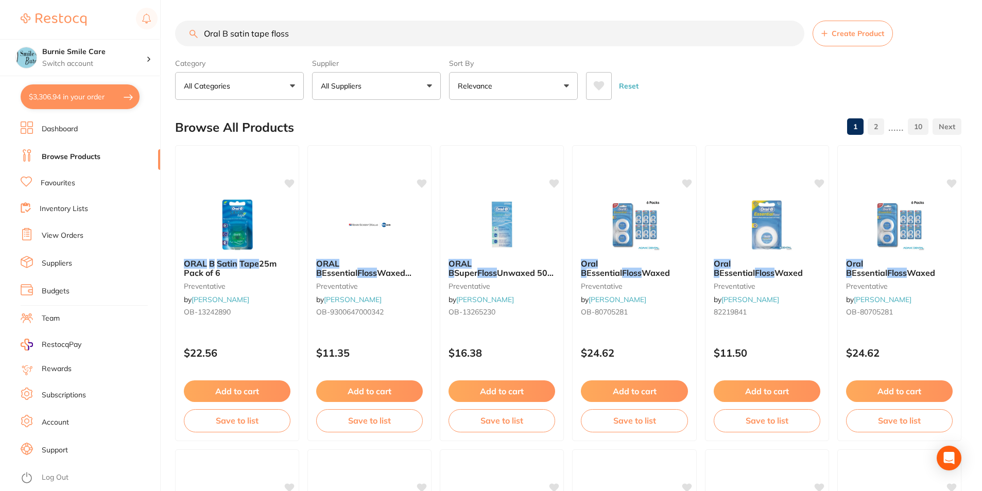
scroll to position [1, 0]
click at [387, 315] on small "OB-9300647000342" at bounding box center [370, 311] width 108 height 8
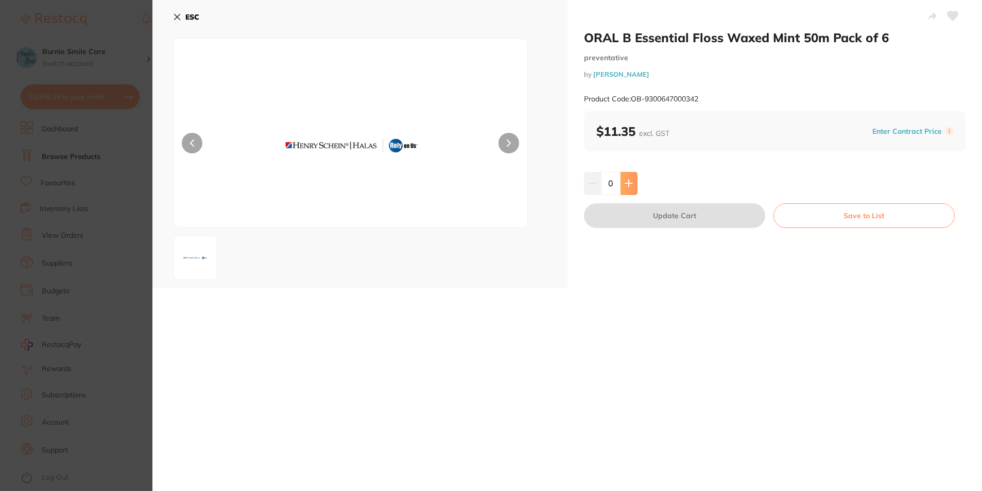
click at [630, 185] on button at bounding box center [628, 183] width 17 height 23
type input "1"
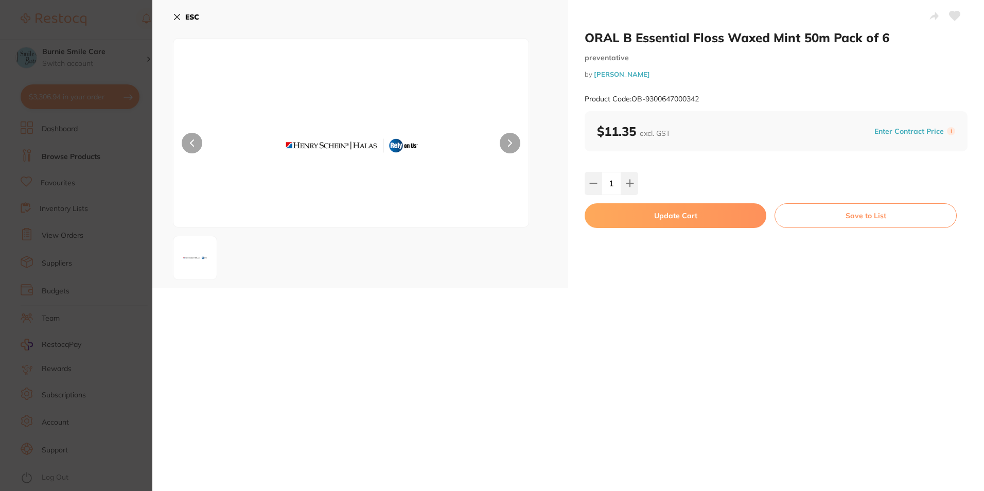
click at [627, 221] on button "Update Cart" at bounding box center [676, 215] width 182 height 25
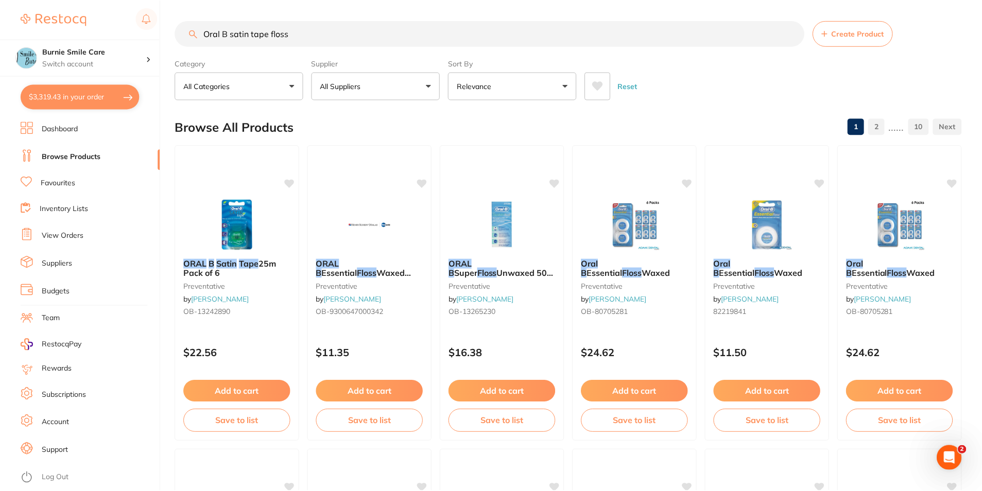
scroll to position [1, 0]
click at [106, 43] on div "Burnie Smile Care Switch account" at bounding box center [80, 57] width 160 height 37
click at [69, 476] on li "Log Out" at bounding box center [89, 477] width 136 height 15
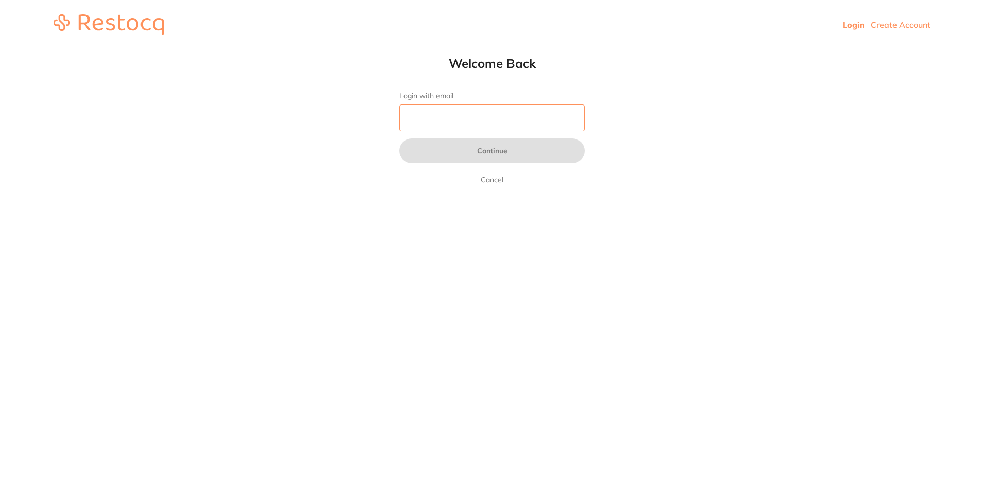
click at [498, 115] on input "Login with email" at bounding box center [491, 117] width 185 height 27
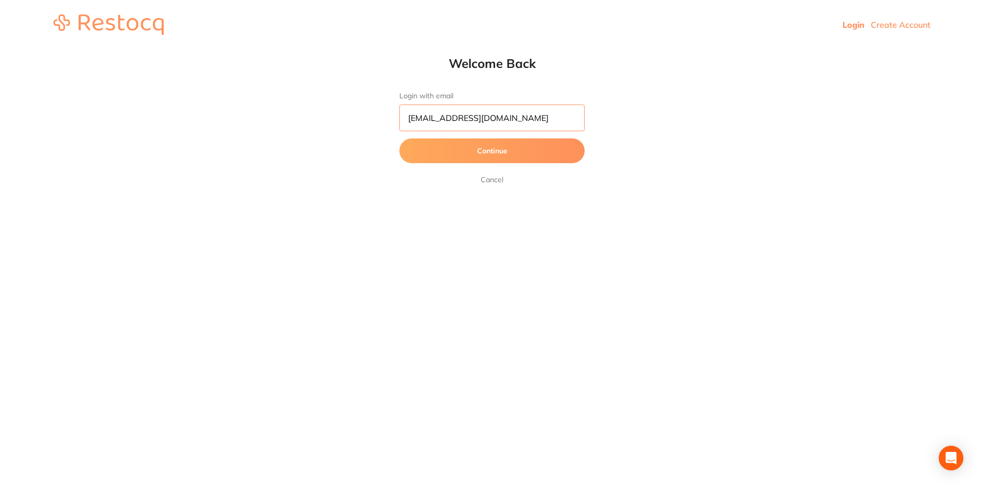
type input "[EMAIL_ADDRESS][DOMAIN_NAME]"
click at [399, 138] on button "Continue" at bounding box center [491, 150] width 185 height 25
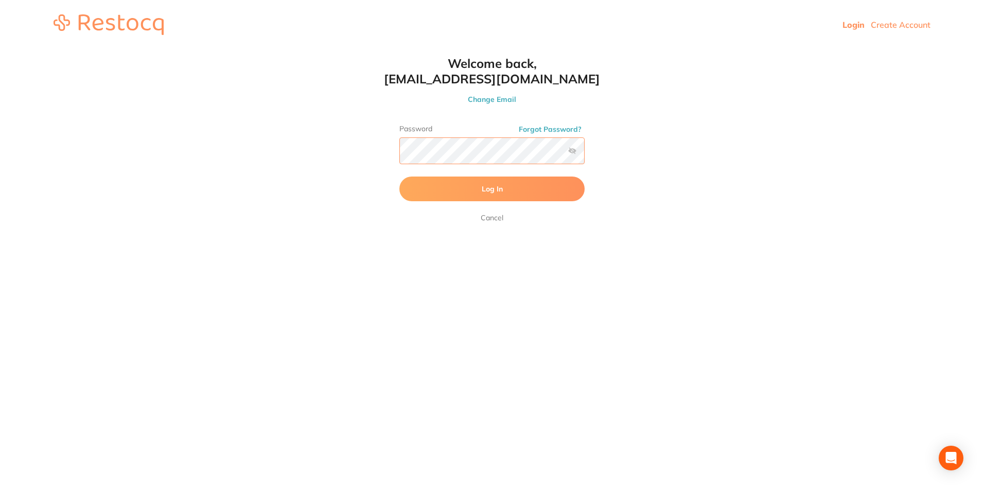
click at [399, 177] on button "Log In" at bounding box center [491, 189] width 185 height 25
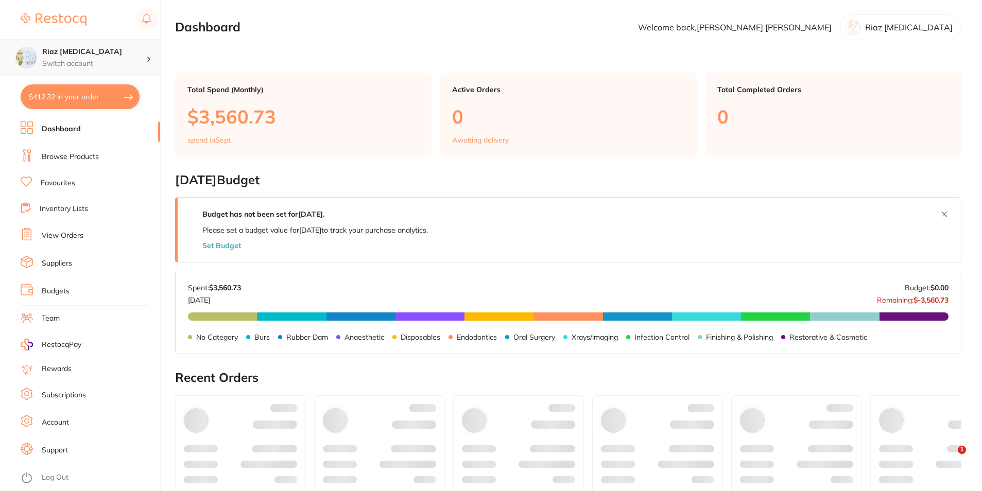
click at [101, 57] on div "Riaz [MEDICAL_DATA] Switch account" at bounding box center [94, 58] width 104 height 22
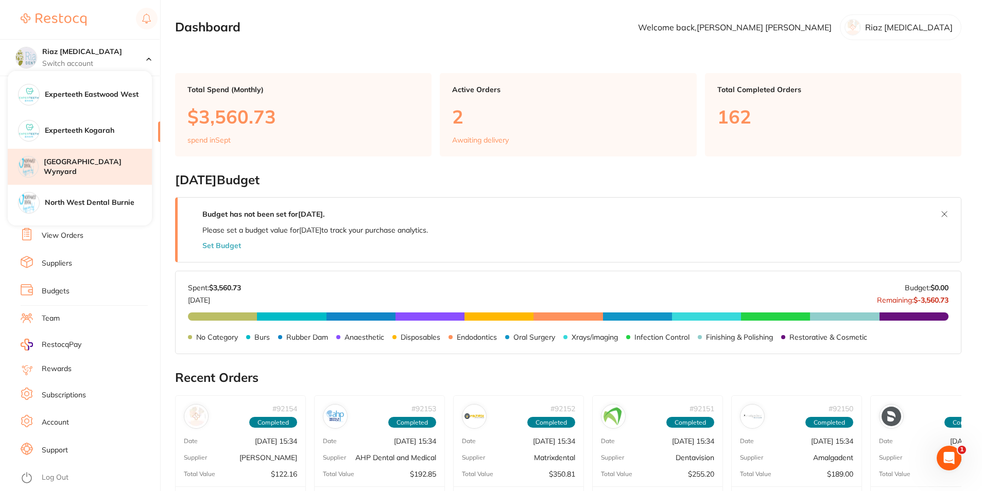
scroll to position [154, 0]
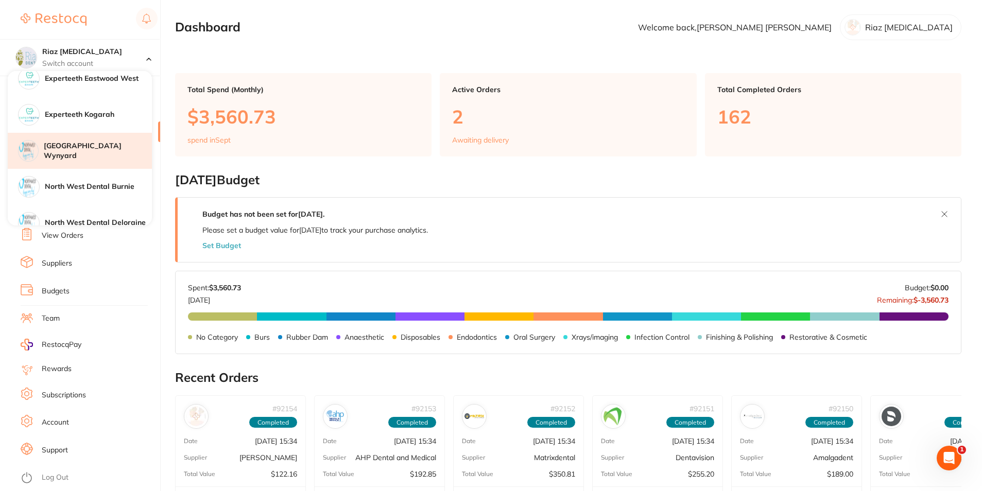
click at [109, 148] on h4 "[GEOGRAPHIC_DATA] Wynyard" at bounding box center [98, 151] width 108 height 20
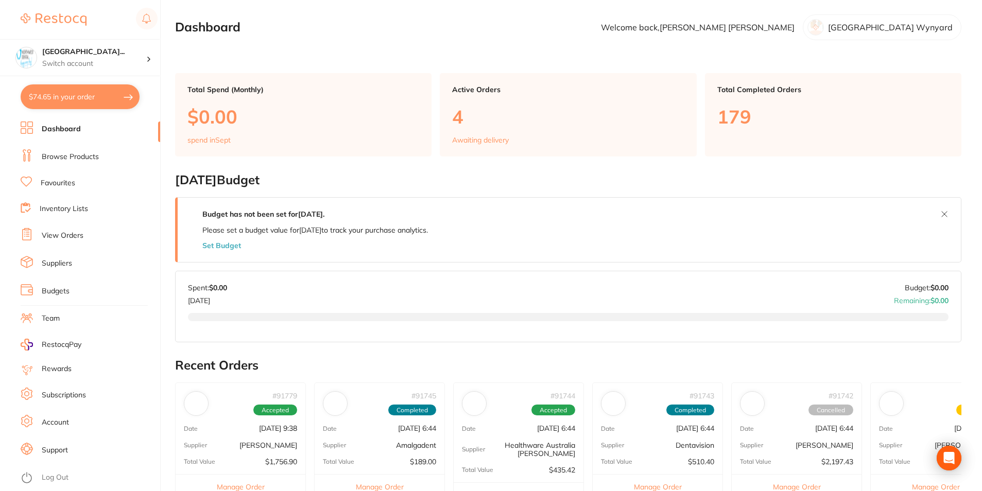
click at [89, 102] on button "$74.65 in your order" at bounding box center [80, 96] width 119 height 25
checkbox input "true"
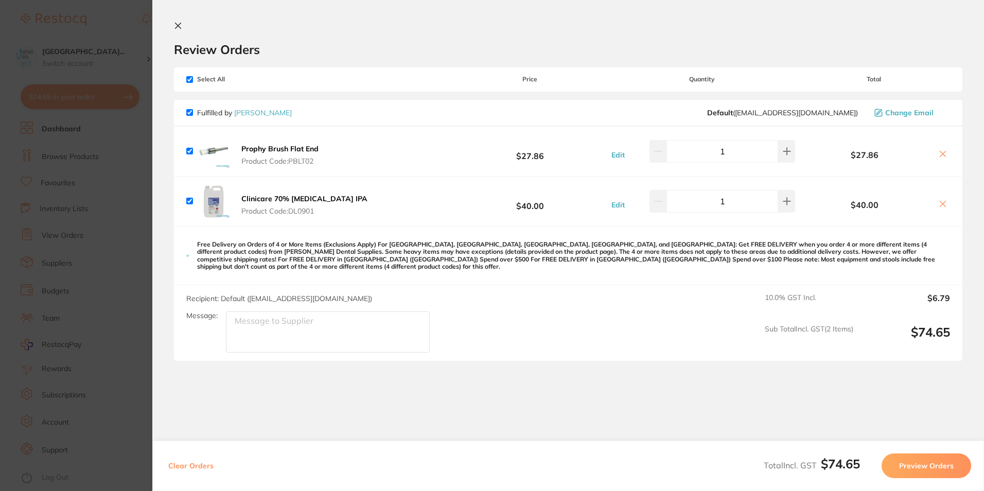
click at [98, 247] on section "Update RRP Set your pre negotiated price for this item. Item Agreed RRP (excl. …" at bounding box center [492, 245] width 984 height 491
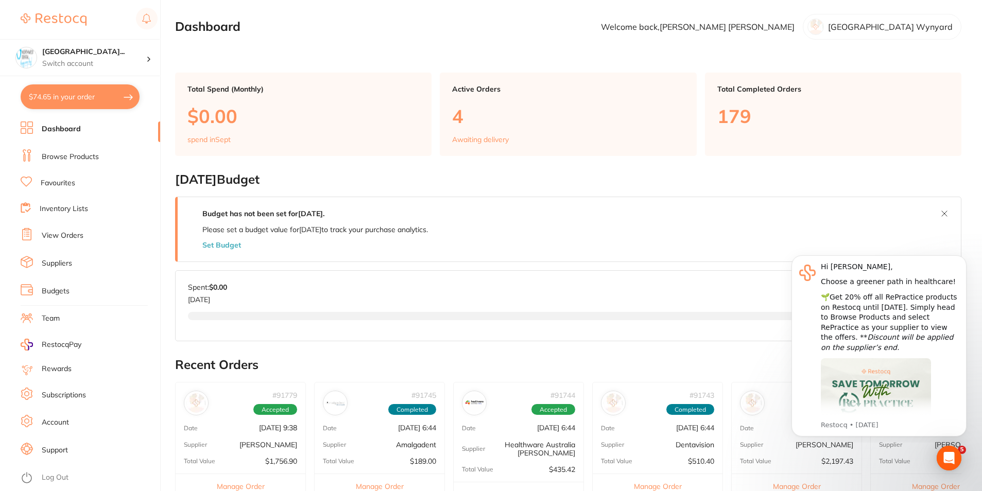
click at [75, 161] on link "Browse Products" at bounding box center [70, 157] width 57 height 10
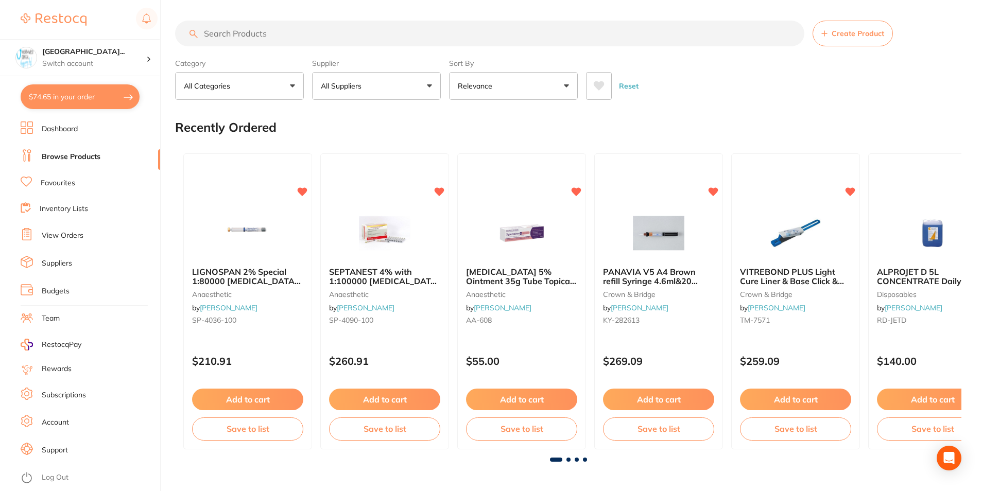
click at [251, 33] on input "search" at bounding box center [489, 34] width 629 height 26
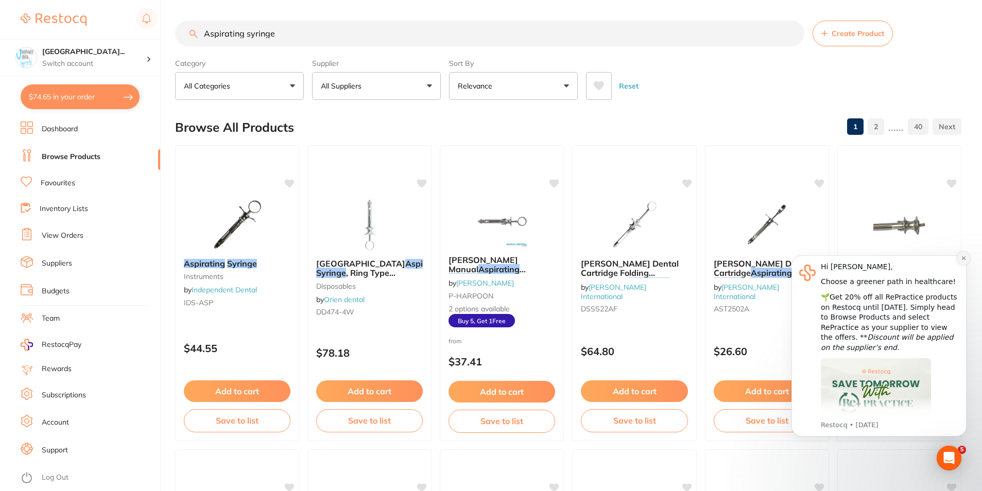
click at [959, 258] on button "Dismiss notification" at bounding box center [962, 258] width 13 height 13
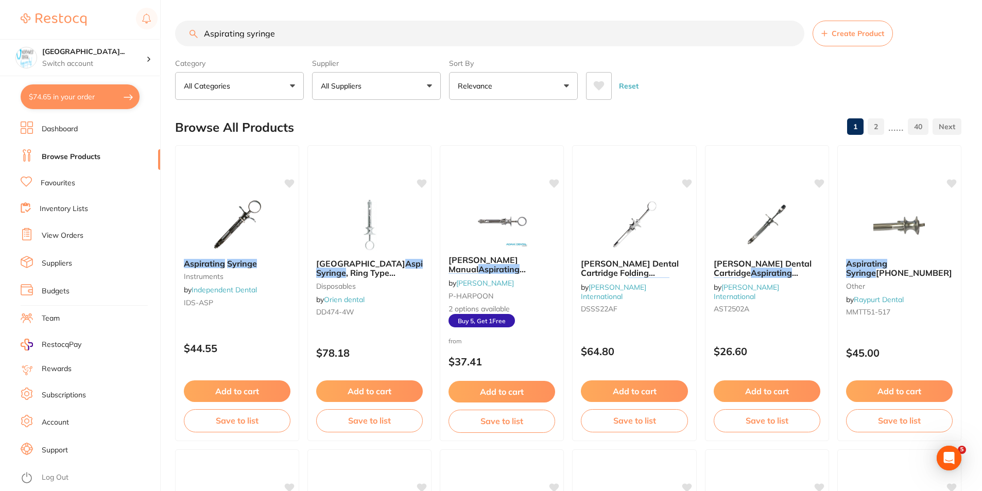
scroll to position [1, 0]
drag, startPoint x: 292, startPoint y: 41, endPoint x: 203, endPoint y: 39, distance: 89.6
click at [203, 39] on input "Aspirating syringe" at bounding box center [489, 34] width 629 height 26
paste input "Manual Harpoon Tip Aspirating S"
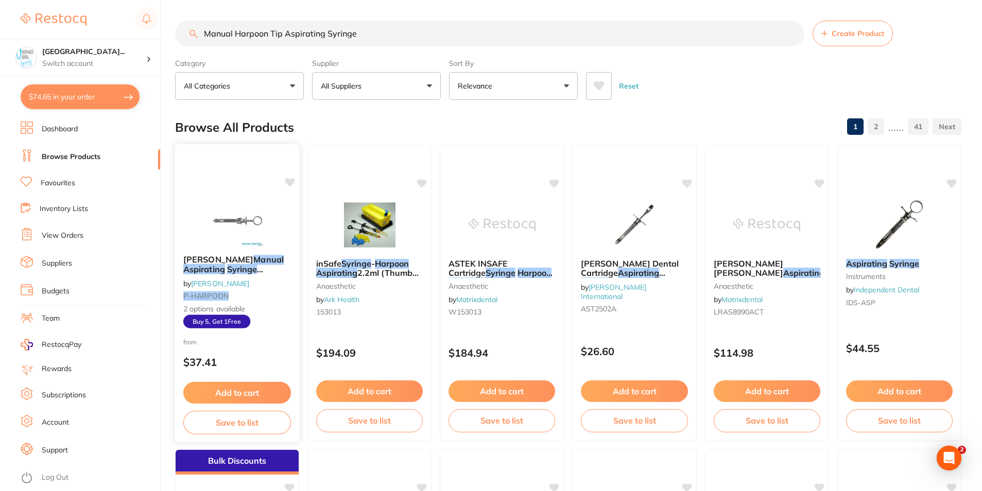
type input "Manual Harpoon Tip Aspirating Syringe"
click at [287, 292] on small "P-HARPOON" at bounding box center [237, 296] width 108 height 8
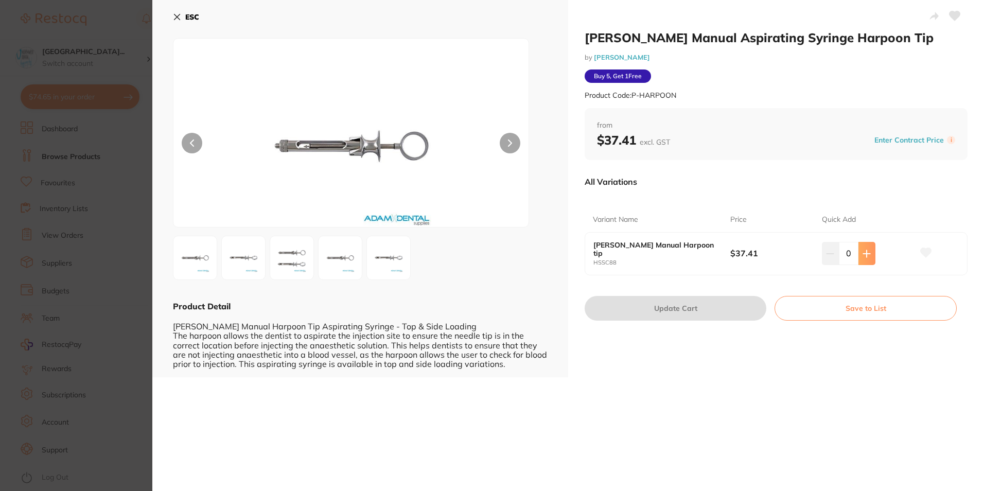
click at [863, 251] on icon at bounding box center [867, 254] width 8 height 8
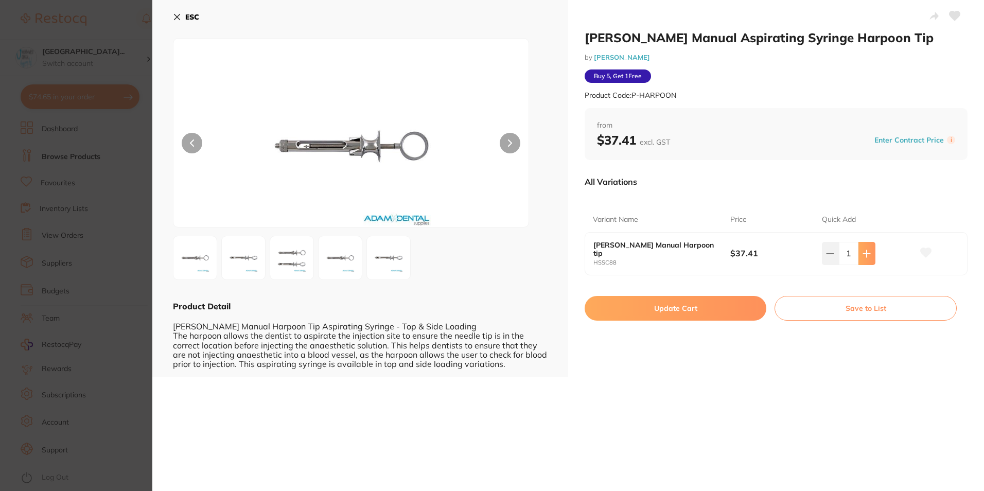
click at [863, 251] on icon at bounding box center [867, 254] width 8 height 8
type input "5"
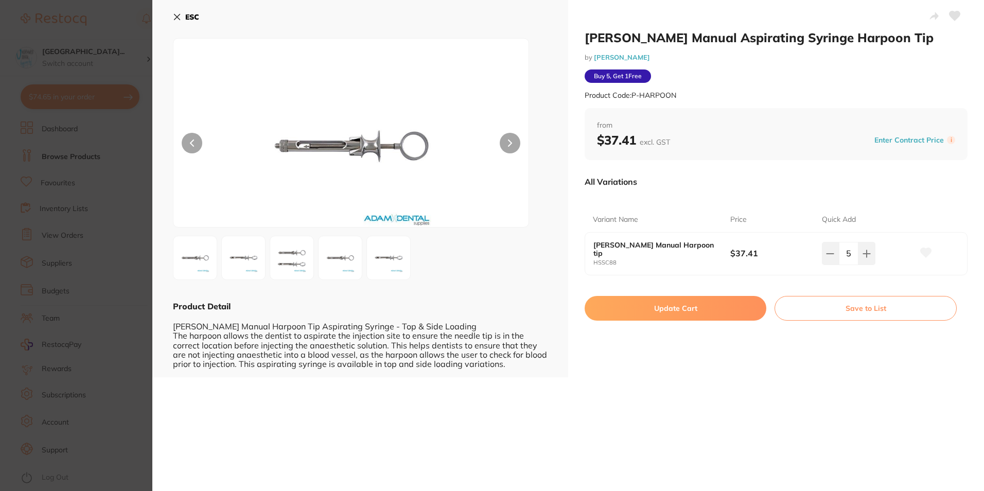
click at [712, 304] on button "Update Cart" at bounding box center [676, 308] width 182 height 25
checkbox input "false"
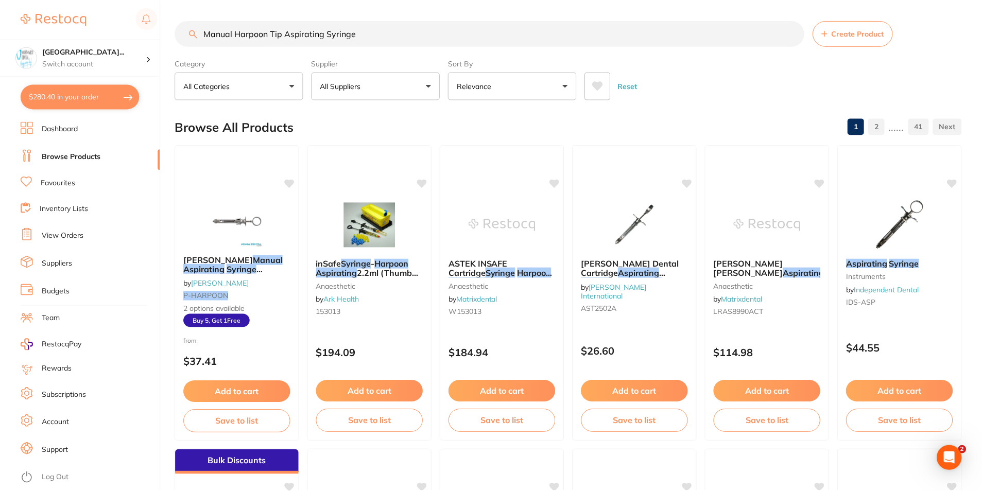
scroll to position [1, 0]
click at [74, 63] on p "Switch account" at bounding box center [94, 64] width 104 height 10
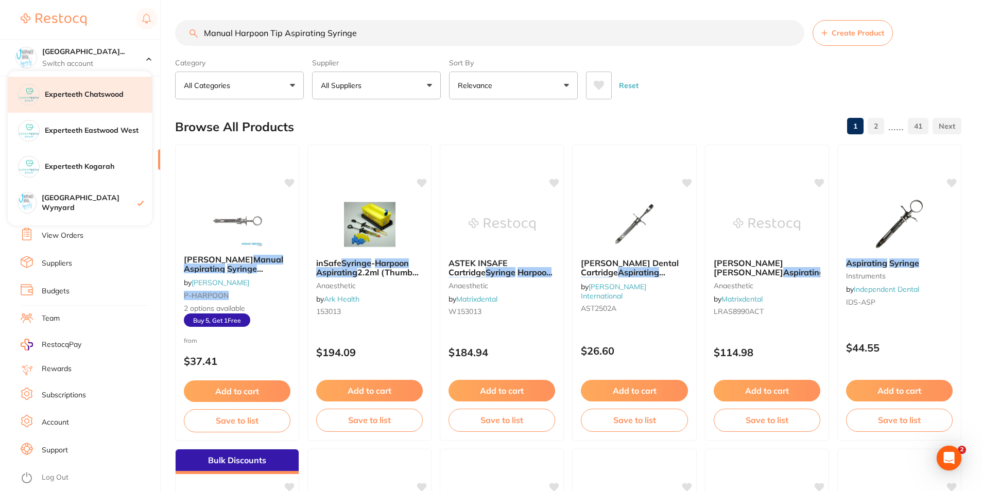
scroll to position [154, 0]
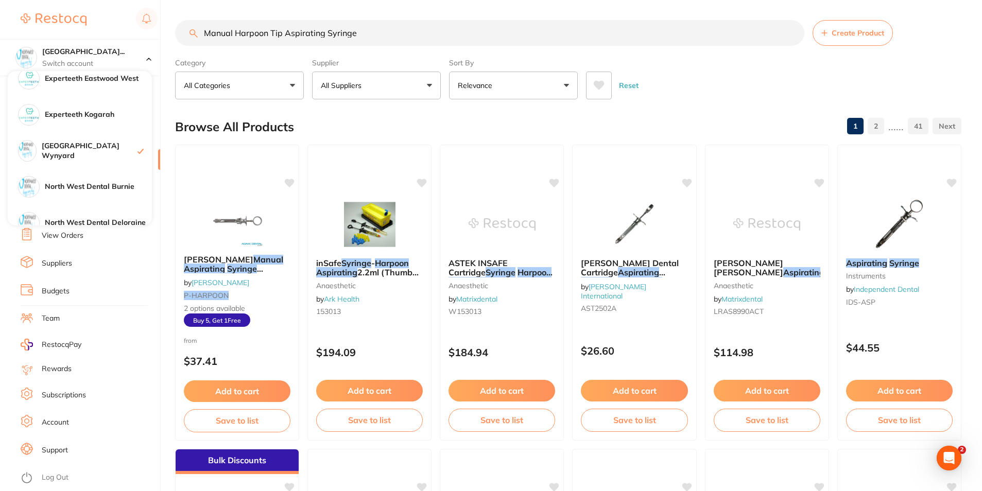
drag, startPoint x: 390, startPoint y: 37, endPoint x: 200, endPoint y: 32, distance: 189.5
click at [200, 32] on input "Manual Harpoon Tip Aspirating Syringe" at bounding box center [489, 33] width 629 height 26
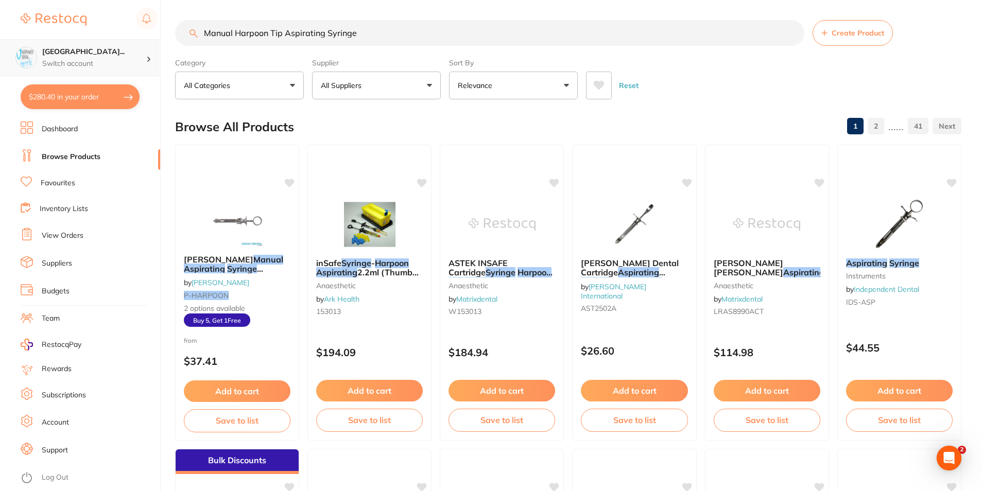
click at [73, 46] on div "North West Dental Wynya... Switch account" at bounding box center [80, 57] width 160 height 37
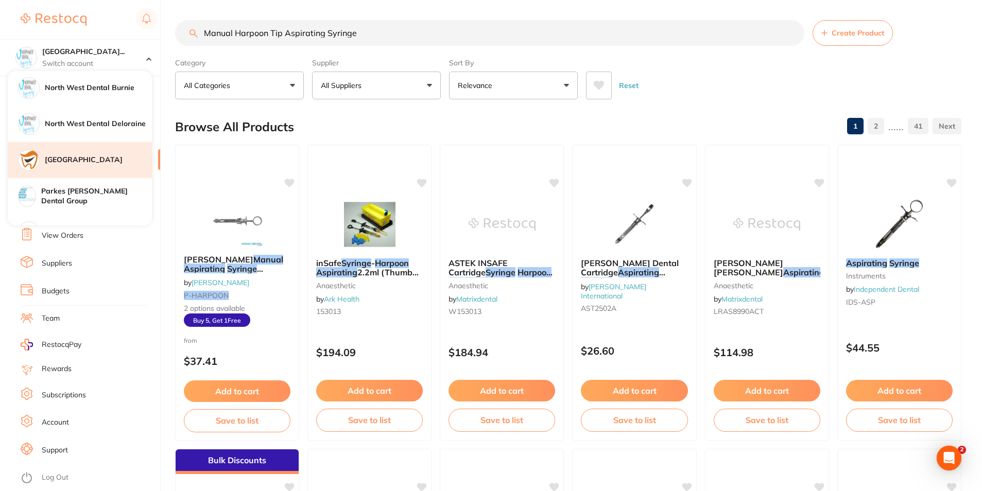
scroll to position [257, 0]
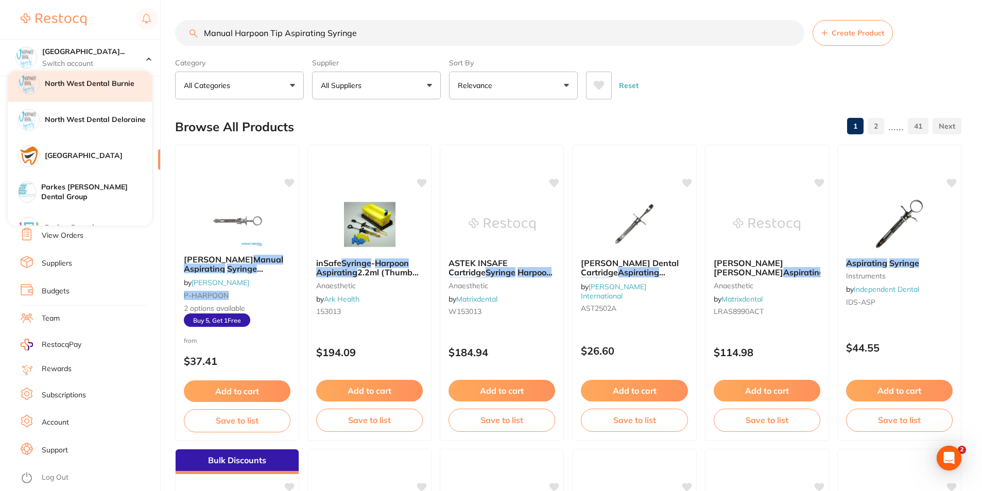
click at [109, 97] on div "North West Dental Burnie" at bounding box center [80, 84] width 144 height 36
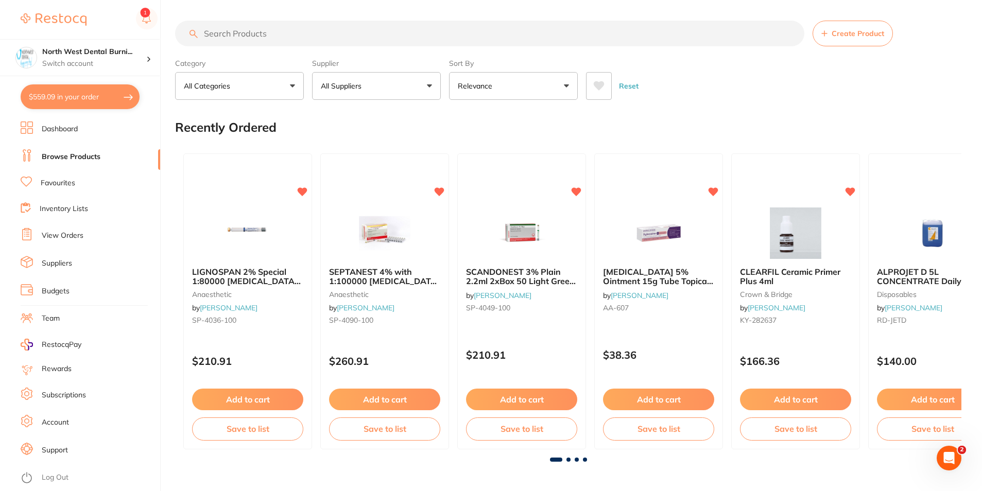
click at [262, 37] on input "search" at bounding box center [489, 34] width 629 height 26
paste input "Manual Harpoon Tip Aspirating Syringe"
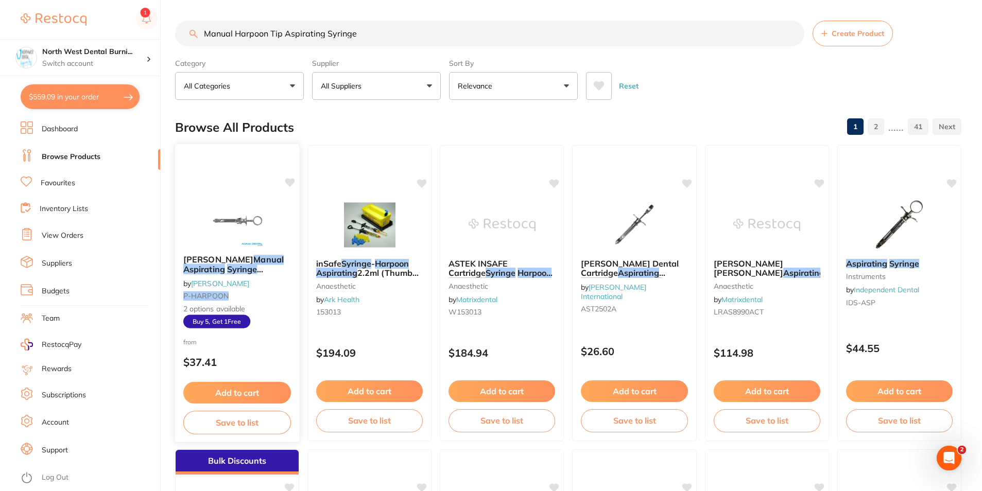
type input "Manual Harpoon Tip Aspirating Syringe"
click at [282, 270] on b "[PERSON_NAME] Manual Aspirating Syringe Harpoon Tip" at bounding box center [237, 264] width 108 height 19
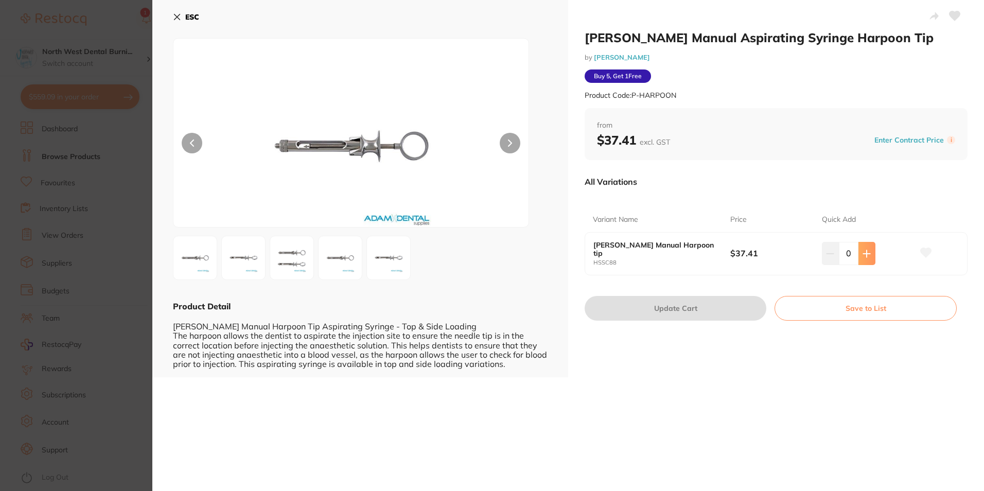
click at [863, 251] on icon at bounding box center [867, 254] width 8 height 8
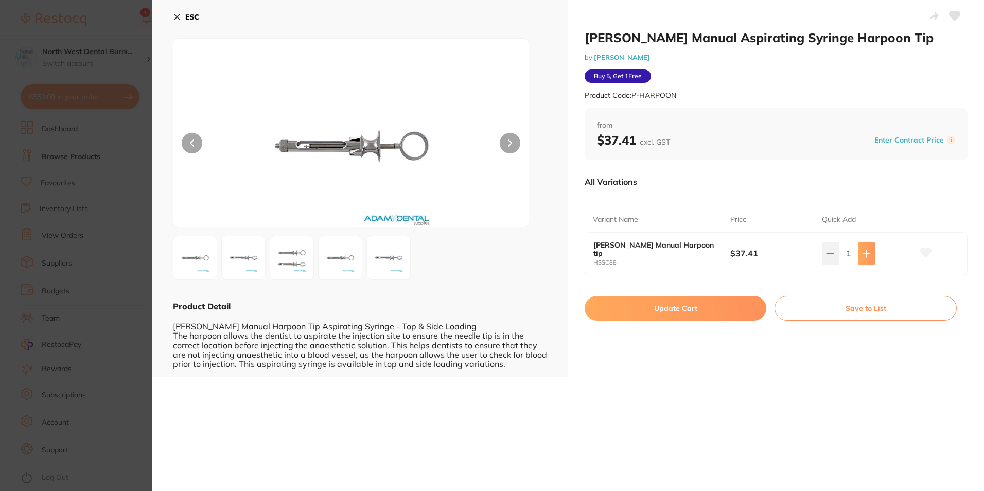
click at [863, 251] on icon at bounding box center [867, 254] width 8 height 8
type input "5"
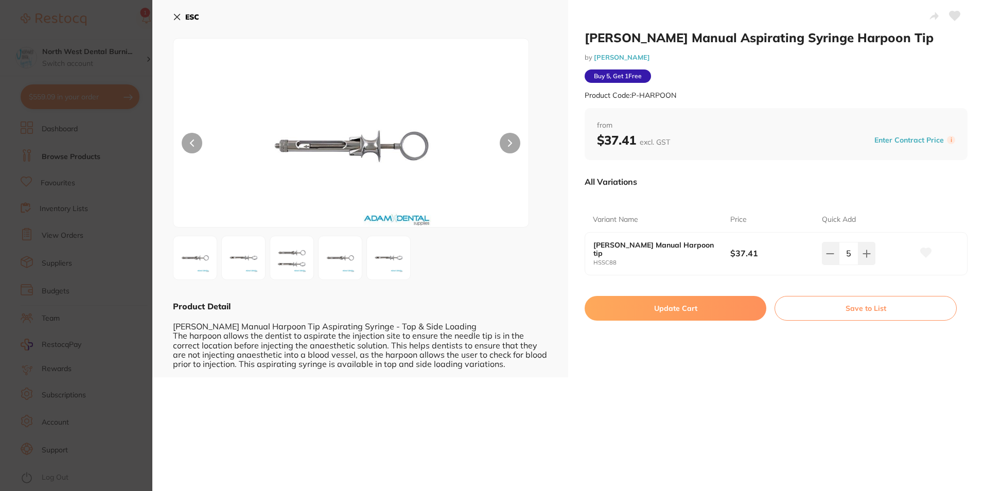
click at [710, 306] on button "Update Cart" at bounding box center [676, 308] width 182 height 25
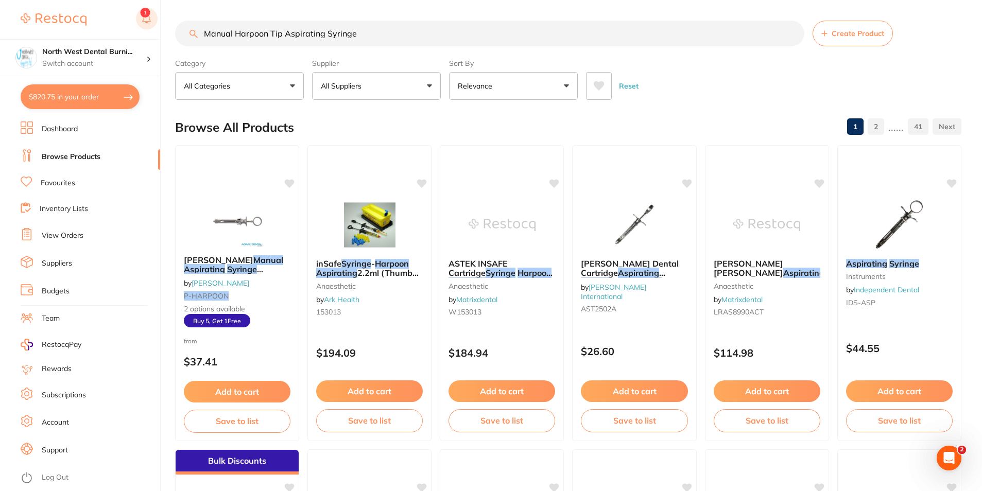
drag, startPoint x: 127, startPoint y: 16, endPoint x: 139, endPoint y: 14, distance: 12.6
click at [127, 16] on div at bounding box center [89, 20] width 137 height 24
click at [145, 13] on button at bounding box center [147, 20] width 22 height 24
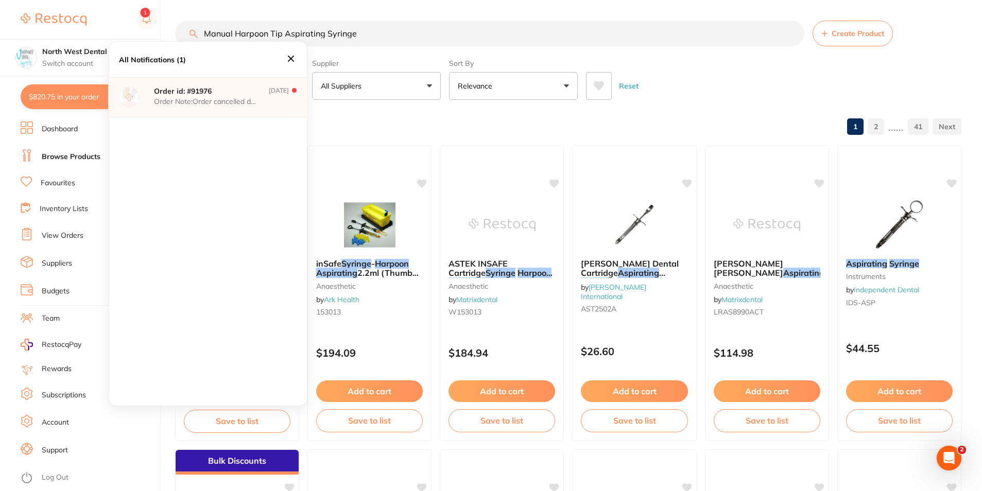
click at [289, 63] on icon at bounding box center [290, 58] width 11 height 11
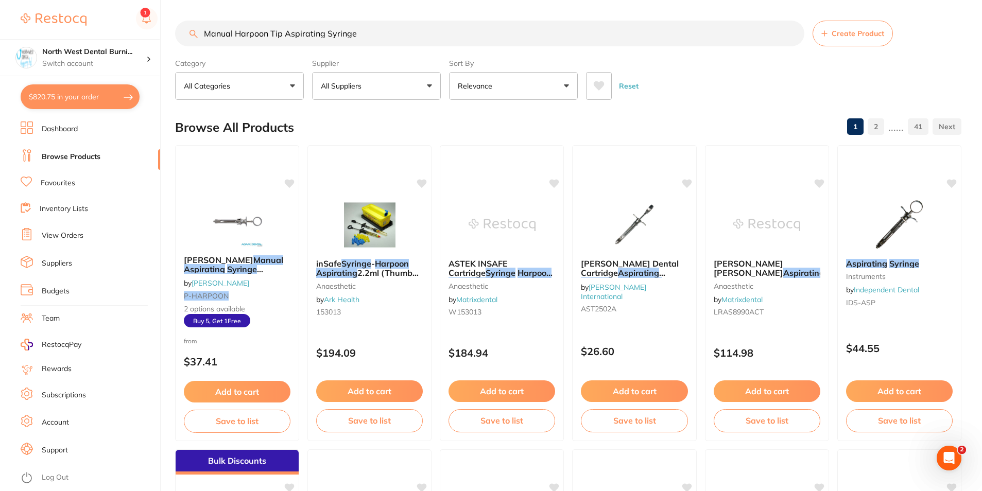
drag, startPoint x: 374, startPoint y: 38, endPoint x: 153, endPoint y: 38, distance: 220.8
click at [153, 38] on div "$820.75 North West Dental Burni... Switch account Riaz [MEDICAL_DATA] Experteet…" at bounding box center [491, 245] width 982 height 491
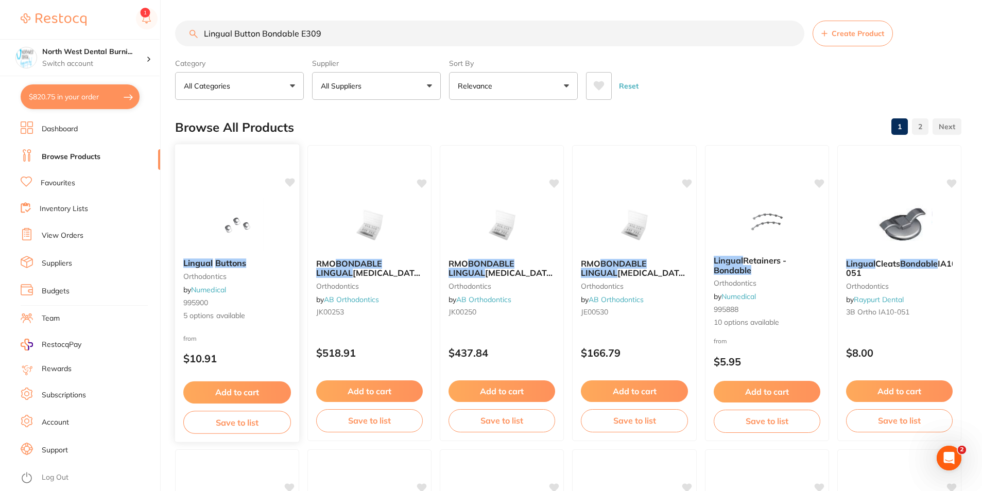
click at [251, 285] on div "Lingual Buttons orthodontics by Numedical 995900 5 options available" at bounding box center [237, 289] width 125 height 79
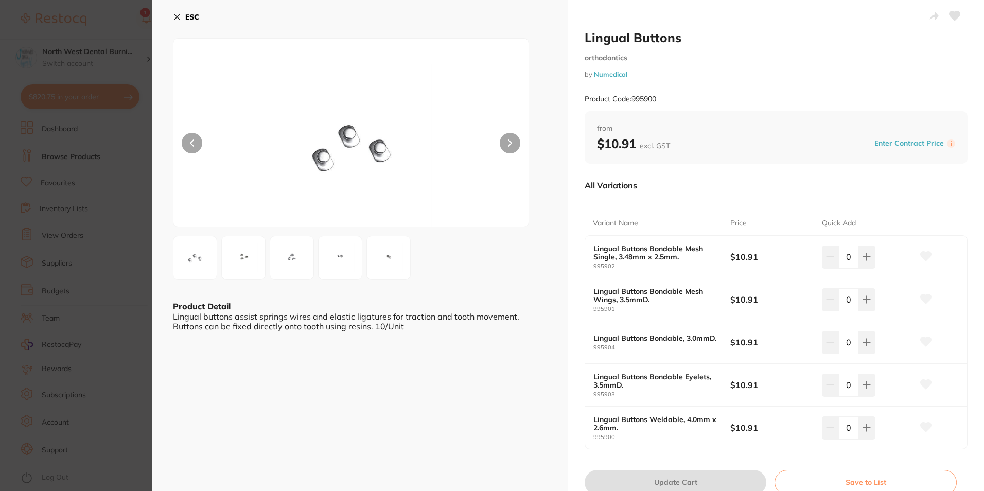
click at [136, 241] on section "Lingual Buttons orthodontics by Numedical Product Code: 995900 ESC Product Deta…" at bounding box center [492, 245] width 984 height 491
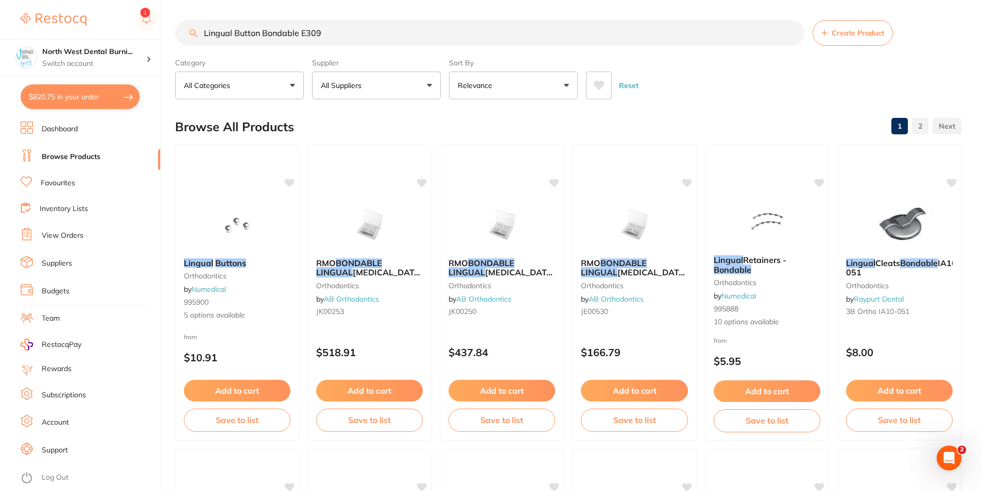
drag, startPoint x: 298, startPoint y: 33, endPoint x: 177, endPoint y: 32, distance: 121.5
click at [177, 32] on input "Lingual Button Bondable E309" at bounding box center [489, 33] width 629 height 26
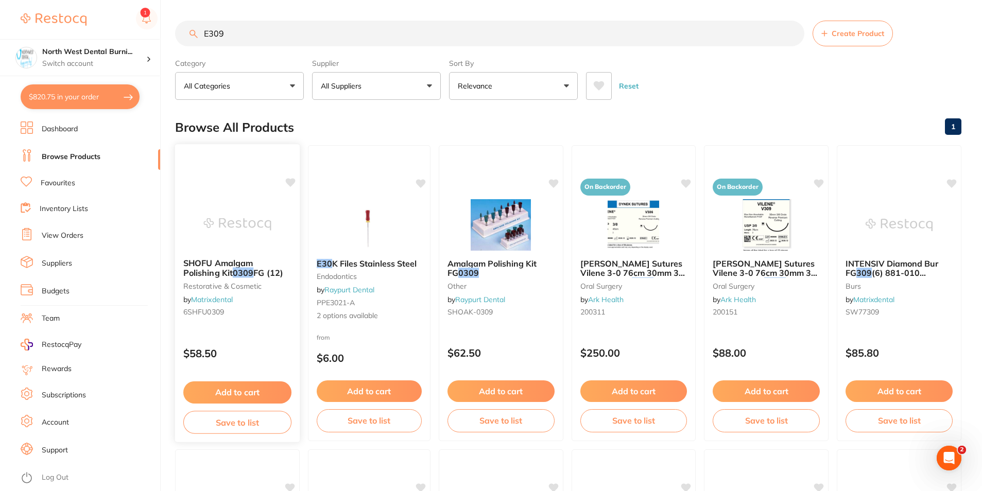
scroll to position [0, 0]
drag, startPoint x: 263, startPoint y: 33, endPoint x: 163, endPoint y: 31, distance: 100.4
click at [163, 31] on div "$820.75 North West Dental Burni... Switch account Riaz [MEDICAL_DATA] Experteet…" at bounding box center [491, 245] width 982 height 491
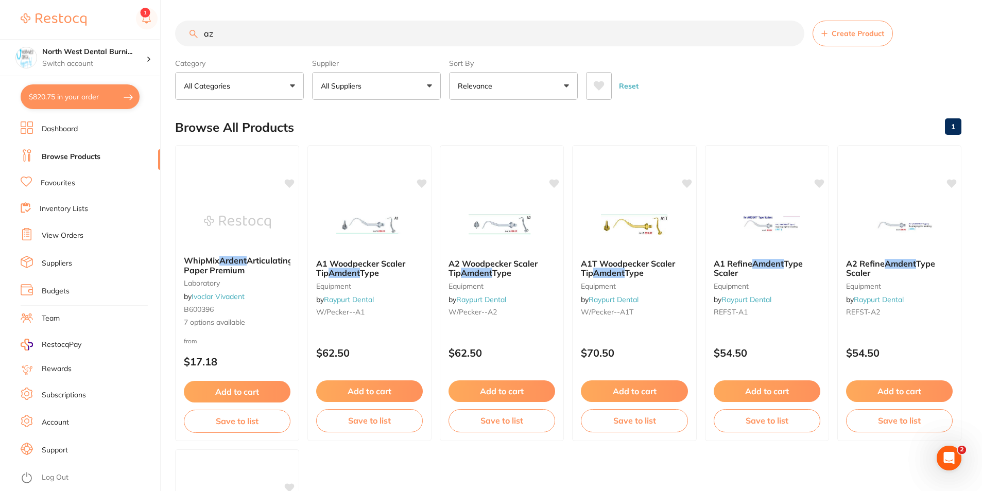
type input "a"
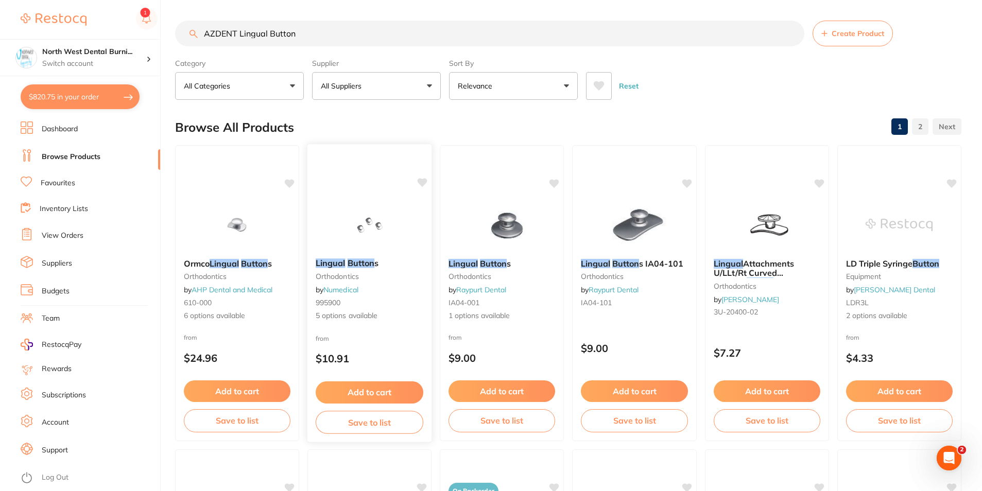
click at [335, 342] on div "from $10.91" at bounding box center [369, 351] width 125 height 37
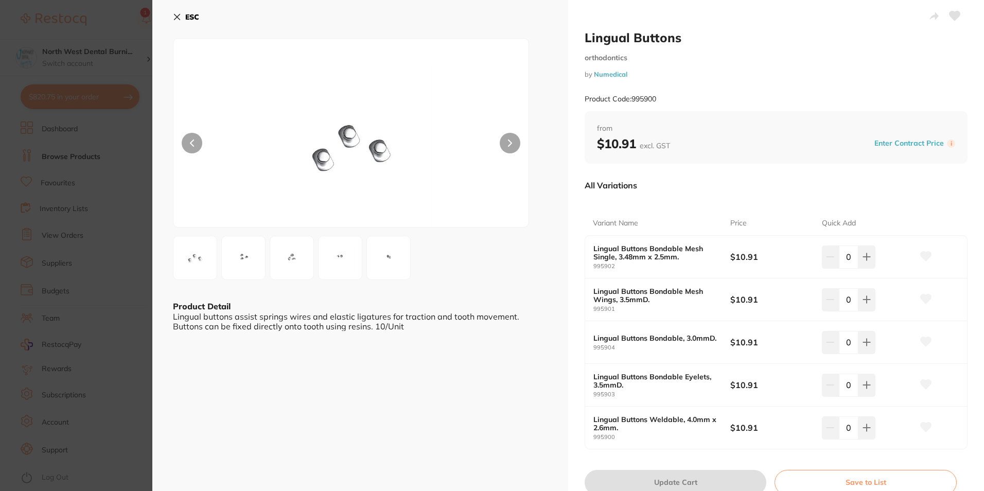
click at [66, 296] on section "Lingual Buttons orthodontics by Numedical Product Code: 995900 ESC Product Deta…" at bounding box center [492, 245] width 984 height 491
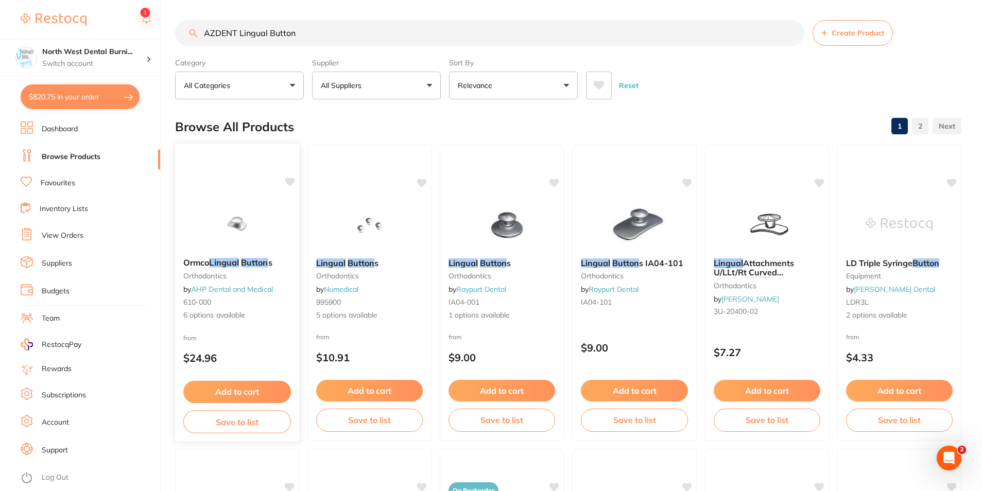
click at [238, 328] on div "Ormco Lingual Button s orthodontics by AHP Dental and Medical 610-000 6 options…" at bounding box center [237, 289] width 125 height 79
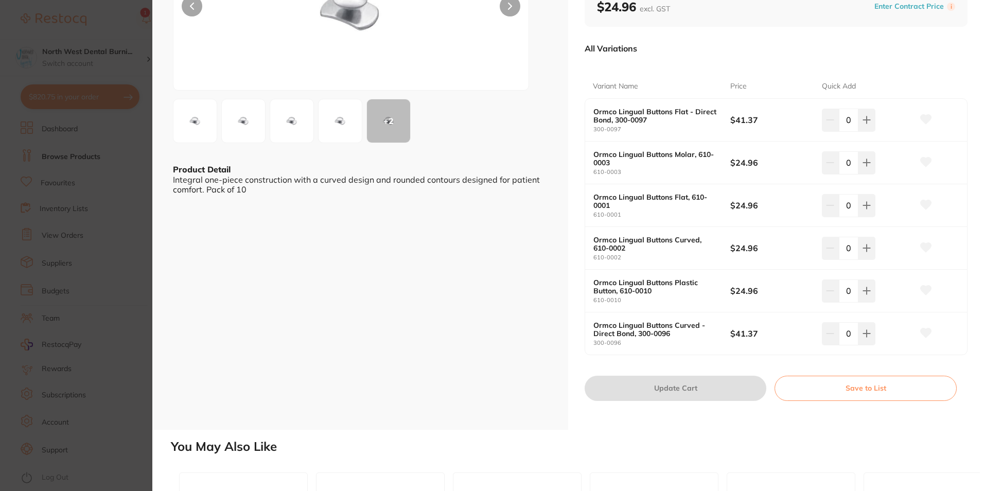
scroll to position [51, 0]
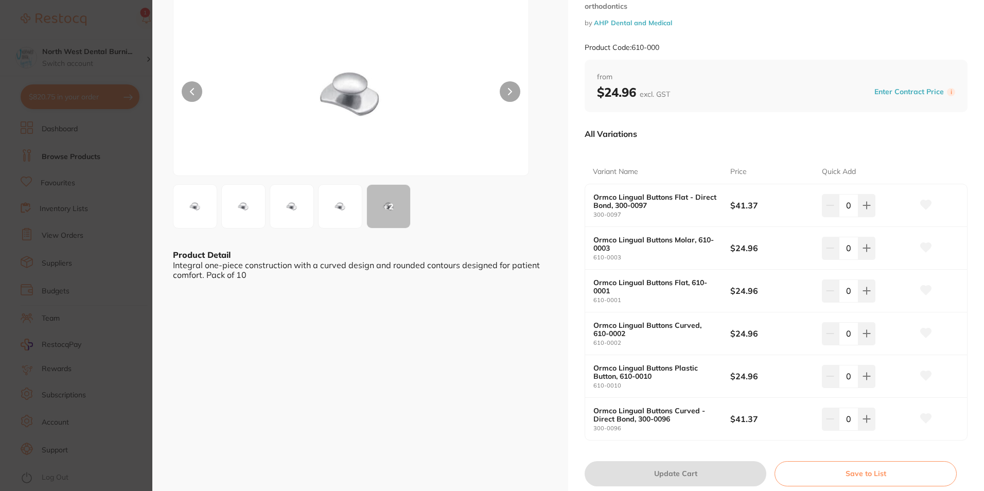
click at [23, 69] on section "Ormco Lingual Buttons orthodontics by AHP Dental and Medical Product Code: 610-…" at bounding box center [492, 245] width 984 height 491
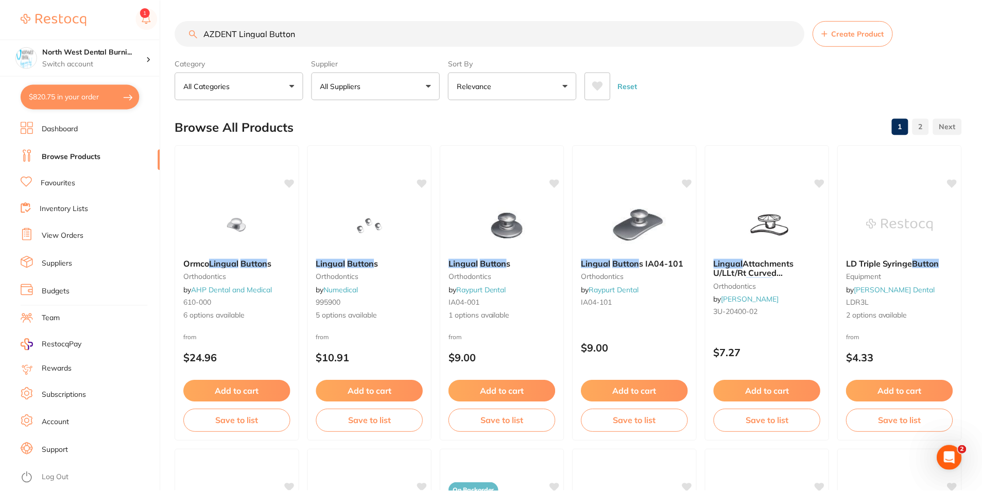
scroll to position [1, 0]
drag, startPoint x: 324, startPoint y: 32, endPoint x: 166, endPoint y: 31, distance: 158.5
click at [166, 31] on div "$820.75 North West Dental Burni... Switch account Riaz [MEDICAL_DATA] Experteet…" at bounding box center [491, 244] width 982 height 491
type input "="
paste input "AZDENT Lingual Button"
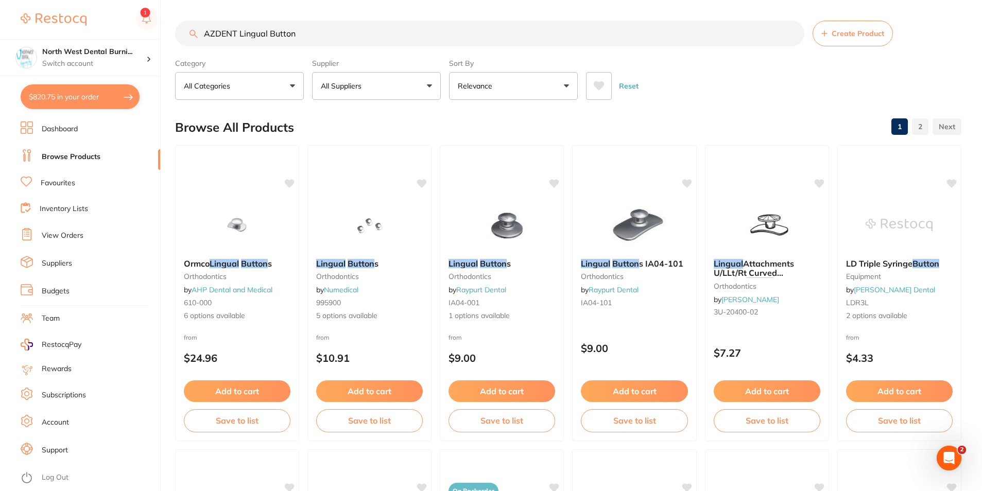
scroll to position [0, 0]
drag, startPoint x: 336, startPoint y: 34, endPoint x: 201, endPoint y: 24, distance: 135.8
click at [203, 24] on input "AZDENT Lingual Button" at bounding box center [489, 34] width 629 height 26
paste input "Dental Lingual Button Bondable Stainless Steel Round Base 10/Bag"
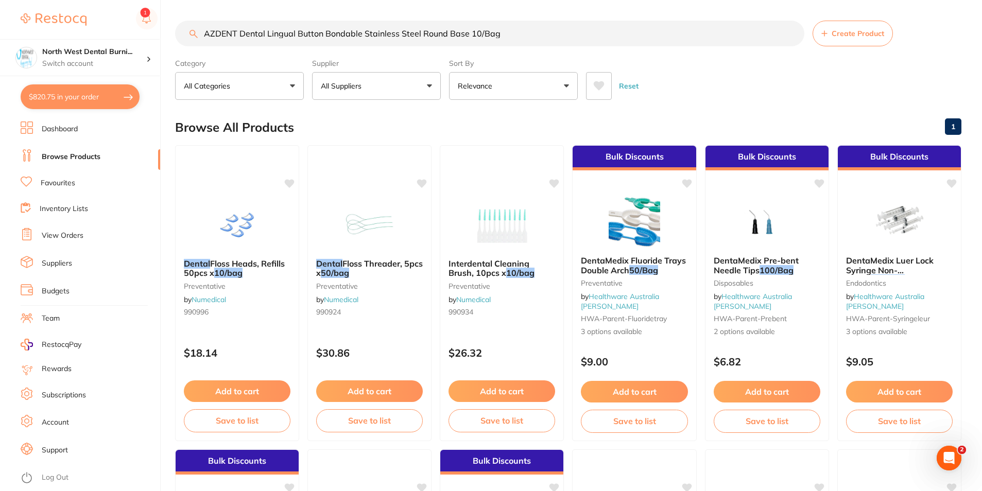
drag, startPoint x: 528, startPoint y: 32, endPoint x: 189, endPoint y: 31, distance: 339.2
click at [189, 31] on input "AZDENT Dental Lingual Button Bondable Stainless Steel Round Base 10/Bag" at bounding box center [489, 34] width 629 height 26
paste input "1370200100"
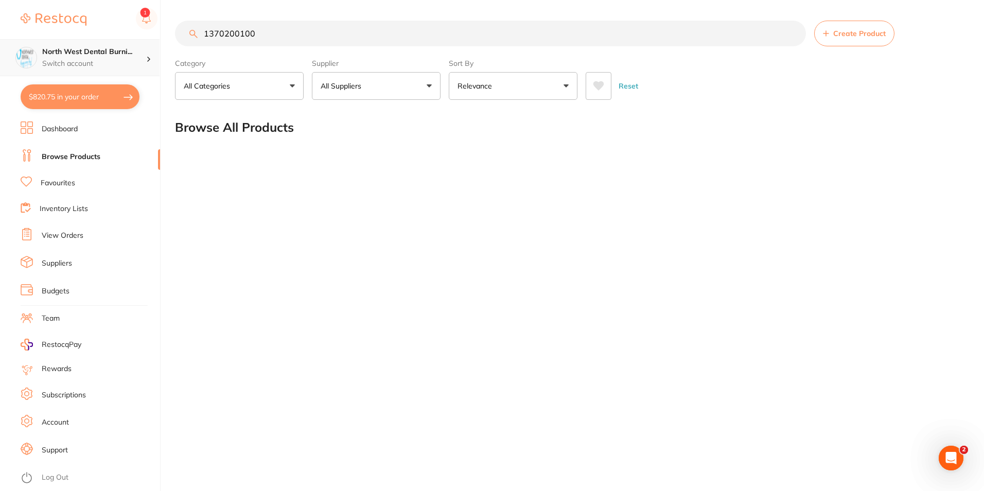
type input "1370200100"
